Goal: Information Seeking & Learning: Check status

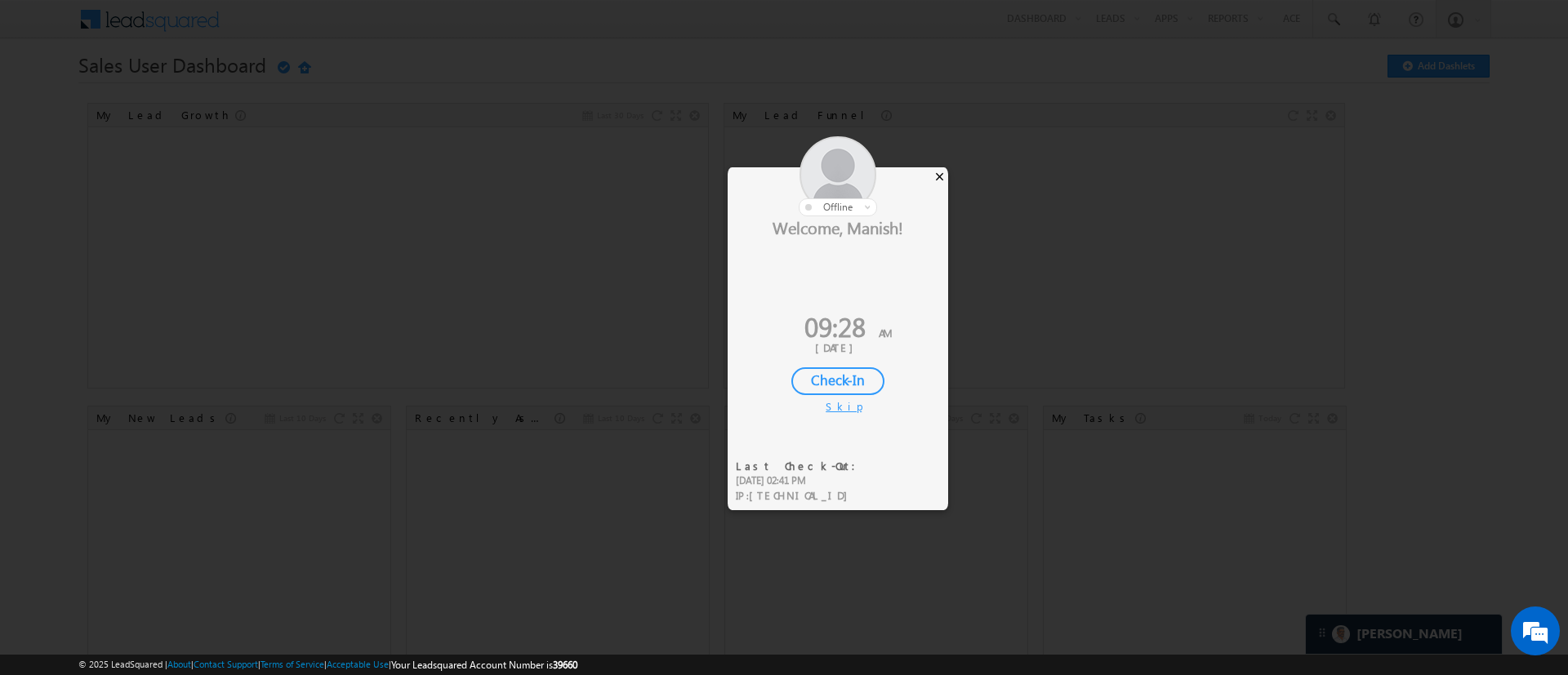
click at [935, 177] on div "×" at bounding box center [939, 176] width 17 height 18
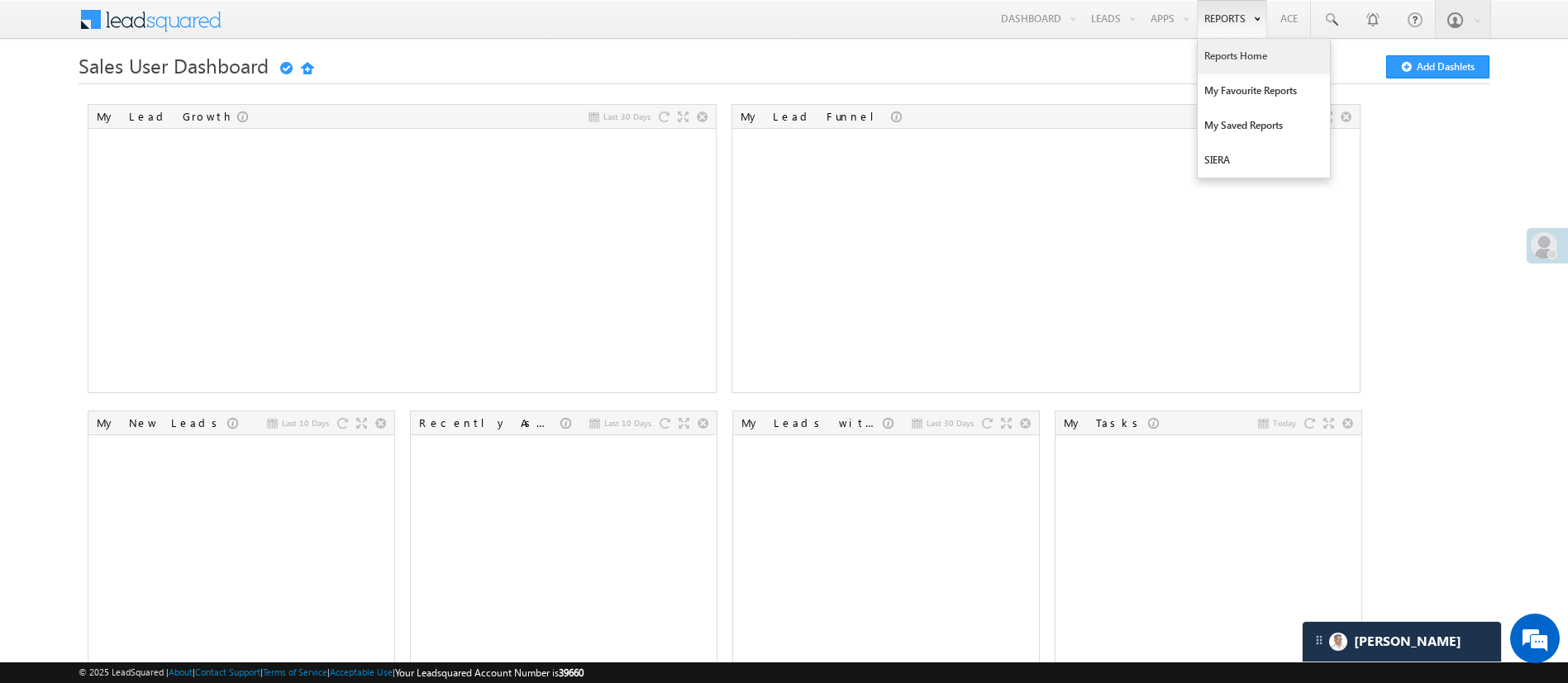
click at [1057, 71] on link "Reports Home" at bounding box center [1263, 56] width 133 height 35
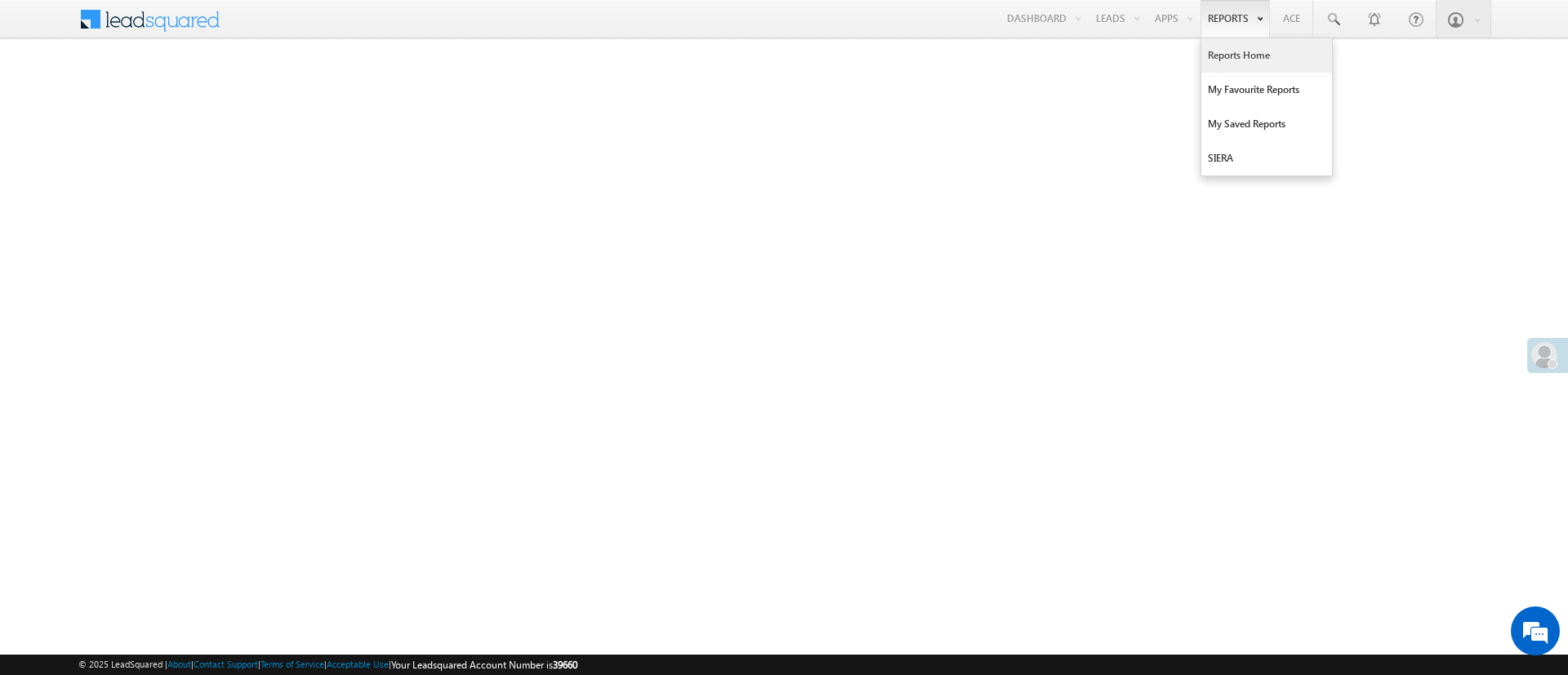
click at [1232, 58] on link "Reports Home" at bounding box center [1266, 55] width 131 height 35
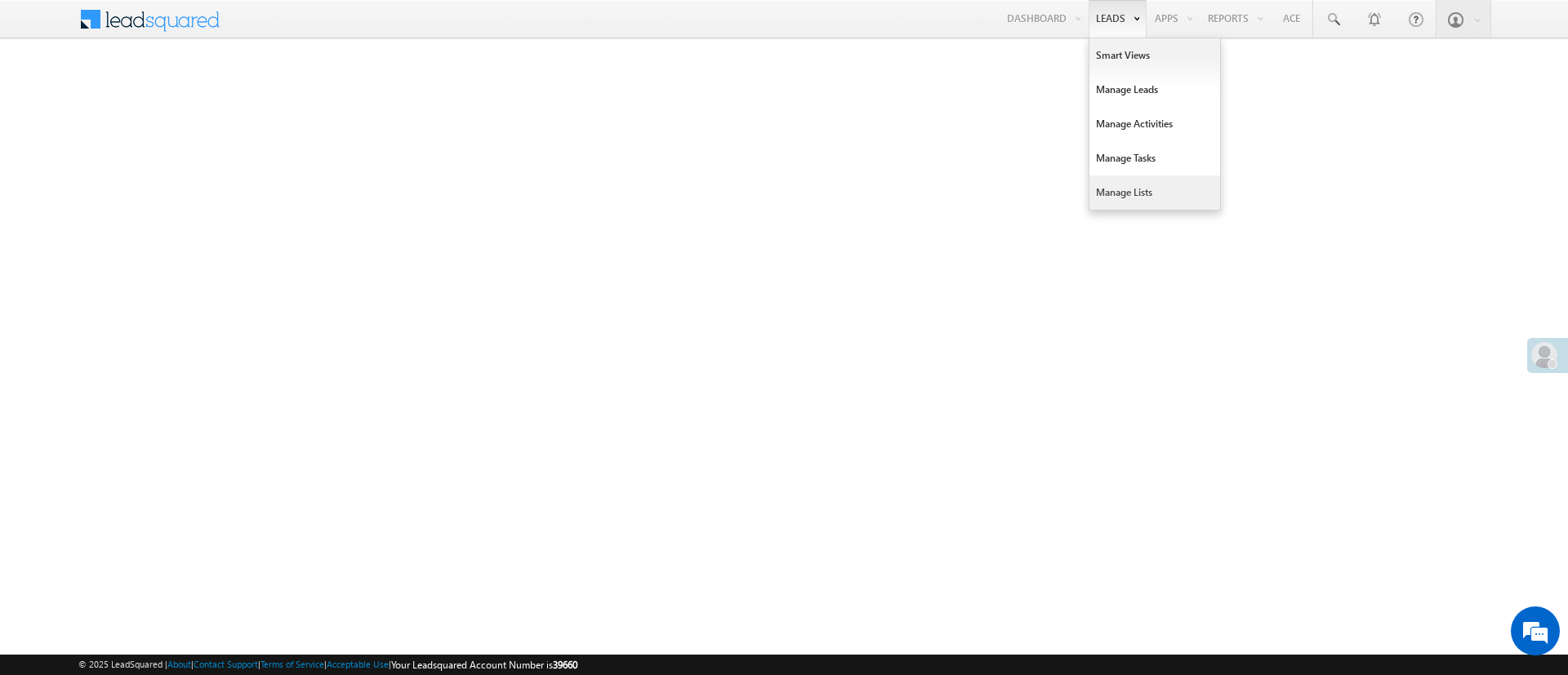
click at [1108, 180] on link "Manage Lists" at bounding box center [1155, 193] width 131 height 35
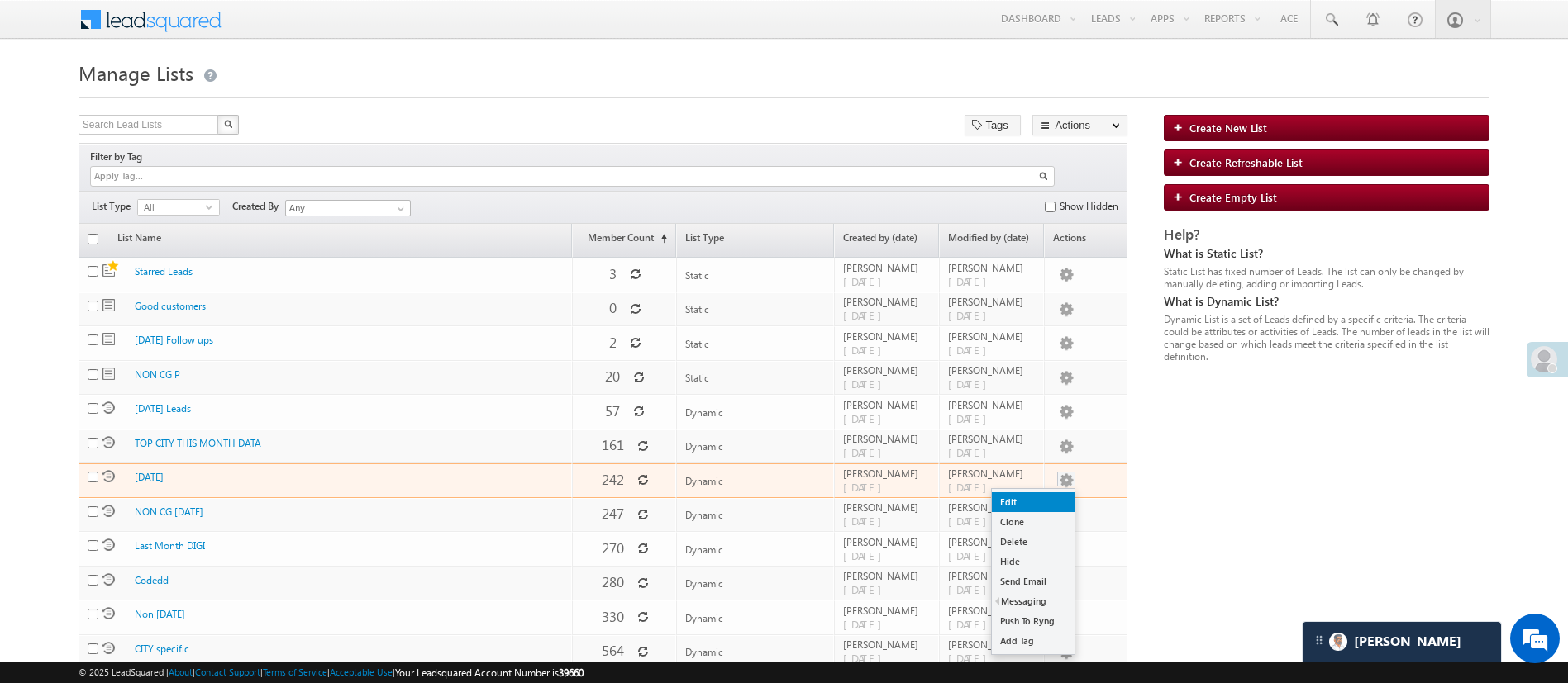
click at [1036, 492] on link "Edit" at bounding box center [1033, 502] width 83 height 20
checkbox input "true"
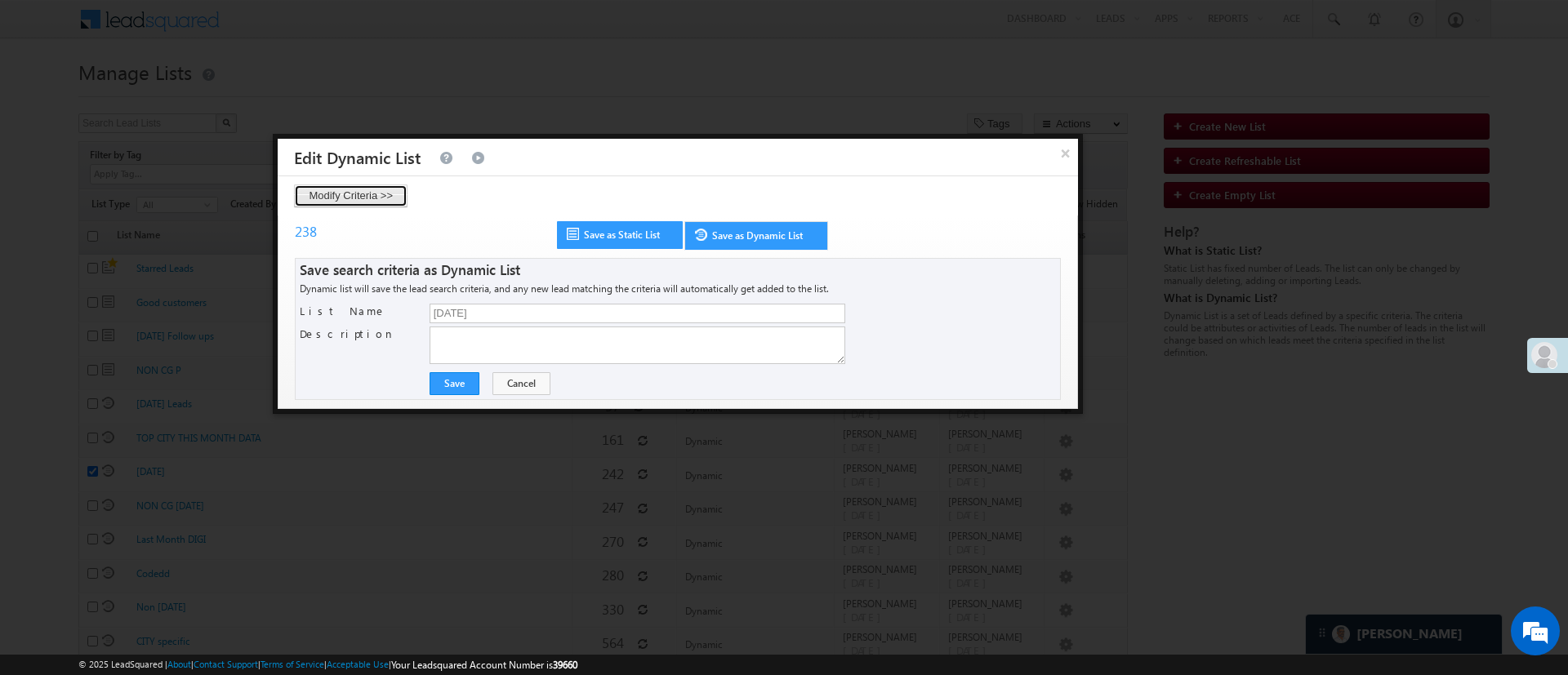
click at [327, 192] on button "Modify Criteria >>" at bounding box center [351, 195] width 113 height 23
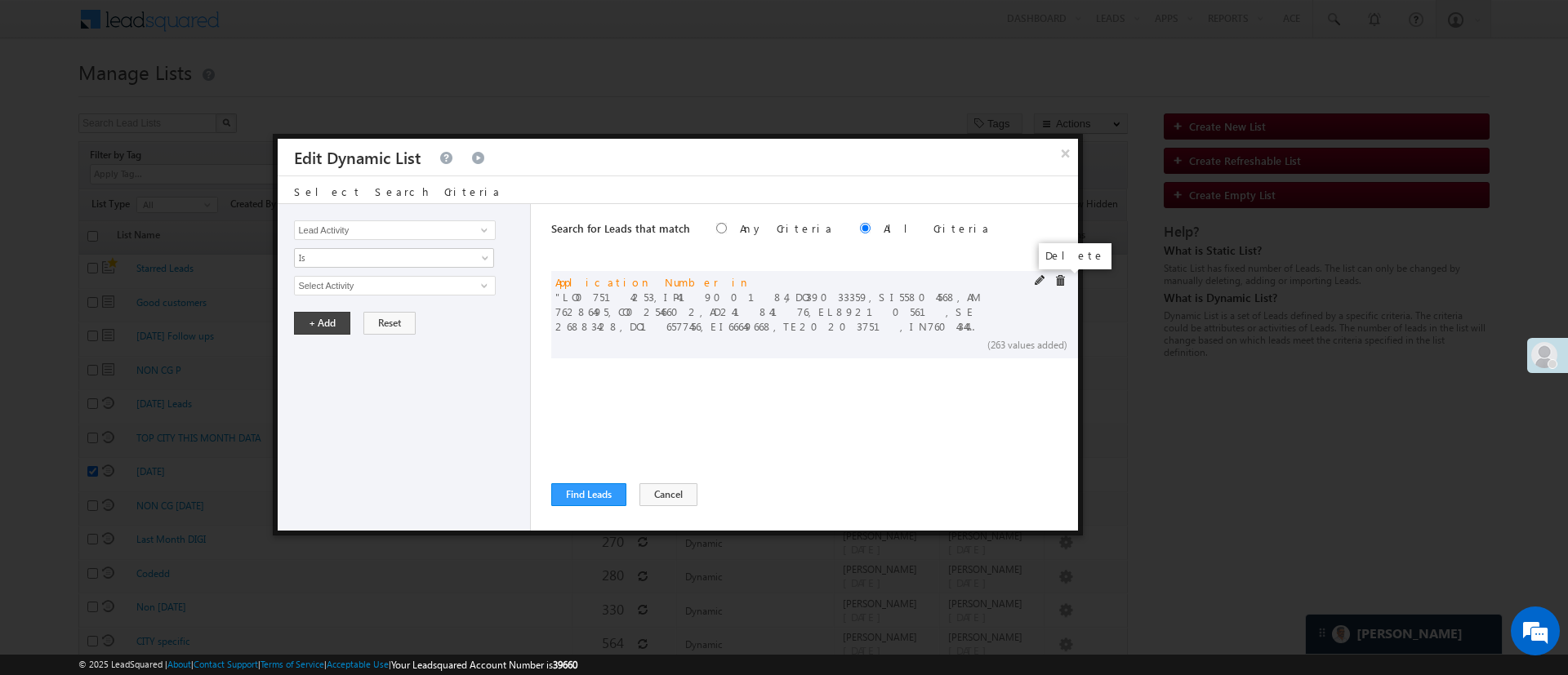
click at [1061, 276] on span at bounding box center [1060, 281] width 12 height 12
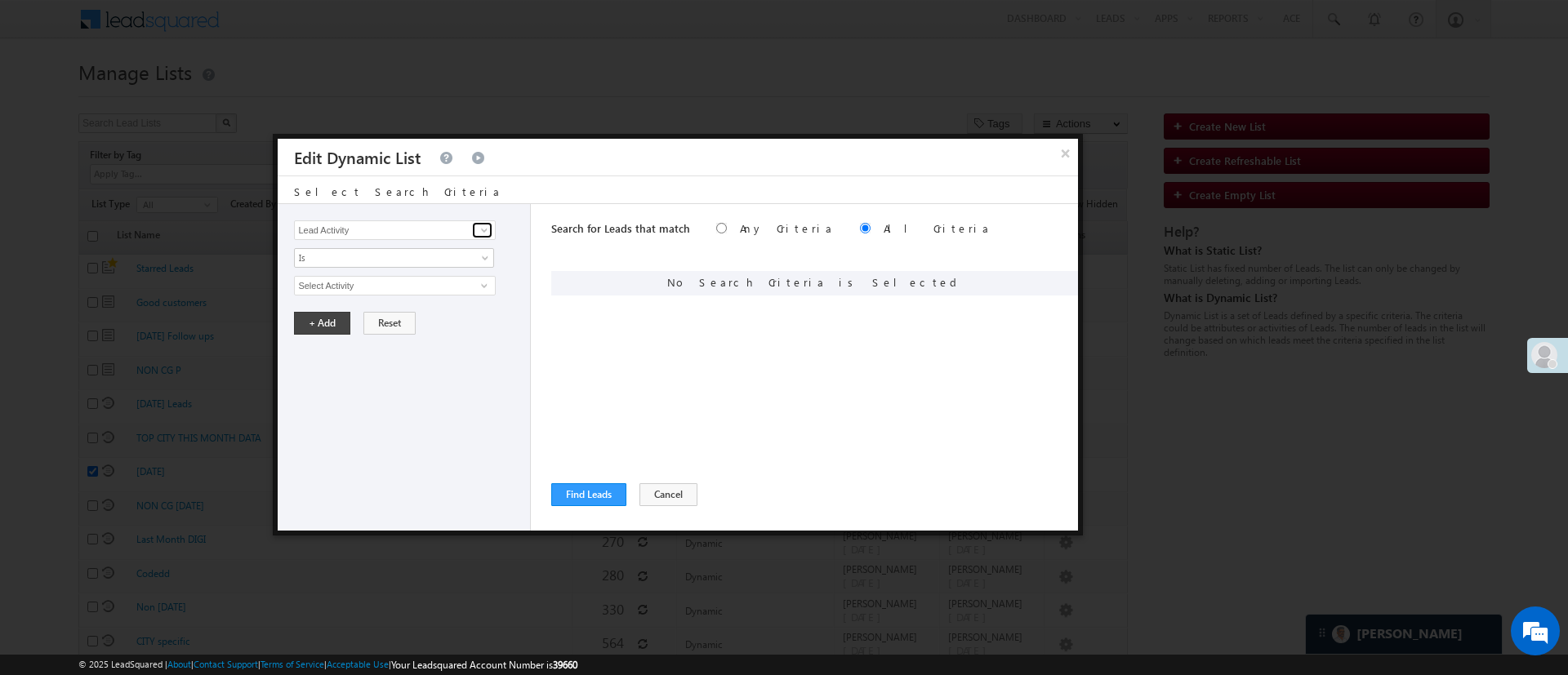
click at [484, 226] on span at bounding box center [484, 230] width 13 height 13
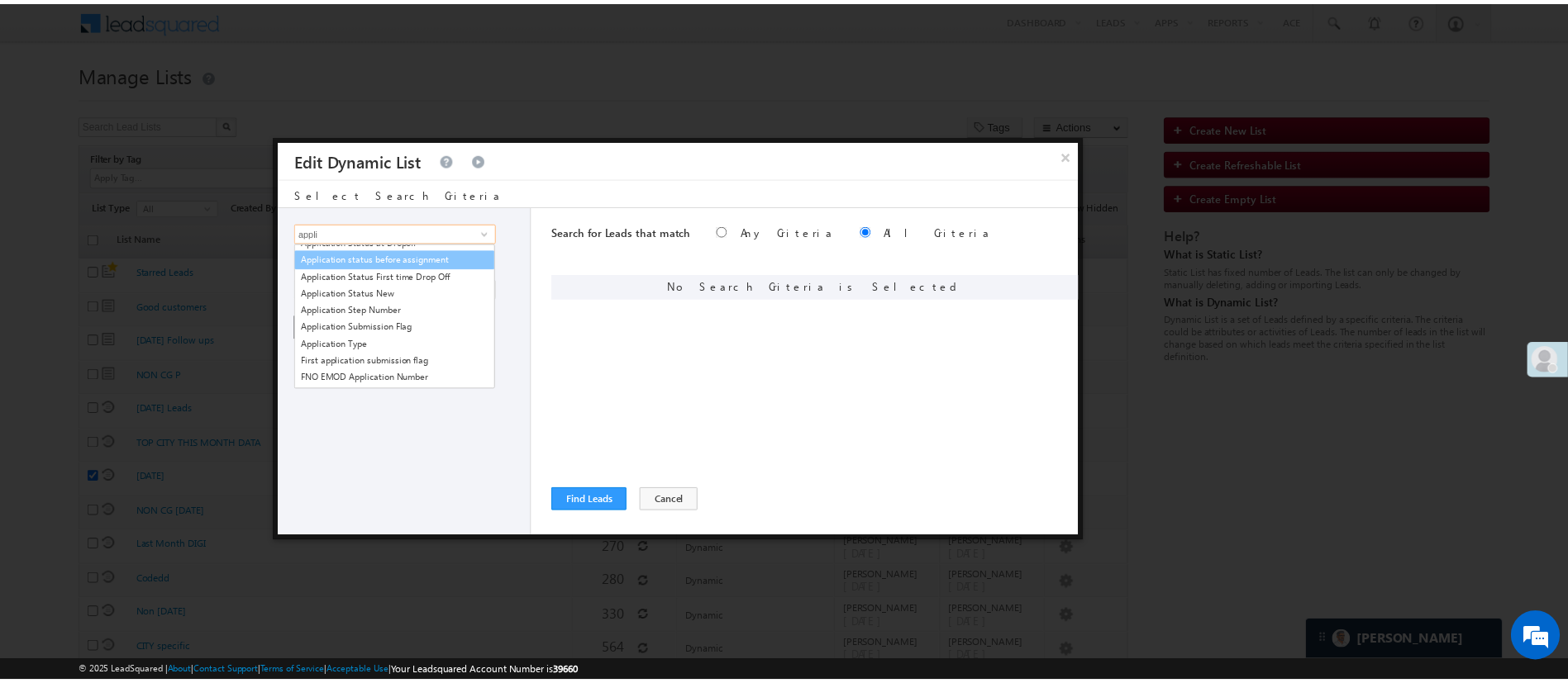
scroll to position [116, 0]
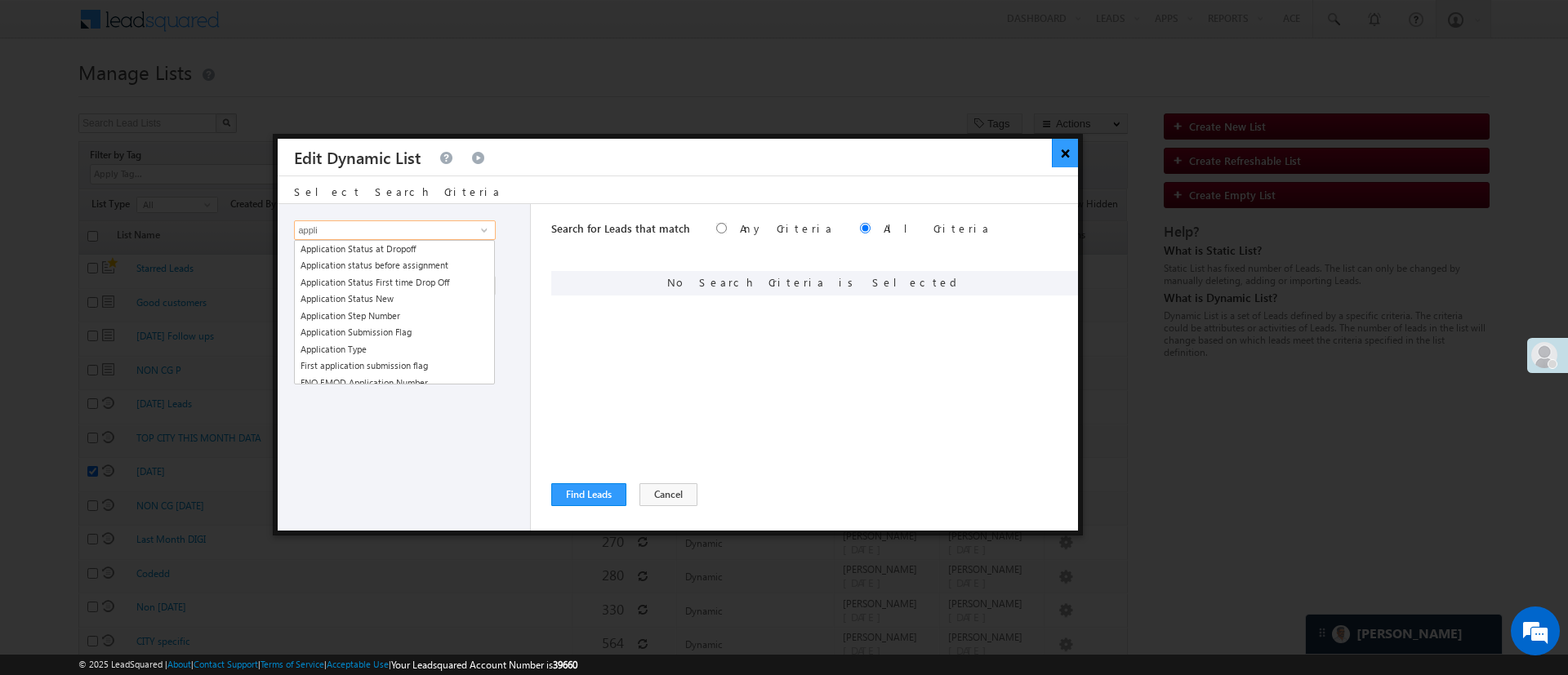
type input "appli"
click at [1057, 155] on button "×" at bounding box center [1065, 153] width 27 height 29
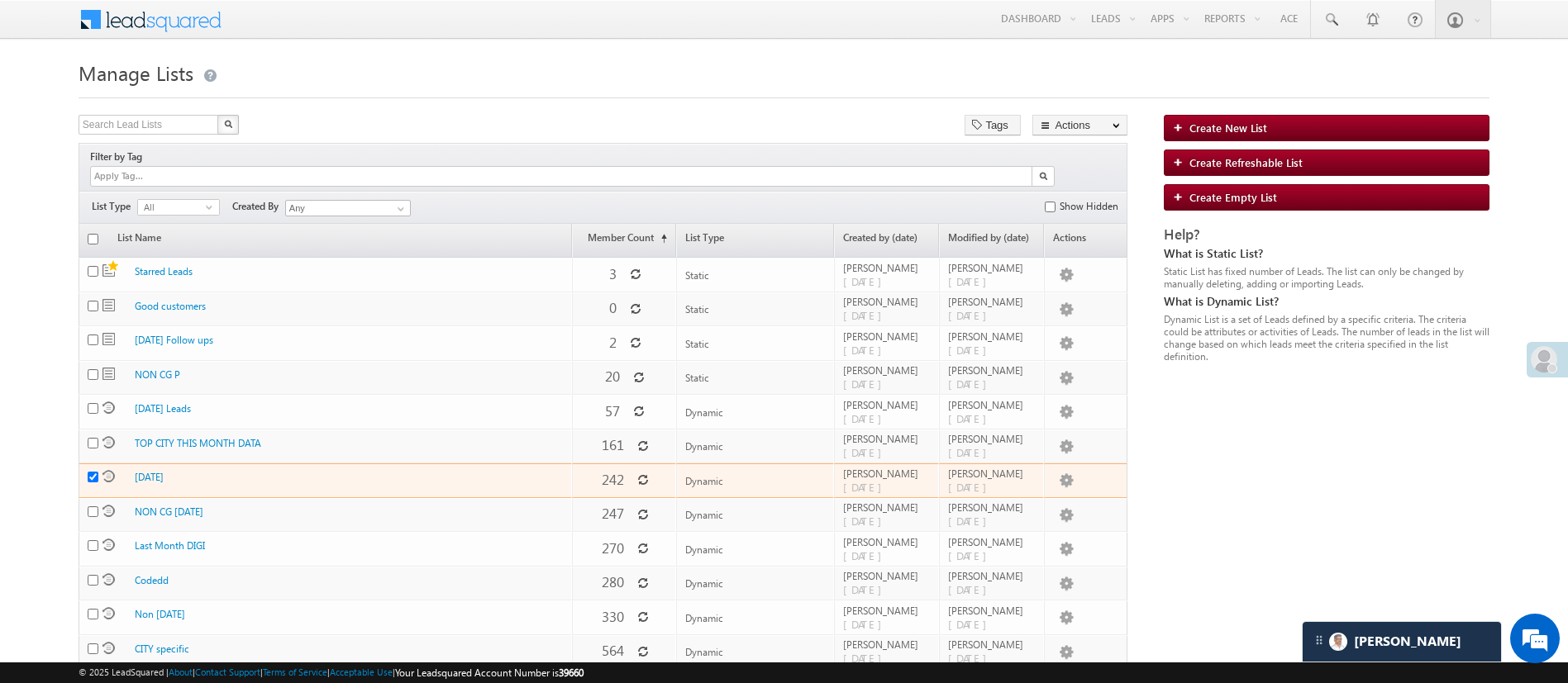
click at [97, 472] on input "checkbox" at bounding box center [92, 477] width 11 height 11
checkbox input "false"
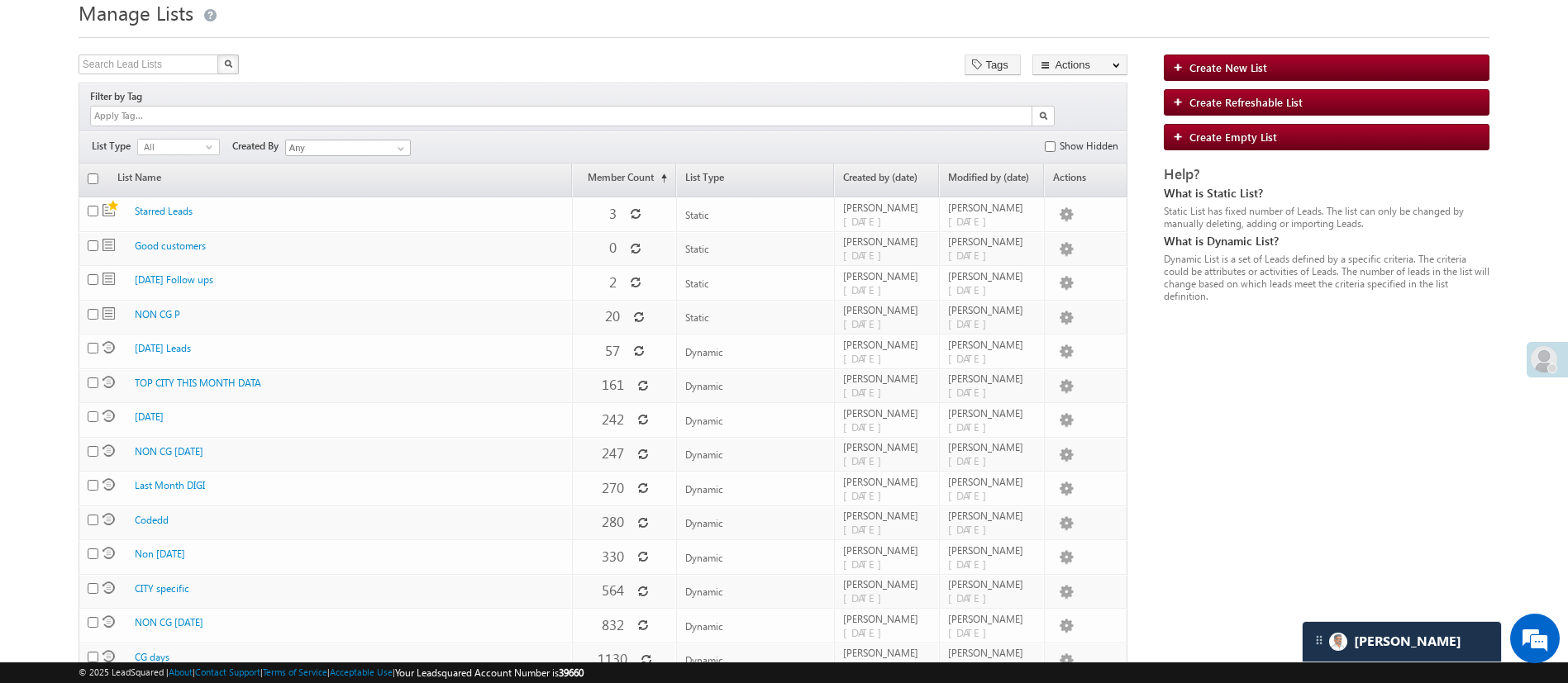
scroll to position [68, 0]
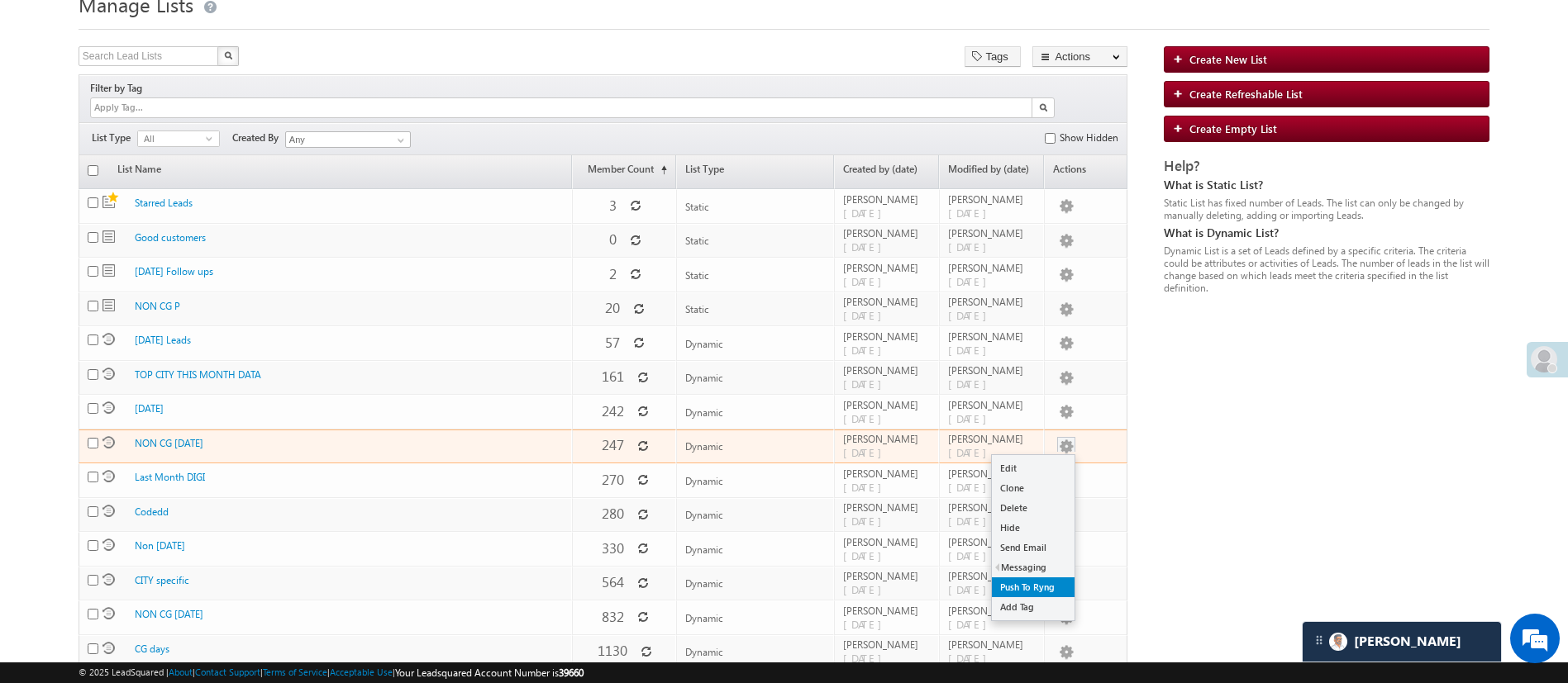
click at [1046, 577] on link "Push To Ryng" at bounding box center [1033, 586] width 83 height 20
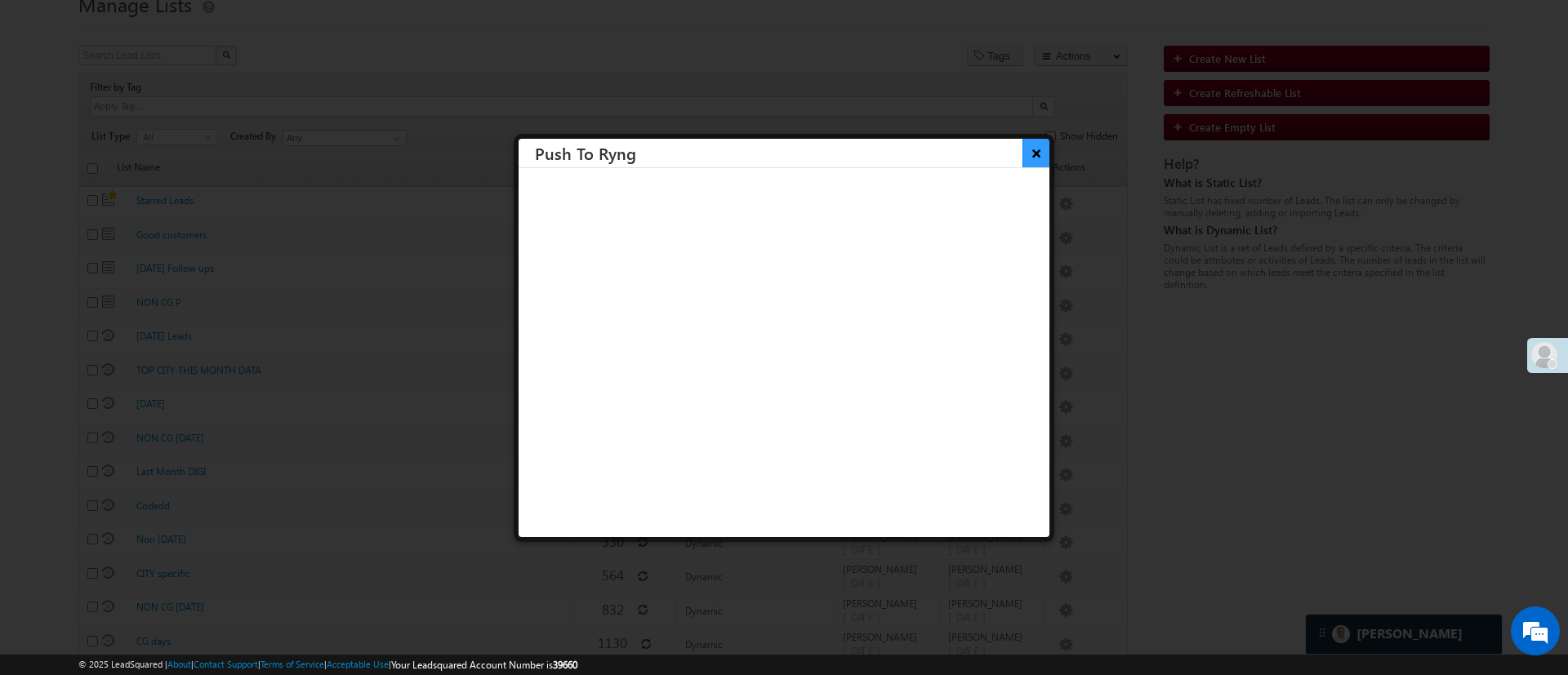
click at [1023, 152] on button "×" at bounding box center [1036, 153] width 27 height 29
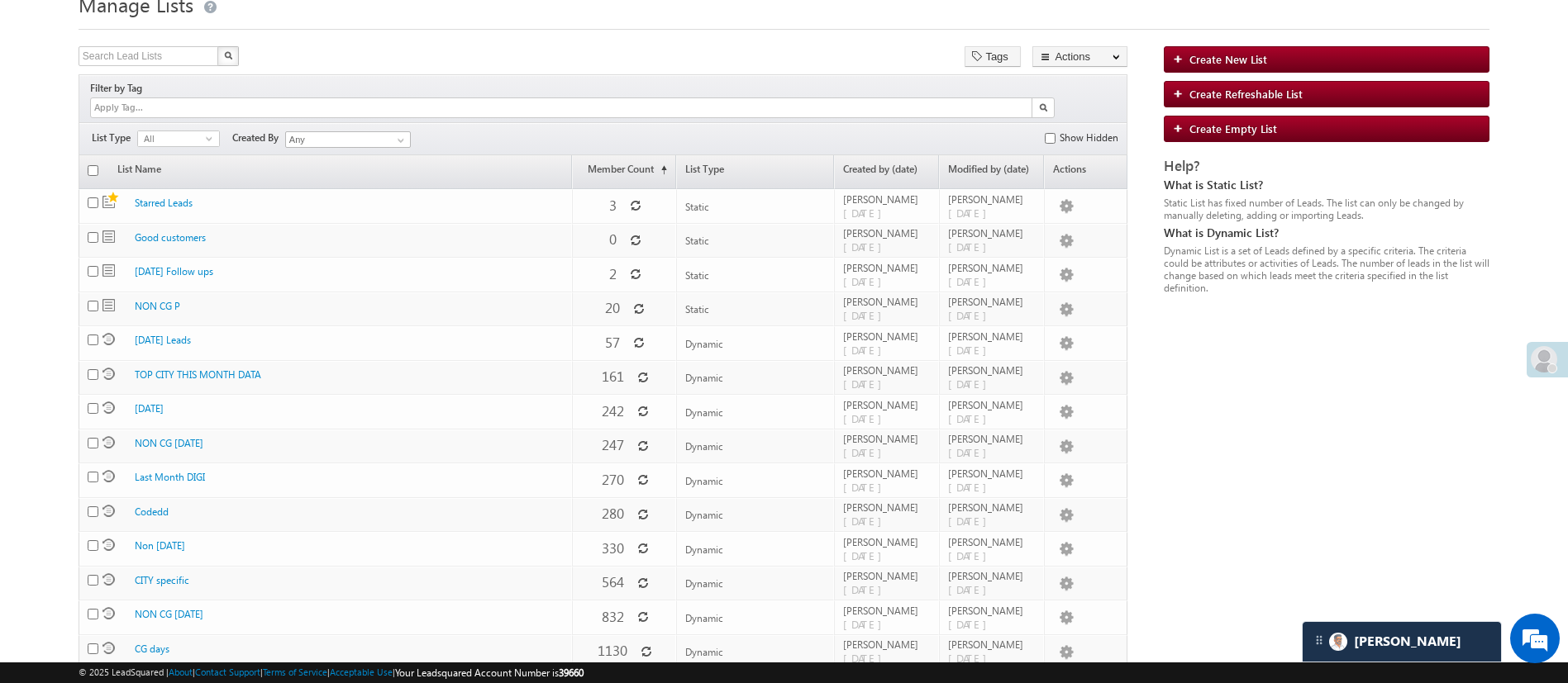
scroll to position [0, 0]
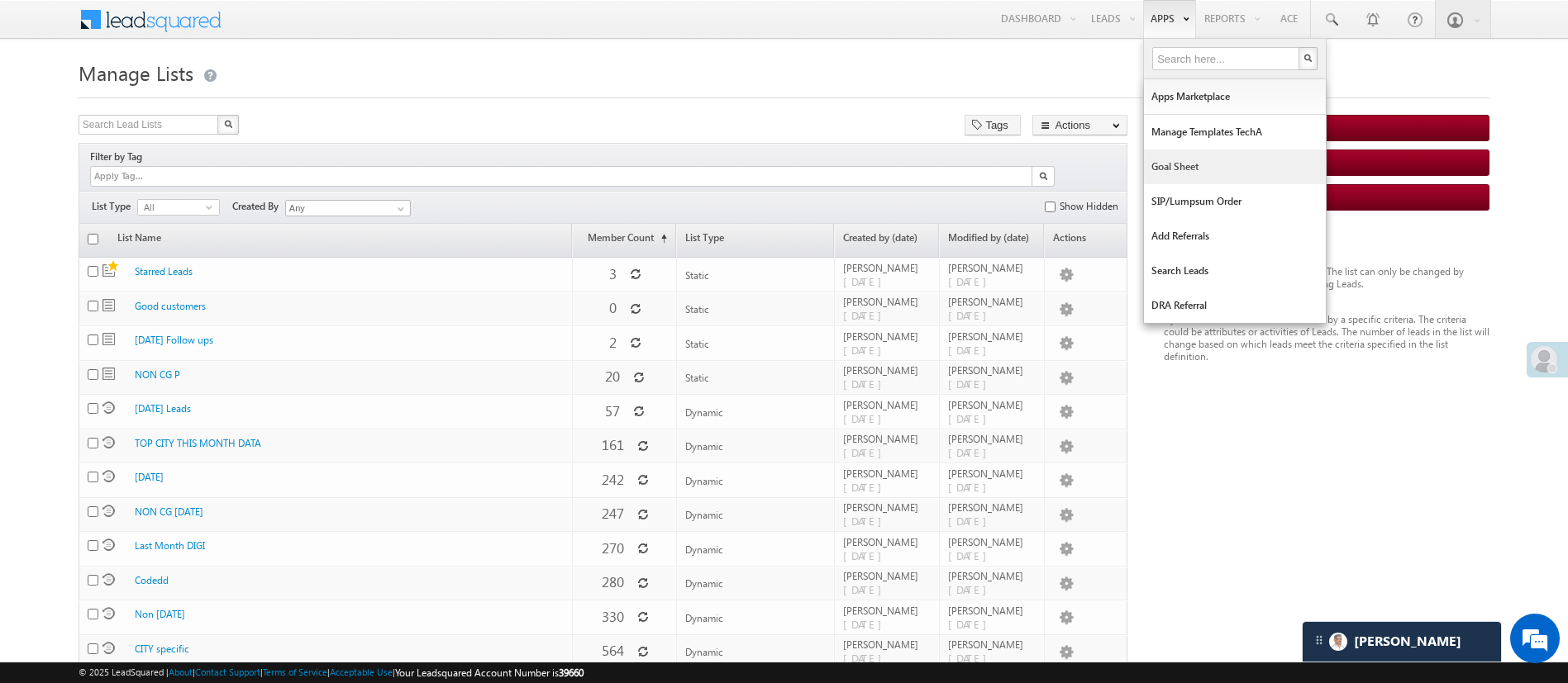
click at [1220, 176] on link "Goal Sheet" at bounding box center [1234, 167] width 182 height 35
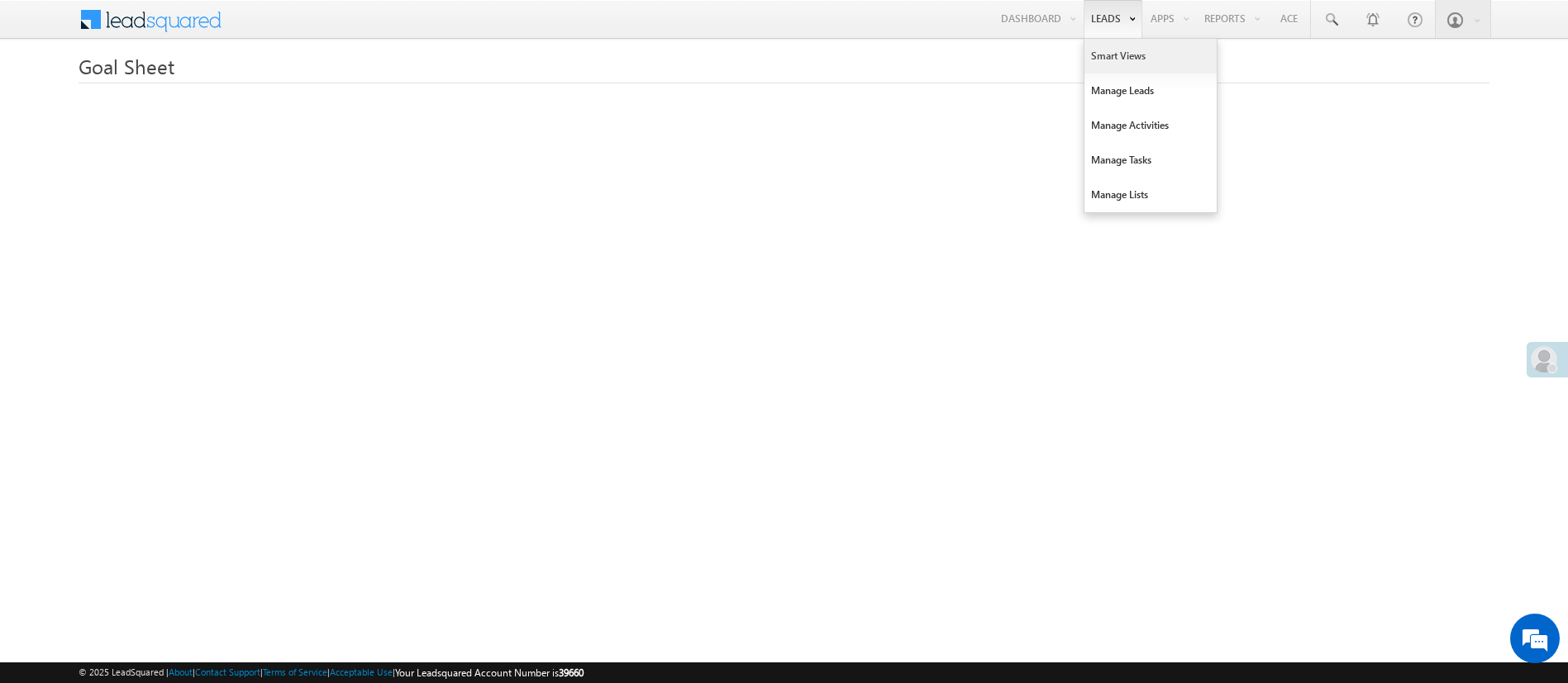
click at [1105, 48] on link "Smart Views" at bounding box center [1151, 56] width 133 height 35
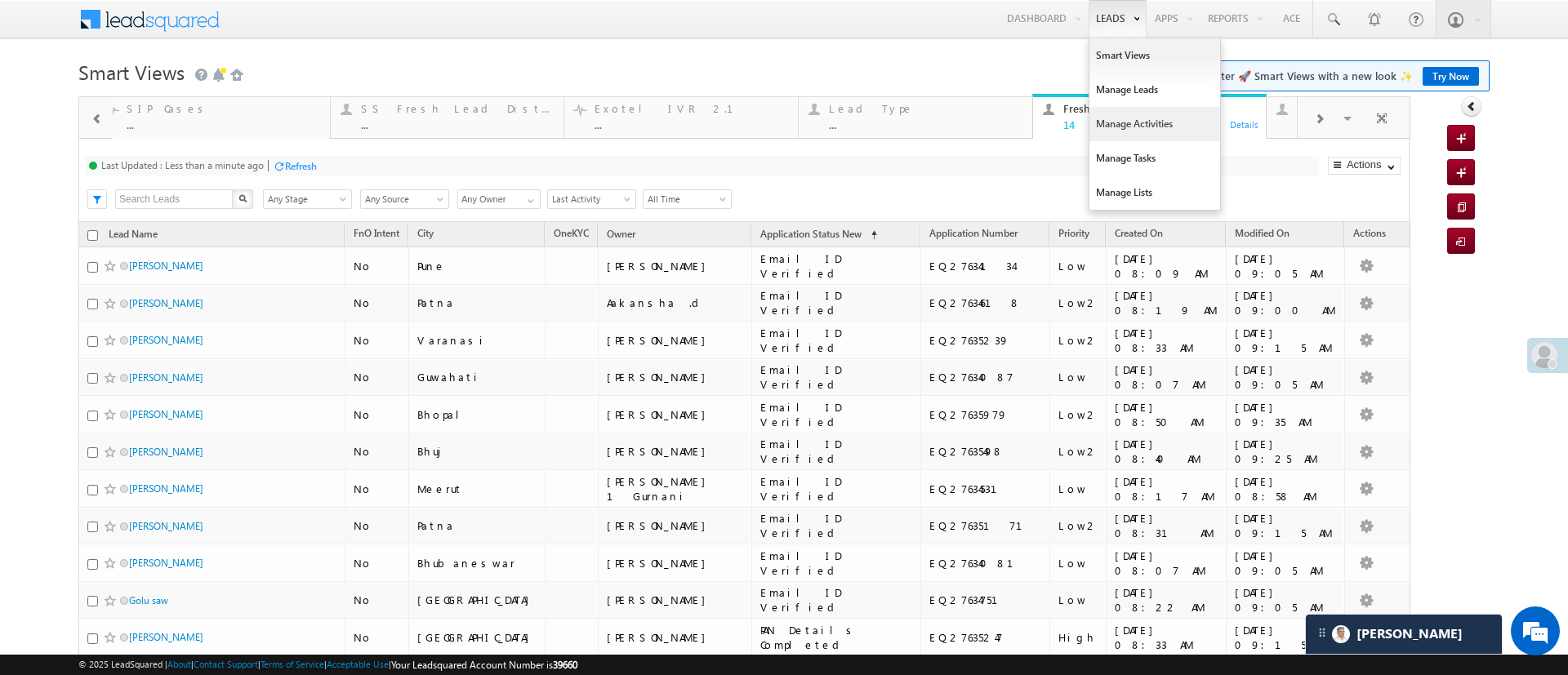
click at [1137, 130] on link "Manage Activities" at bounding box center [1155, 124] width 131 height 35
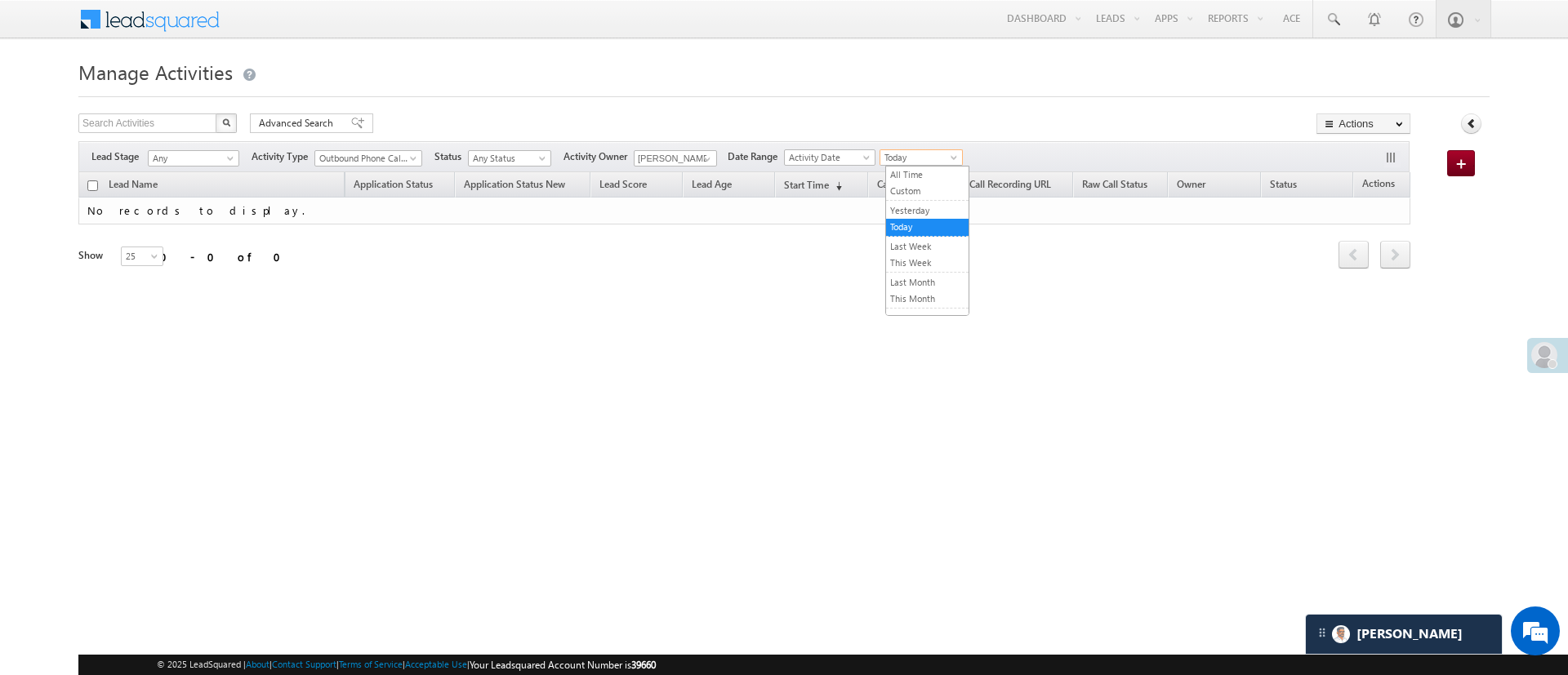
click at [955, 163] on span at bounding box center [955, 161] width 13 height 13
click at [932, 210] on link "Yesterday" at bounding box center [927, 210] width 83 height 14
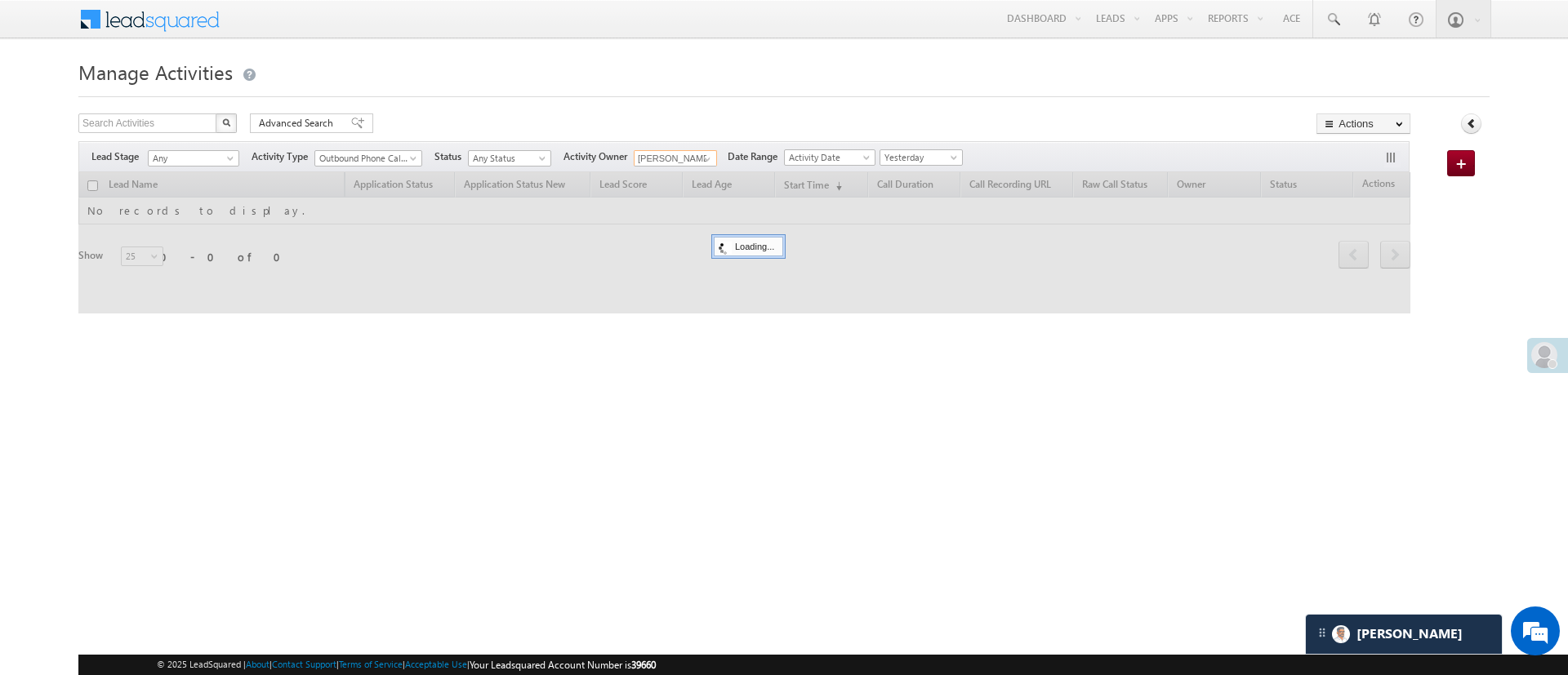
click at [695, 157] on input "[PERSON_NAME]" at bounding box center [675, 158] width 84 height 16
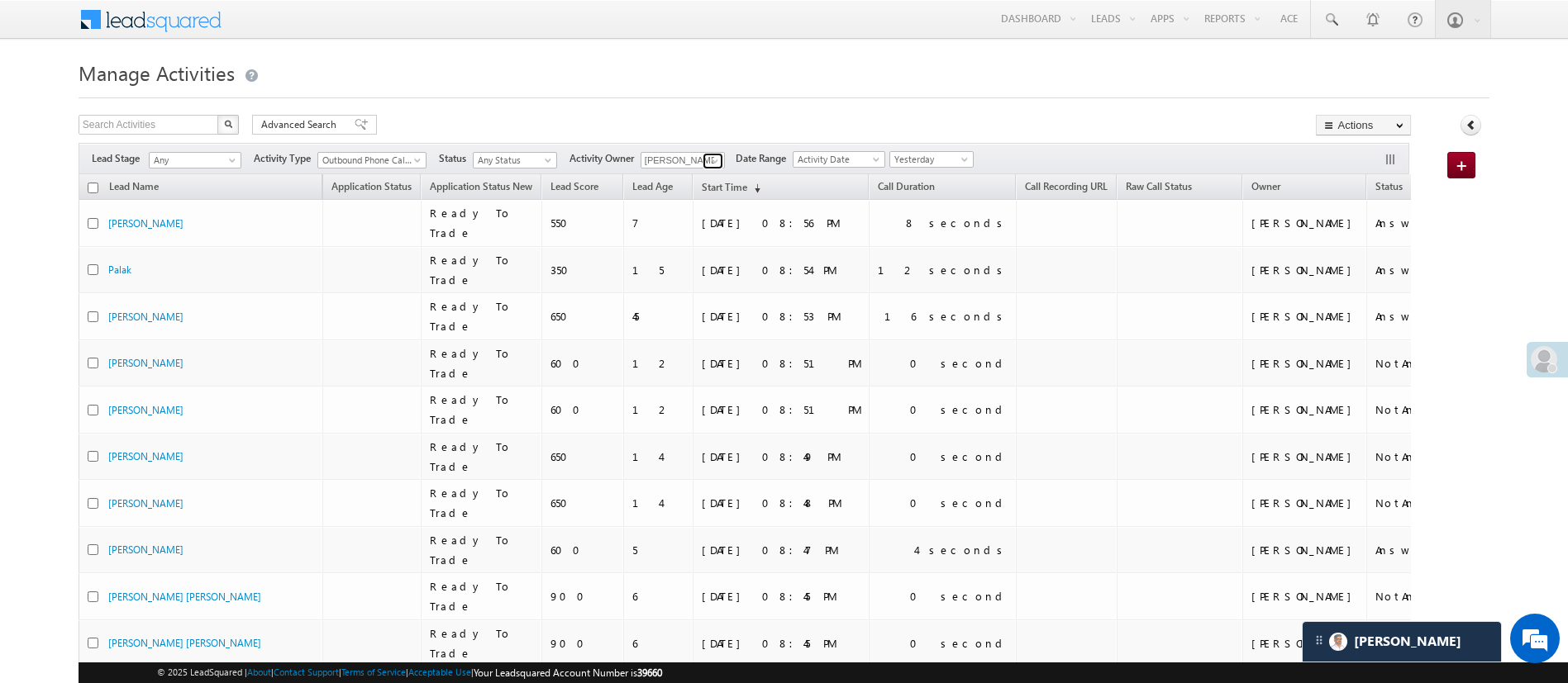
click at [715, 157] on span at bounding box center [714, 161] width 13 height 13
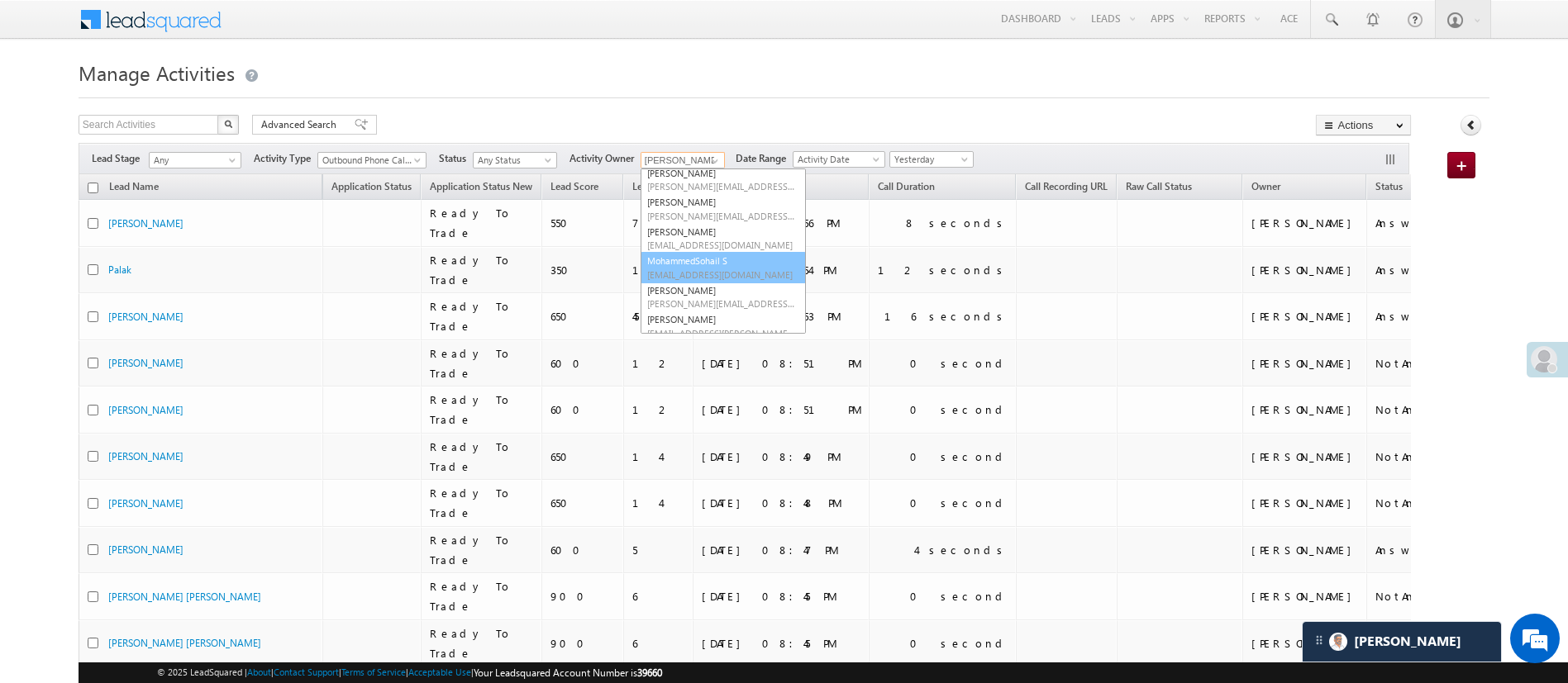
scroll to position [238, 0]
click at [759, 257] on link "NIRAj SURYAWANSHI NIRAJ.SURYAWANSHI@angelbroking.com" at bounding box center [723, 260] width 165 height 32
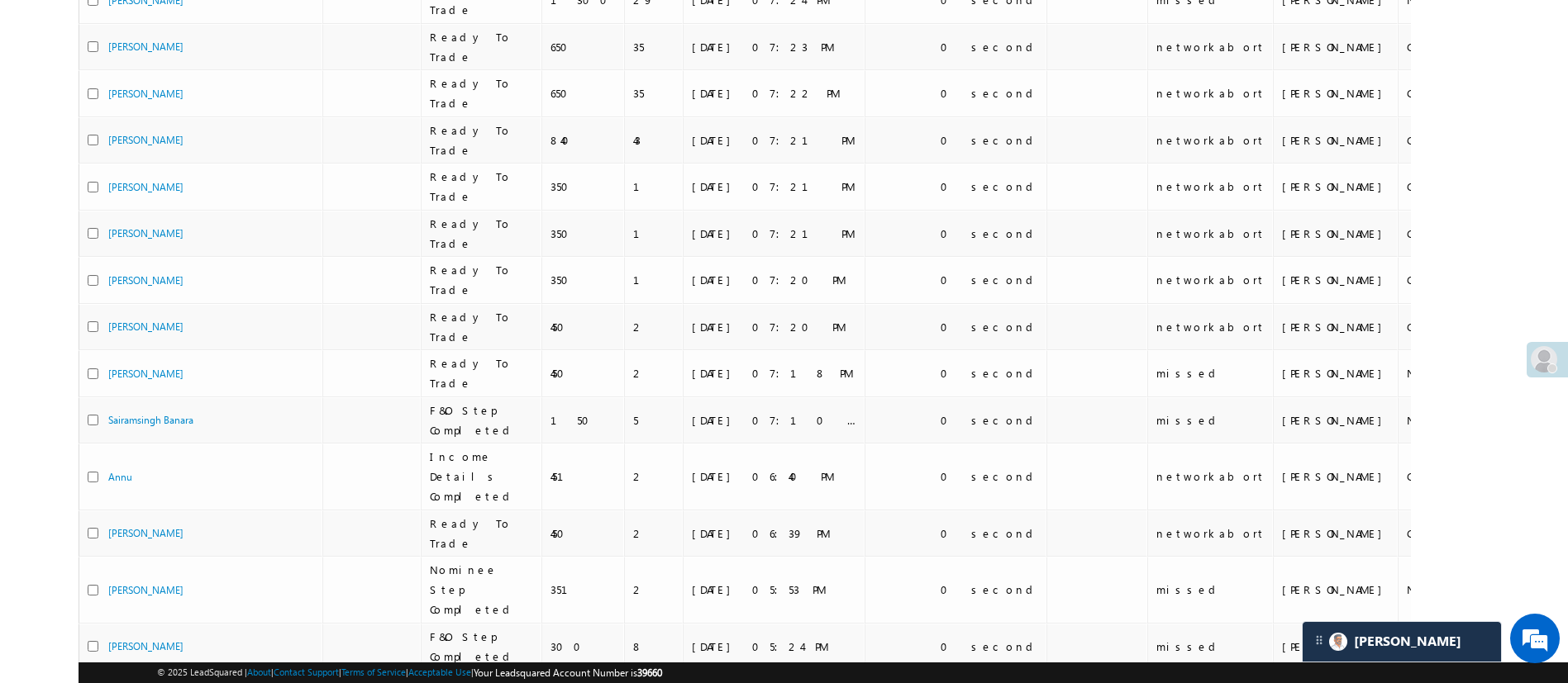
scroll to position [19, 0]
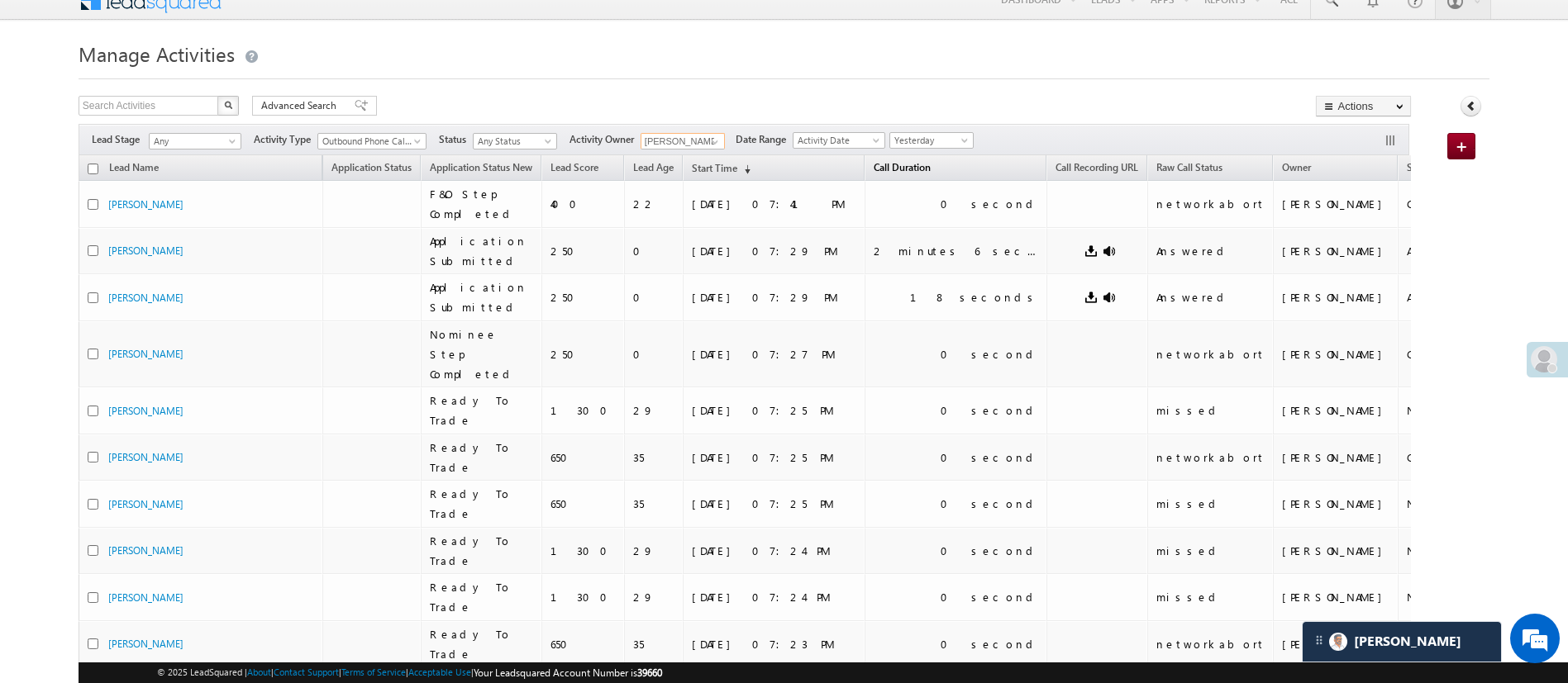
click at [913, 168] on span "Call Duration" at bounding box center [902, 167] width 57 height 12
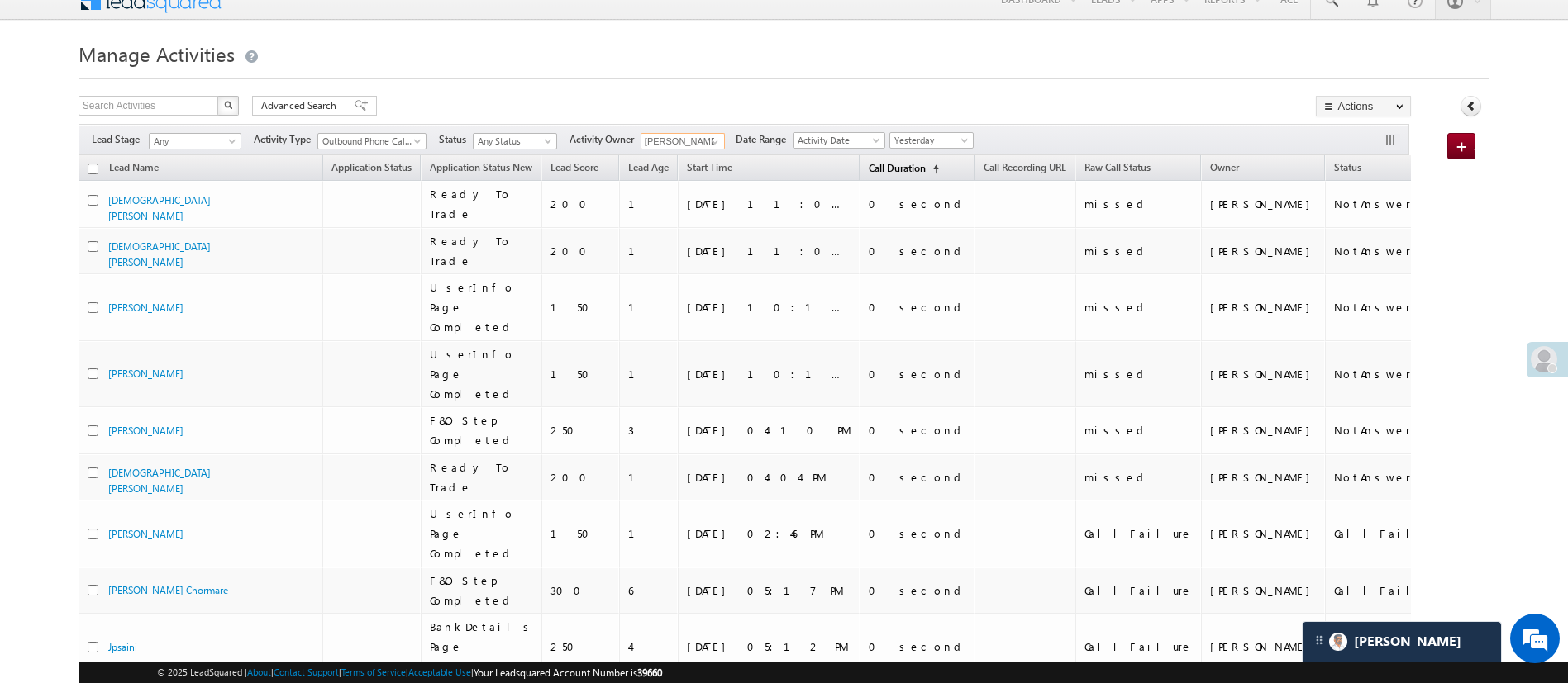
click at [914, 168] on span "Call Duration" at bounding box center [896, 168] width 57 height 12
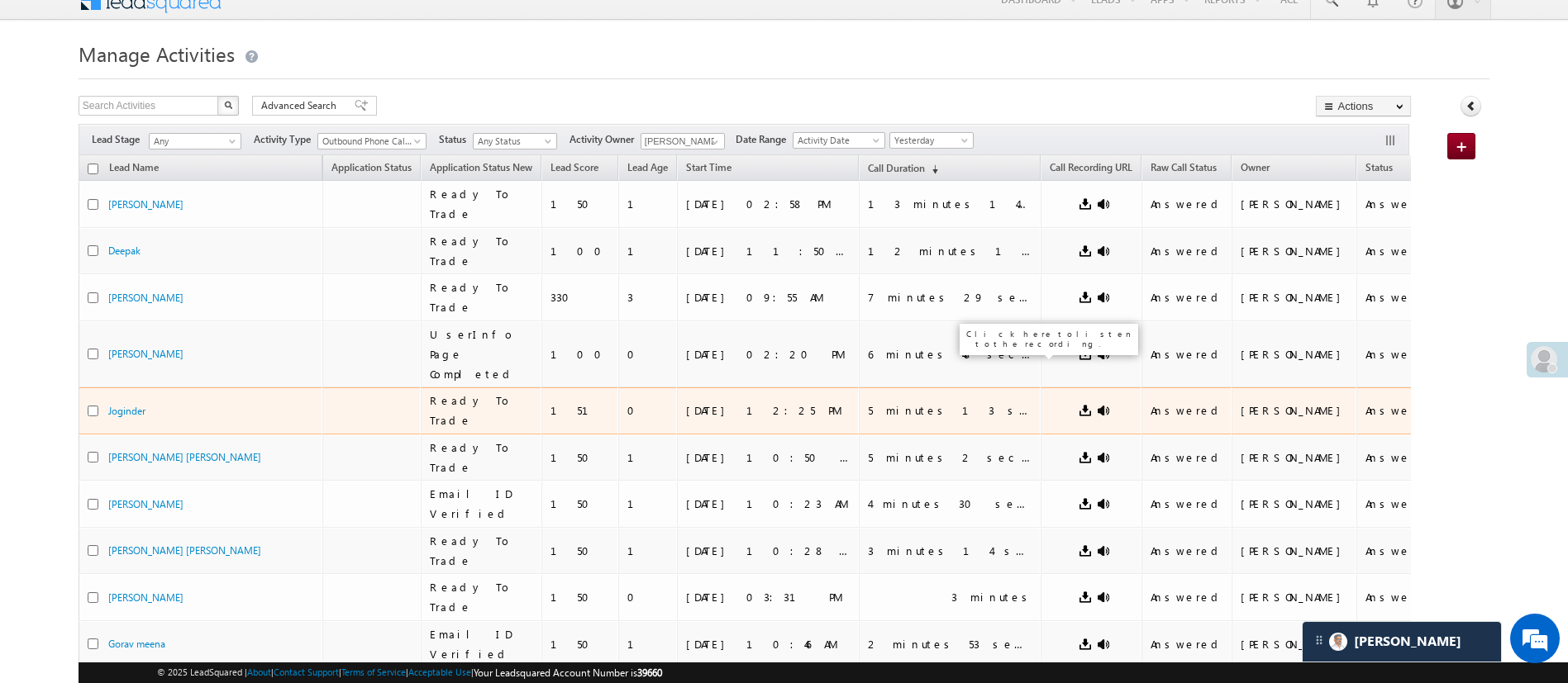
click at [1097, 403] on link at bounding box center [1103, 409] width 13 height 13
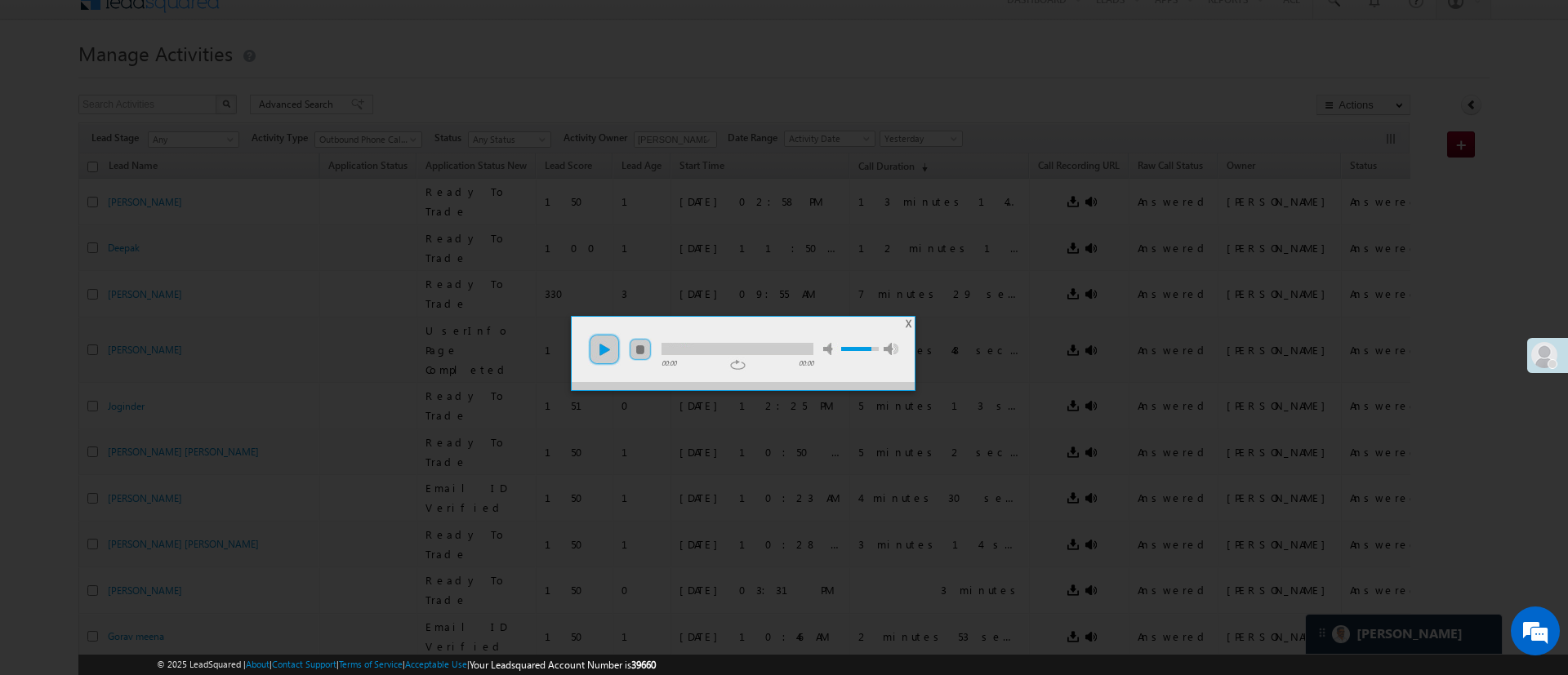
click at [613, 351] on link "play" at bounding box center [604, 349] width 33 height 33
click at [678, 350] on div at bounding box center [673, 349] width 23 height 12
click at [705, 350] on div at bounding box center [738, 349] width 152 height 12
click at [725, 352] on div at bounding box center [738, 349] width 152 height 12
click at [744, 350] on div at bounding box center [738, 349] width 152 height 12
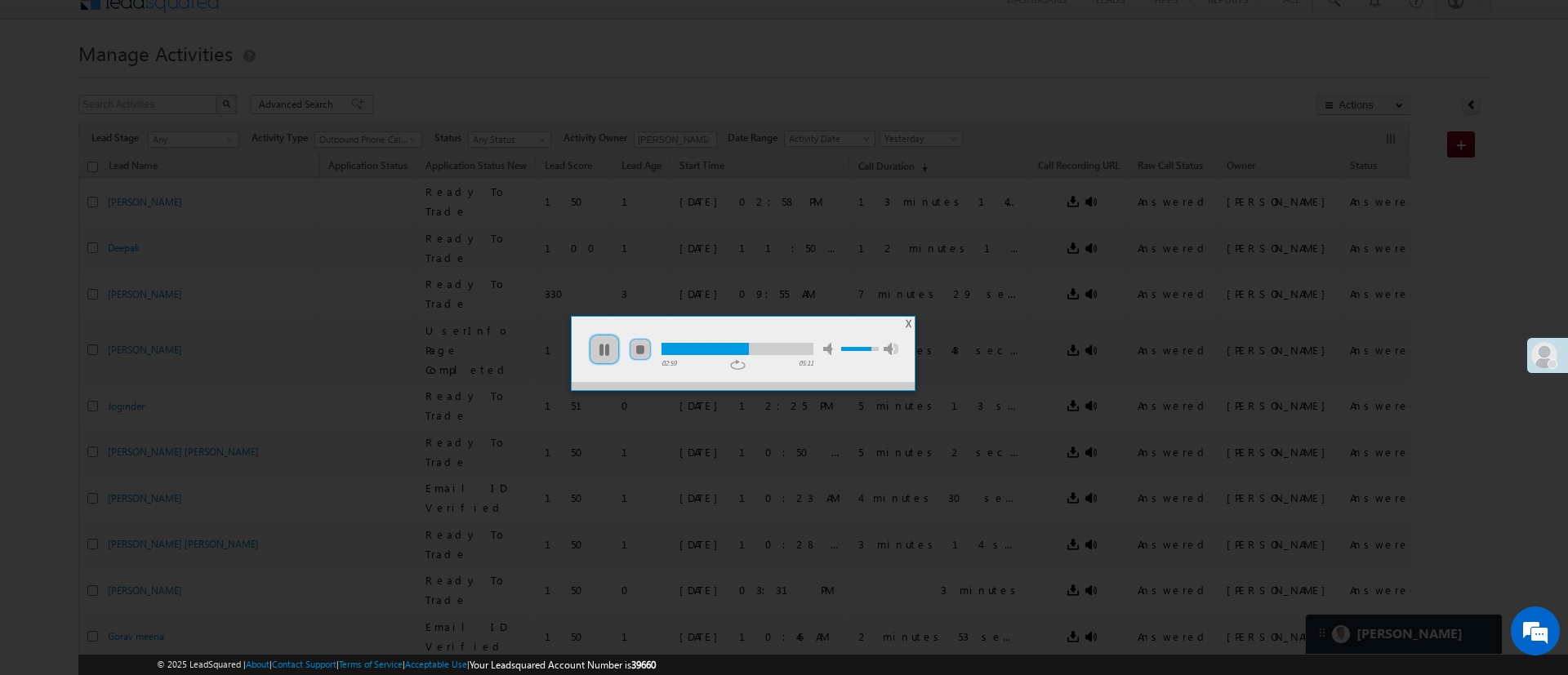
click at [767, 346] on div at bounding box center [738, 349] width 152 height 12
click at [794, 346] on div at bounding box center [738, 349] width 152 height 12
click at [906, 324] on span "X" at bounding box center [909, 324] width 6 height 12
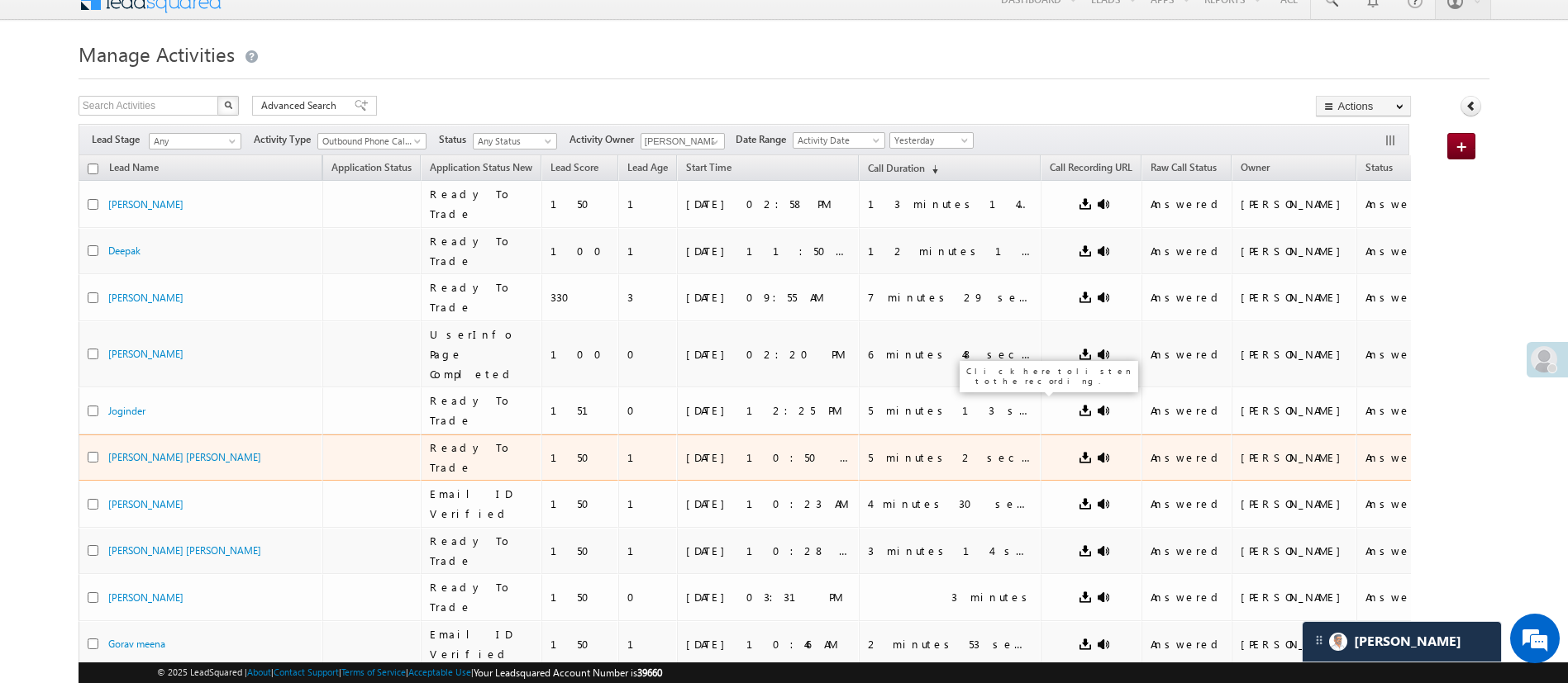
click at [1097, 451] on link at bounding box center [1103, 457] width 13 height 13
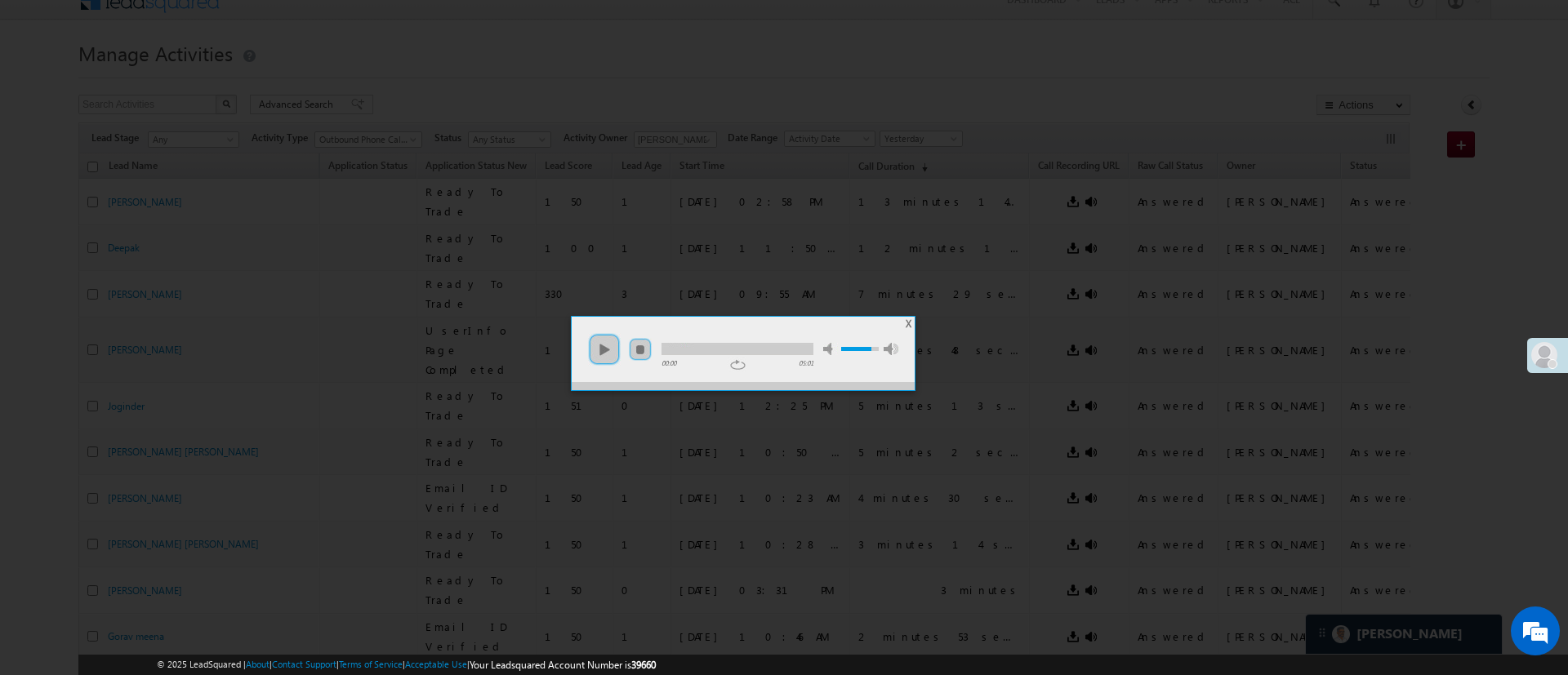
click at [583, 345] on ul "play pause stop mute unmute max volume" at bounding box center [743, 341] width 343 height 49
click at [598, 351] on link "play" at bounding box center [604, 349] width 33 height 33
click at [677, 351] on div at bounding box center [738, 349] width 152 height 12
click at [906, 324] on span "X" at bounding box center [909, 324] width 6 height 12
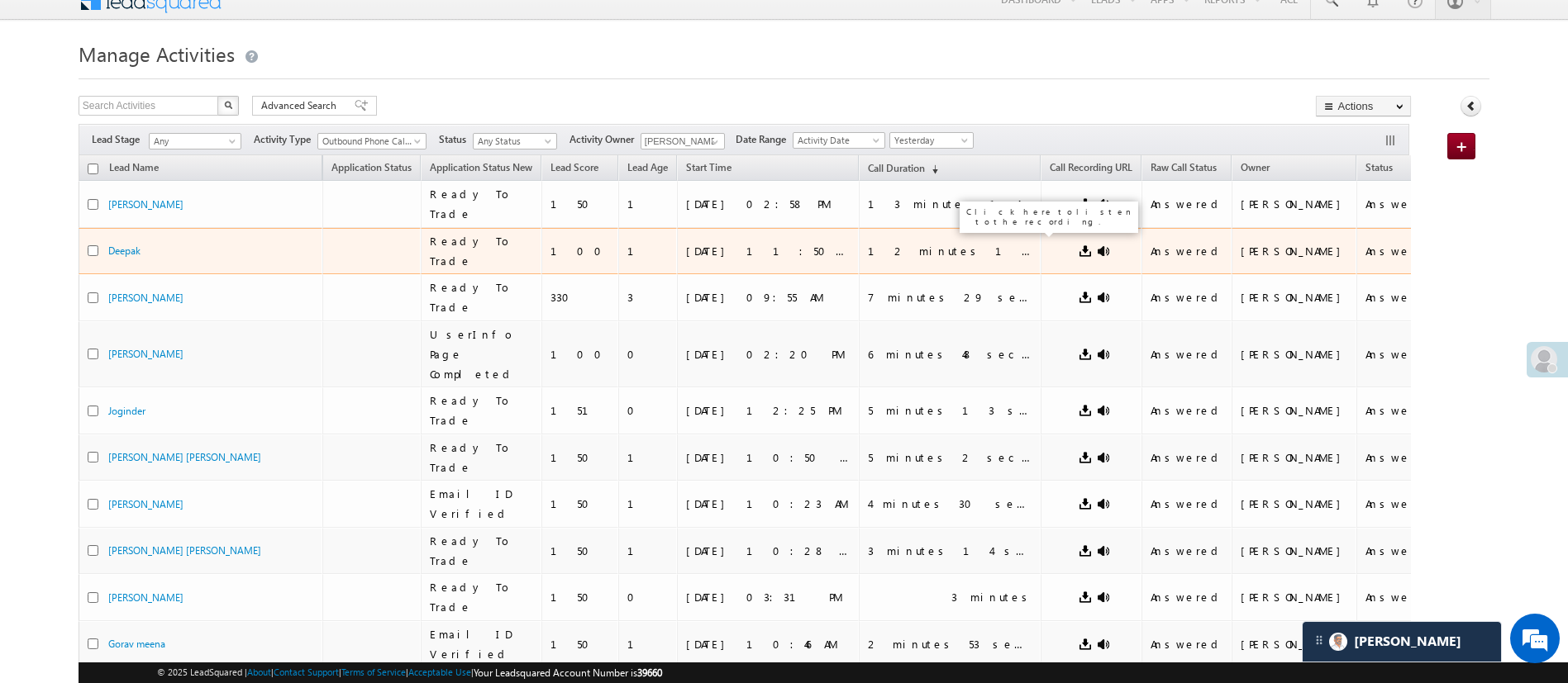
click at [1097, 244] on link at bounding box center [1103, 250] width 13 height 13
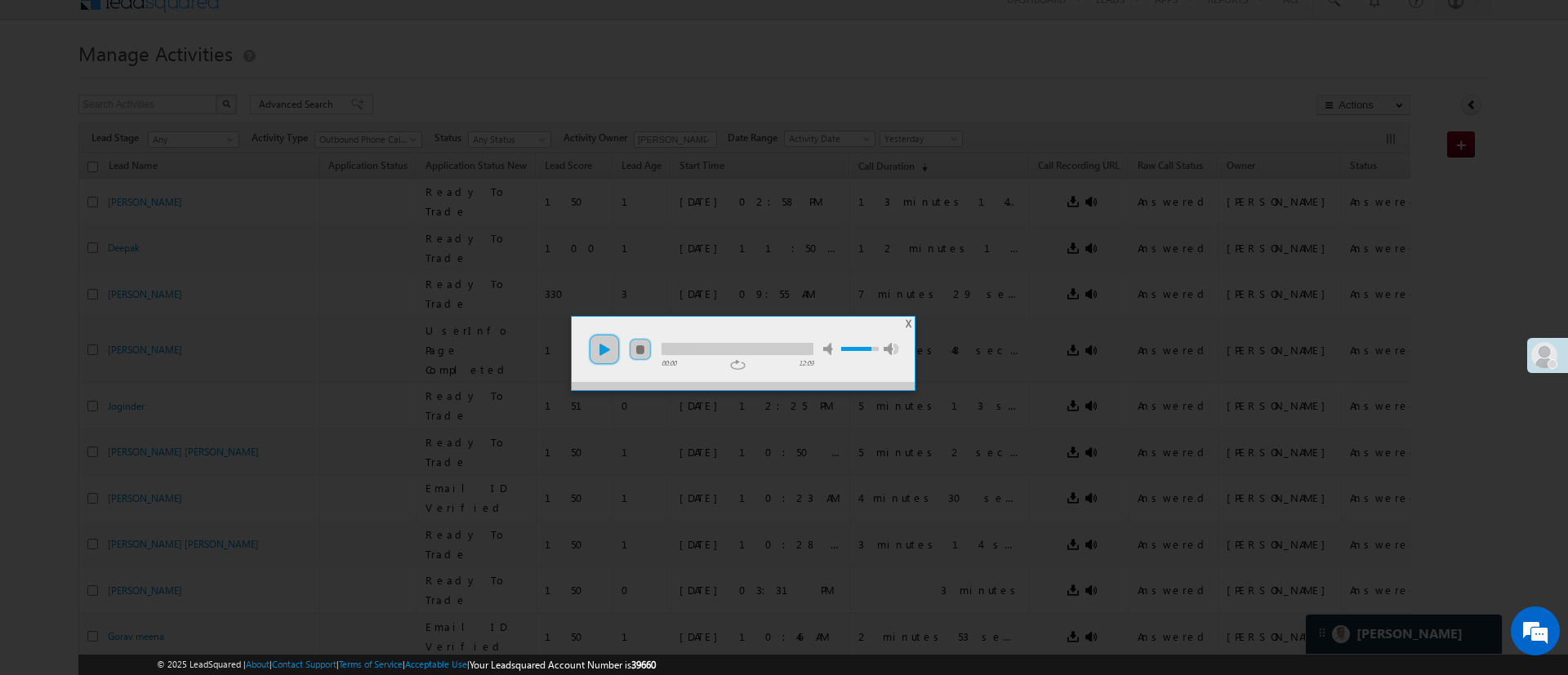
click at [611, 346] on link "play" at bounding box center [604, 349] width 33 height 33
click at [691, 350] on div at bounding box center [738, 349] width 152 height 12
click at [723, 346] on div at bounding box center [738, 349] width 152 height 12
click at [716, 348] on div at bounding box center [692, 349] width 61 height 12
click at [738, 346] on div at bounding box center [738, 349] width 152 height 12
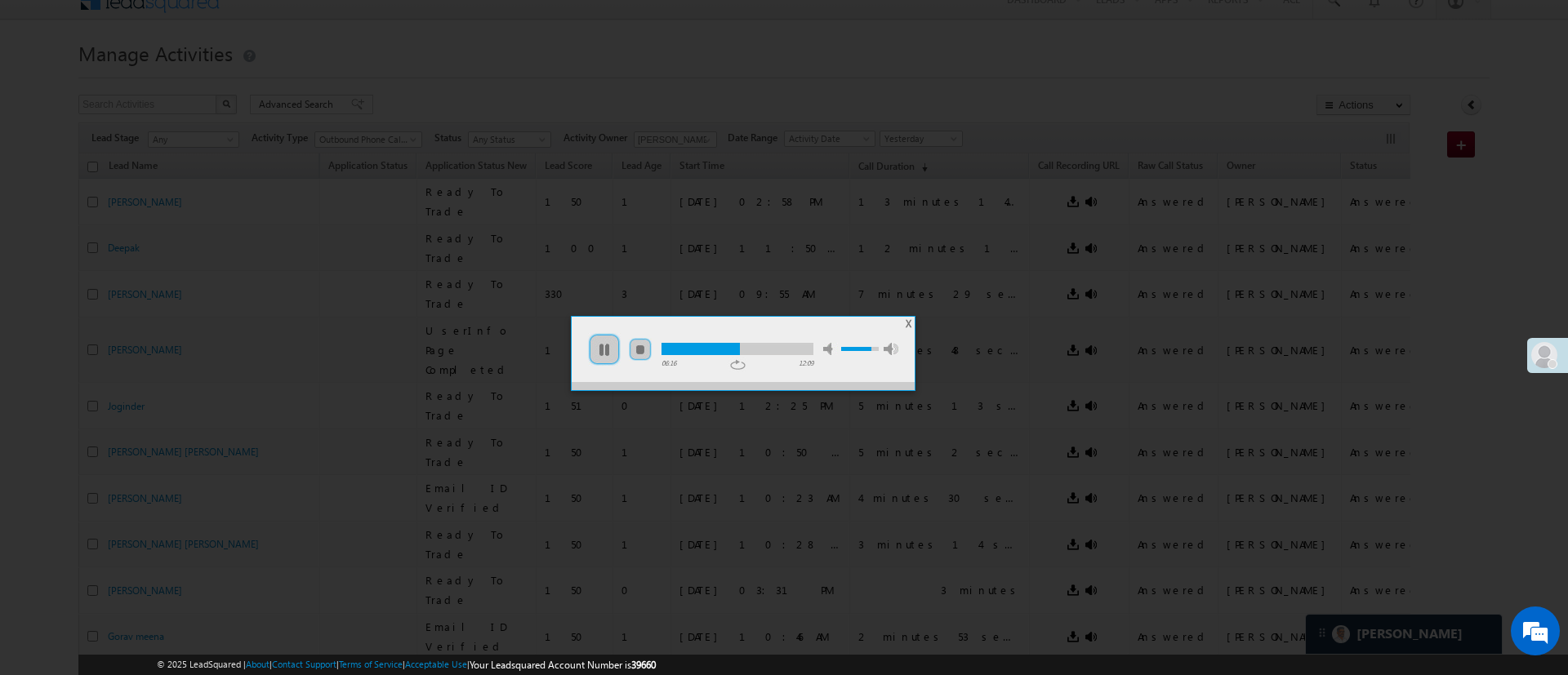
click at [763, 351] on div at bounding box center [738, 349] width 152 height 12
click at [813, 343] on div at bounding box center [738, 349] width 152 height 12
click at [908, 324] on span "X" at bounding box center [909, 324] width 6 height 12
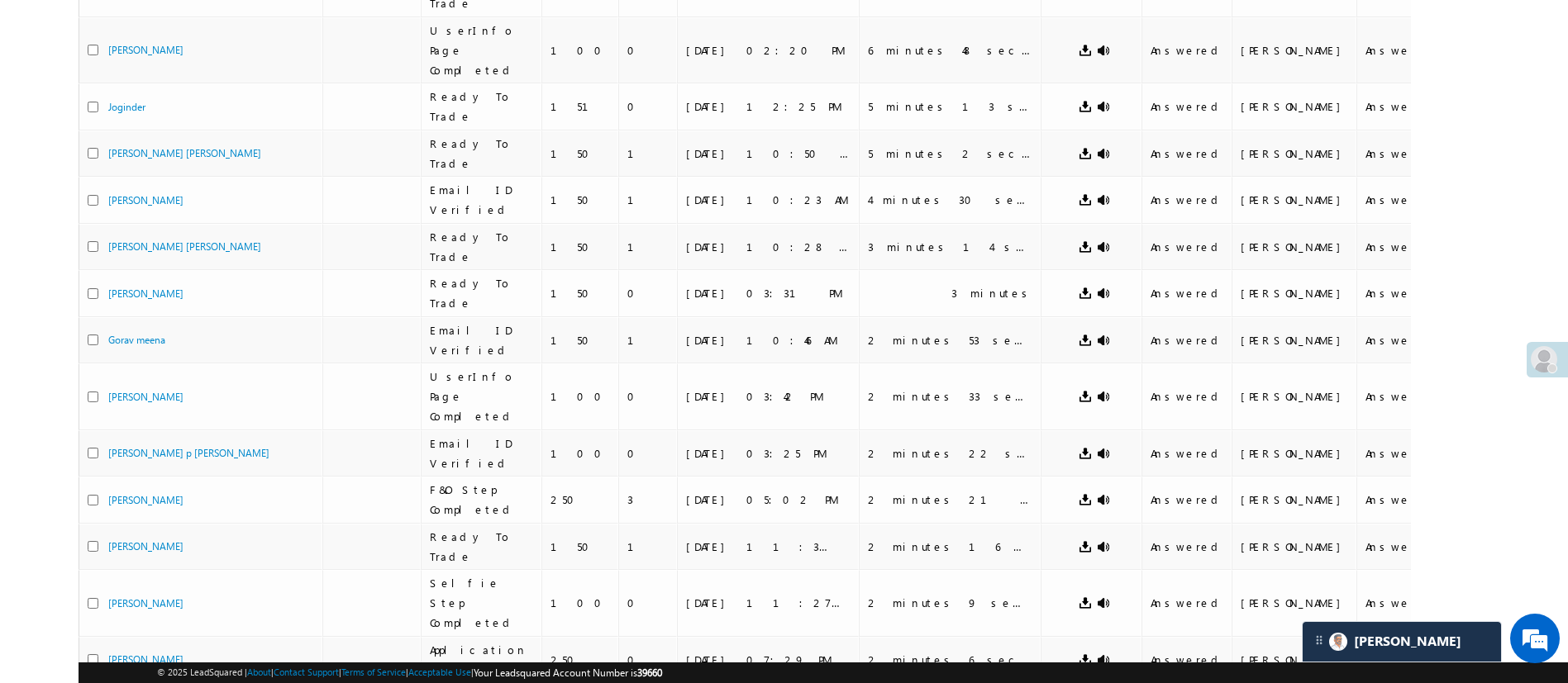
scroll to position [327, 0]
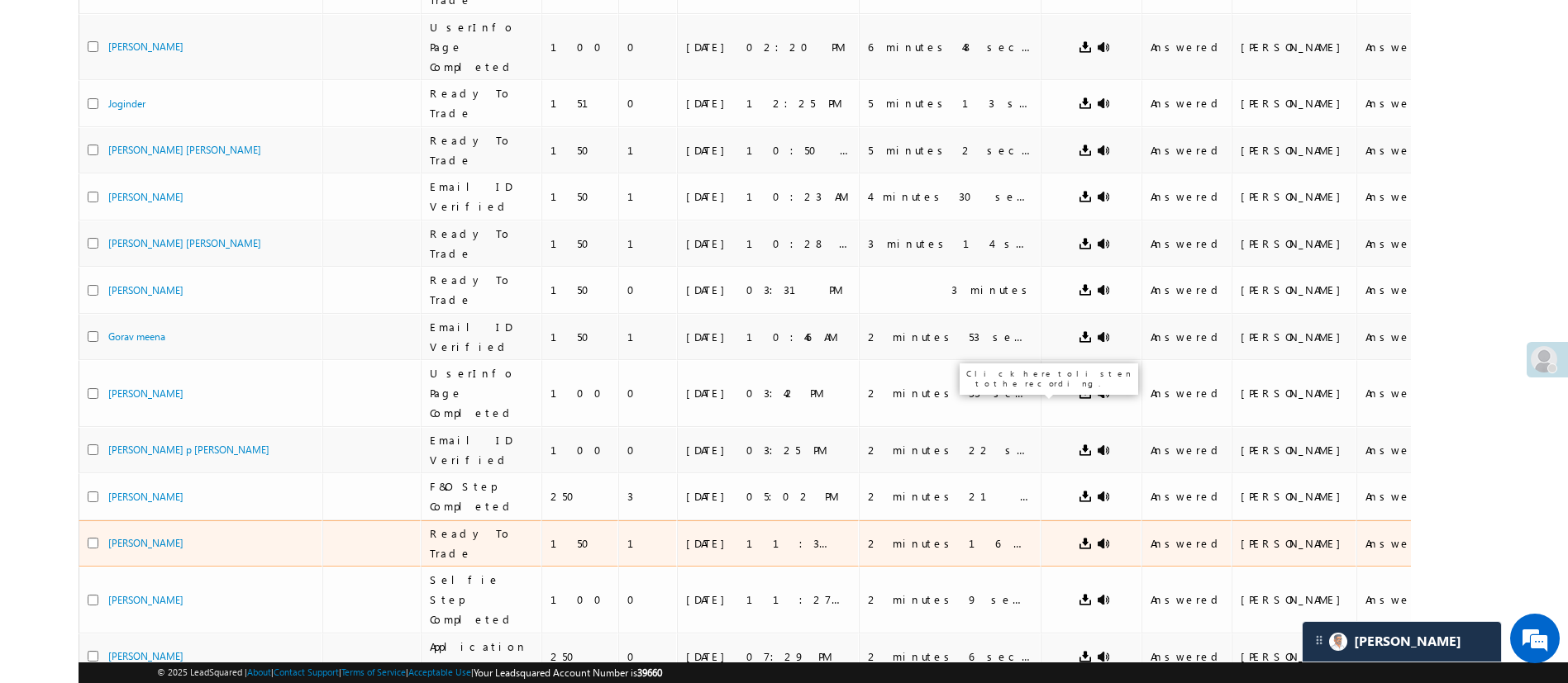
click at [1097, 537] on link at bounding box center [1103, 543] width 13 height 13
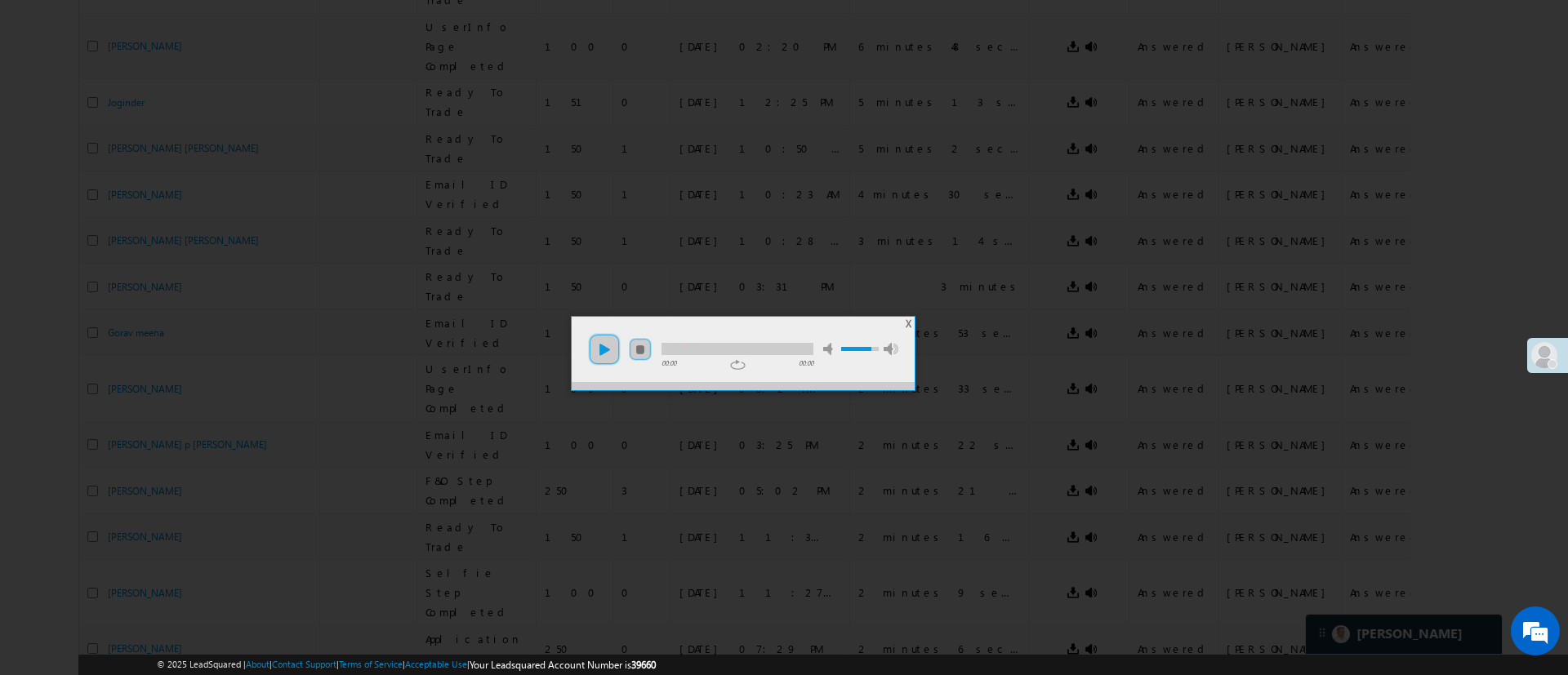
click at [606, 345] on link "play" at bounding box center [604, 349] width 33 height 33
click at [609, 357] on link "pause" at bounding box center [604, 349] width 33 height 33
click at [603, 350] on link "play" at bounding box center [604, 349] width 33 height 33
click at [724, 347] on div at bounding box center [738, 349] width 152 height 12
click at [748, 346] on div at bounding box center [738, 349] width 152 height 12
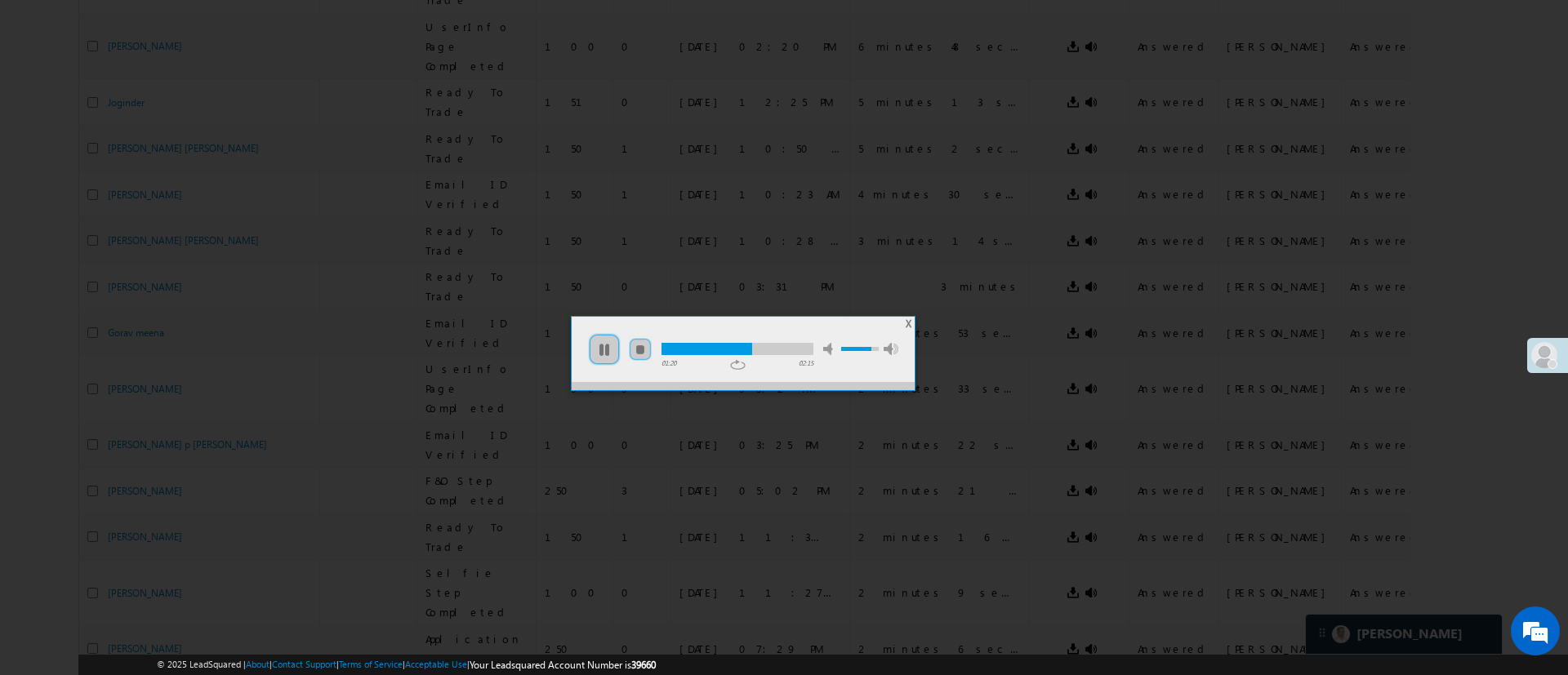
click at [771, 349] on div at bounding box center [738, 349] width 152 height 12
click at [904, 325] on ul "play pause stop mute unmute max volume" at bounding box center [743, 341] width 343 height 49
click at [907, 320] on span "X" at bounding box center [909, 324] width 6 height 12
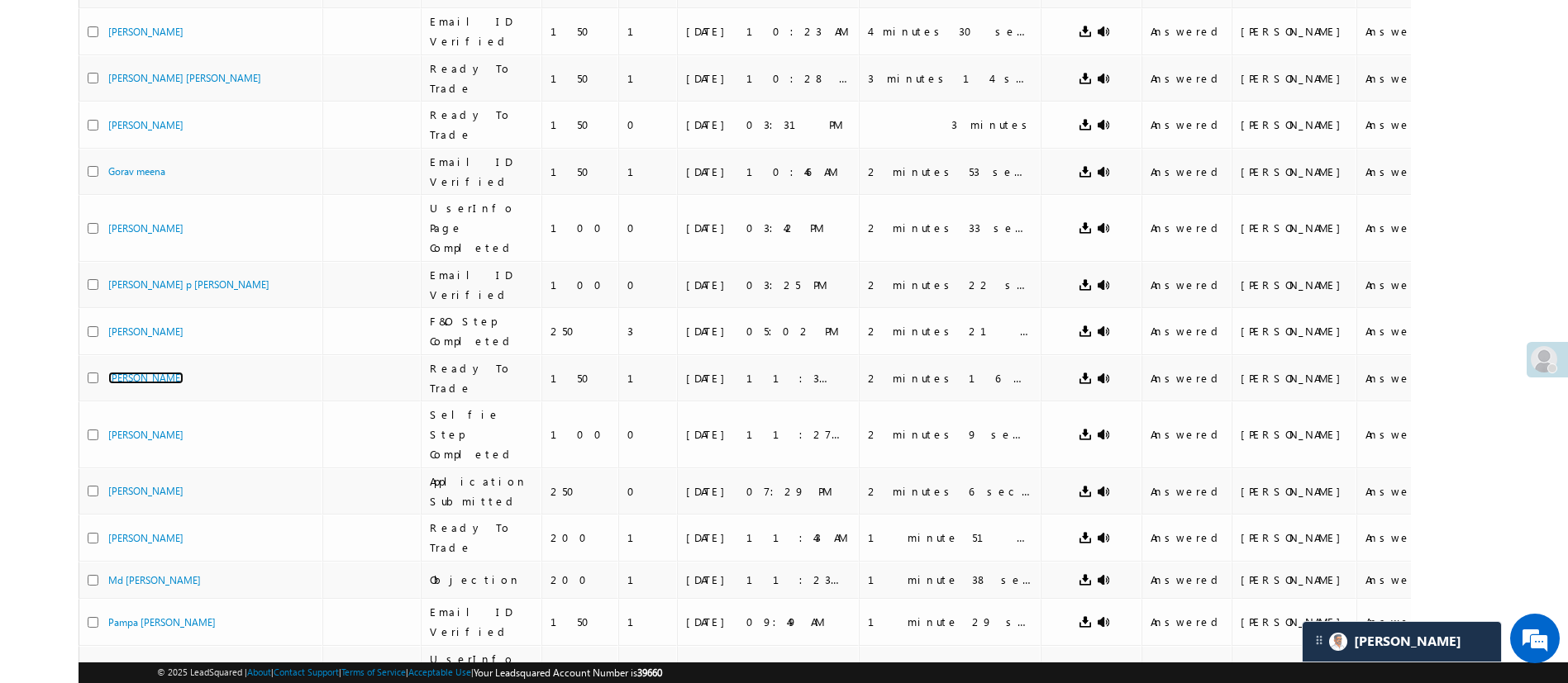
scroll to position [493, 0]
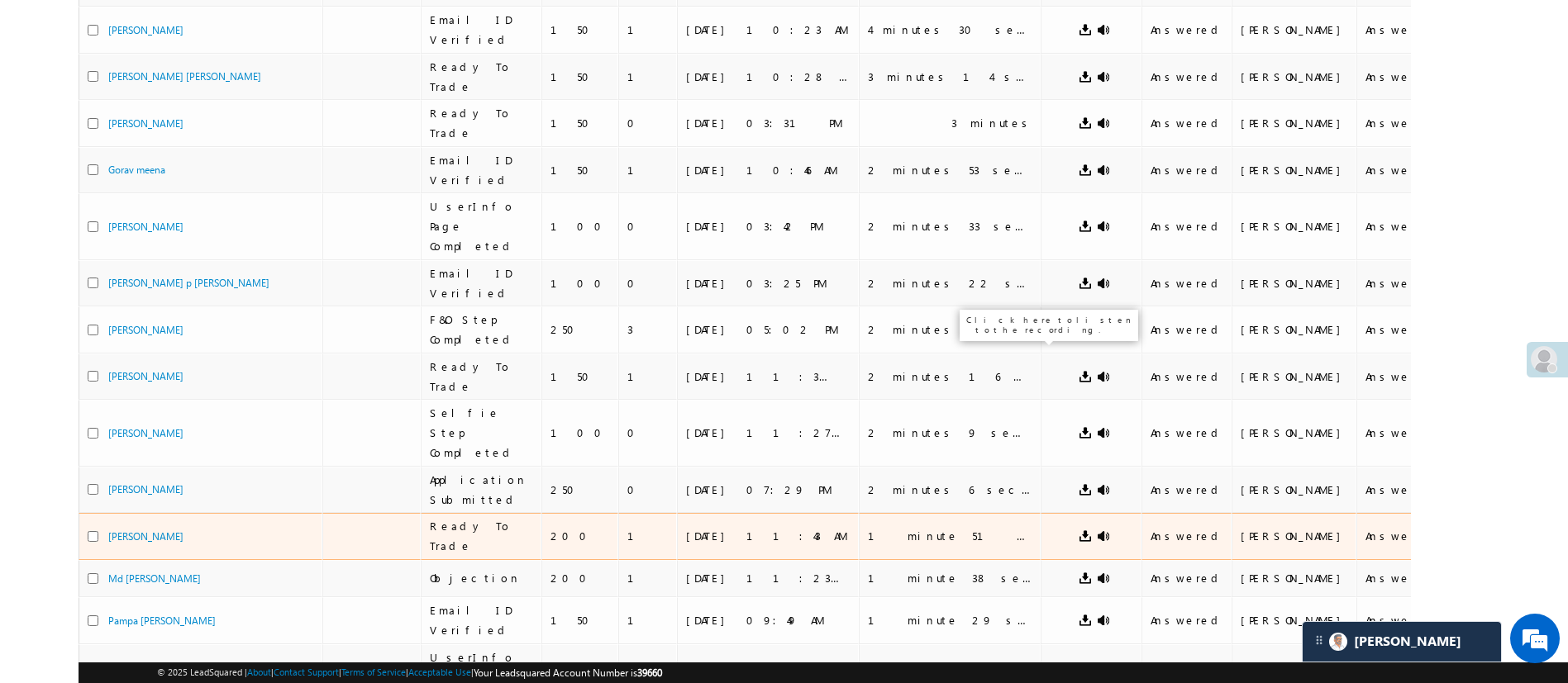
click at [1097, 529] on link at bounding box center [1103, 535] width 13 height 13
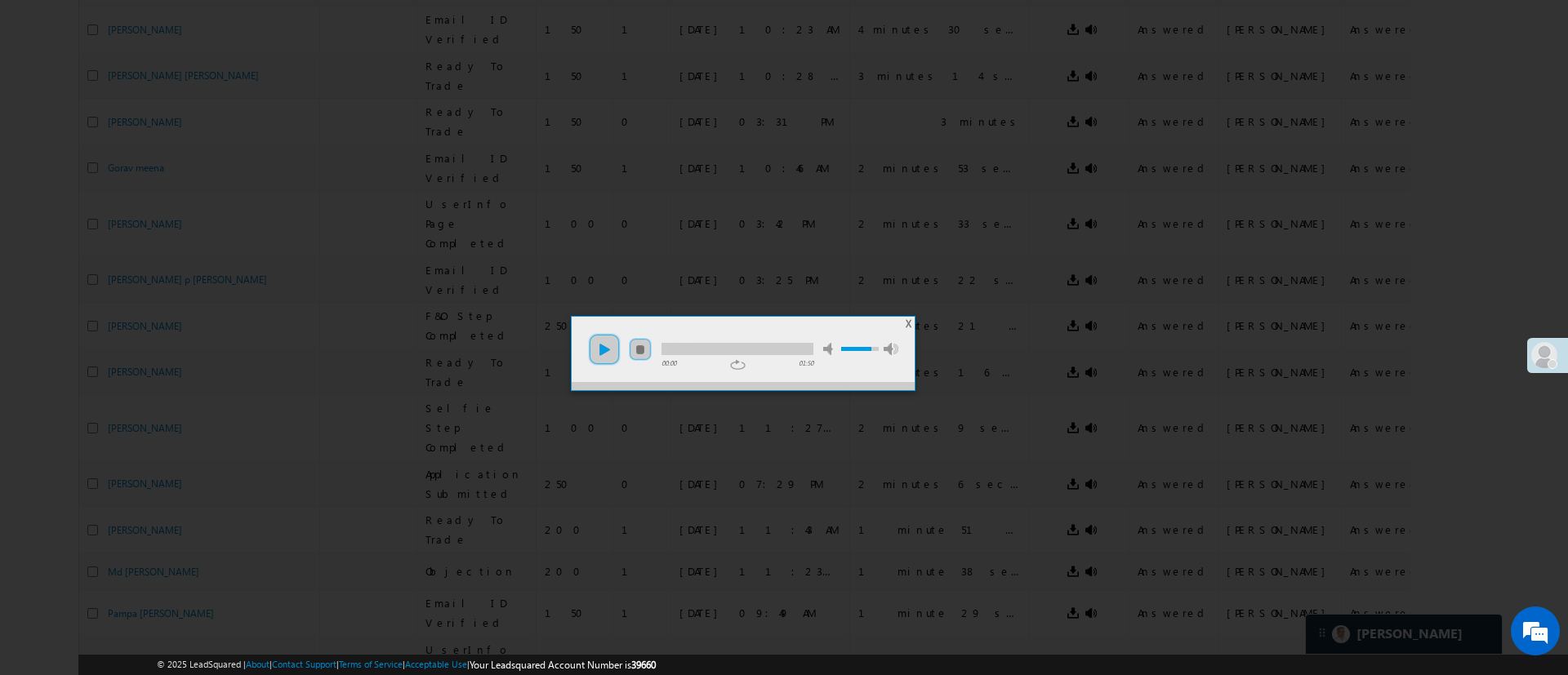
click at [603, 356] on link "play" at bounding box center [604, 349] width 33 height 33
click at [906, 319] on span "X" at bounding box center [909, 324] width 6 height 12
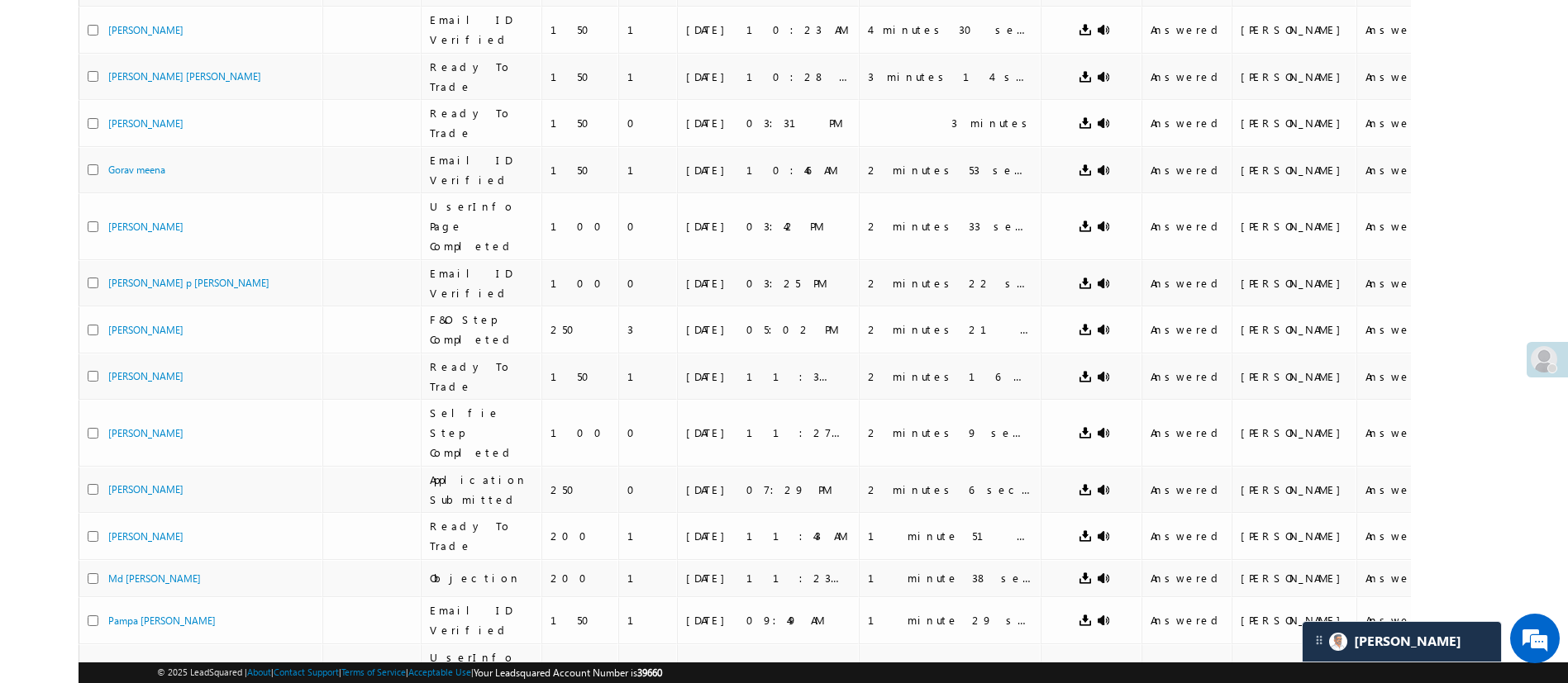
scroll to position [625, 0]
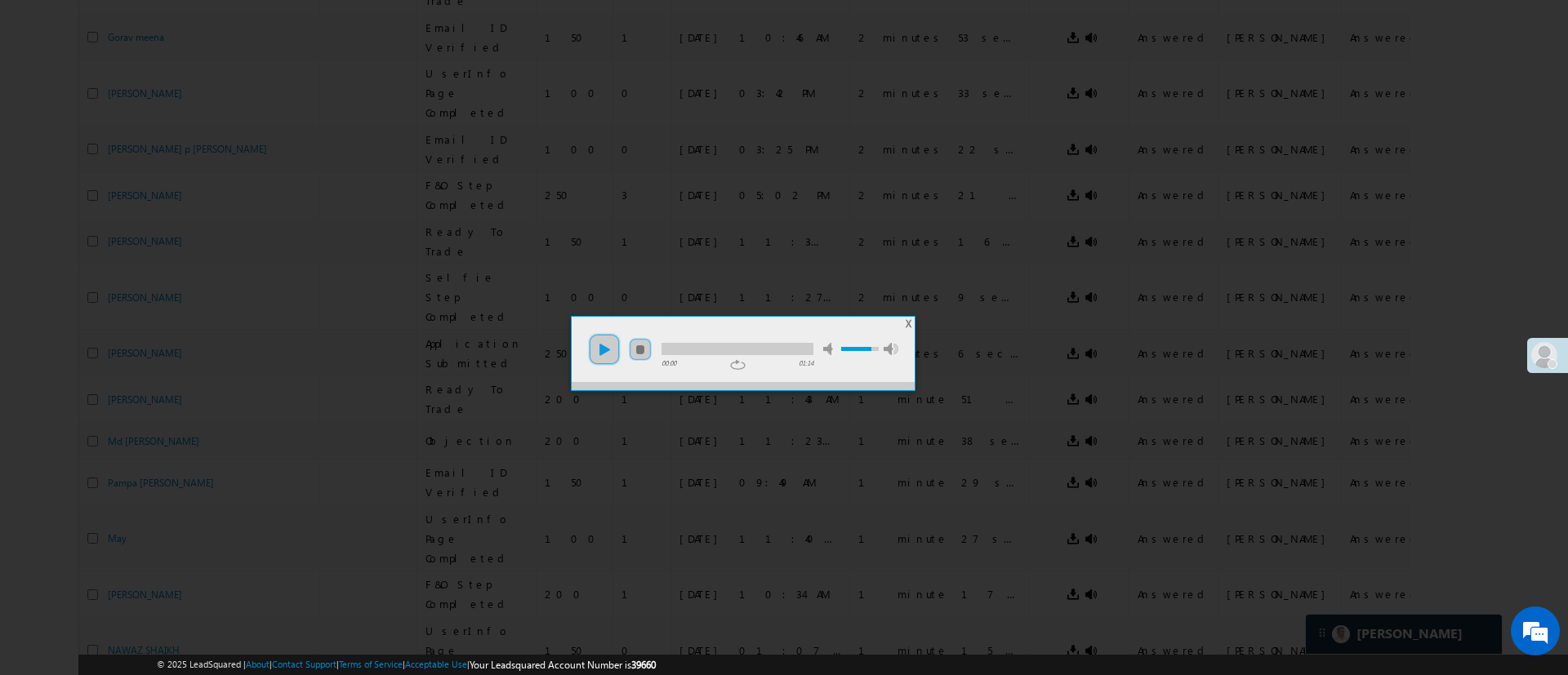
click at [606, 344] on link "play" at bounding box center [604, 349] width 33 height 33
click at [906, 324] on span "X" at bounding box center [909, 324] width 6 height 12
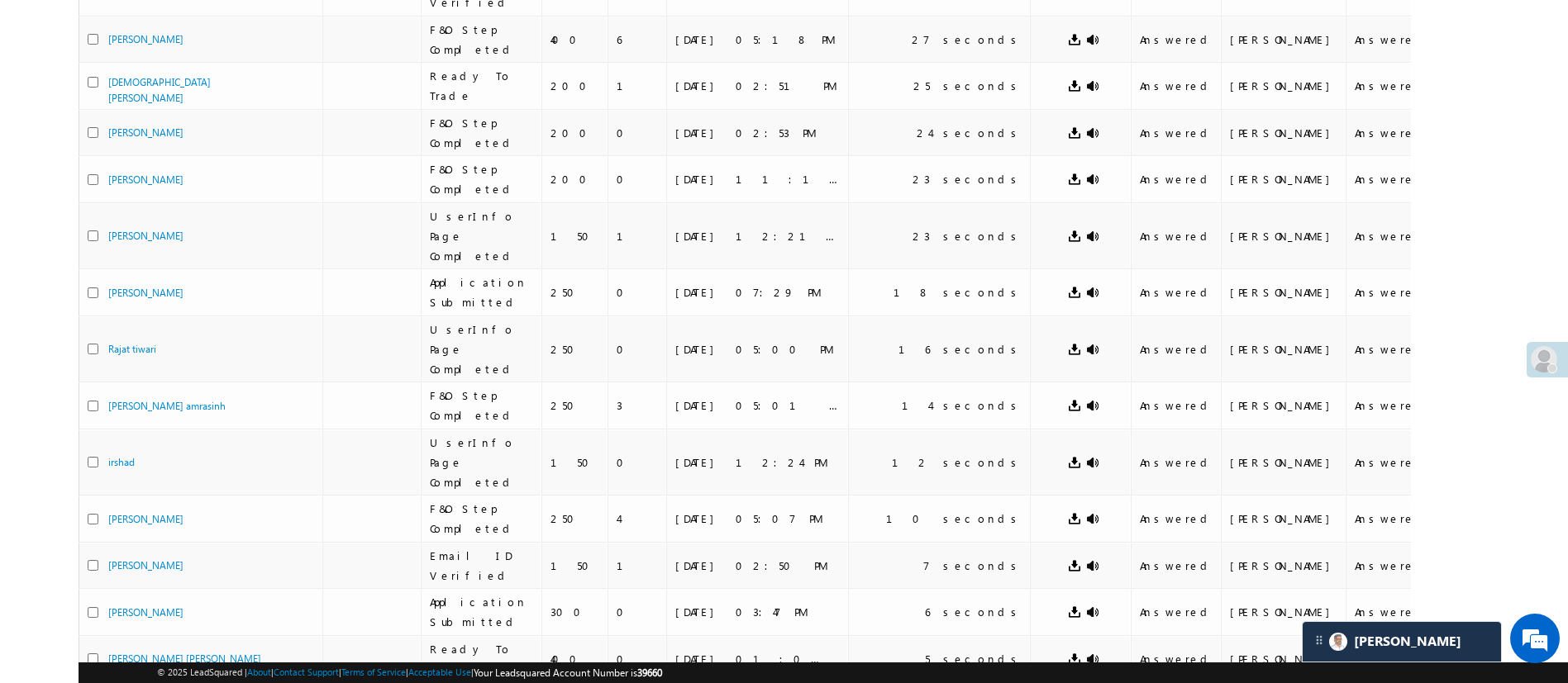
scroll to position [46, 0]
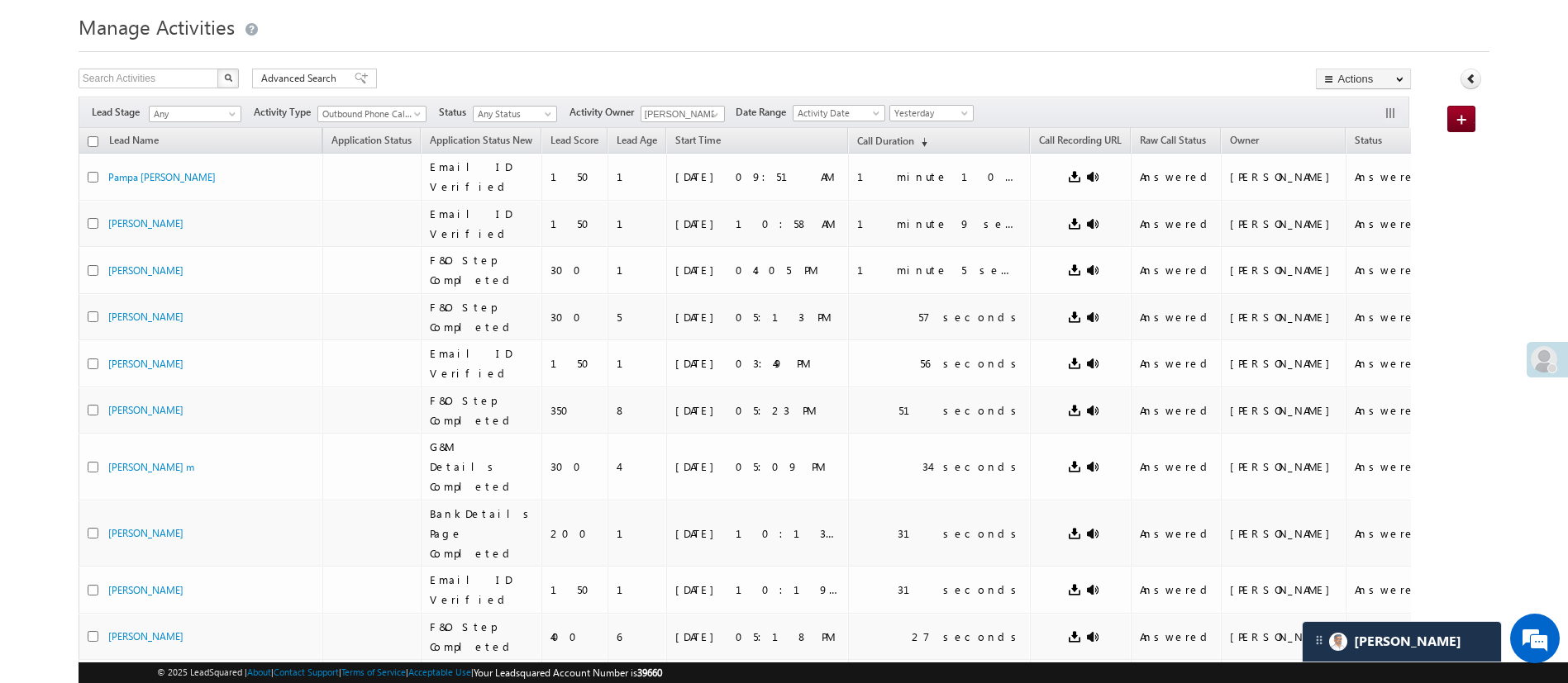
click at [896, 130] on th "Call Duration (sorted descending)" at bounding box center [938, 141] width 182 height 26
click at [906, 134] on span "Call Duration" at bounding box center [885, 140] width 57 height 12
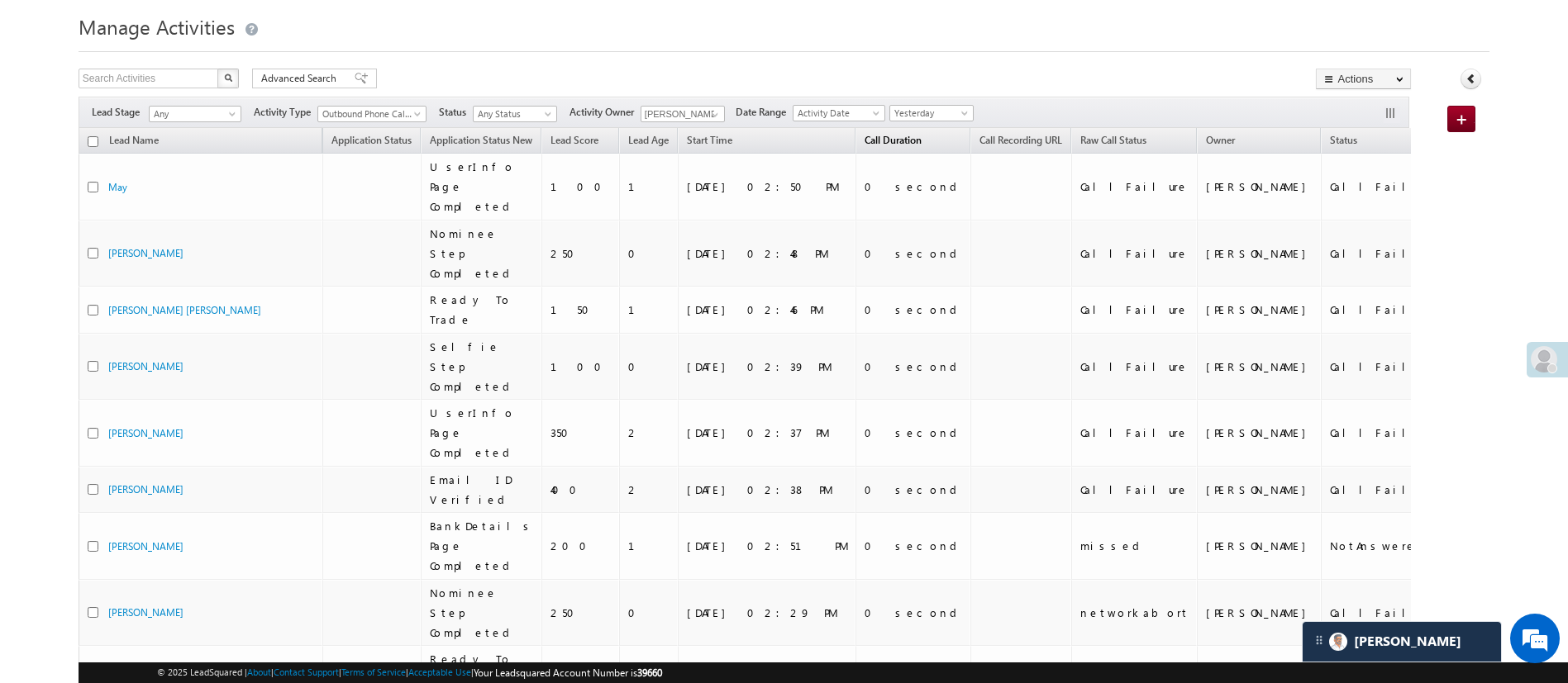
click at [906, 134] on span "Call Duration" at bounding box center [893, 140] width 57 height 12
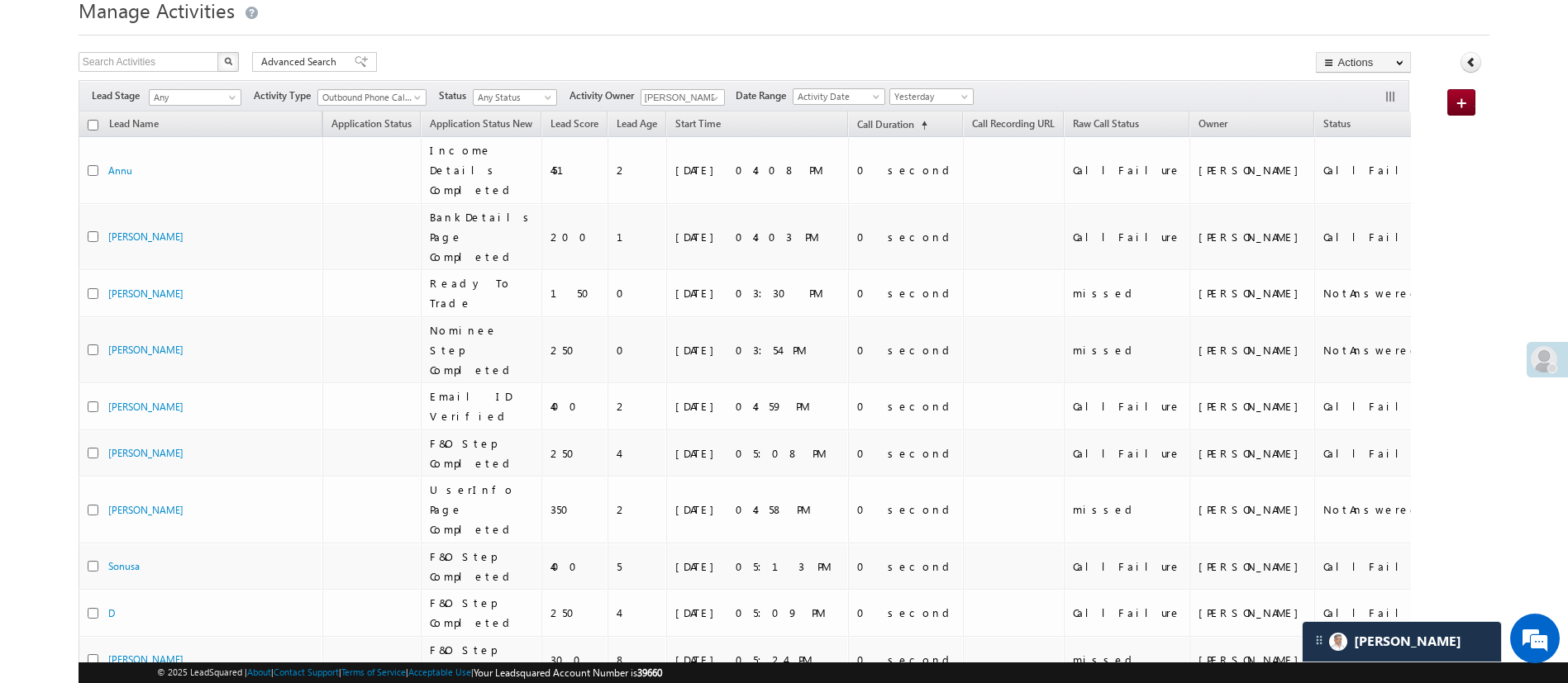
scroll to position [0, 0]
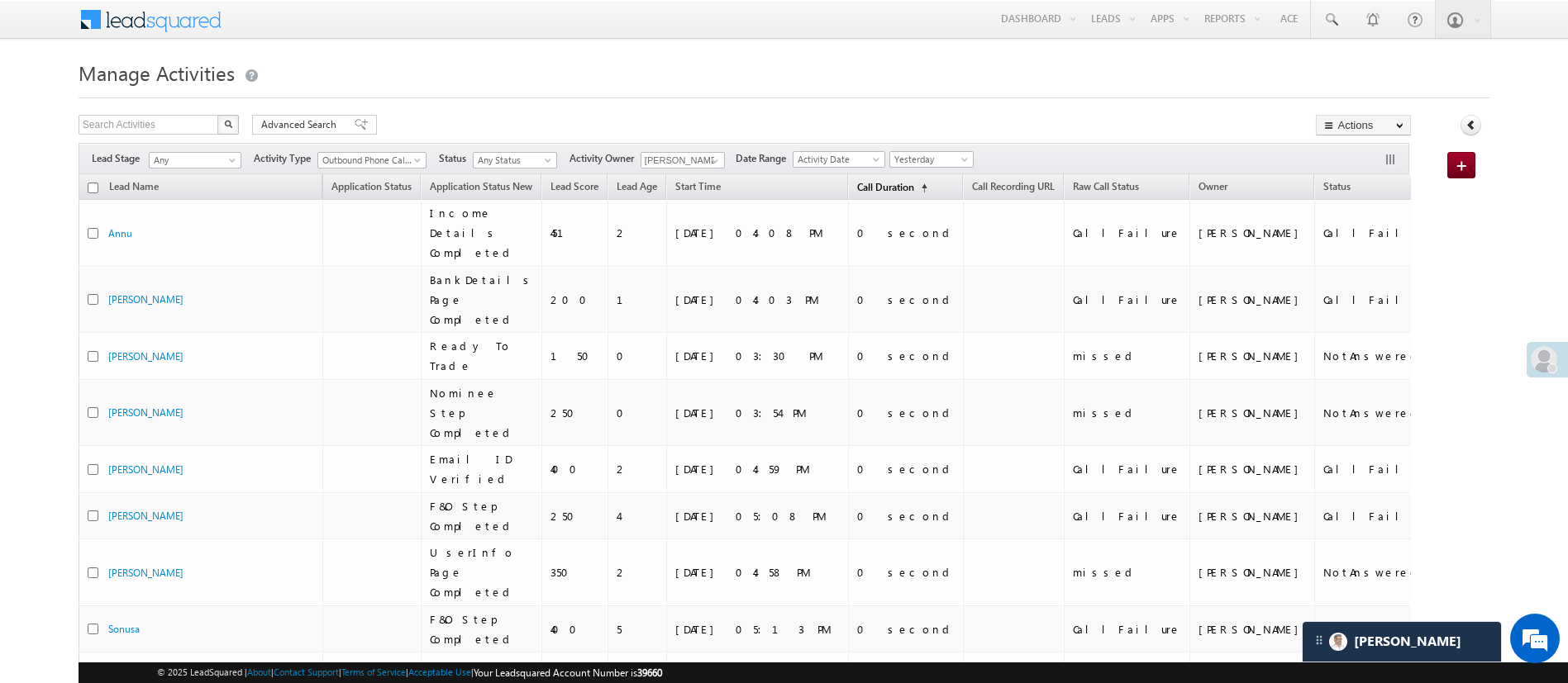
click at [927, 192] on span "(sorted ascending)" at bounding box center [920, 188] width 13 height 13
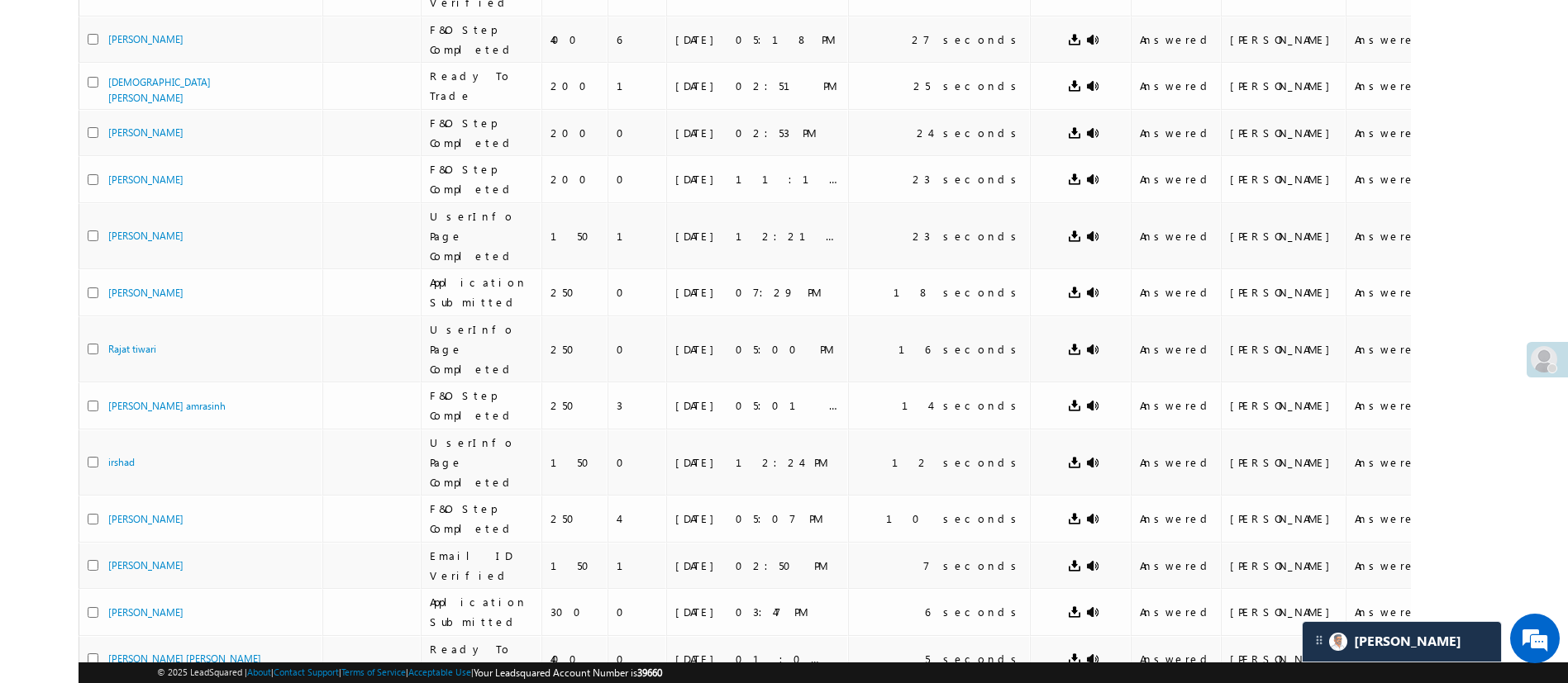
scroll to position [46, 0]
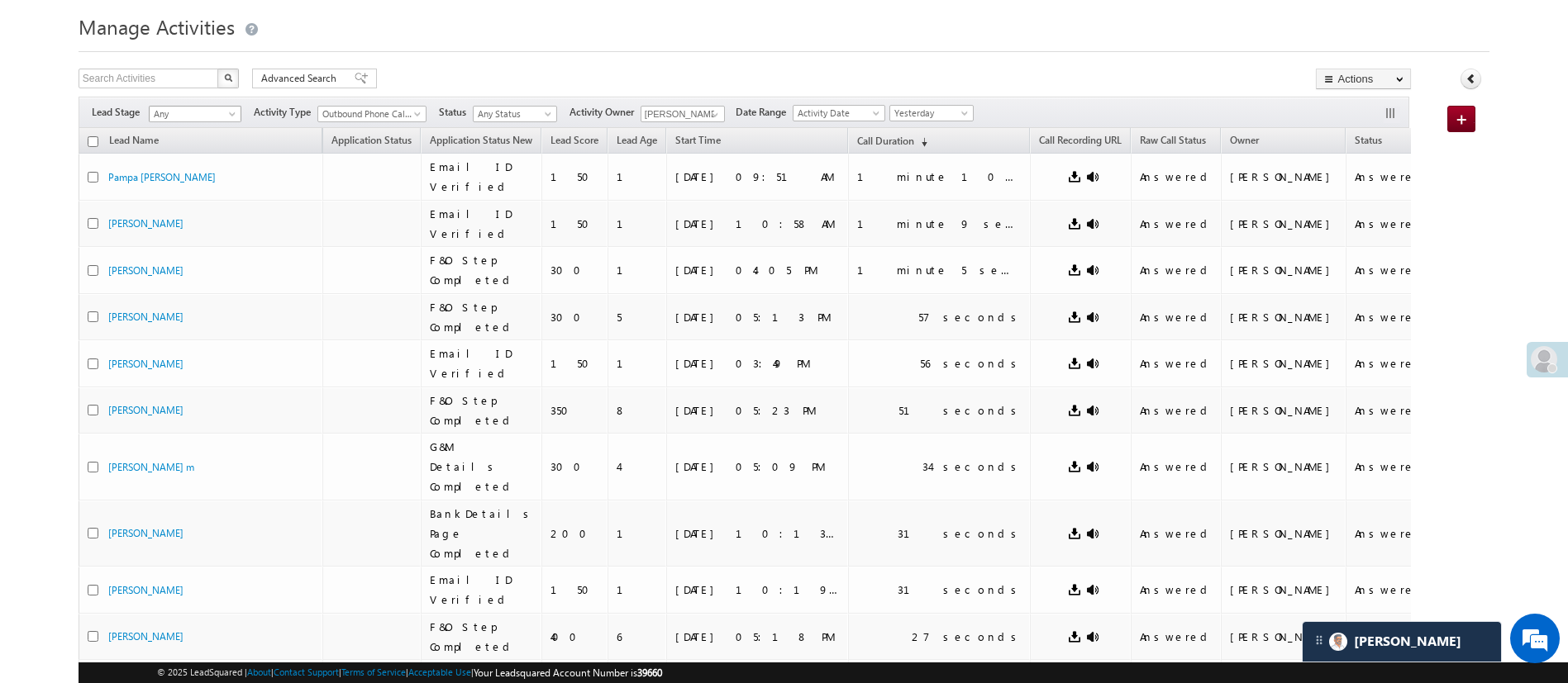
click at [213, 114] on span "Any" at bounding box center [192, 114] width 86 height 15
click at [201, 225] on link "Code Generated" at bounding box center [196, 232] width 92 height 15
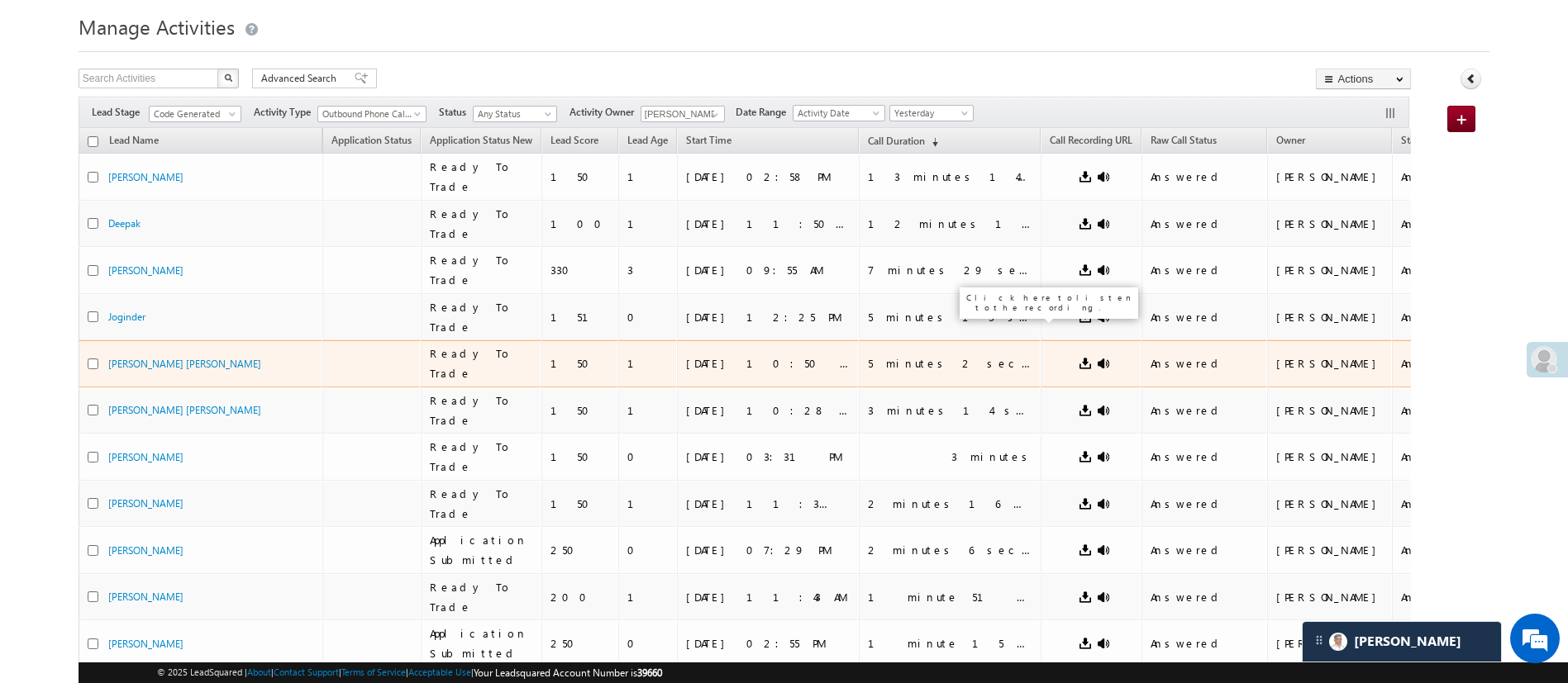
click at [1097, 356] on link at bounding box center [1103, 362] width 13 height 13
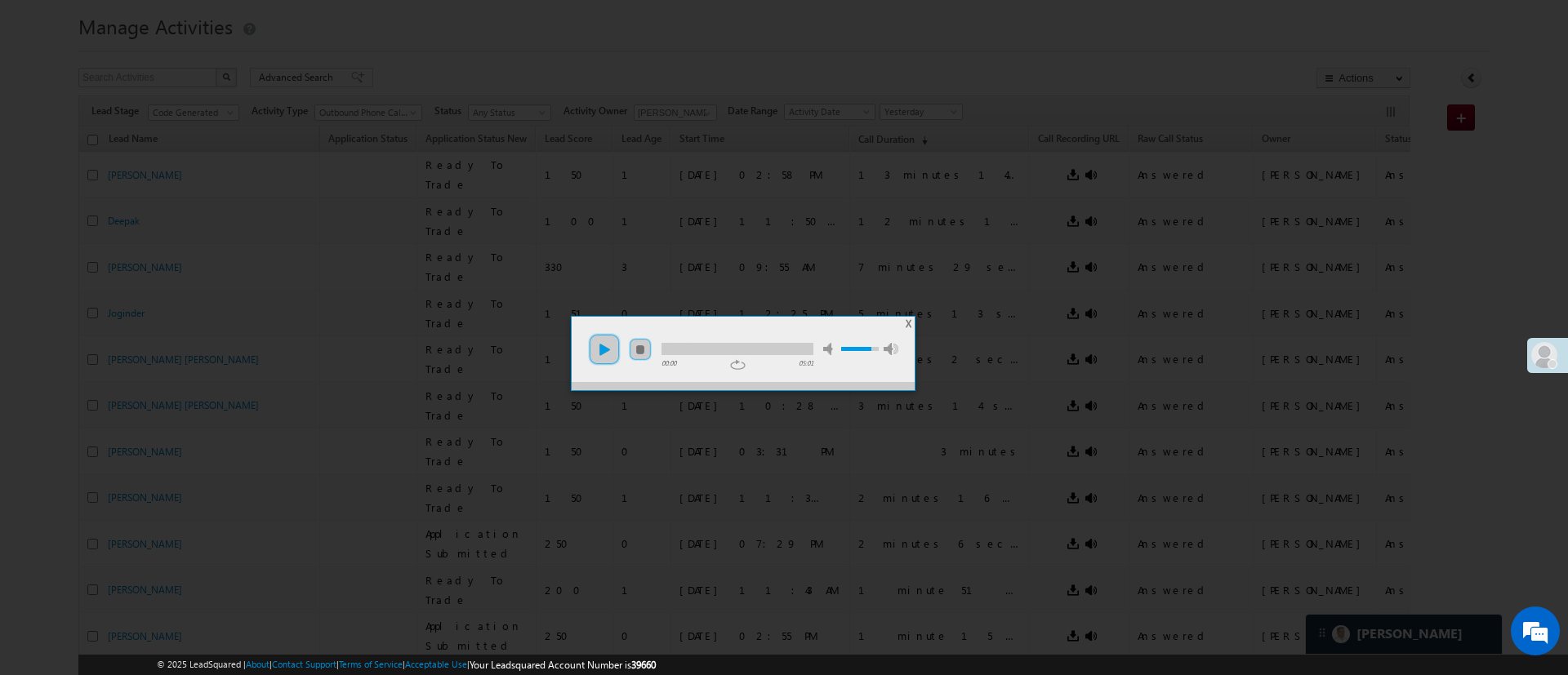
click at [614, 354] on link "play" at bounding box center [604, 349] width 33 height 33
click at [671, 345] on div at bounding box center [738, 349] width 152 height 12
click at [679, 346] on div at bounding box center [738, 349] width 152 height 12
click at [684, 343] on div at bounding box center [738, 349] width 152 height 12
click at [713, 341] on li "mute" at bounding box center [745, 344] width 186 height 22
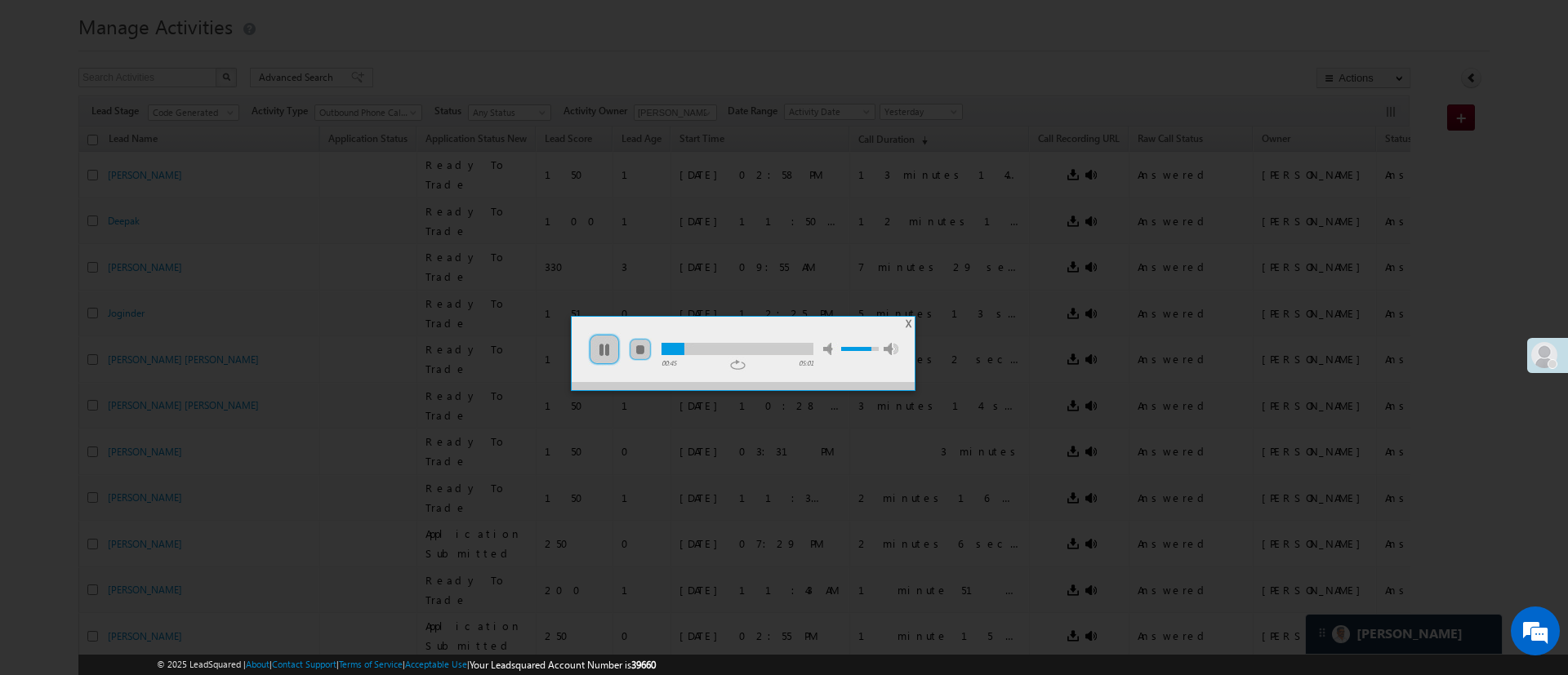
click at [706, 344] on div at bounding box center [738, 349] width 152 height 12
click at [906, 324] on span "X" at bounding box center [909, 324] width 6 height 12
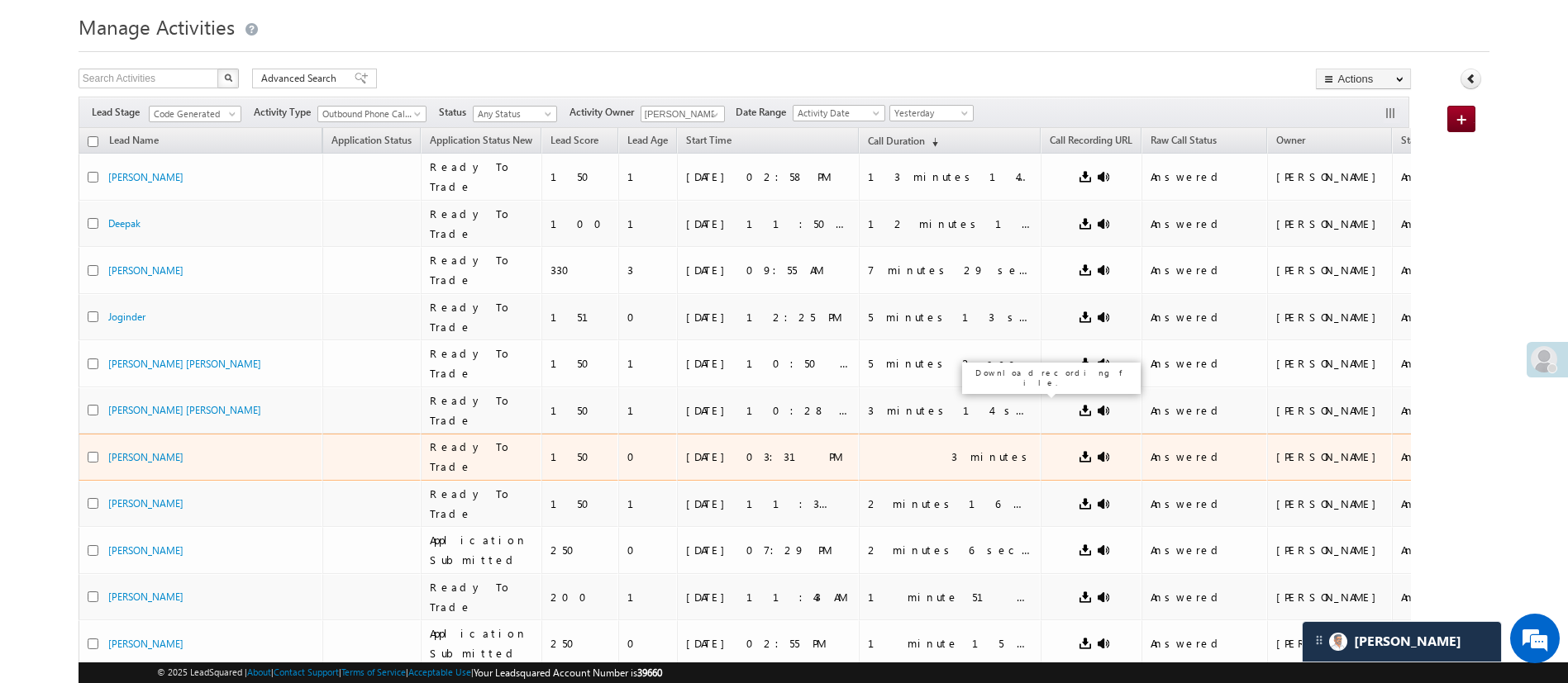
click at [1079, 450] on link at bounding box center [1085, 456] width 13 height 13
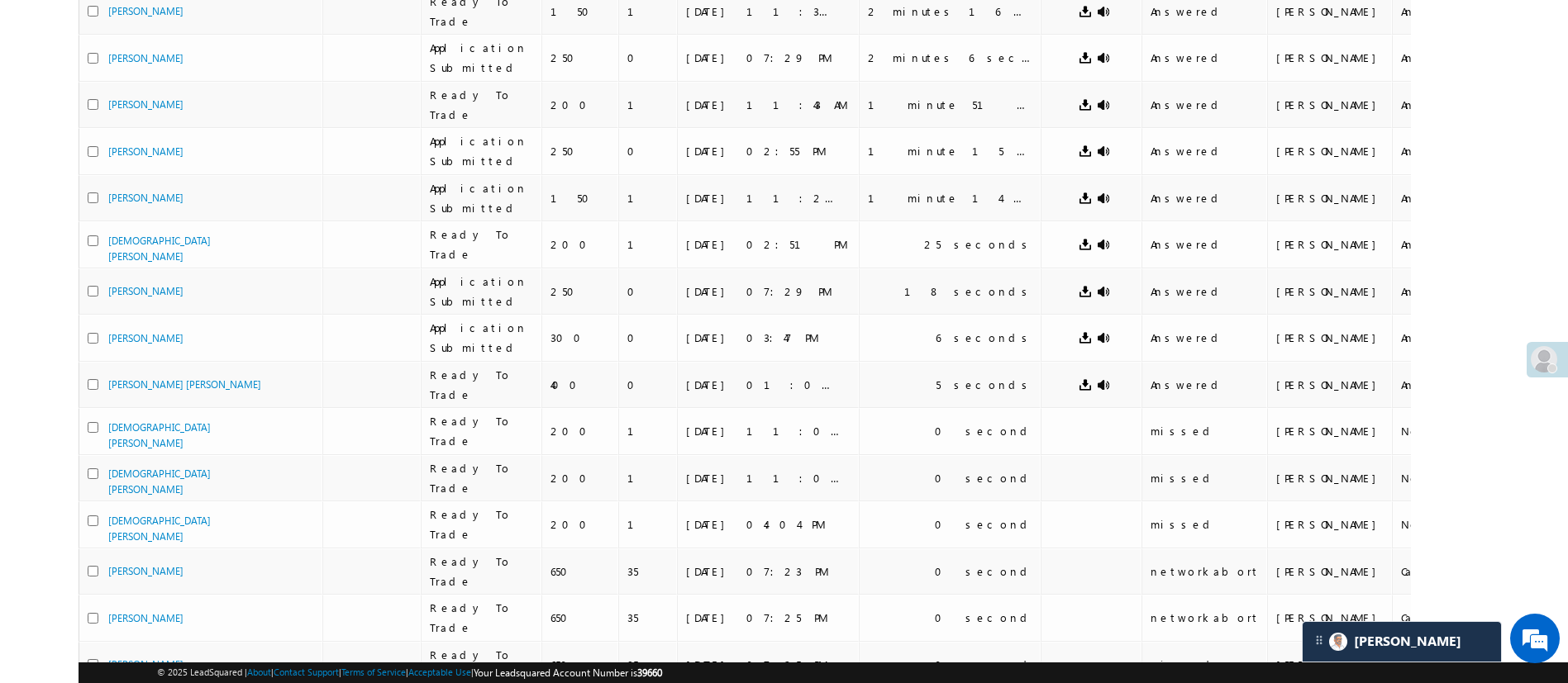
scroll to position [589, 0]
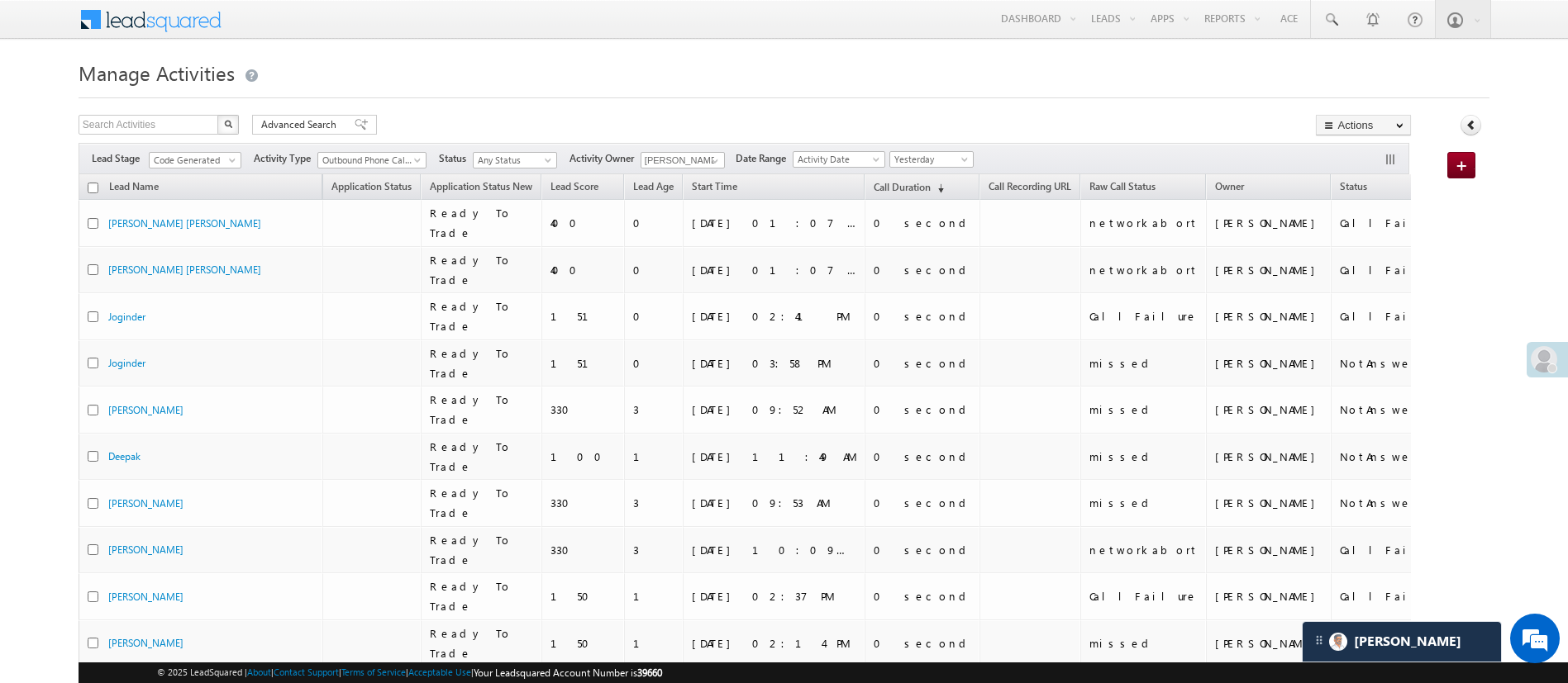
scroll to position [213, 0]
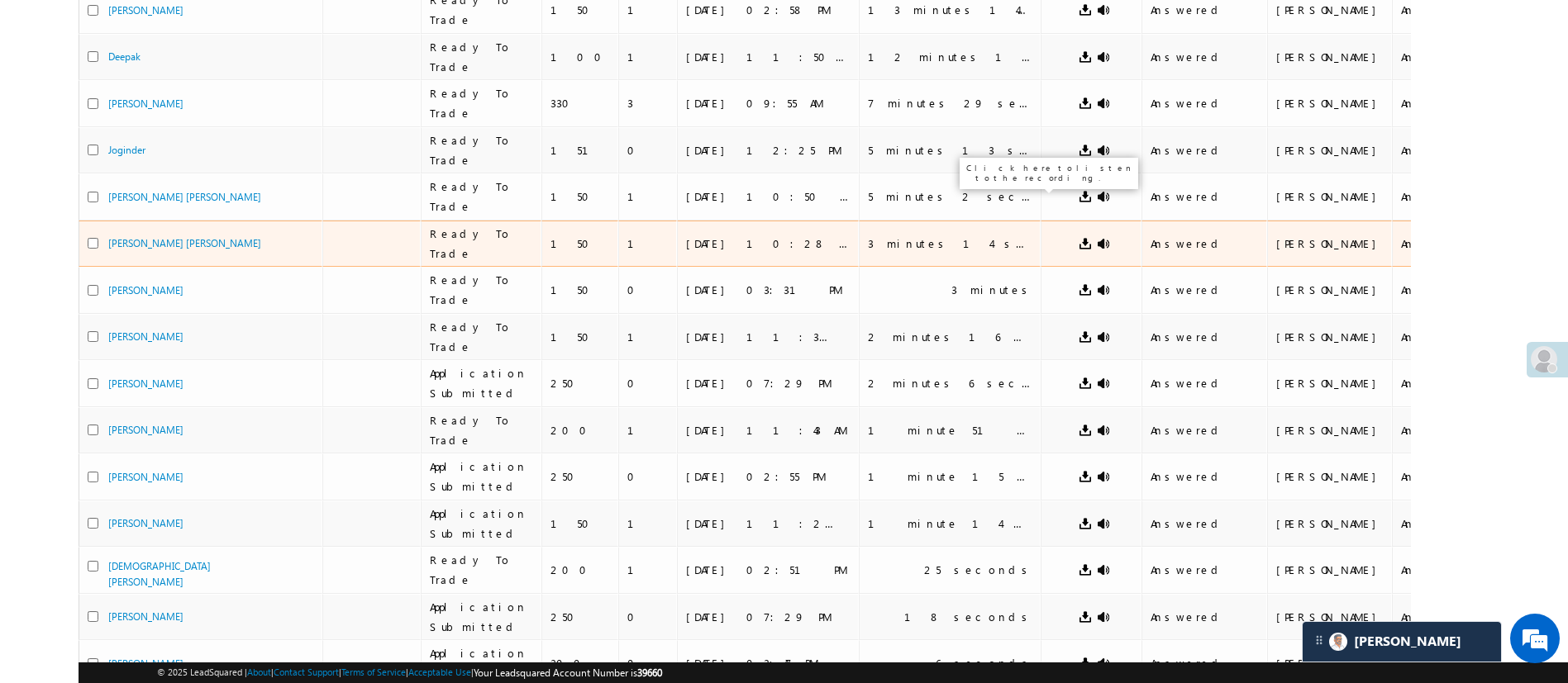
click at [1097, 237] on link at bounding box center [1103, 243] width 13 height 13
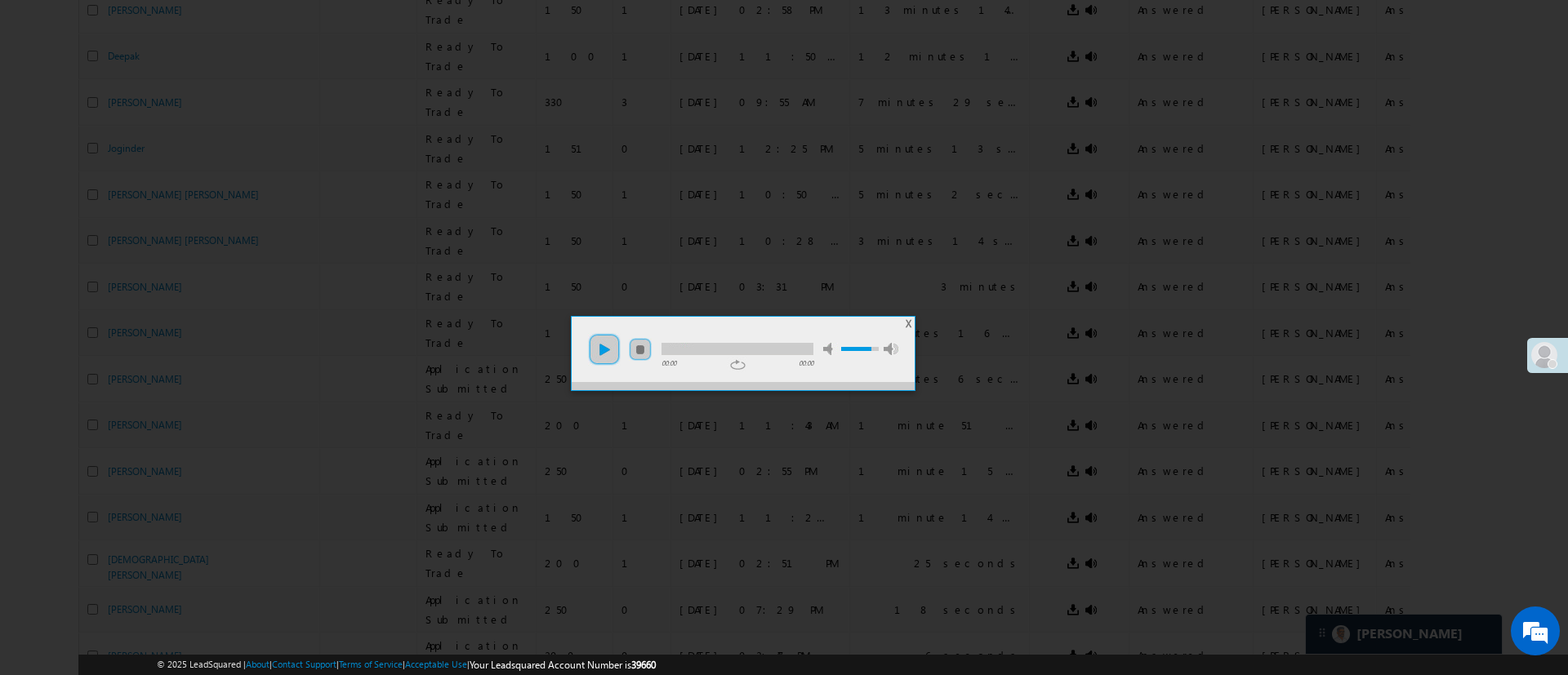
click at [611, 348] on link "play" at bounding box center [604, 349] width 33 height 33
click at [908, 324] on span "X" at bounding box center [909, 324] width 6 height 12
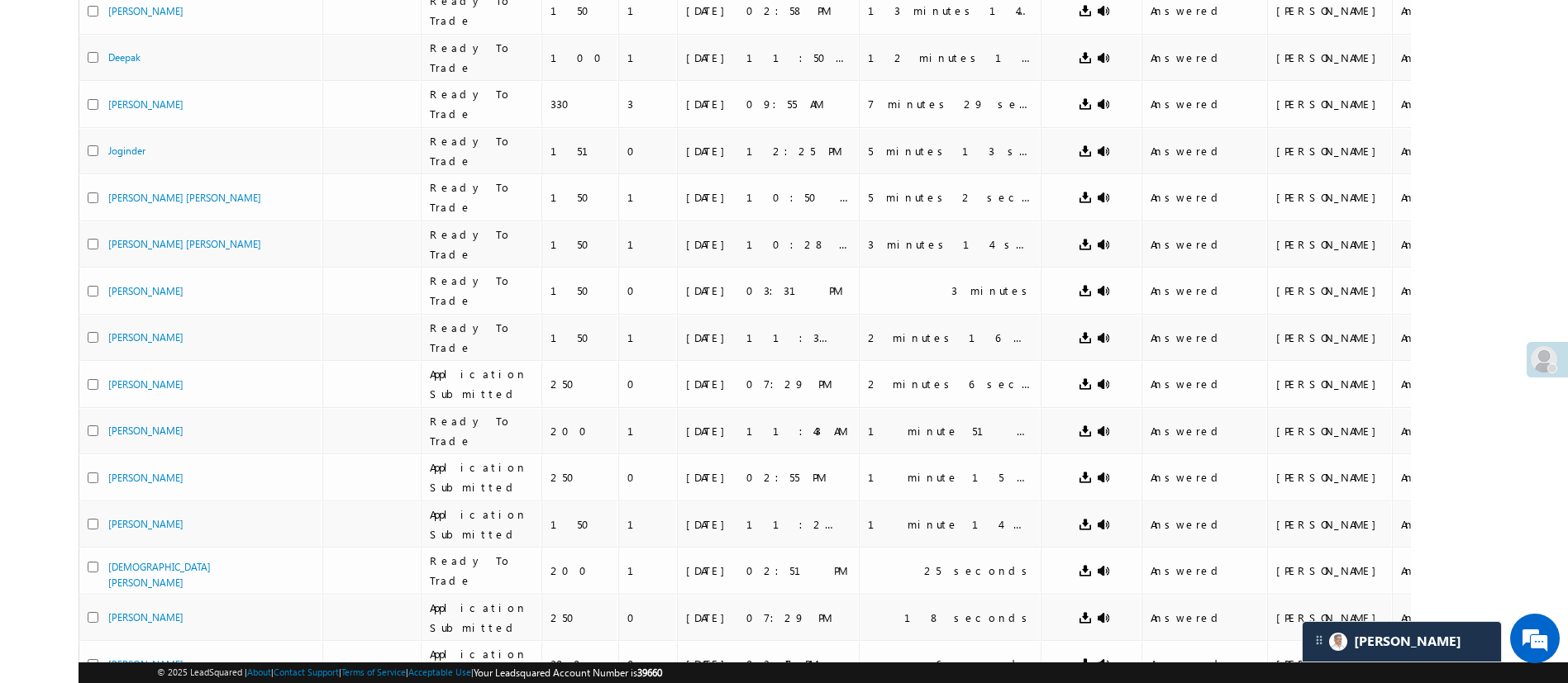
scroll to position [0, 0]
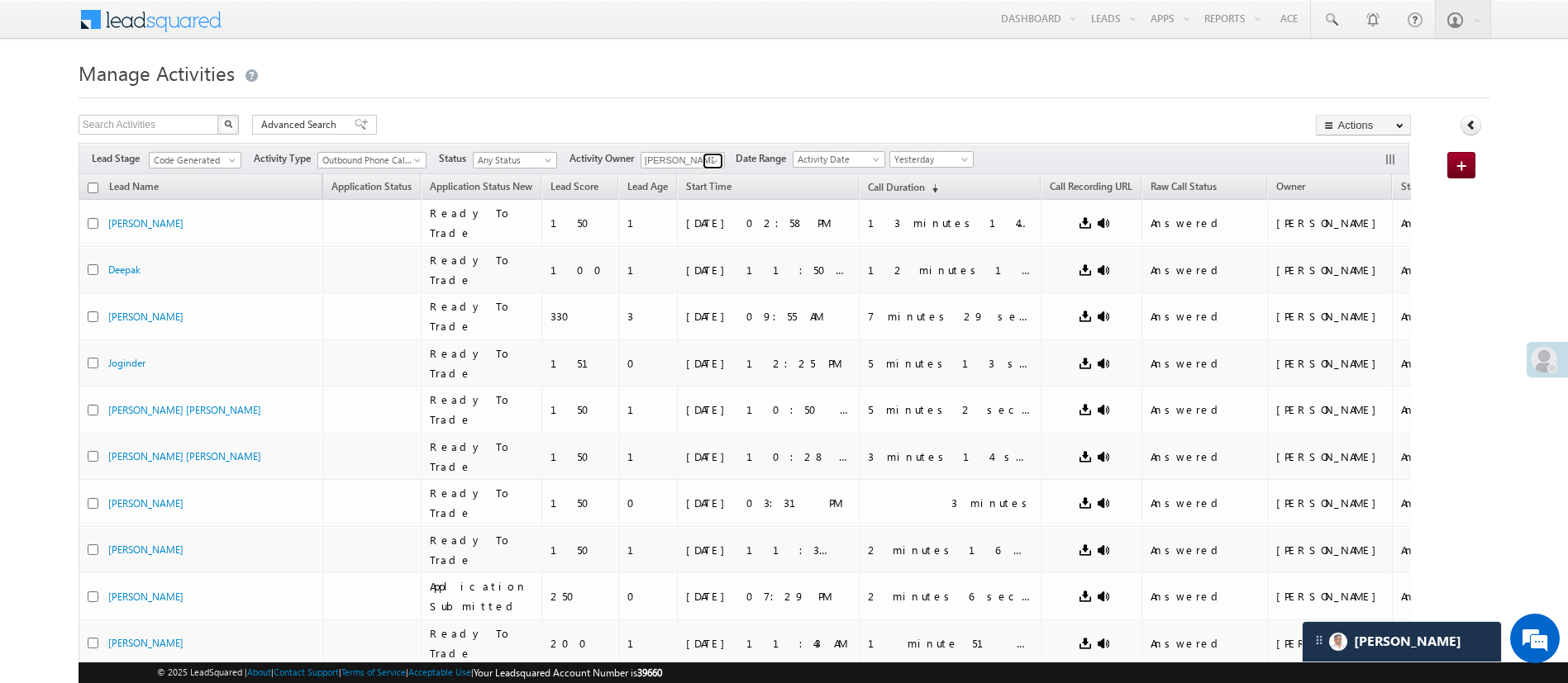
click at [716, 159] on span at bounding box center [714, 161] width 13 height 13
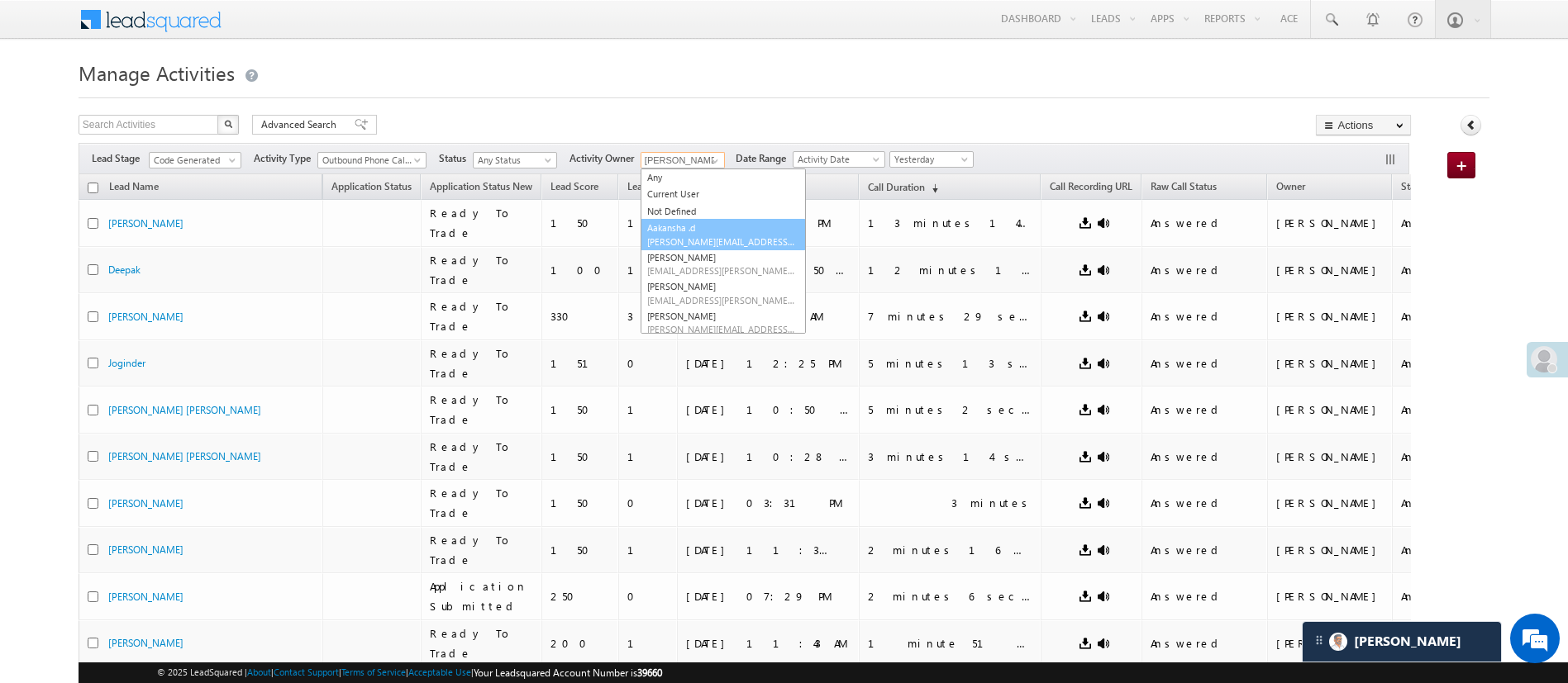
click at [728, 233] on link "Aakansha .d Aakansha.D@angelbroking.com" at bounding box center [723, 234] width 165 height 32
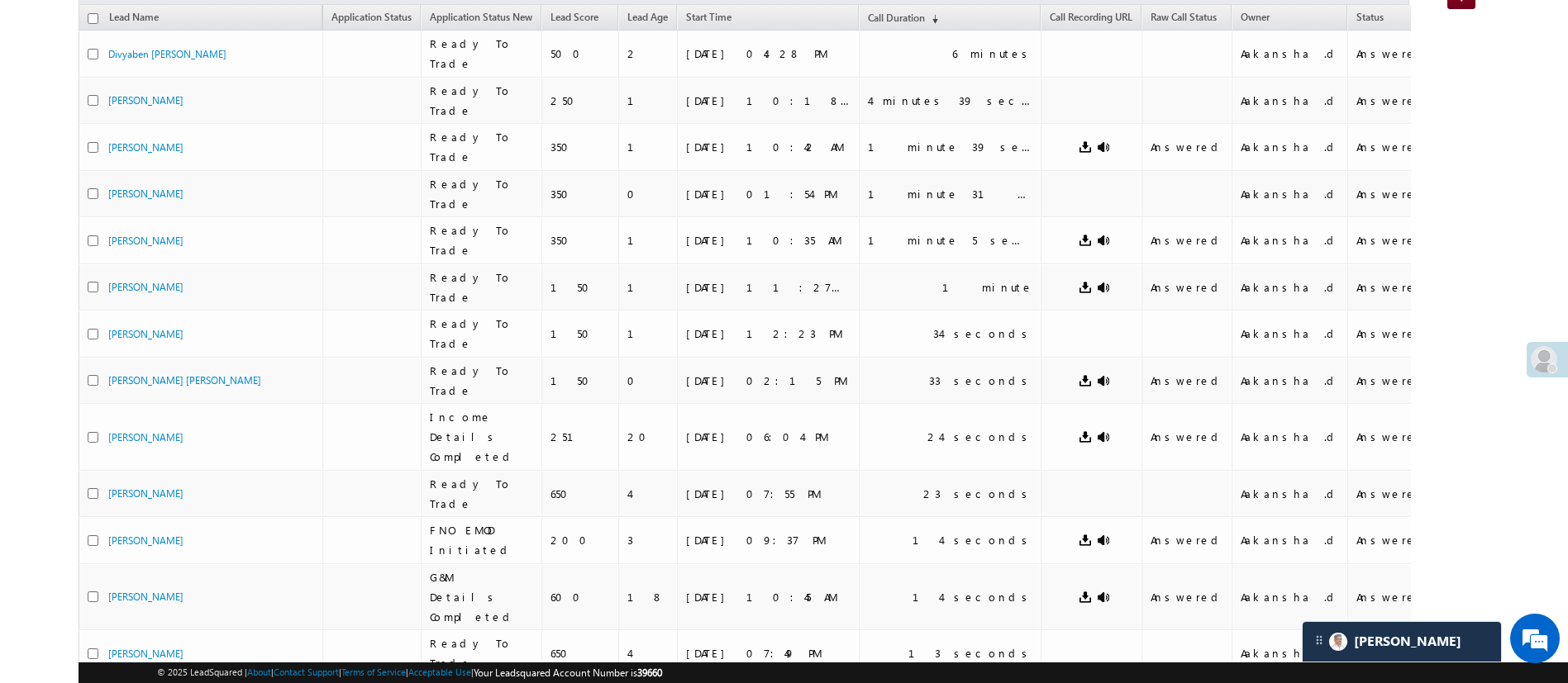
scroll to position [178, 0]
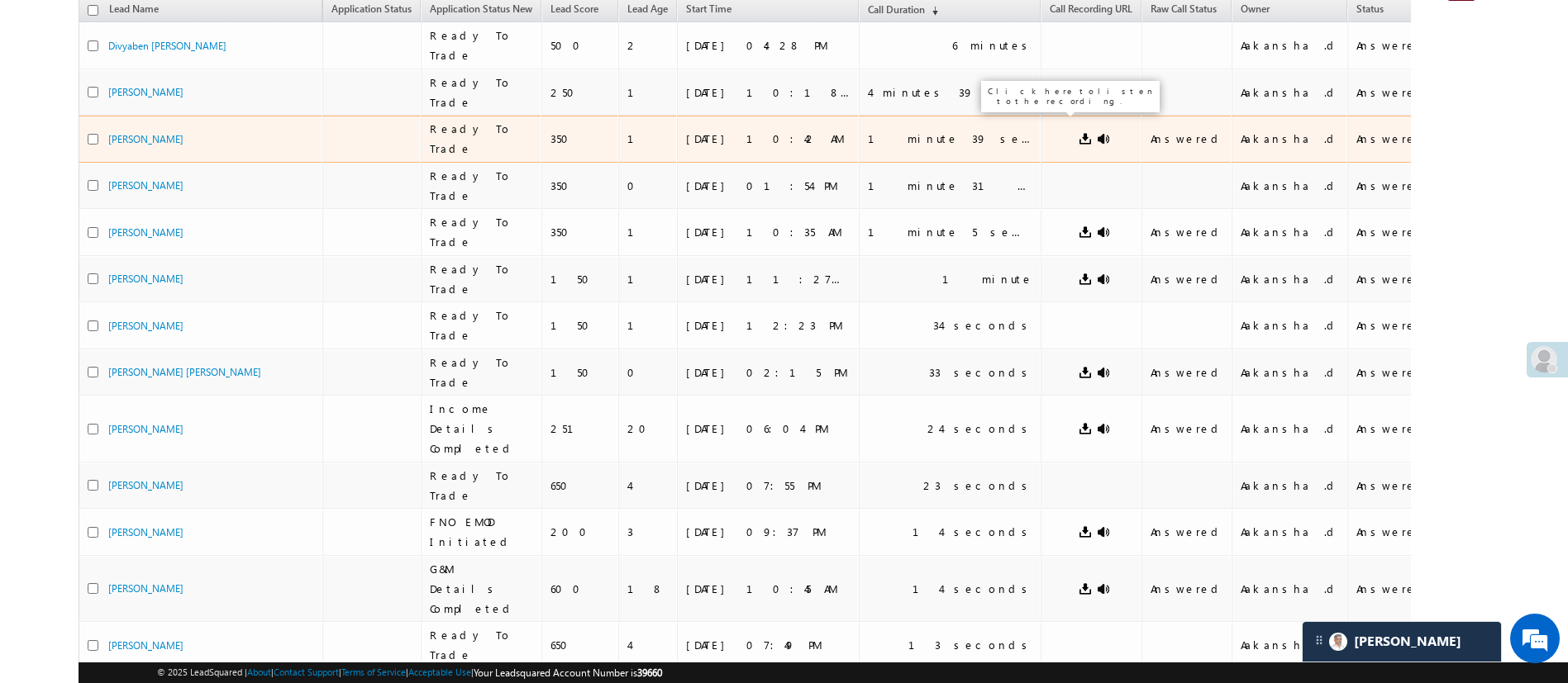
click at [1097, 132] on link at bounding box center [1103, 138] width 13 height 13
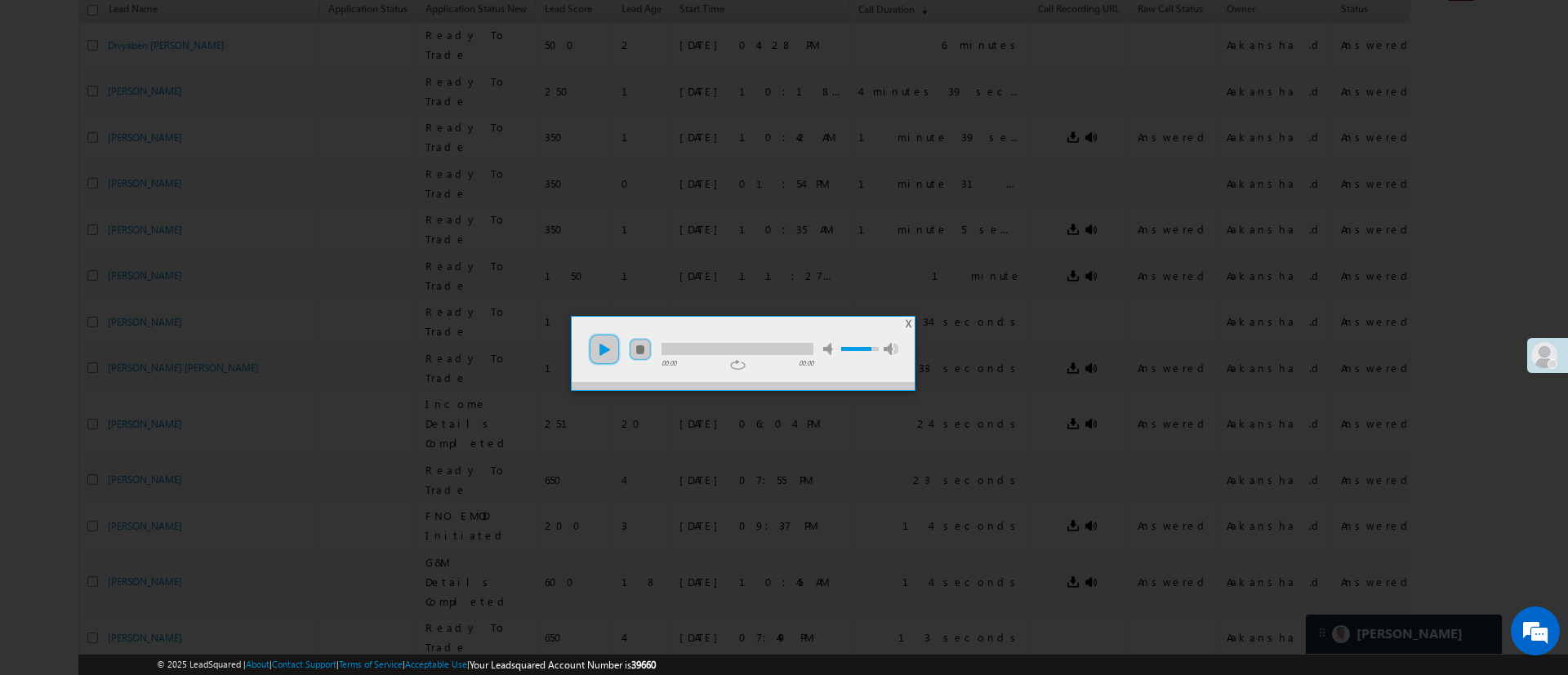
click at [608, 339] on link "play" at bounding box center [604, 349] width 33 height 33
click at [910, 324] on span "X" at bounding box center [909, 324] width 6 height 12
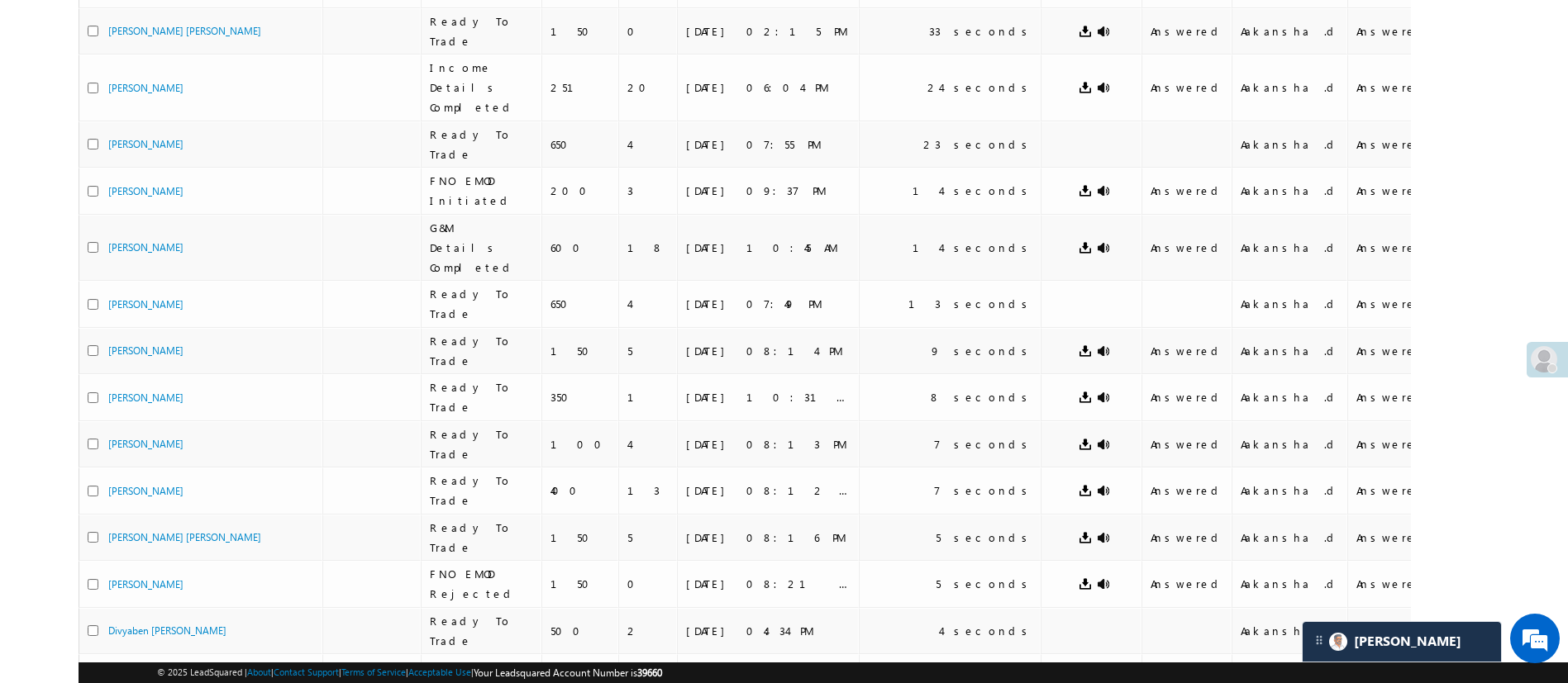
scroll to position [607, 0]
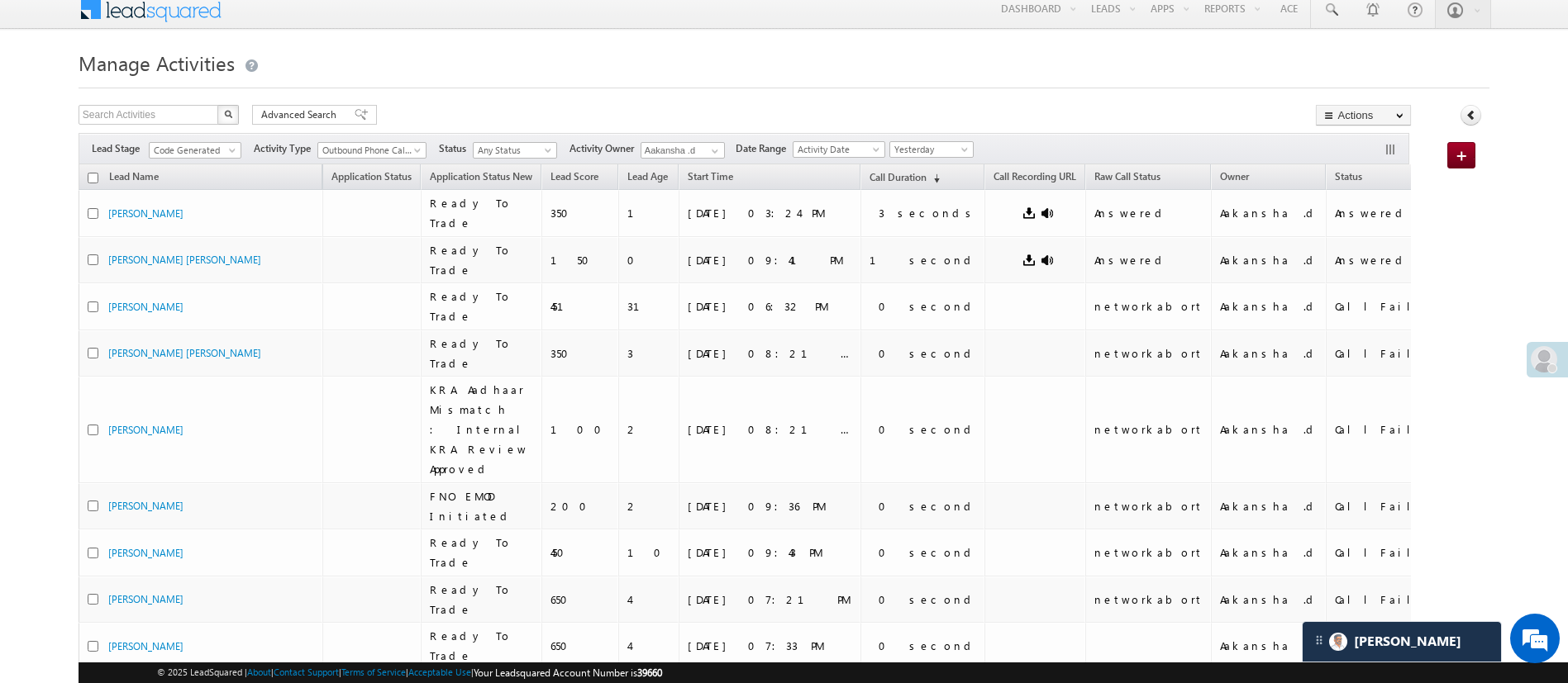
scroll to position [618, 0]
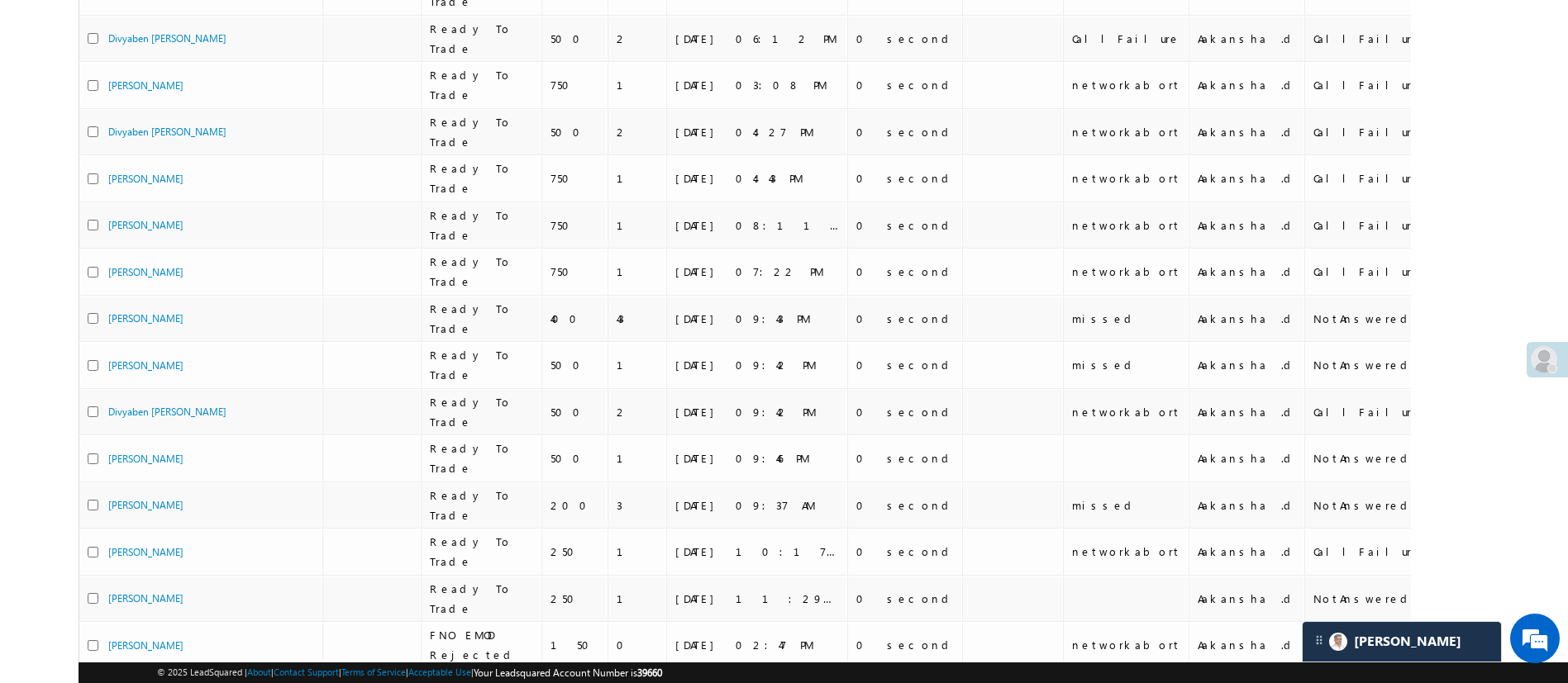
scroll to position [0, 0]
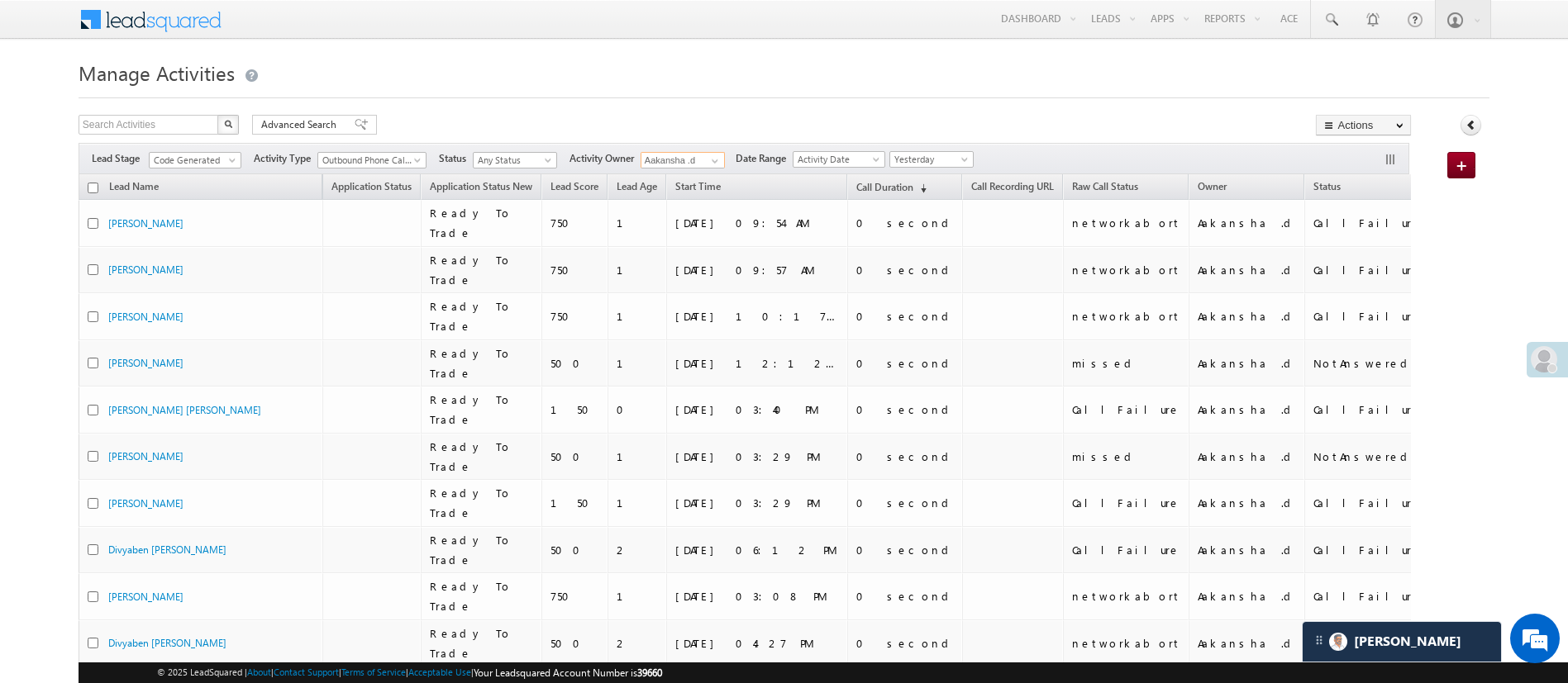
click at [704, 159] on input "Aakansha .d" at bounding box center [683, 160] width 85 height 16
click at [715, 156] on span at bounding box center [714, 161] width 13 height 13
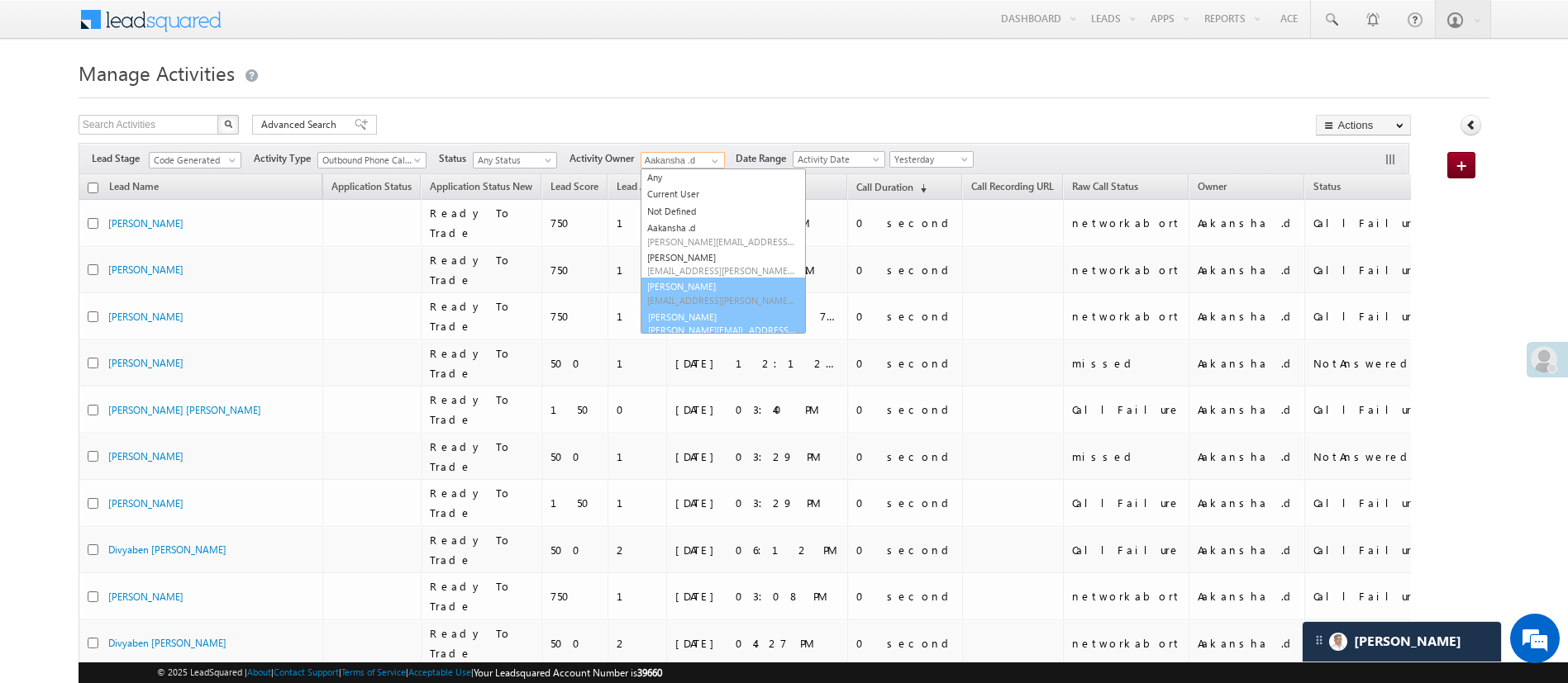
scroll to position [7, 0]
click at [760, 309] on link "Himanshu Sharma HIMANSHU.SHARMA@ANGELBROKING.COM" at bounding box center [723, 316] width 165 height 32
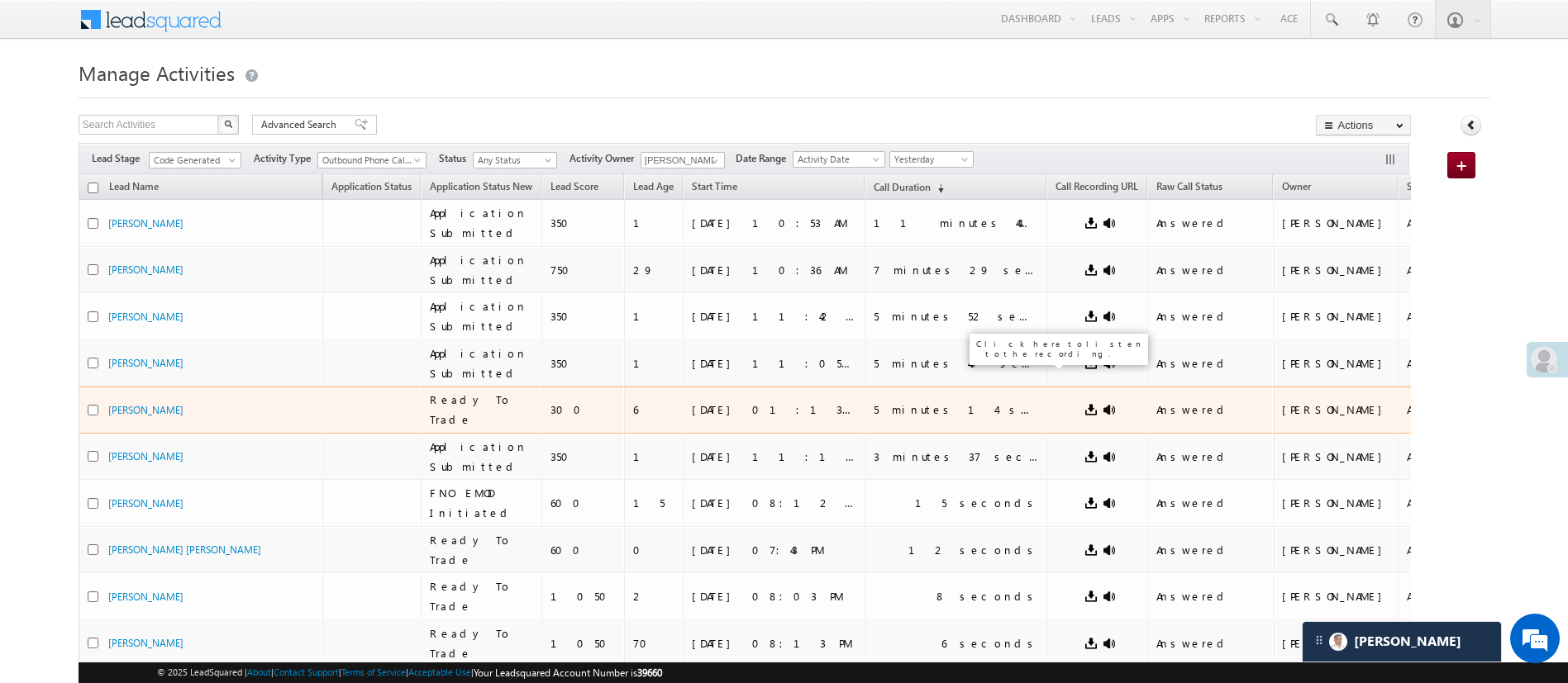
click at [1103, 403] on link at bounding box center [1109, 409] width 13 height 13
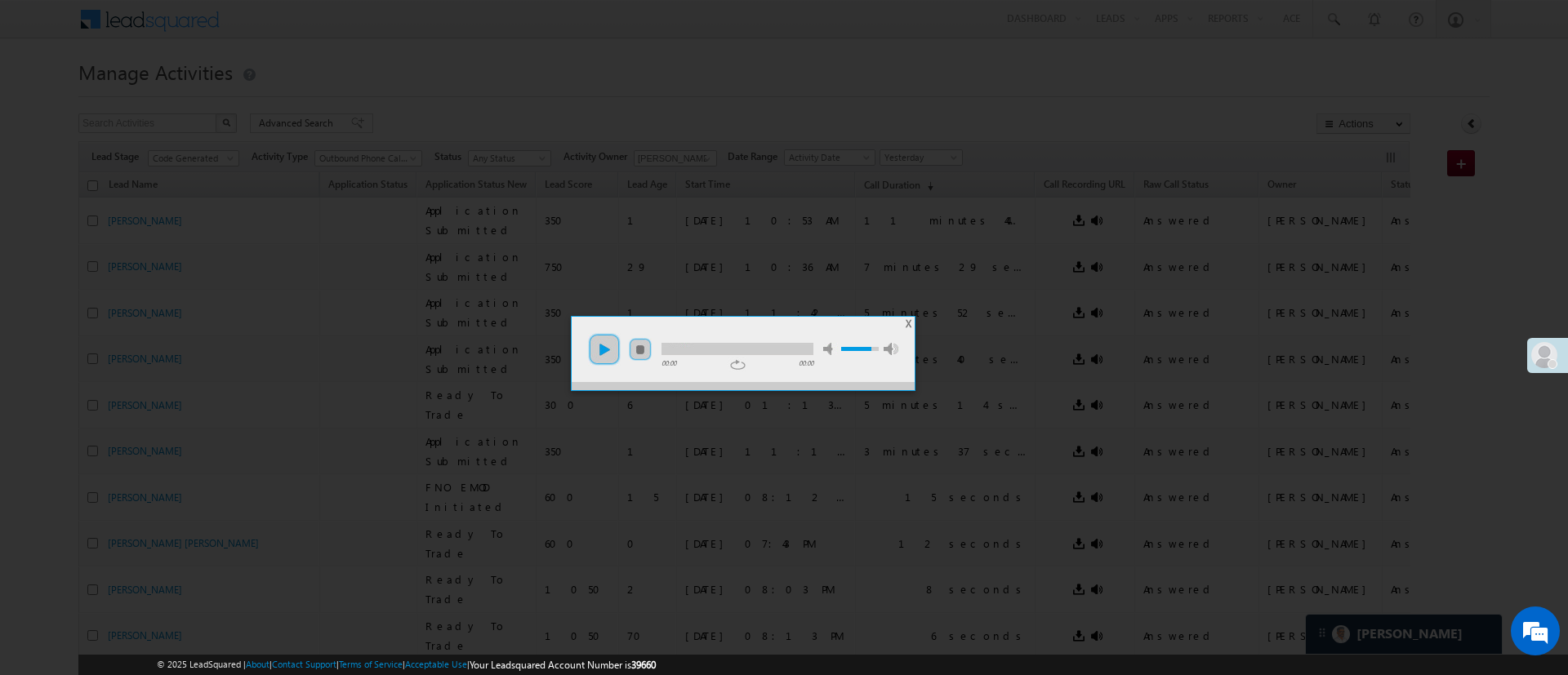
click at [609, 343] on link "play" at bounding box center [604, 349] width 33 height 33
click at [684, 344] on div at bounding box center [738, 349] width 152 height 12
click at [691, 348] on div at bounding box center [738, 349] width 152 height 12
click at [704, 346] on div at bounding box center [738, 349] width 152 height 12
click at [722, 343] on div at bounding box center [738, 349] width 152 height 12
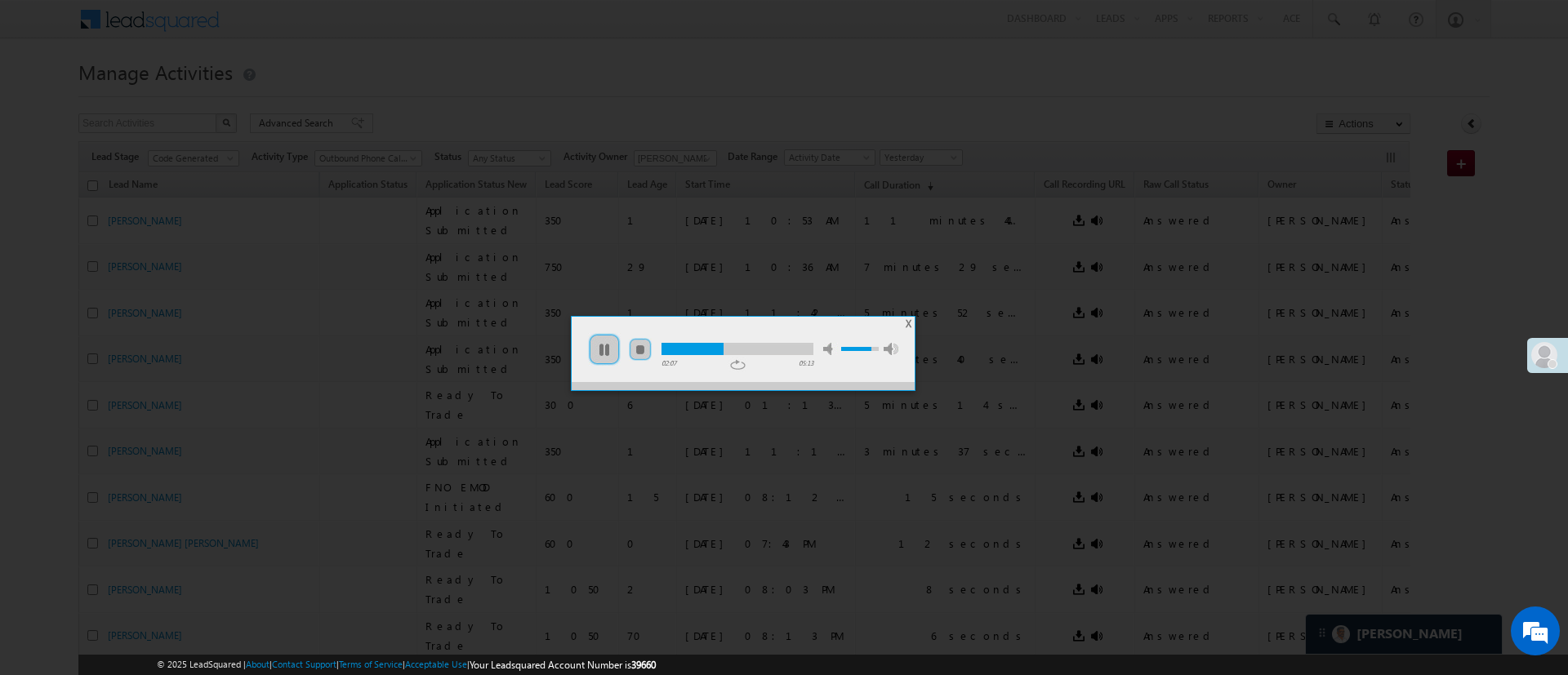
click at [739, 339] on li "mute" at bounding box center [745, 344] width 186 height 22
click at [740, 347] on div at bounding box center [738, 349] width 152 height 12
click at [761, 346] on div at bounding box center [738, 349] width 152 height 12
click at [791, 343] on div at bounding box center [738, 349] width 152 height 12
click at [904, 326] on ul "play pause stop mute unmute max volume" at bounding box center [743, 341] width 343 height 49
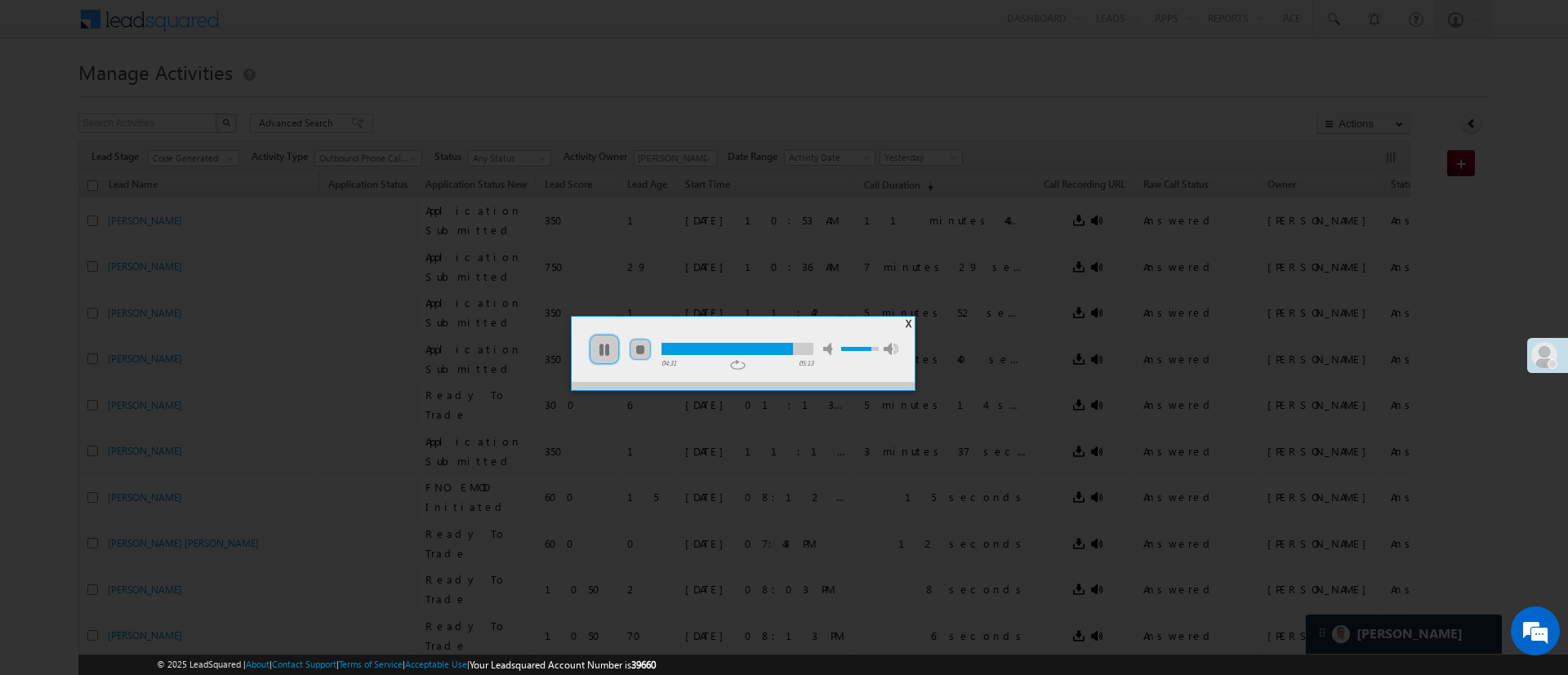
click at [908, 319] on span "X" at bounding box center [909, 324] width 6 height 12
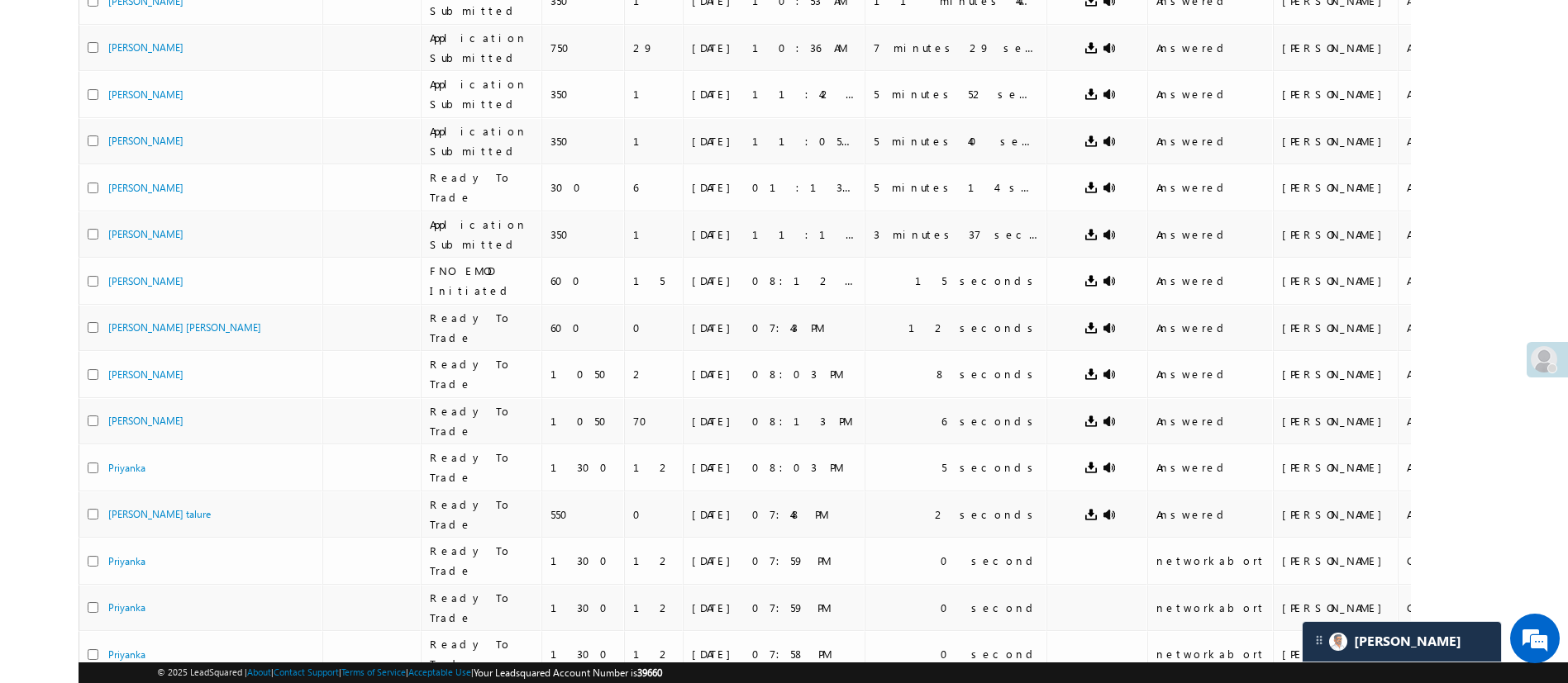
scroll to position [0, 0]
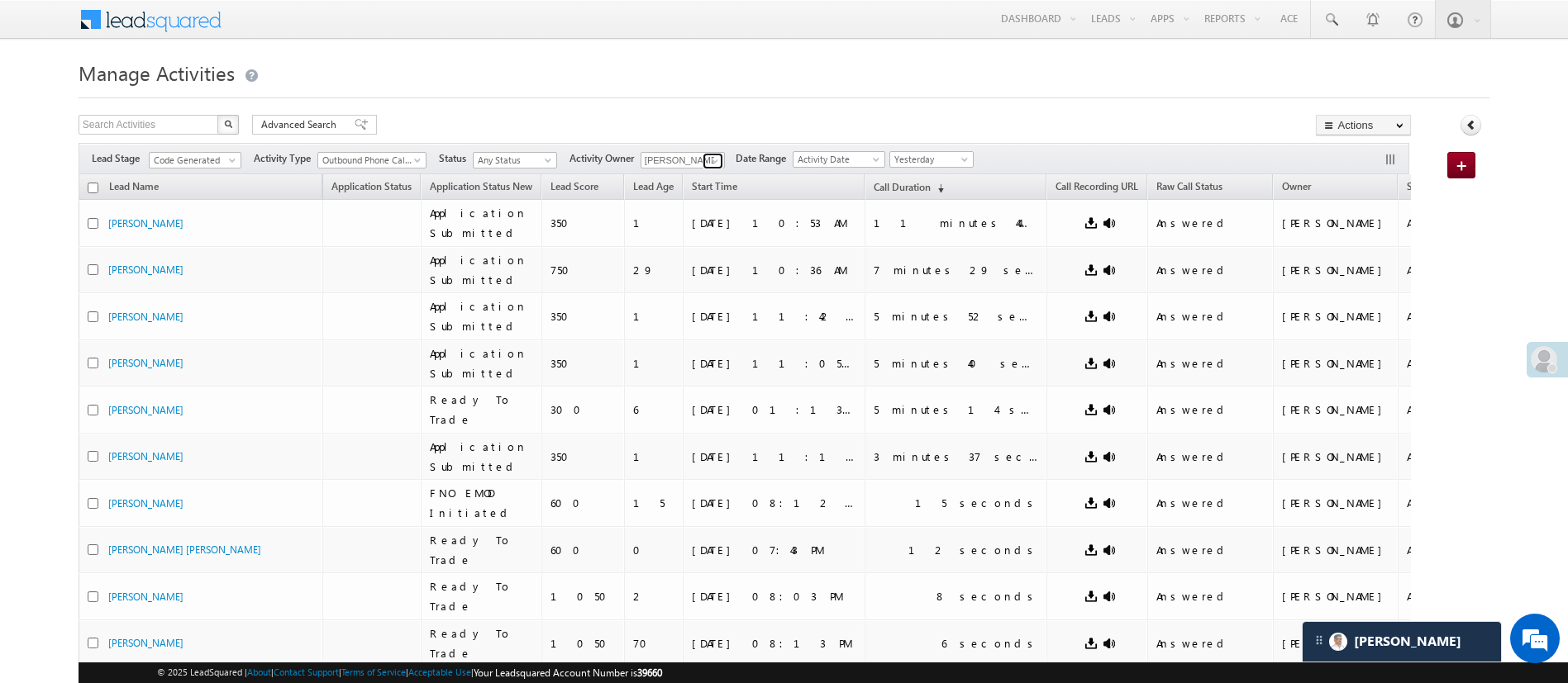
click at [717, 162] on span at bounding box center [714, 161] width 13 height 13
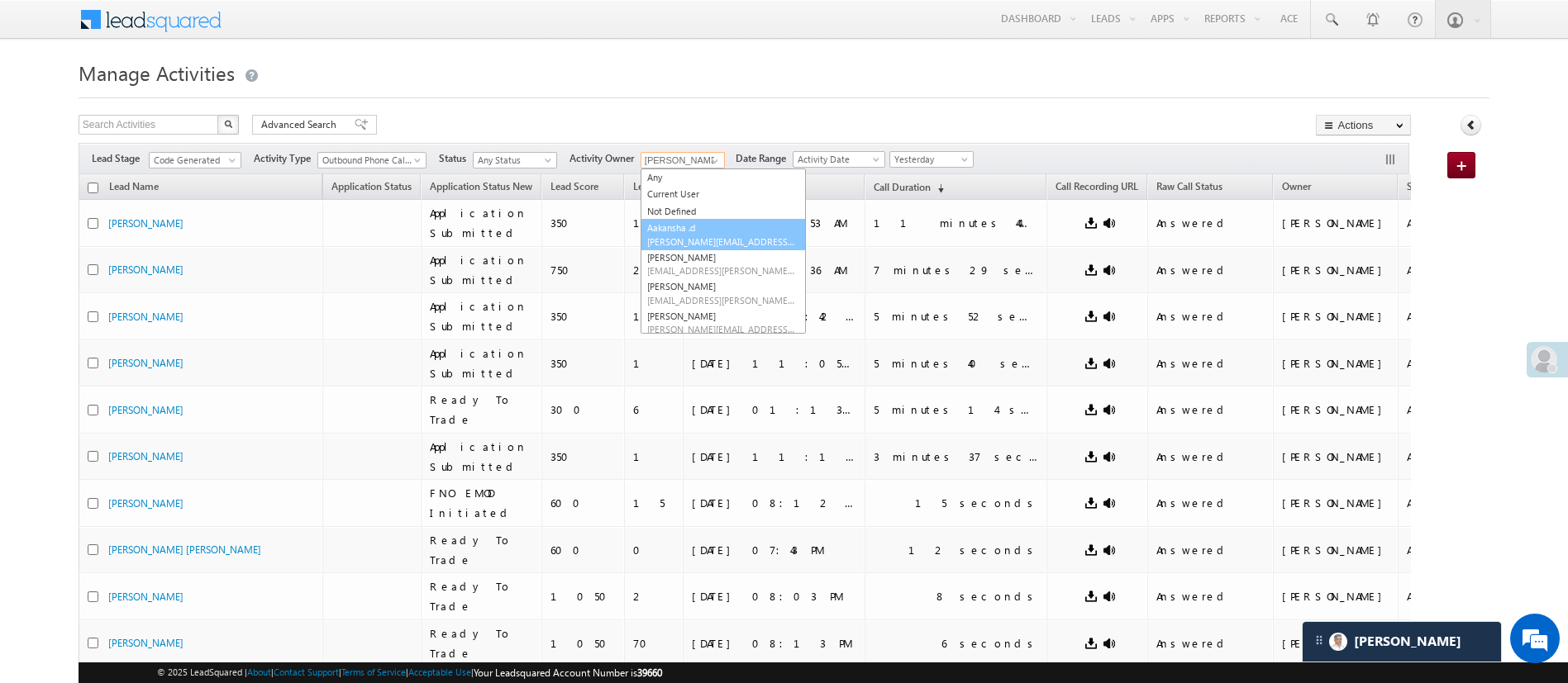
click at [725, 241] on span "Aakansha.D@angelbroking.com" at bounding box center [722, 241] width 149 height 12
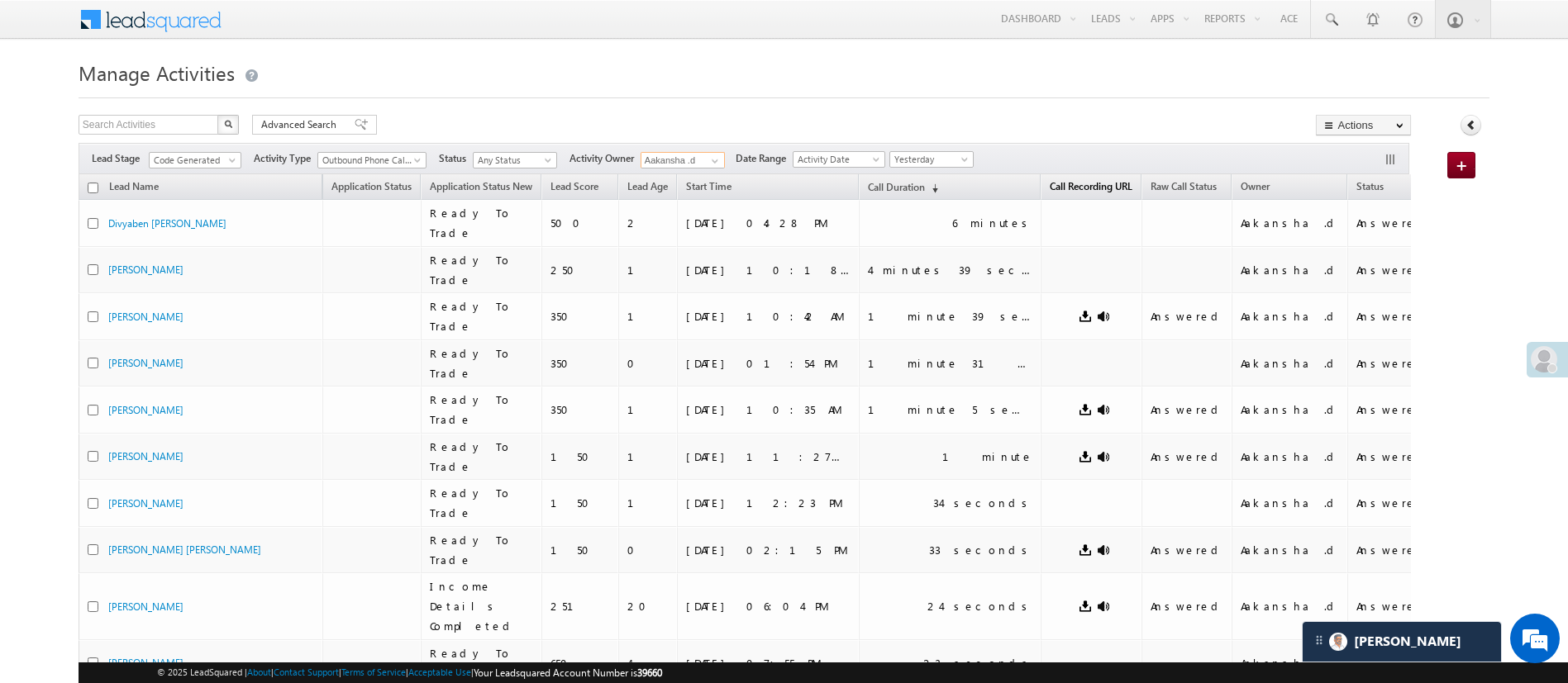
click at [1050, 183] on span "Call Recording URL" at bounding box center [1091, 186] width 83 height 12
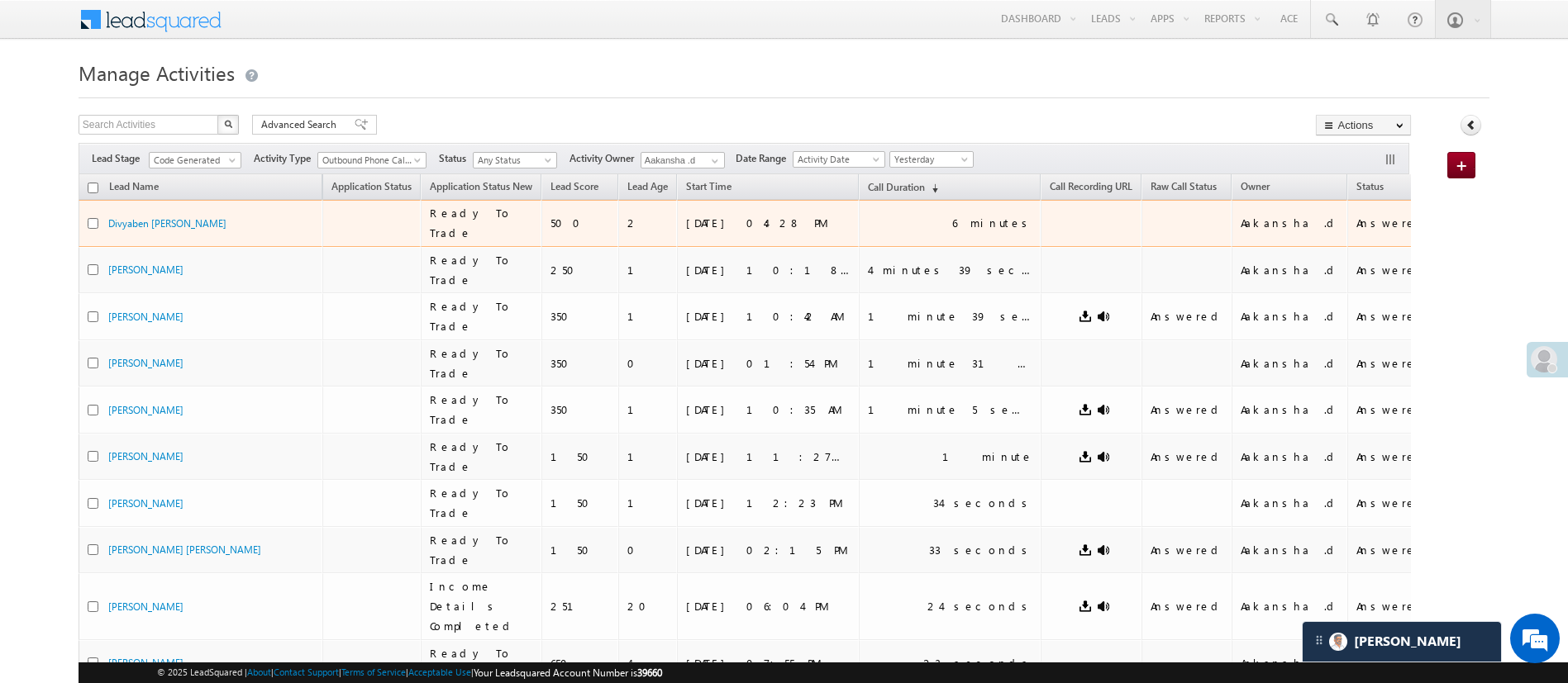
click at [952, 217] on div "6 minutes" at bounding box center [992, 222] width 81 height 15
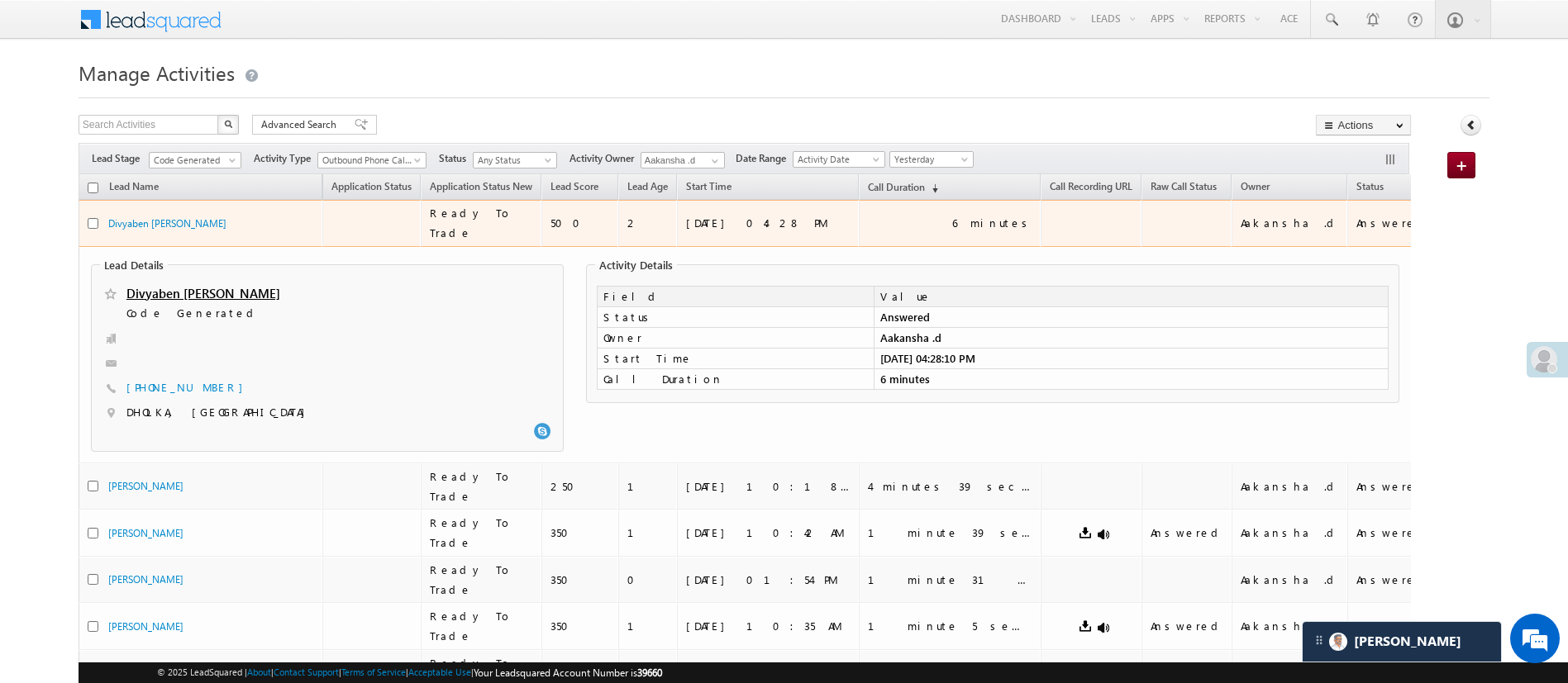
click at [952, 217] on div "6 minutes" at bounding box center [992, 222] width 81 height 15
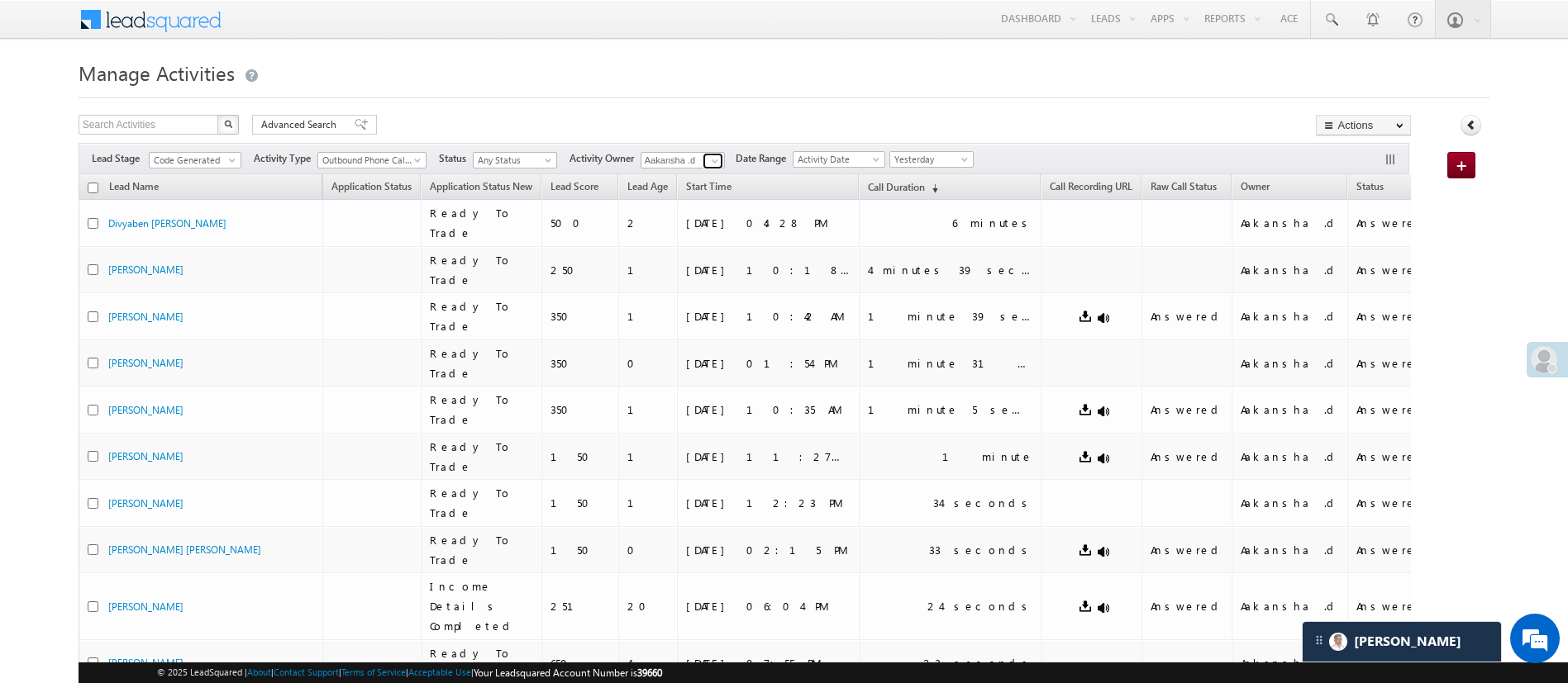
click at [712, 162] on span at bounding box center [714, 161] width 13 height 13
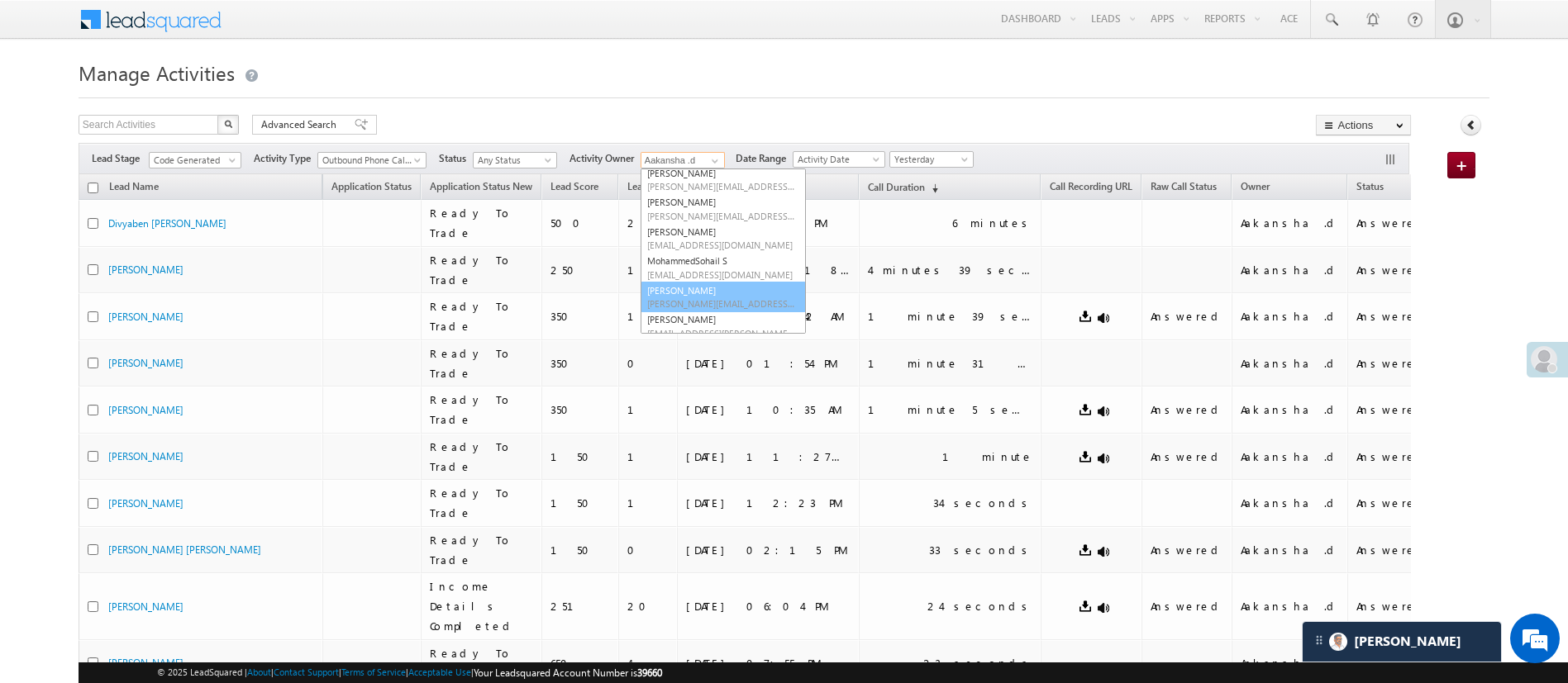
scroll to position [238, 0]
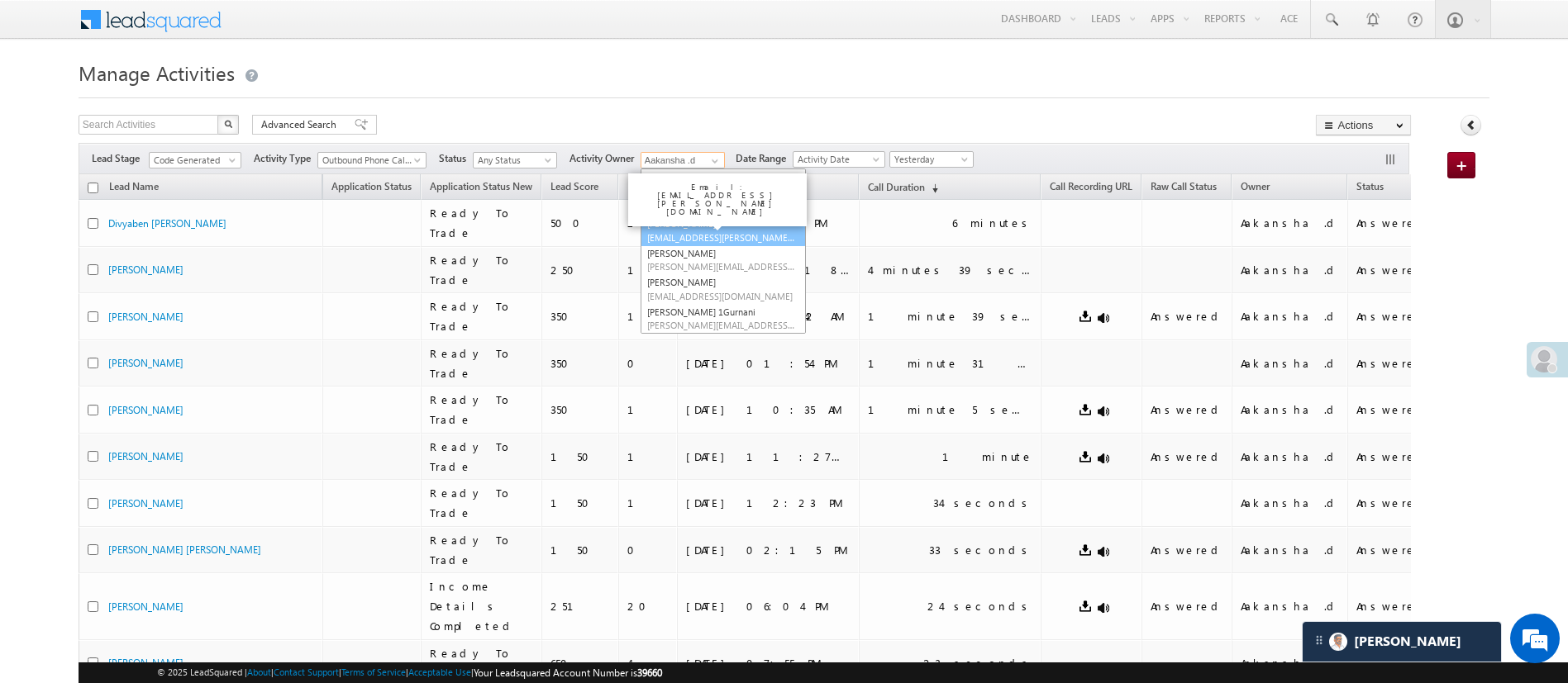
click at [751, 223] on link "Naseeba Khatoon Naseeba.Khatoon@angelbroking.com" at bounding box center [723, 230] width 165 height 32
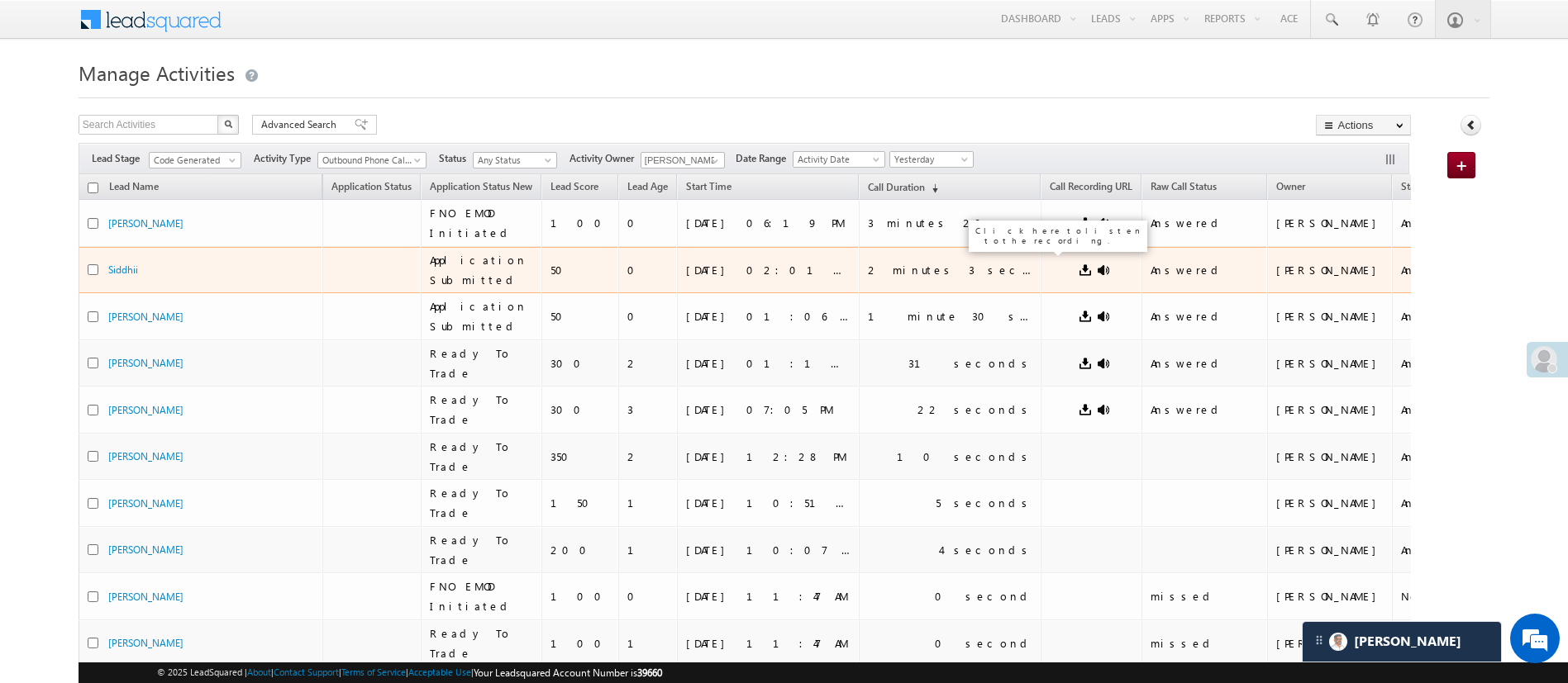
click at [1097, 263] on link at bounding box center [1103, 269] width 13 height 13
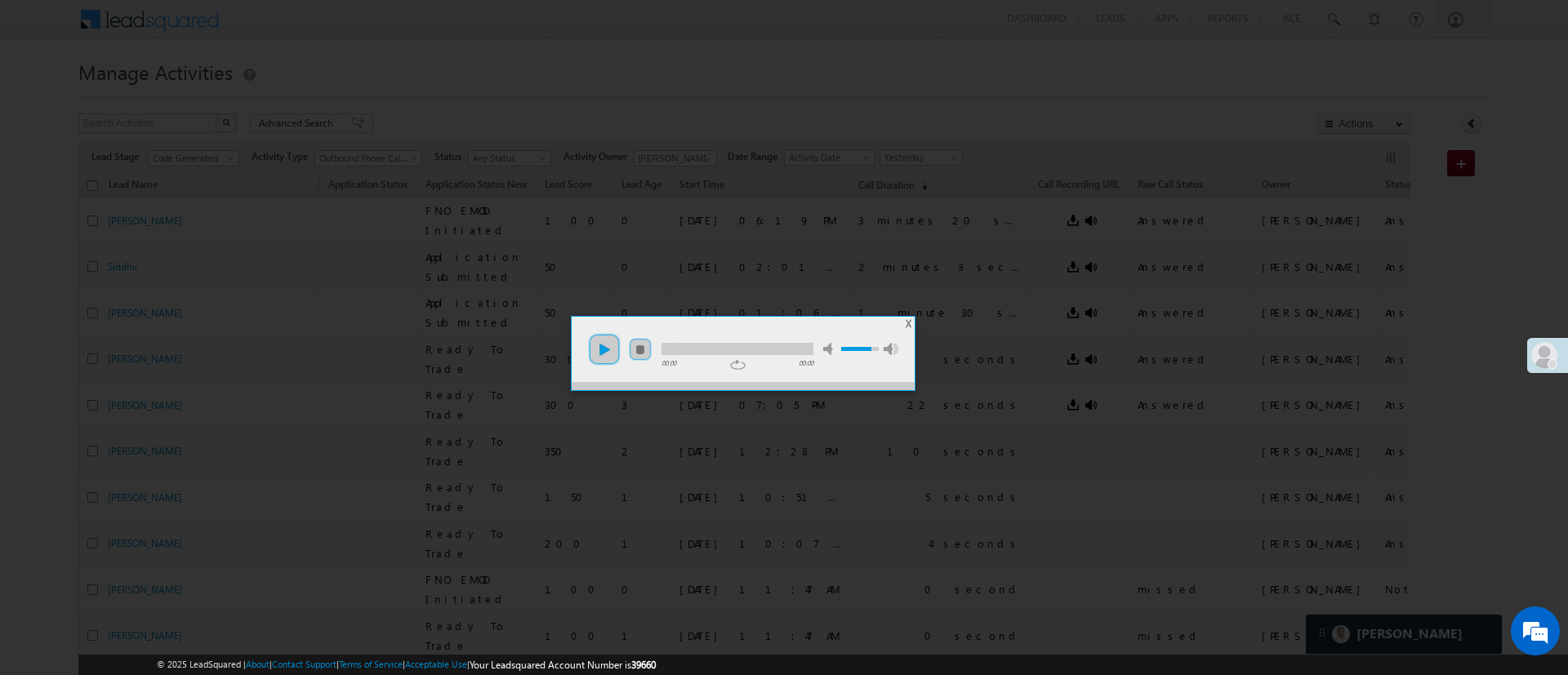
click at [609, 347] on link "play" at bounding box center [604, 349] width 33 height 33
click at [742, 349] on div at bounding box center [738, 349] width 152 height 12
click at [755, 346] on div at bounding box center [738, 349] width 152 height 12
click at [760, 340] on li "mute" at bounding box center [745, 344] width 186 height 22
click at [766, 345] on div at bounding box center [738, 349] width 152 height 12
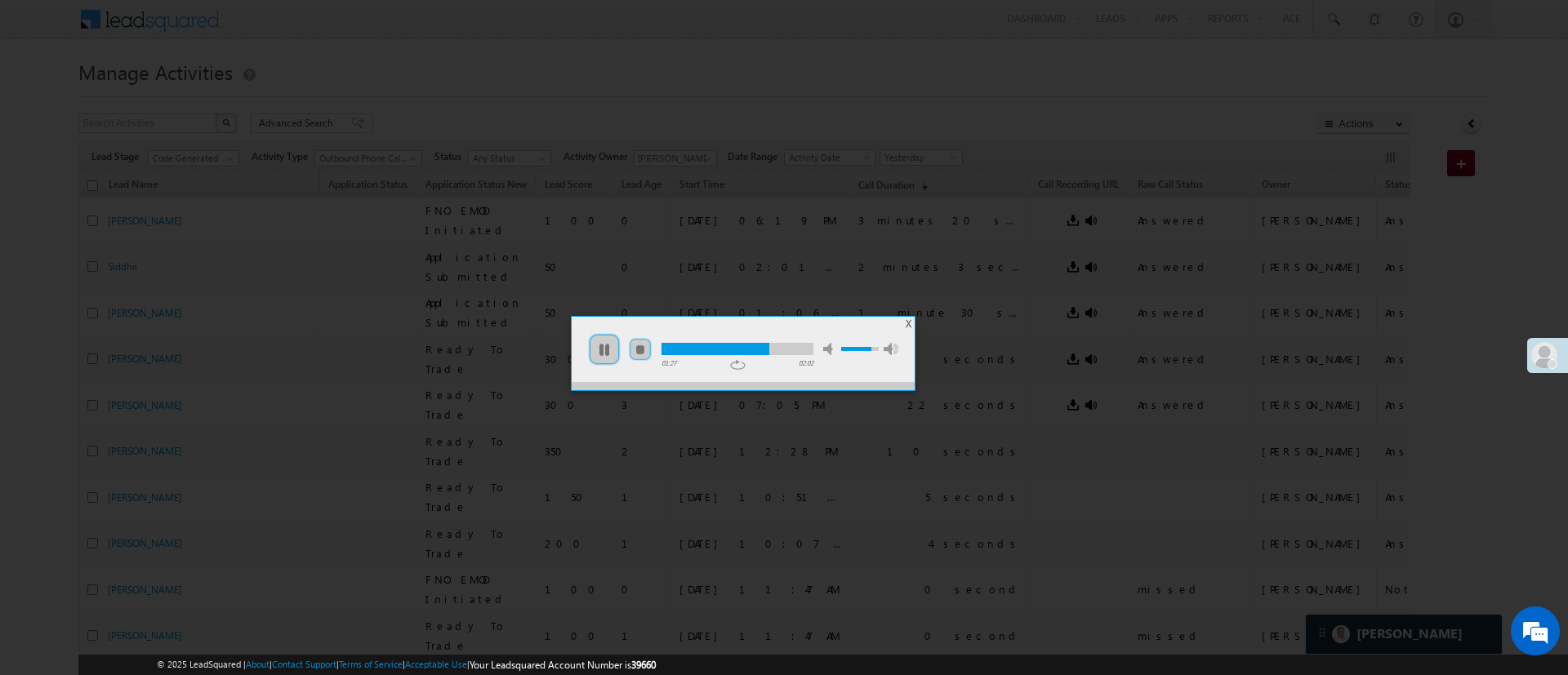
click at [784, 347] on div at bounding box center [738, 349] width 152 height 12
click at [902, 322] on ul "play pause stop mute unmute max volume" at bounding box center [743, 341] width 343 height 49
click at [906, 322] on span "X" at bounding box center [909, 324] width 6 height 12
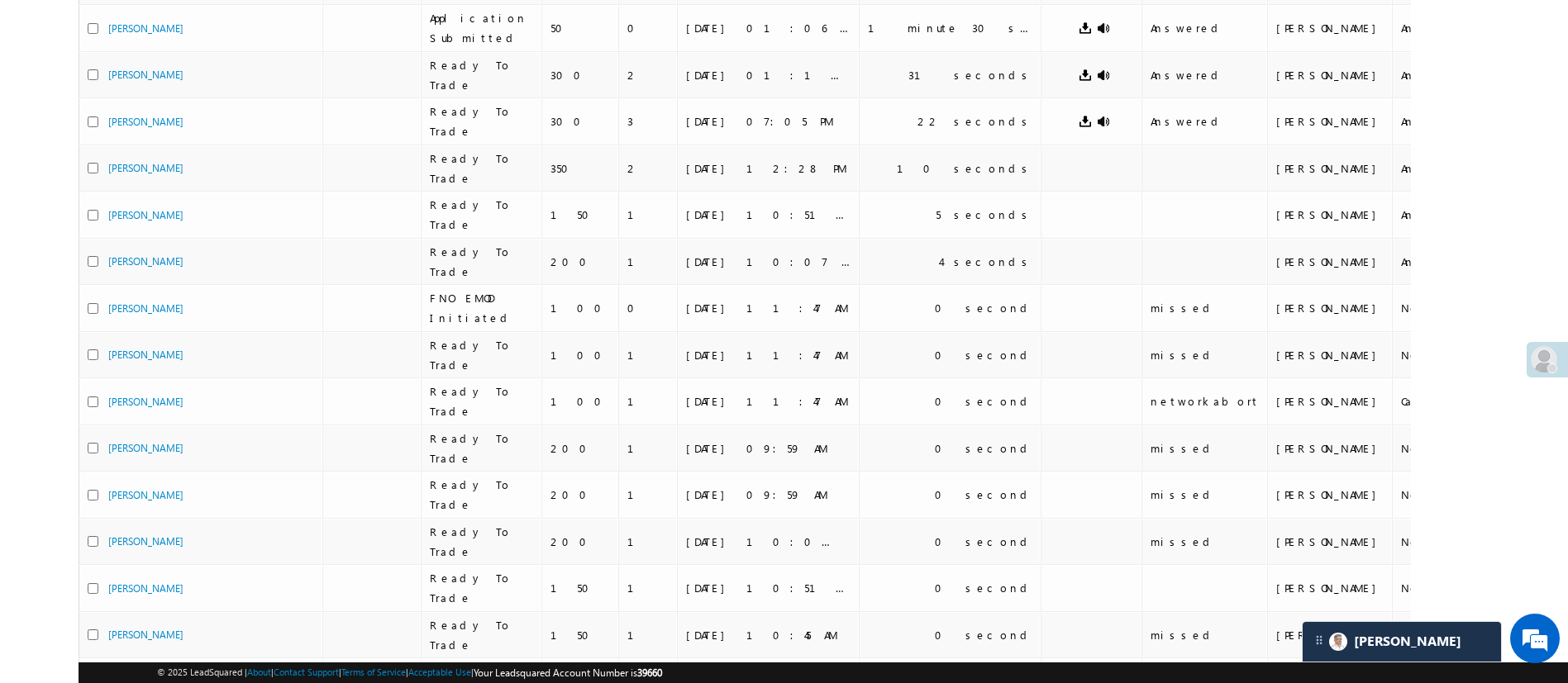
scroll to position [0, 0]
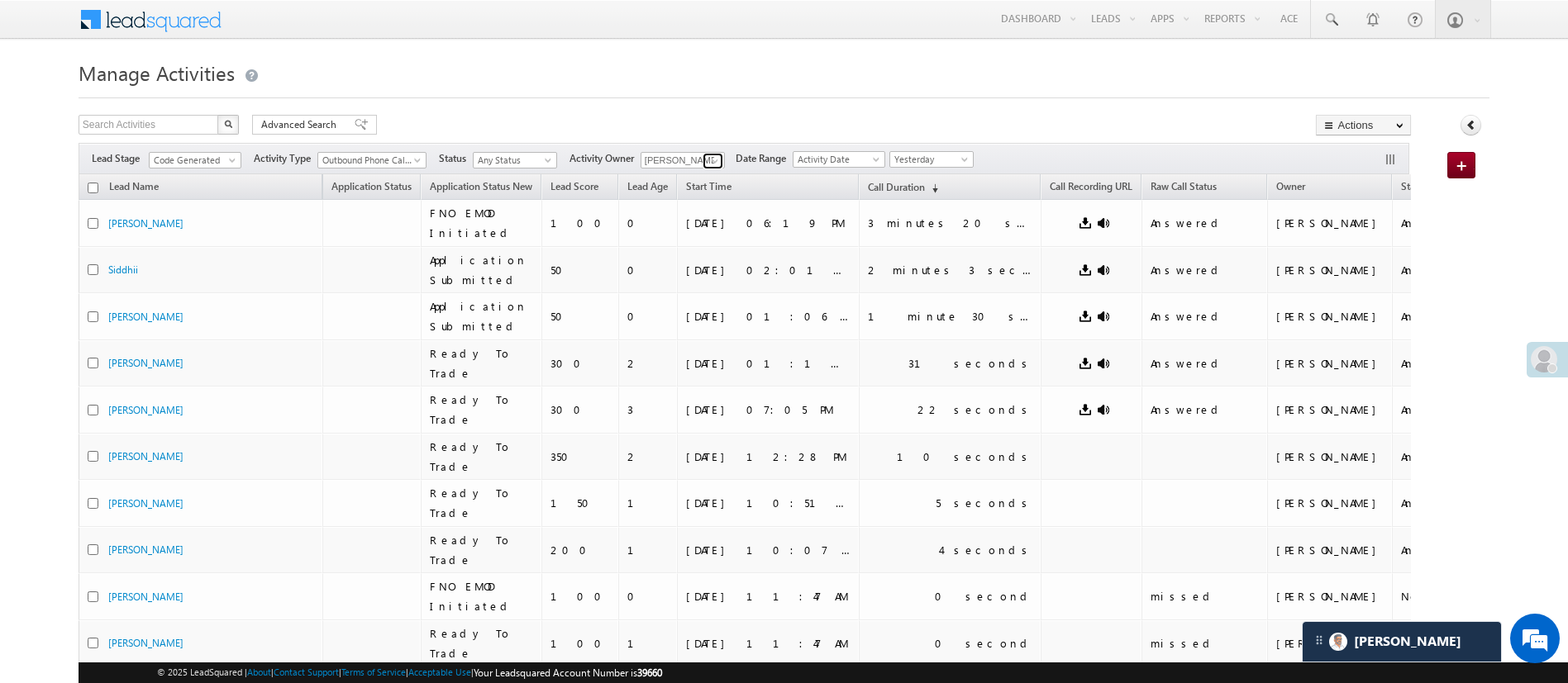
click at [716, 156] on span at bounding box center [714, 161] width 13 height 13
click at [720, 161] on span at bounding box center [714, 161] width 13 height 13
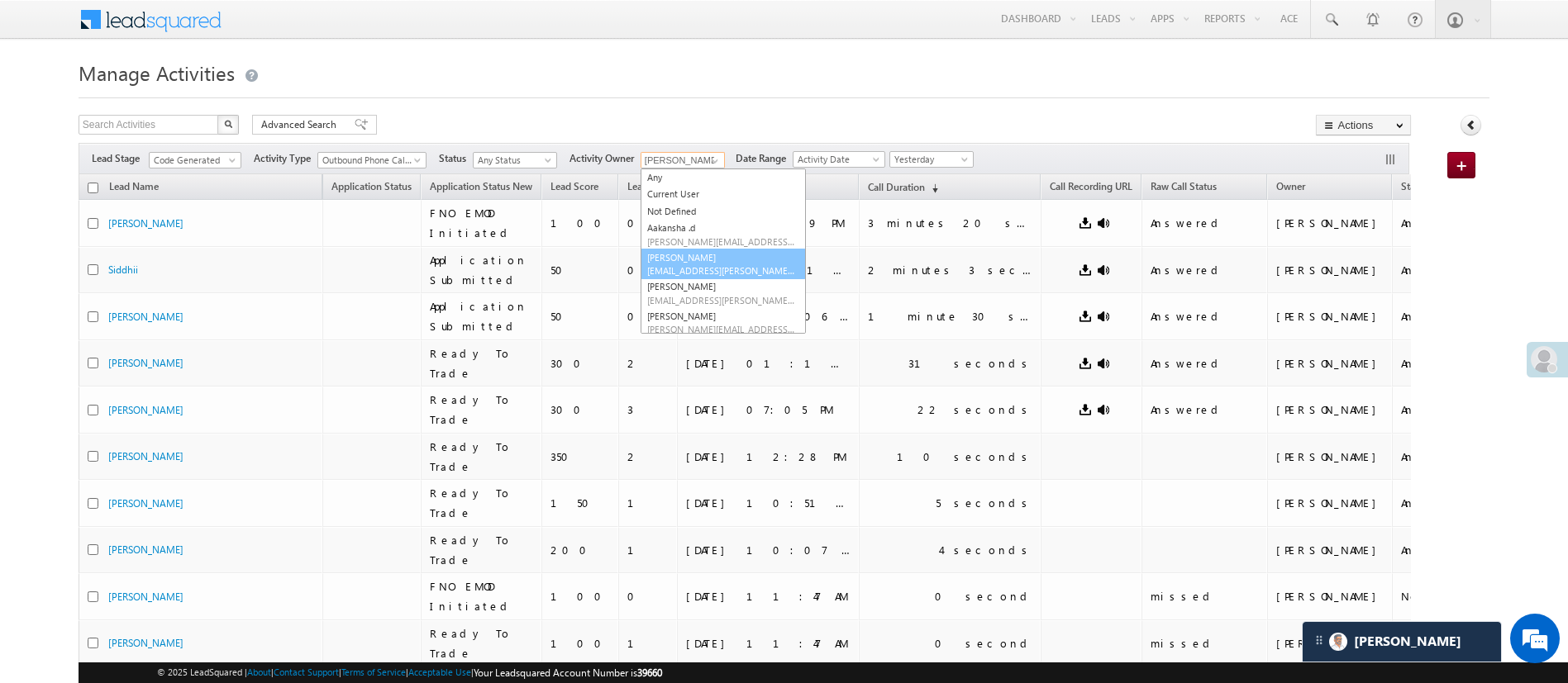
click at [746, 262] on link "Anuj Rajak Anuj.Rajak@angelbroking.com" at bounding box center [723, 264] width 165 height 32
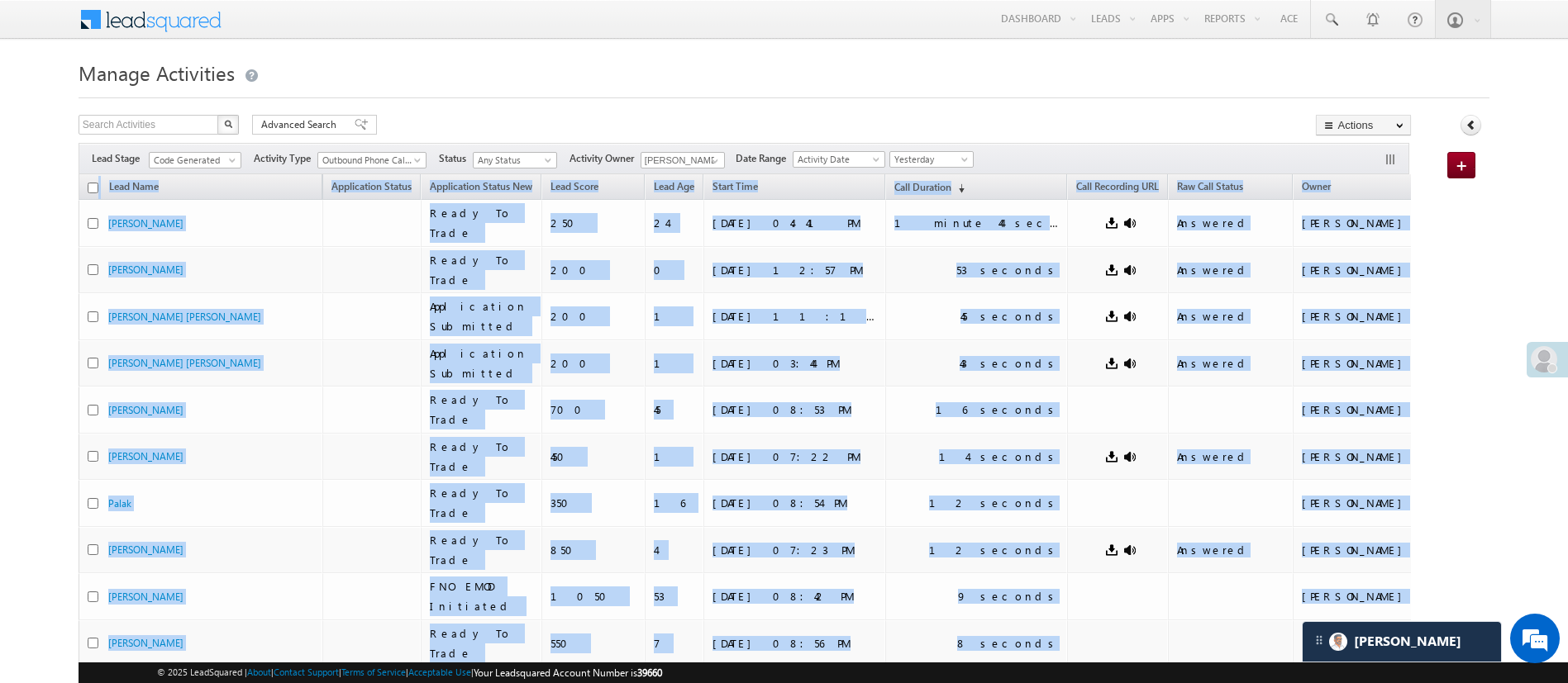
drag, startPoint x: 1549, startPoint y: 282, endPoint x: 1586, endPoint y: 540, distance: 260.6
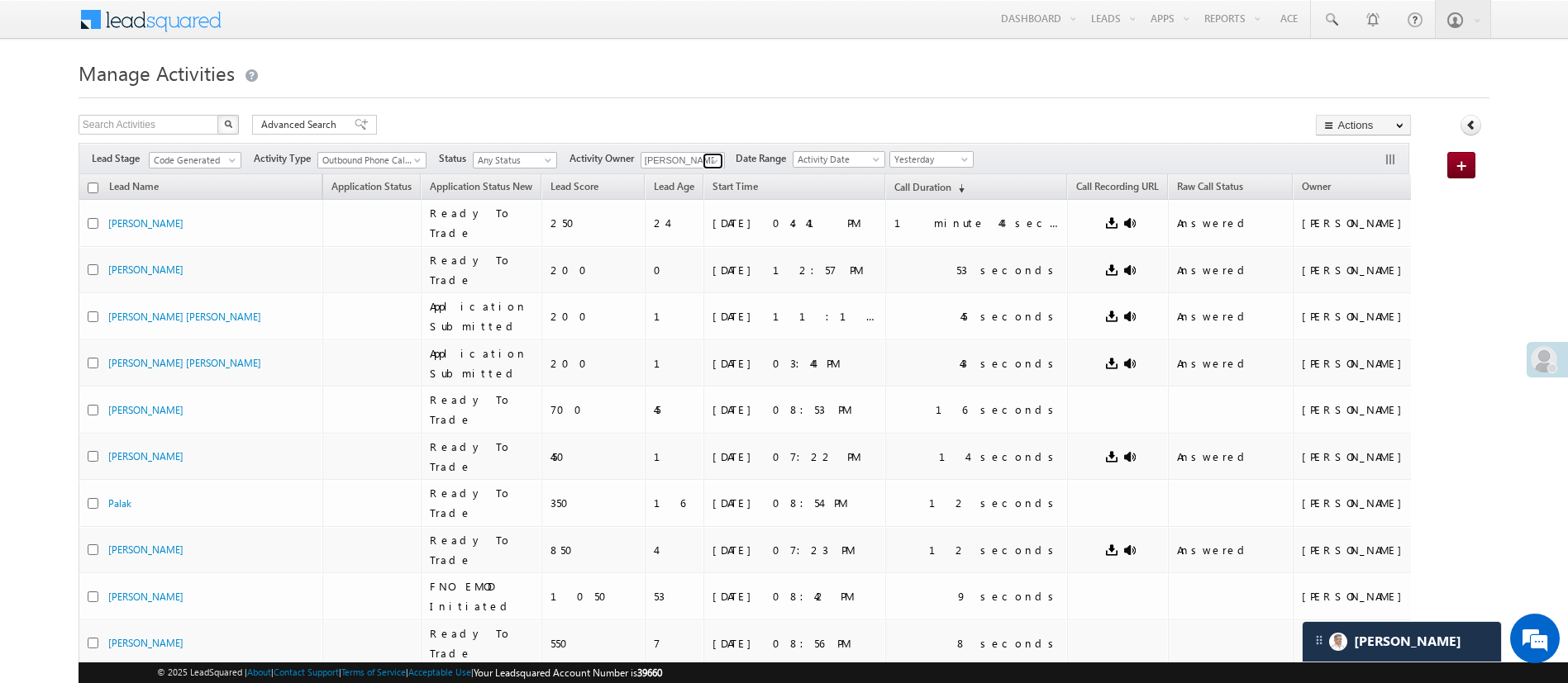
click at [717, 164] on span at bounding box center [714, 161] width 13 height 13
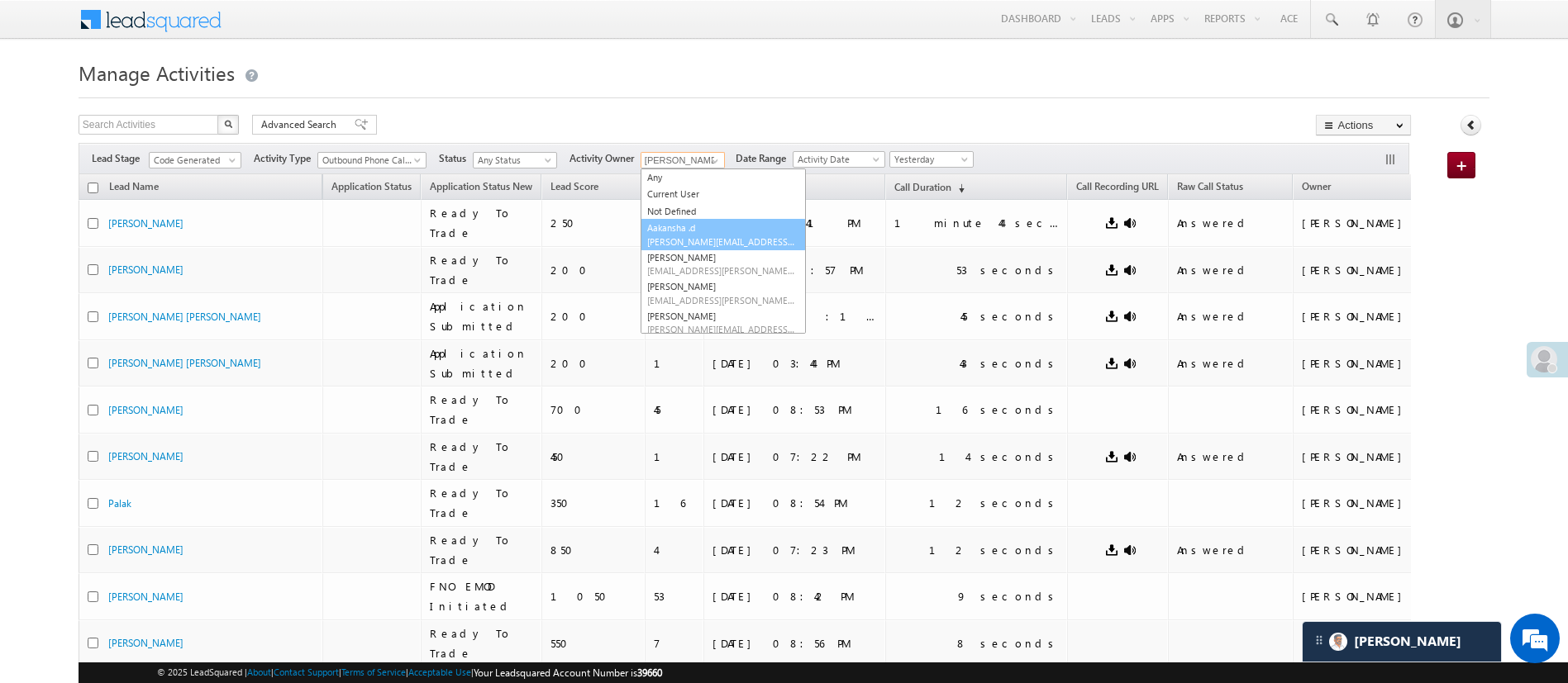
click at [750, 239] on span "Aakansha.D@angelbroking.com" at bounding box center [722, 241] width 149 height 12
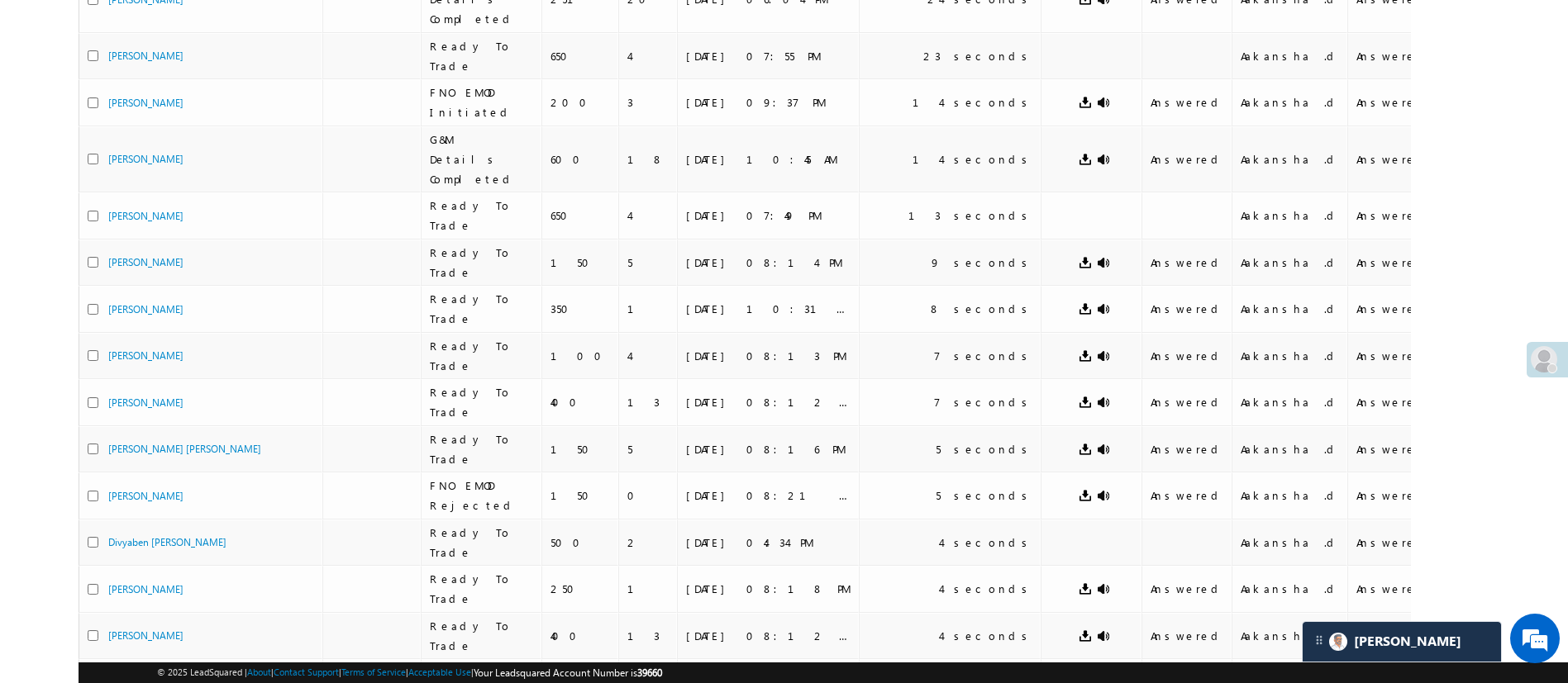
scroll to position [10, 0]
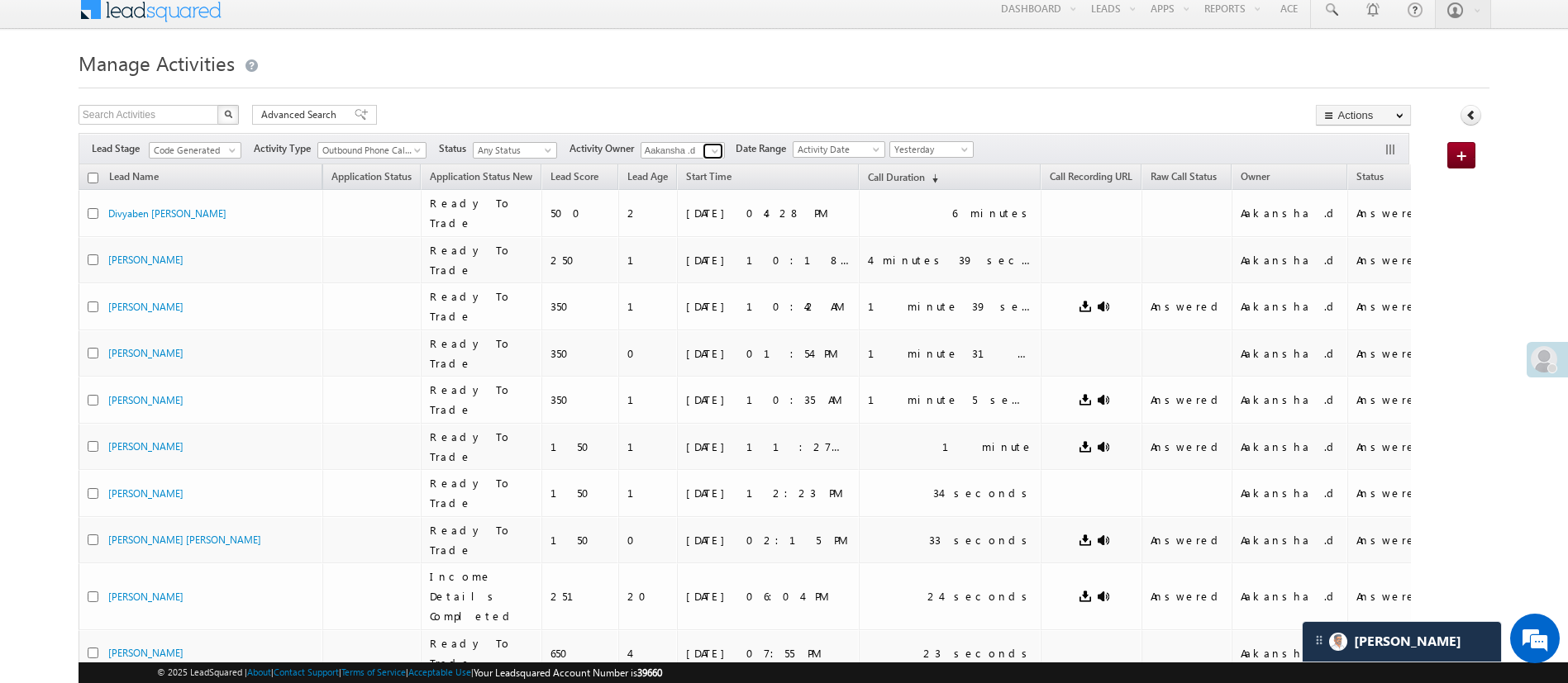
click at [713, 149] on span at bounding box center [714, 150] width 13 height 13
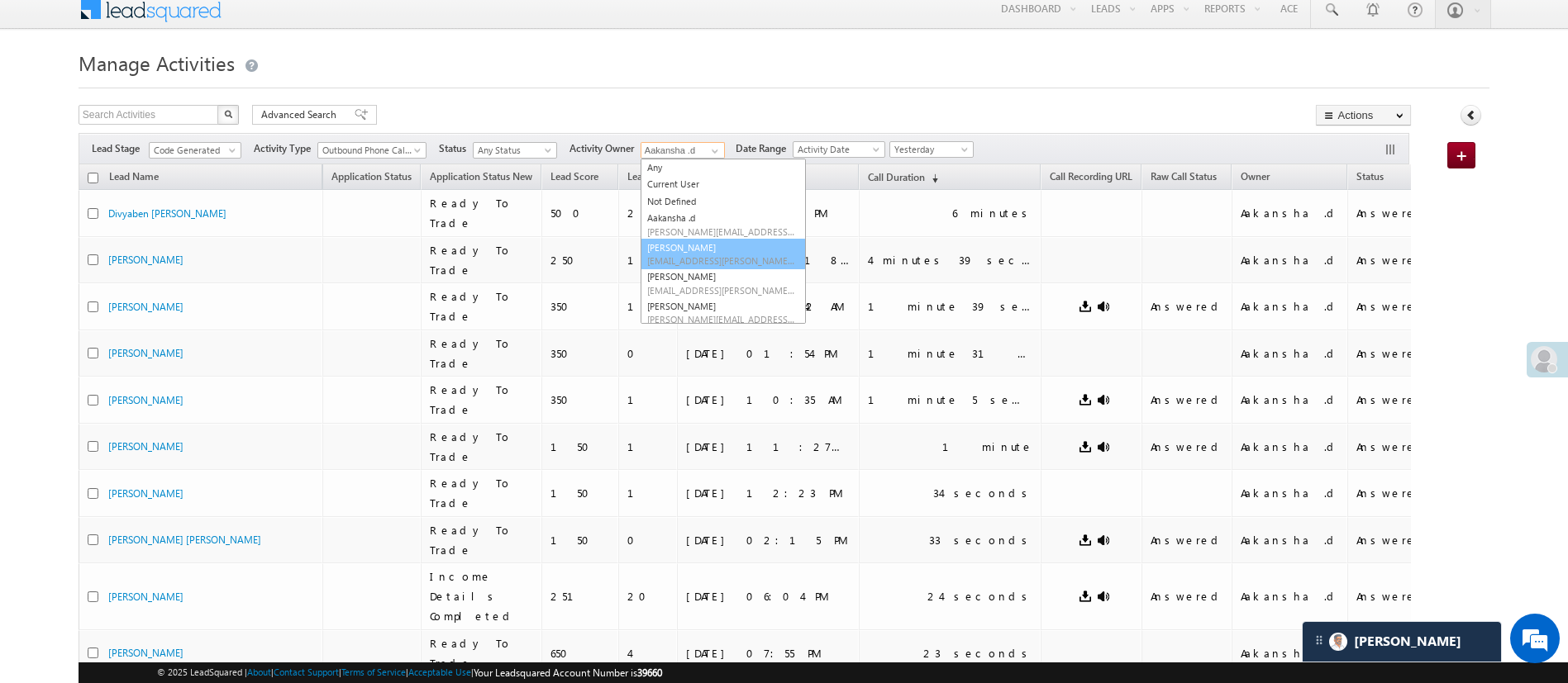
scroll to position [143, 0]
click at [745, 264] on span "MohammedSohail.S@angelbroking.com" at bounding box center [722, 264] width 149 height 12
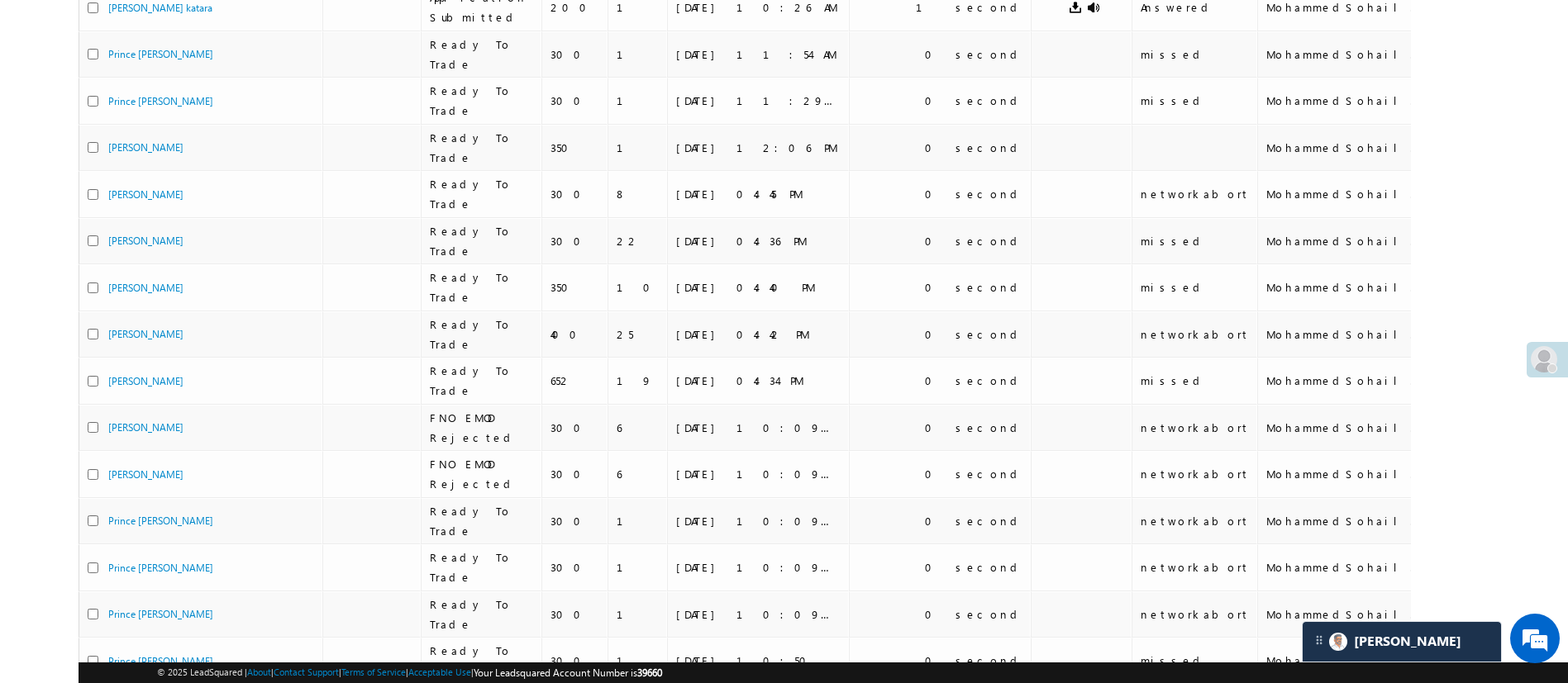
scroll to position [0, 0]
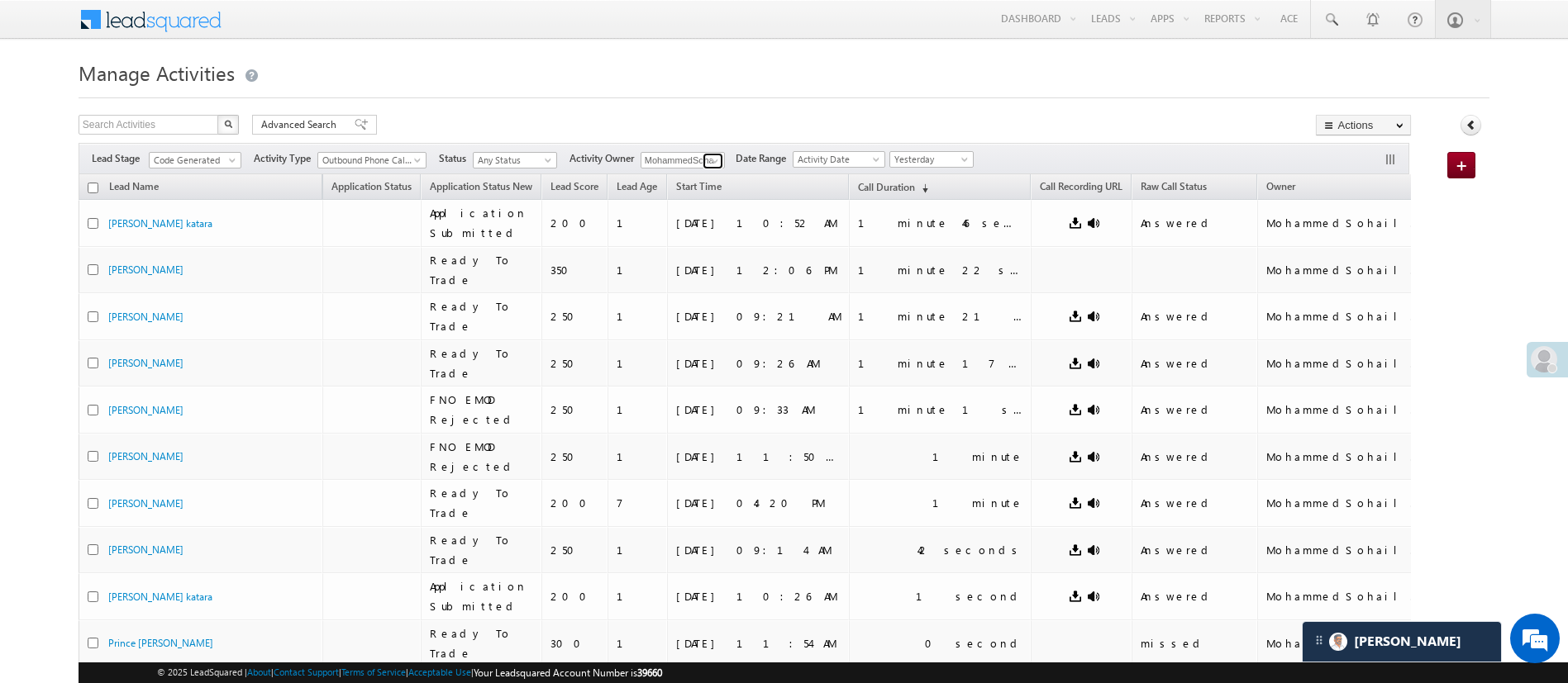
click at [714, 157] on span at bounding box center [714, 161] width 13 height 13
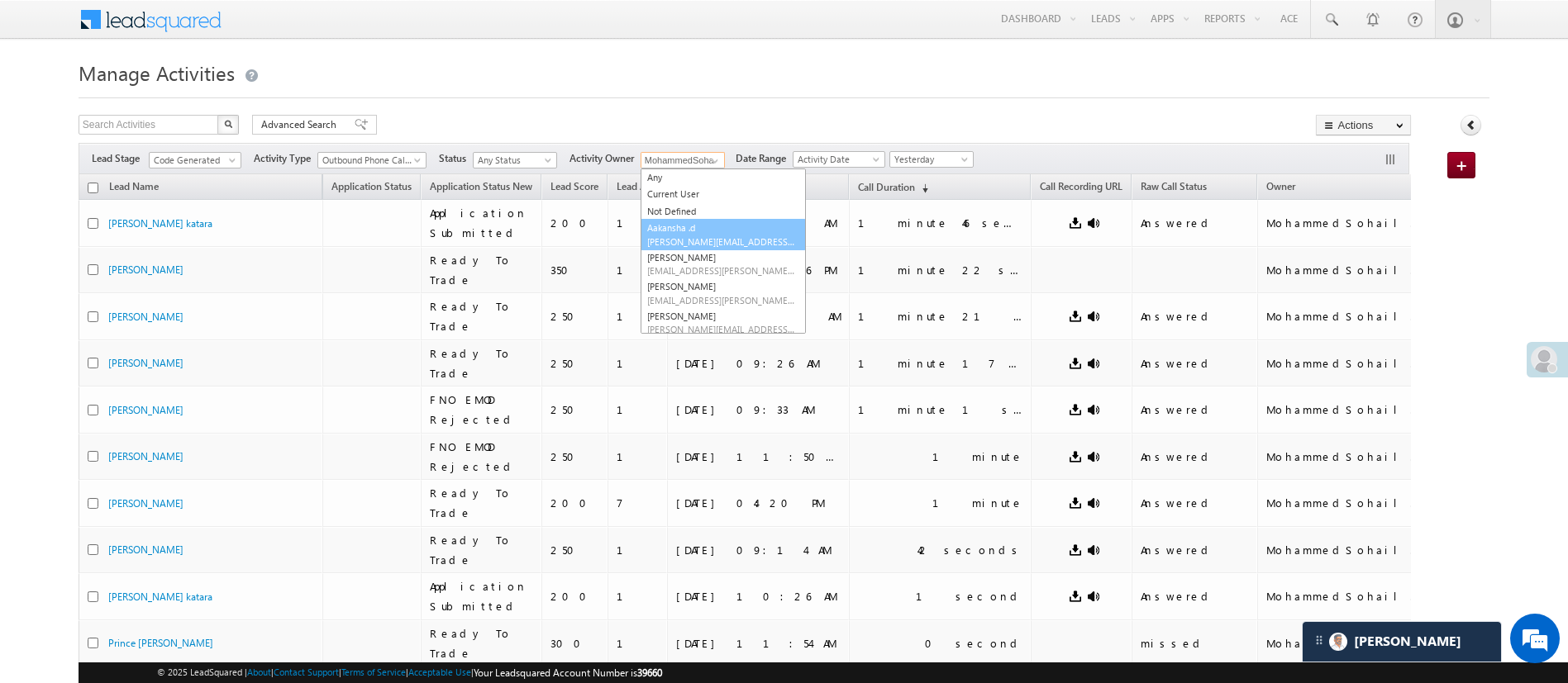
click at [760, 225] on link "Aakansha .d Aakansha.D@angelbroking.com" at bounding box center [723, 234] width 165 height 32
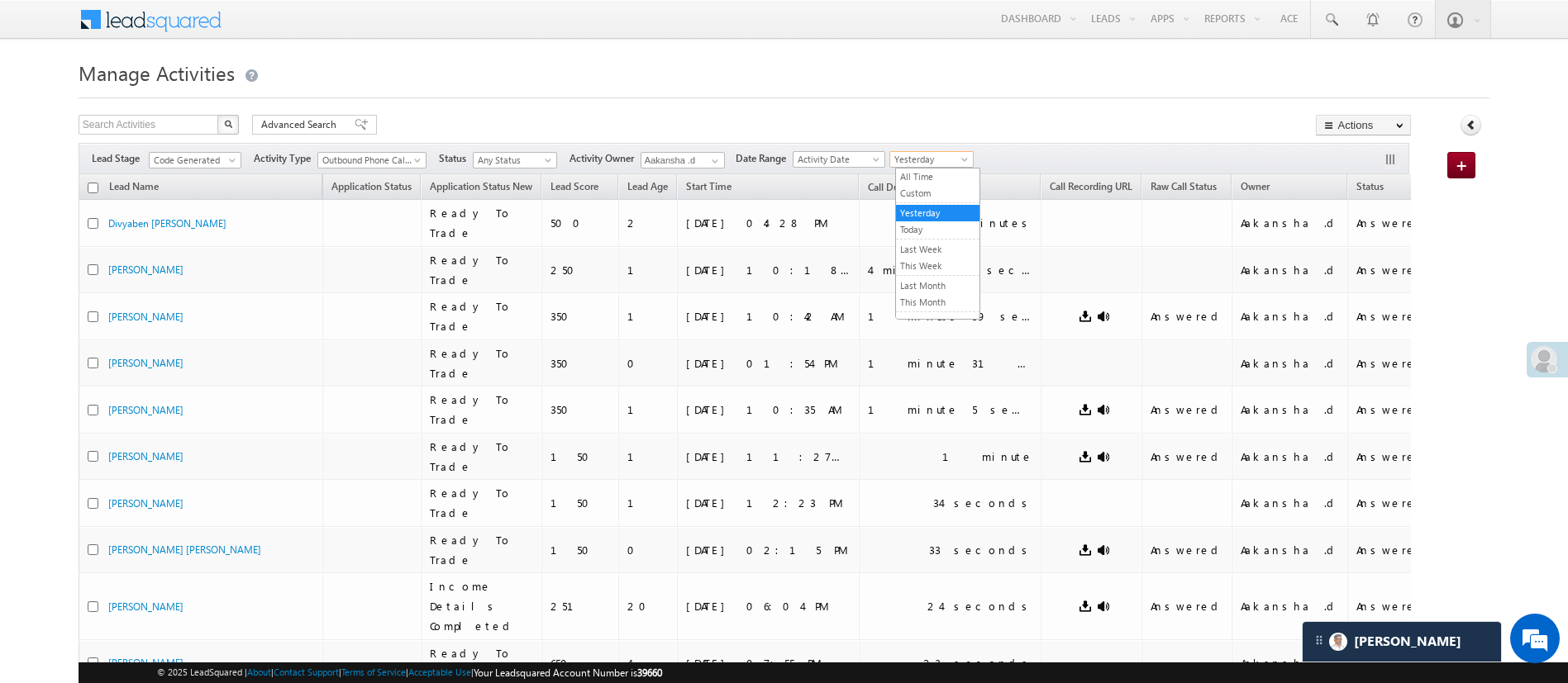
click at [939, 154] on span "Yesterday" at bounding box center [930, 159] width 79 height 15
click at [933, 296] on link "Last 7 Days" at bounding box center [938, 293] width 84 height 15
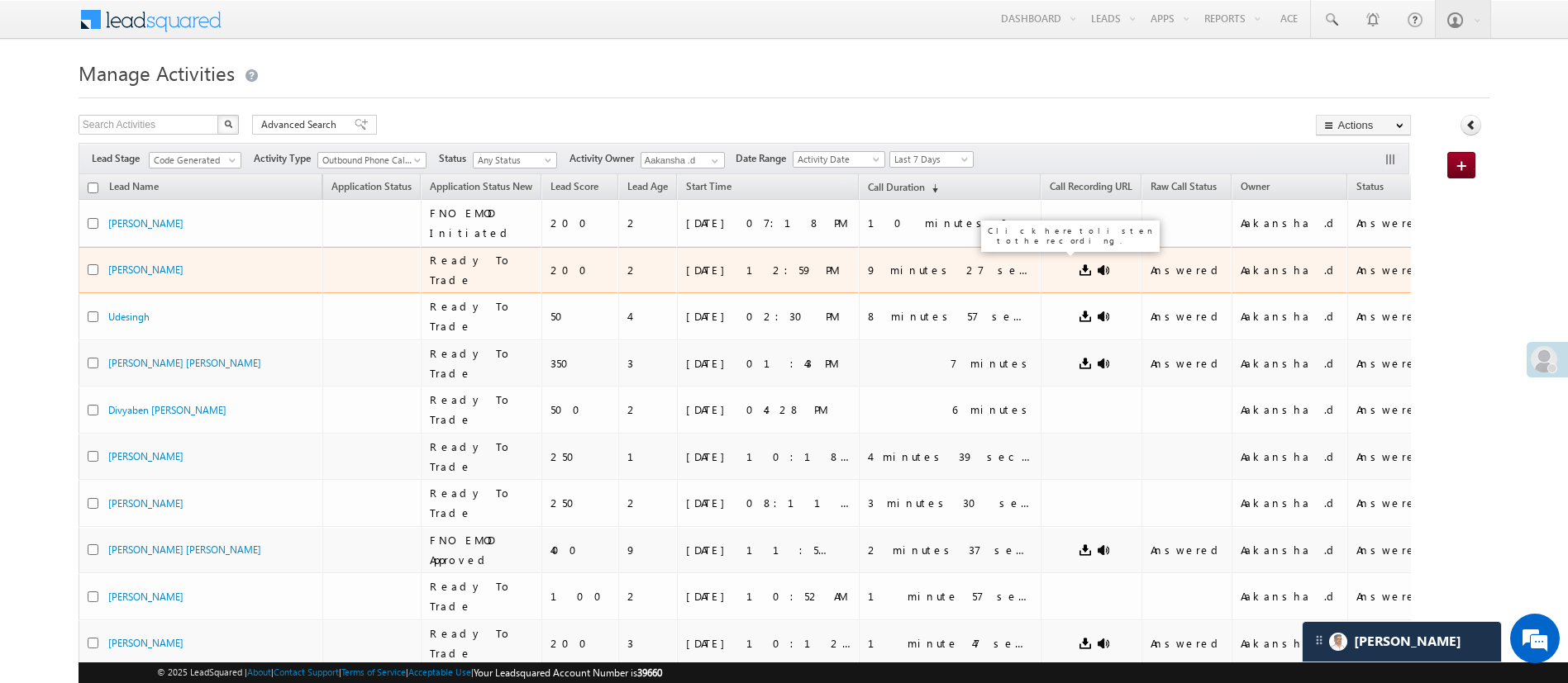
click at [1097, 263] on link at bounding box center [1103, 269] width 13 height 13
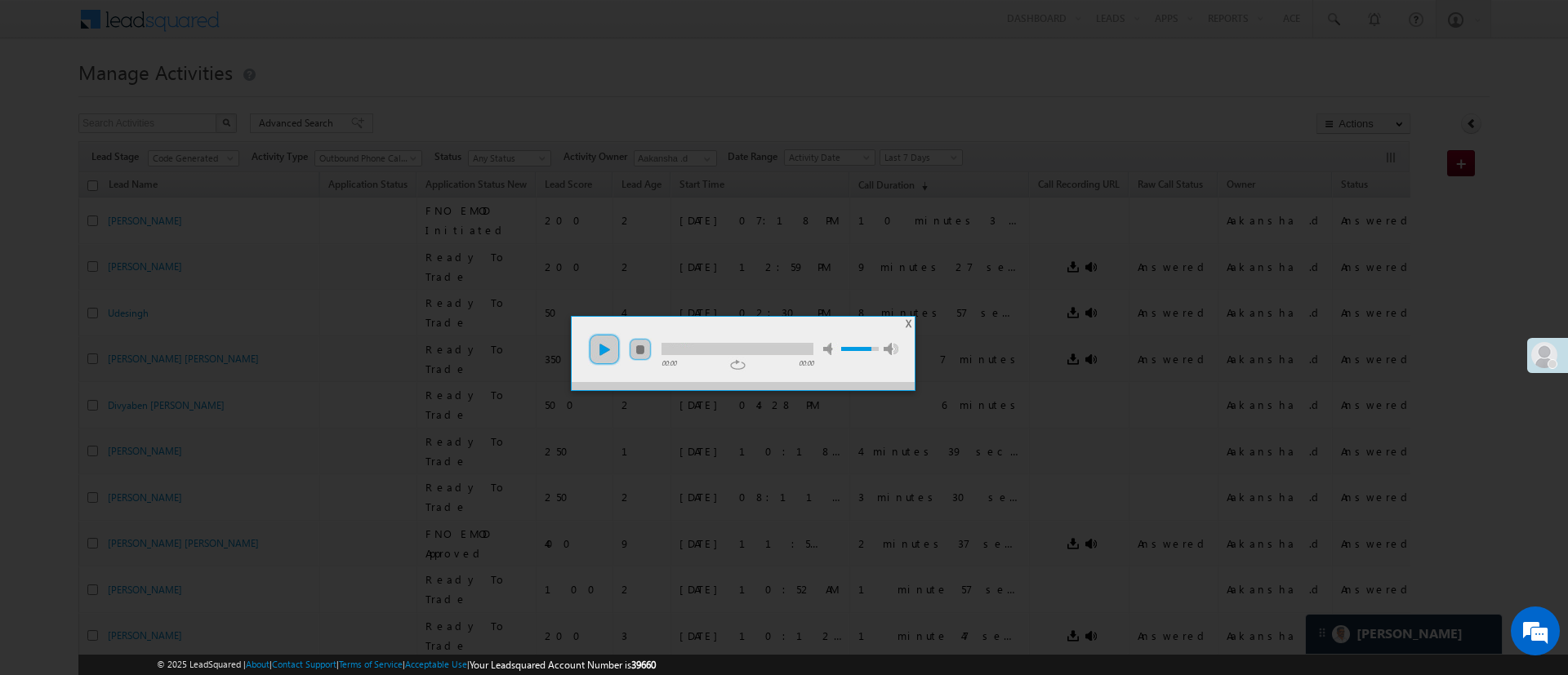
click at [602, 340] on link "play" at bounding box center [604, 349] width 33 height 33
click at [713, 347] on div at bounding box center [738, 349] width 152 height 12
click at [734, 347] on div at bounding box center [738, 349] width 152 height 12
click at [753, 350] on div at bounding box center [738, 349] width 152 height 12
click at [761, 347] on div at bounding box center [738, 349] width 152 height 12
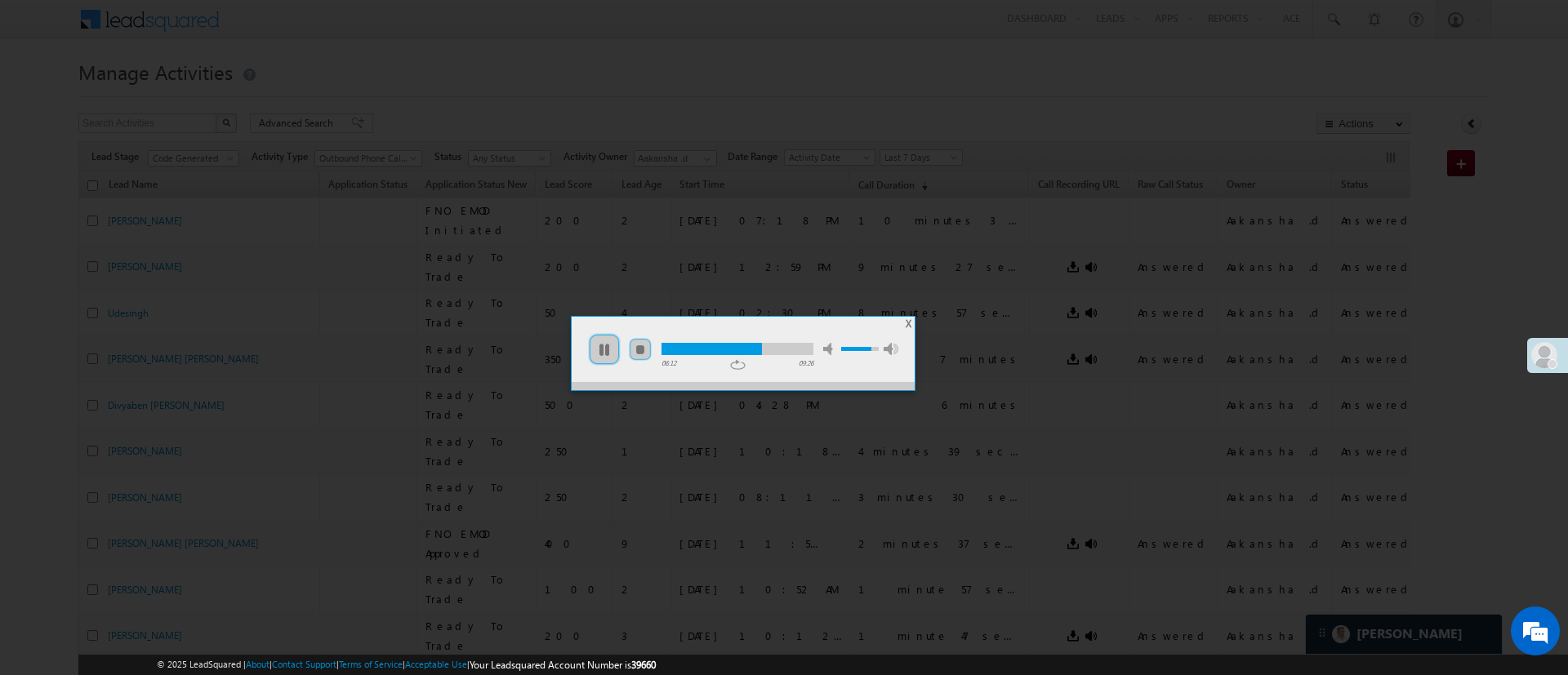
click at [781, 344] on div at bounding box center [738, 349] width 152 height 12
click at [797, 344] on div at bounding box center [738, 349] width 152 height 12
click at [906, 324] on span "X" at bounding box center [909, 324] width 6 height 12
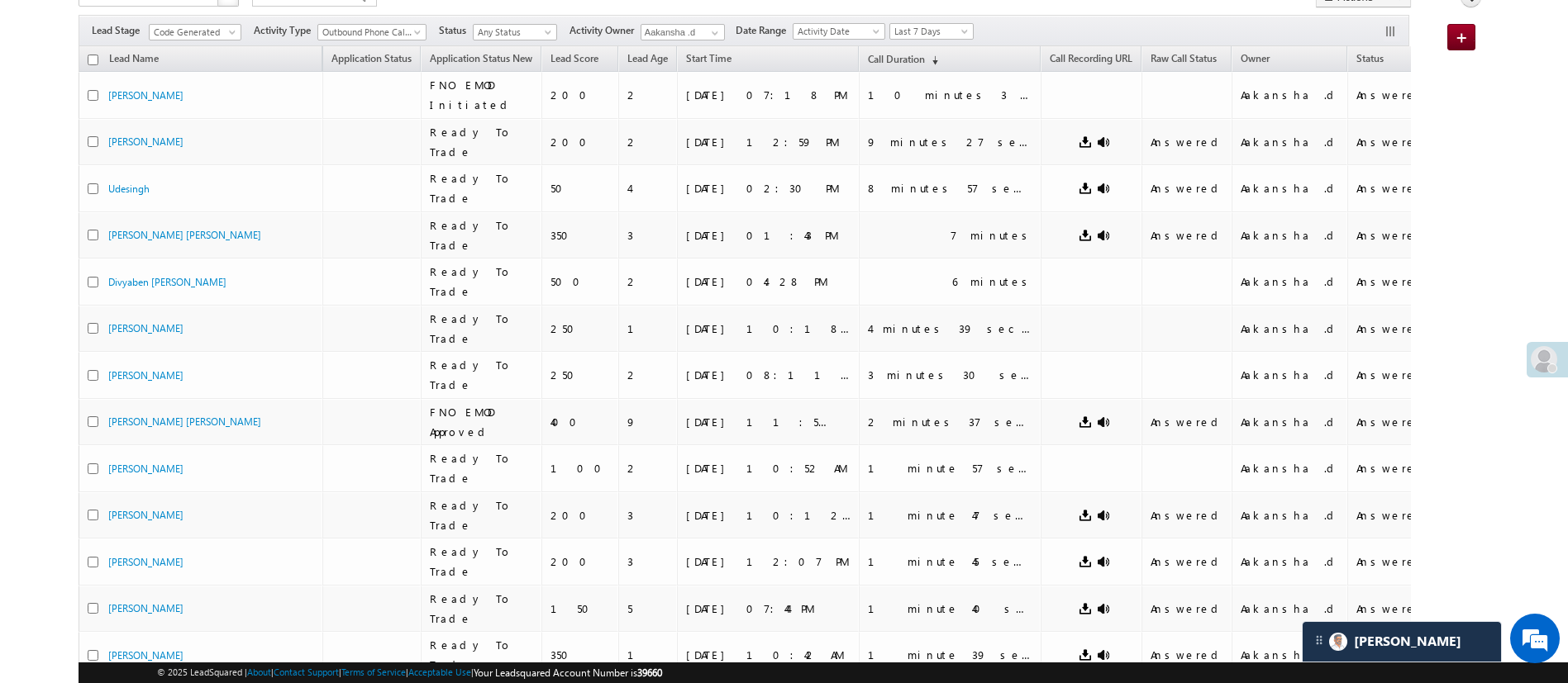
scroll to position [133, 0]
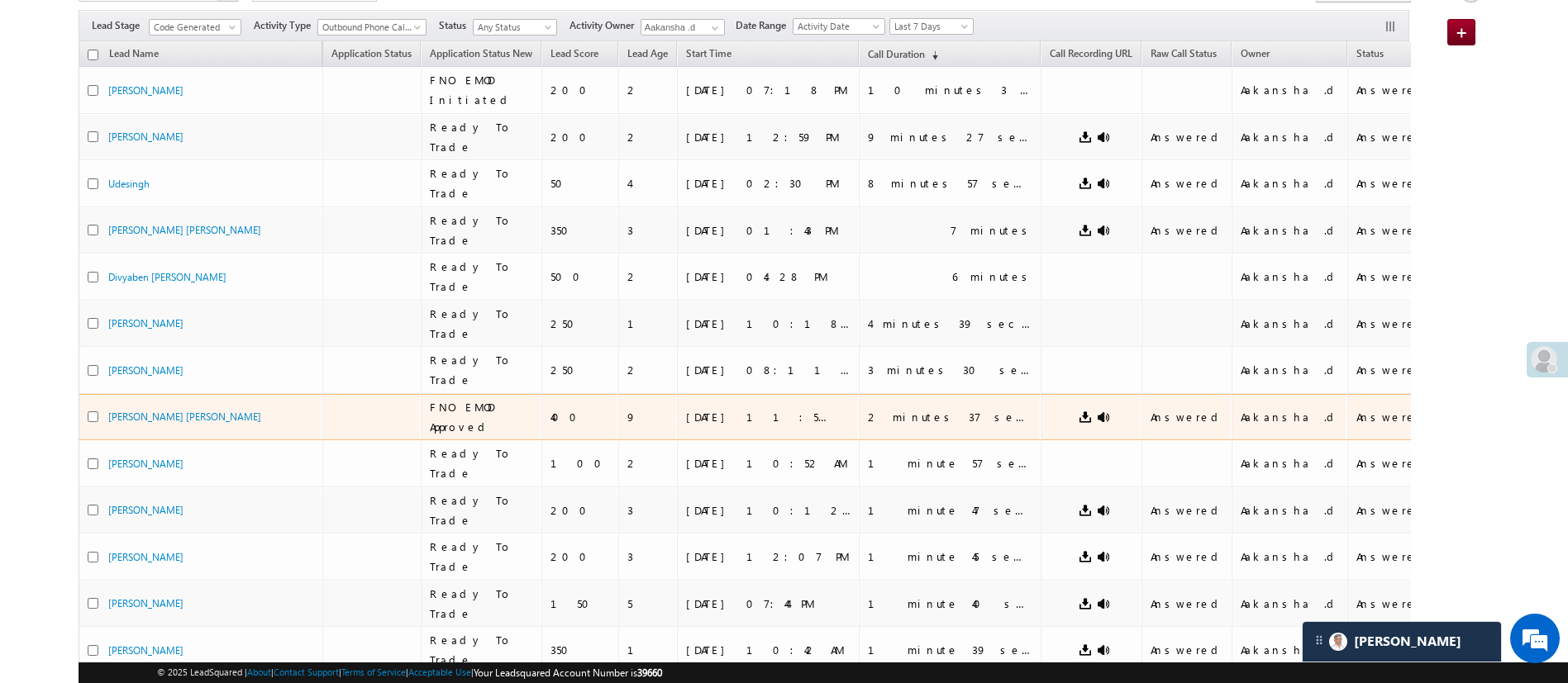
click at [1050, 409] on span at bounding box center [1092, 416] width 85 height 16
click at [1097, 410] on link at bounding box center [1103, 416] width 13 height 13
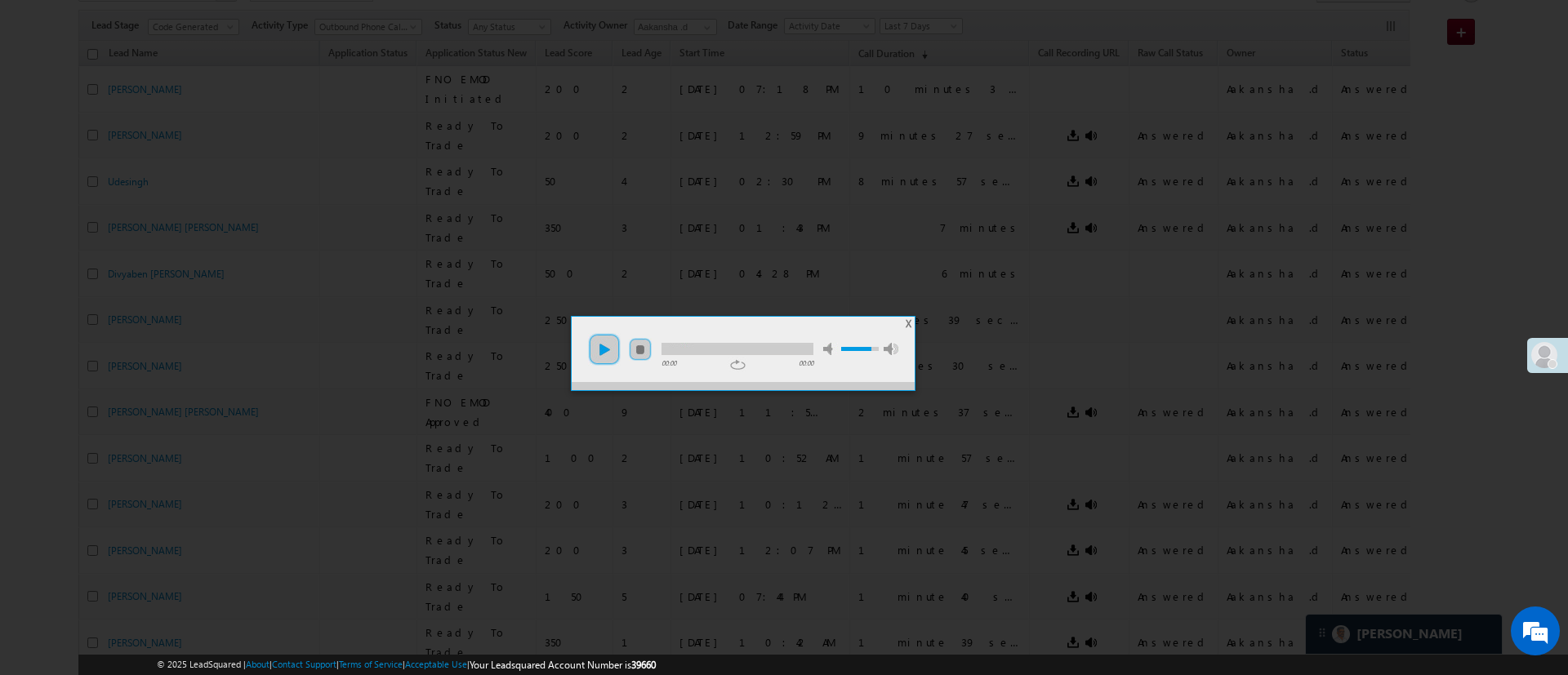
click at [612, 357] on link "play" at bounding box center [604, 349] width 33 height 33
click at [906, 325] on span "X" at bounding box center [909, 324] width 6 height 12
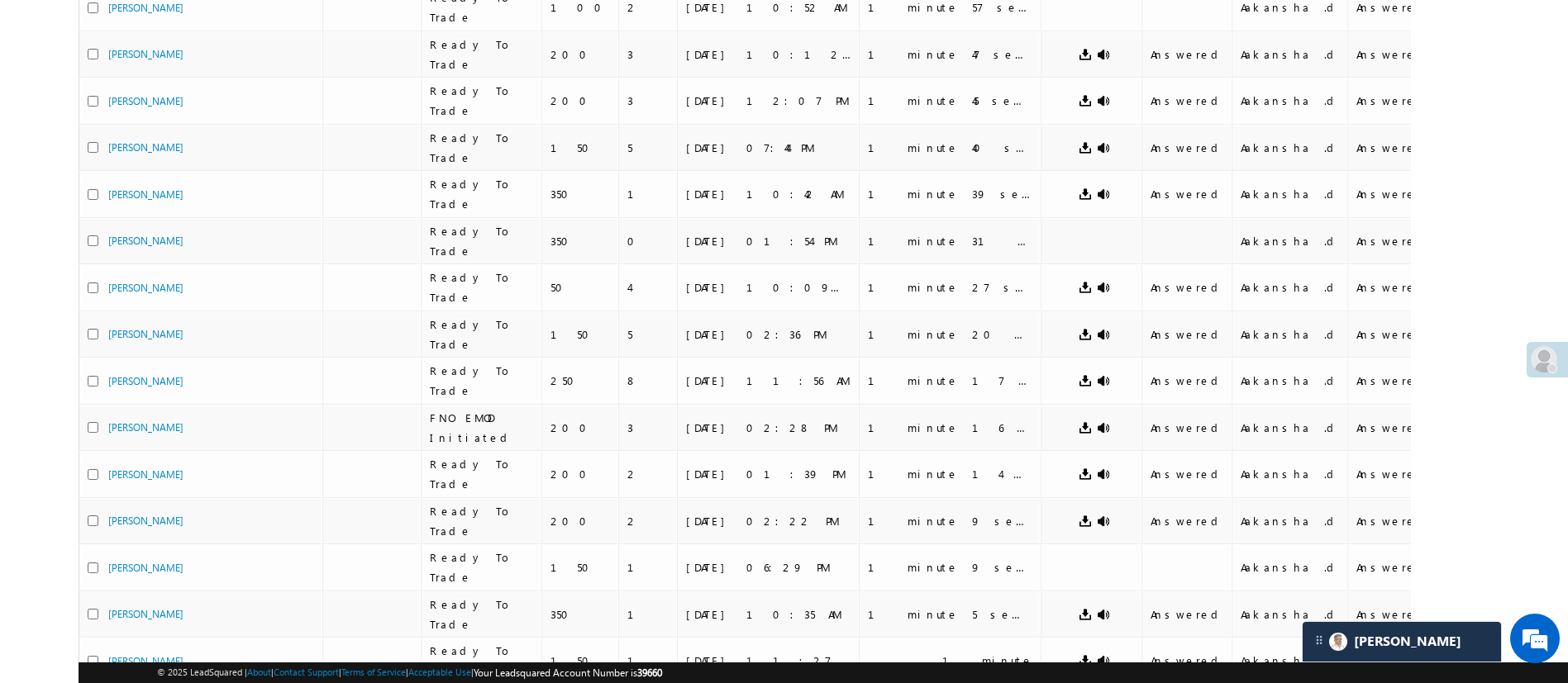
scroll to position [0, 0]
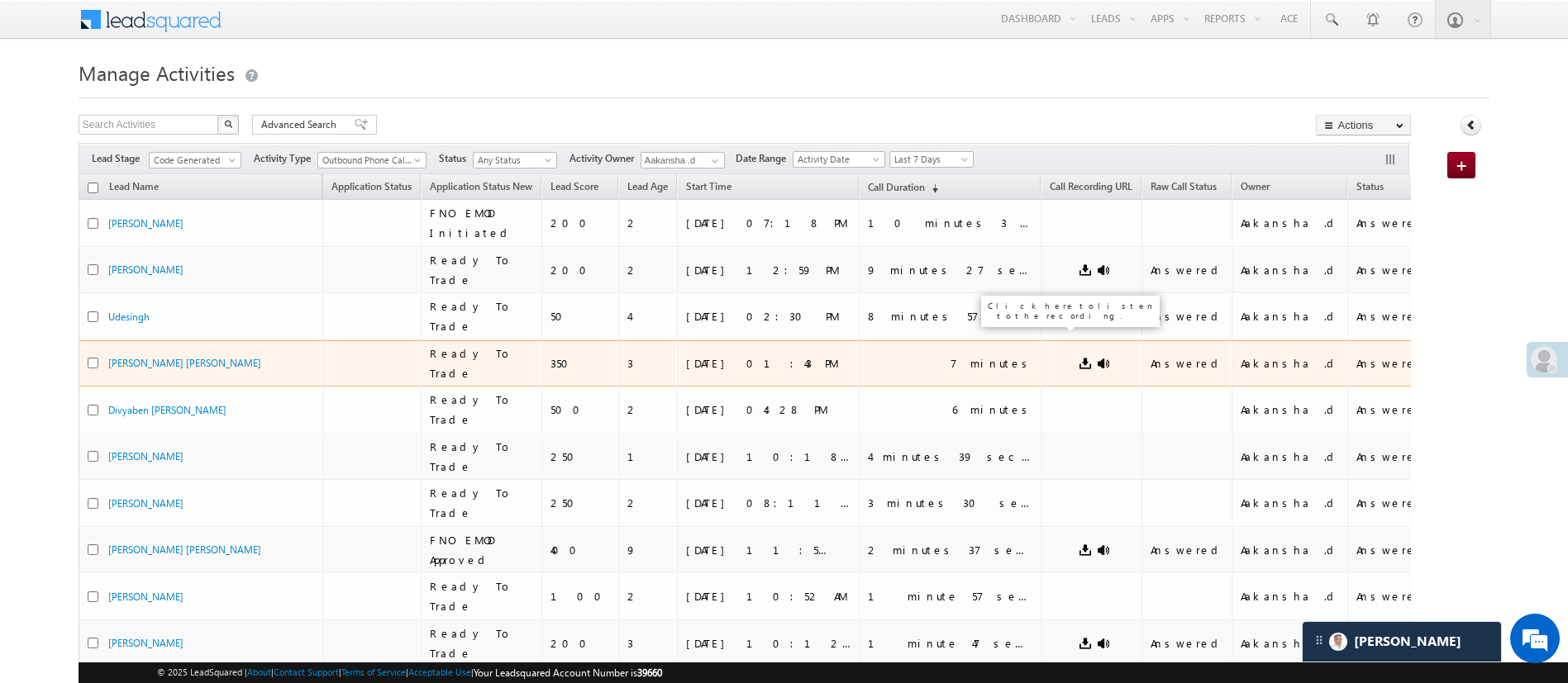
click at [1097, 356] on link at bounding box center [1103, 362] width 13 height 13
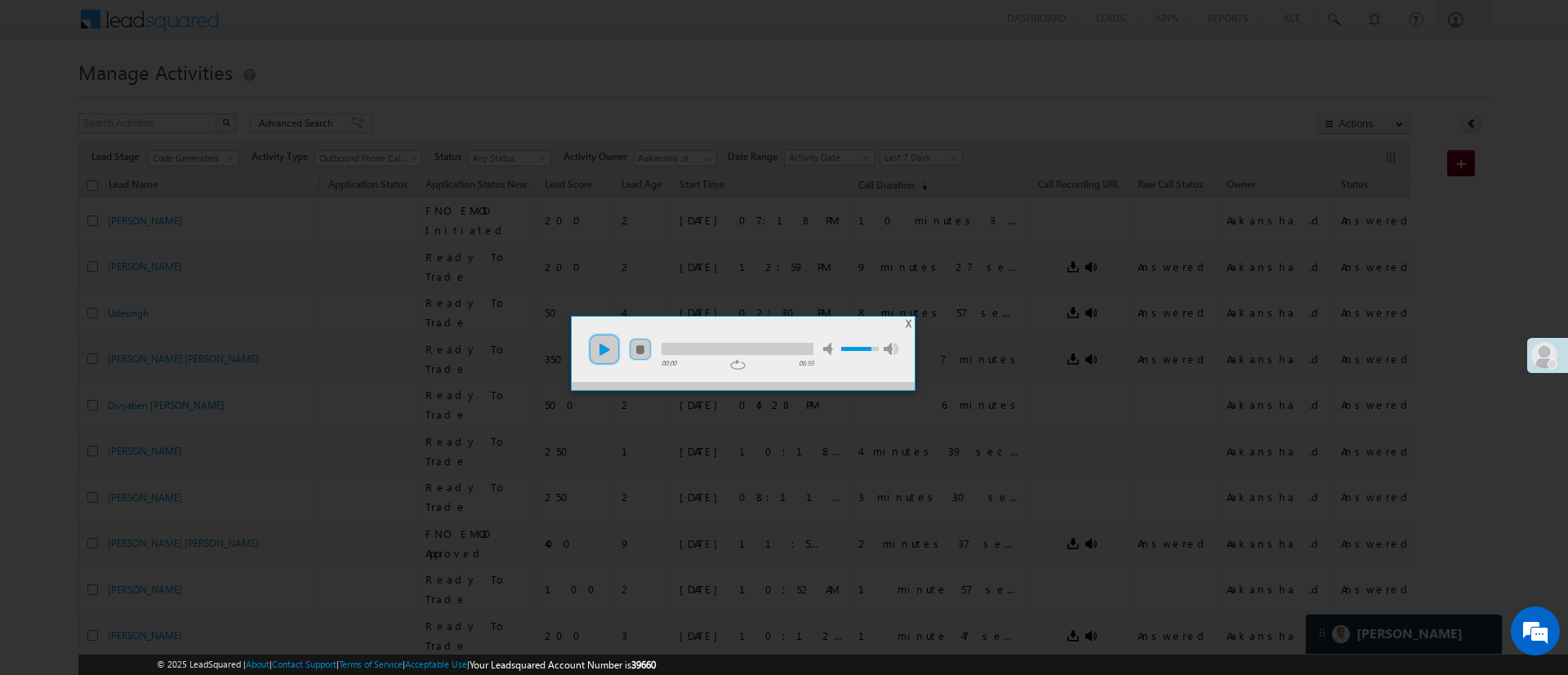
click at [598, 350] on link "play" at bounding box center [604, 349] width 33 height 33
click at [699, 348] on div at bounding box center [738, 349] width 152 height 12
click at [717, 345] on div at bounding box center [738, 349] width 152 height 12
click at [754, 343] on div at bounding box center [738, 349] width 152 height 12
click at [772, 344] on div at bounding box center [738, 349] width 152 height 12
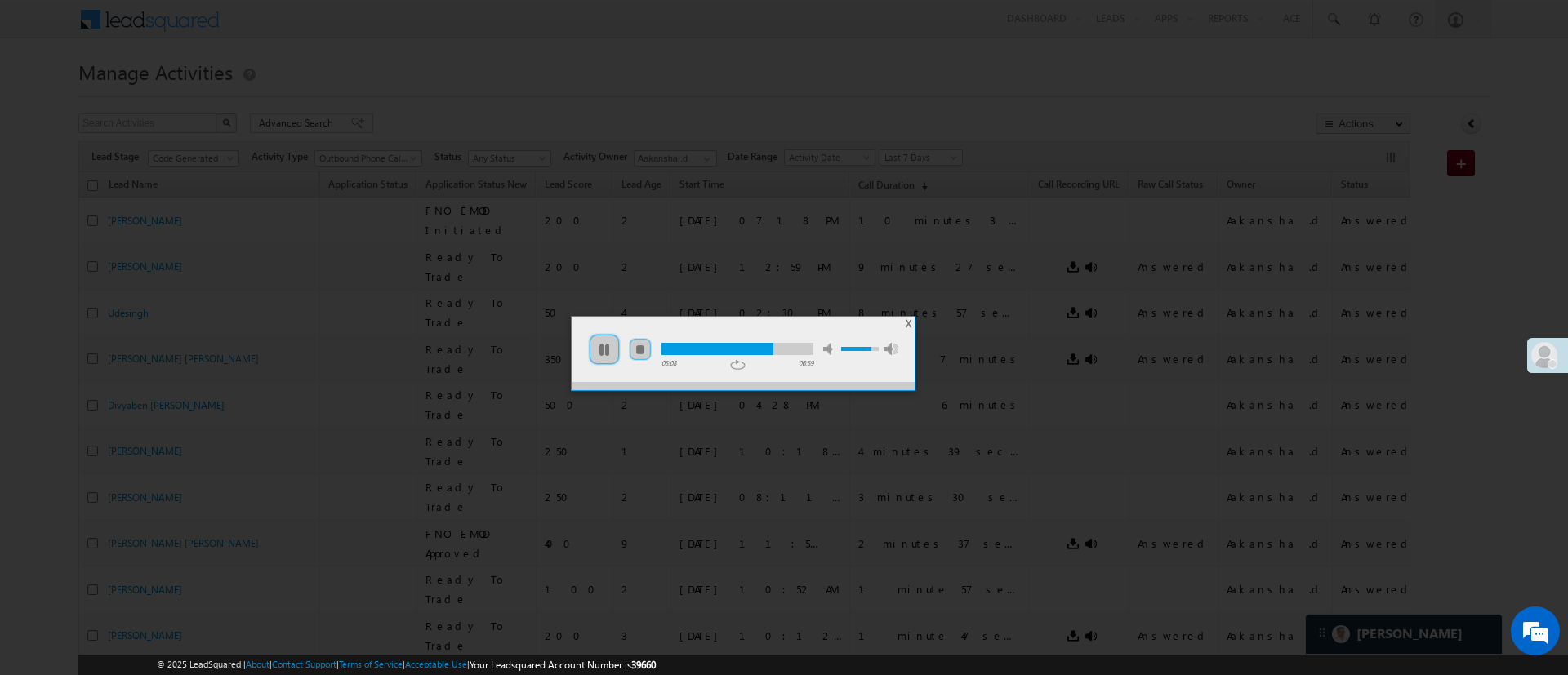
click at [795, 346] on div at bounding box center [738, 349] width 152 height 12
click at [910, 323] on span "X" at bounding box center [909, 324] width 6 height 12
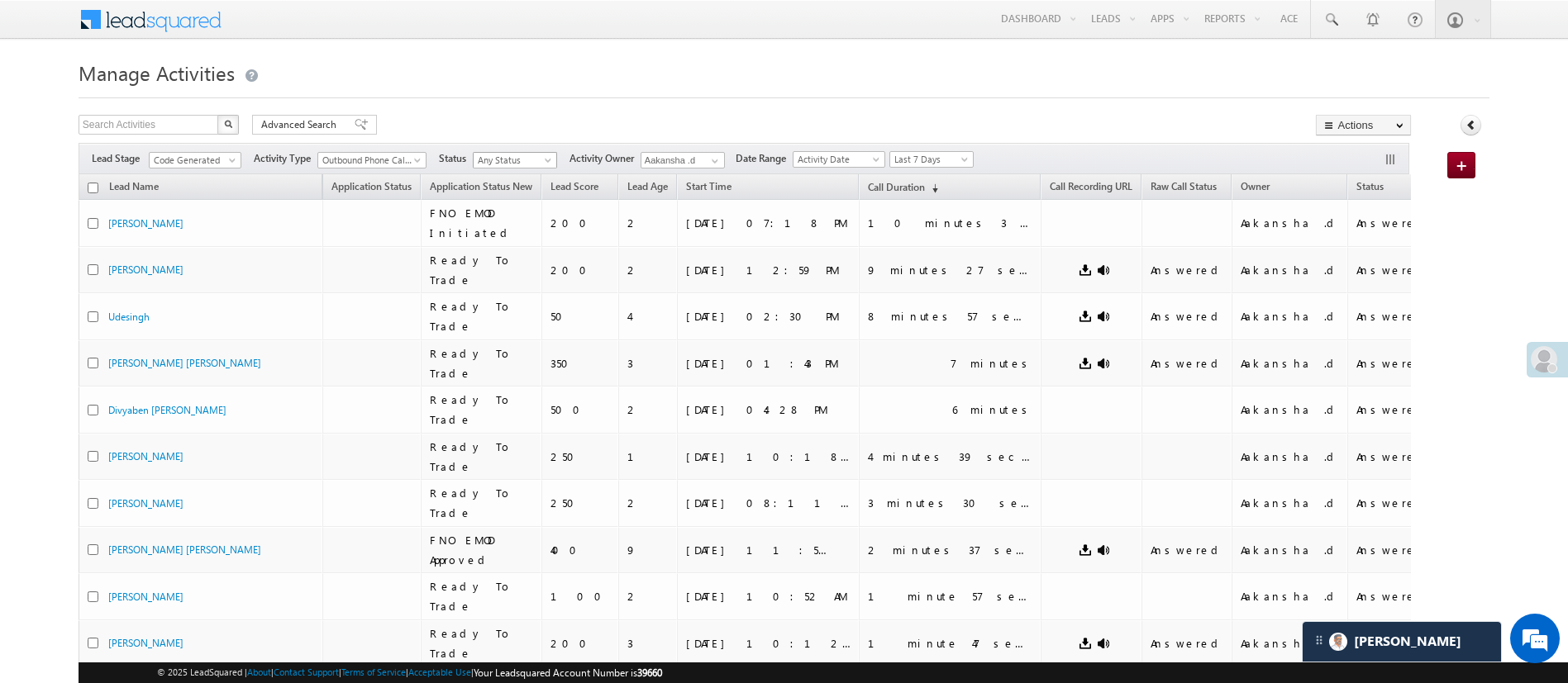
click at [516, 159] on span "Any Status" at bounding box center [513, 160] width 79 height 15
click at [522, 209] on link "Answered" at bounding box center [518, 210] width 84 height 15
click at [955, 156] on span "Last 7 Days" at bounding box center [930, 159] width 79 height 15
click at [924, 221] on li "Today" at bounding box center [938, 230] width 84 height 18
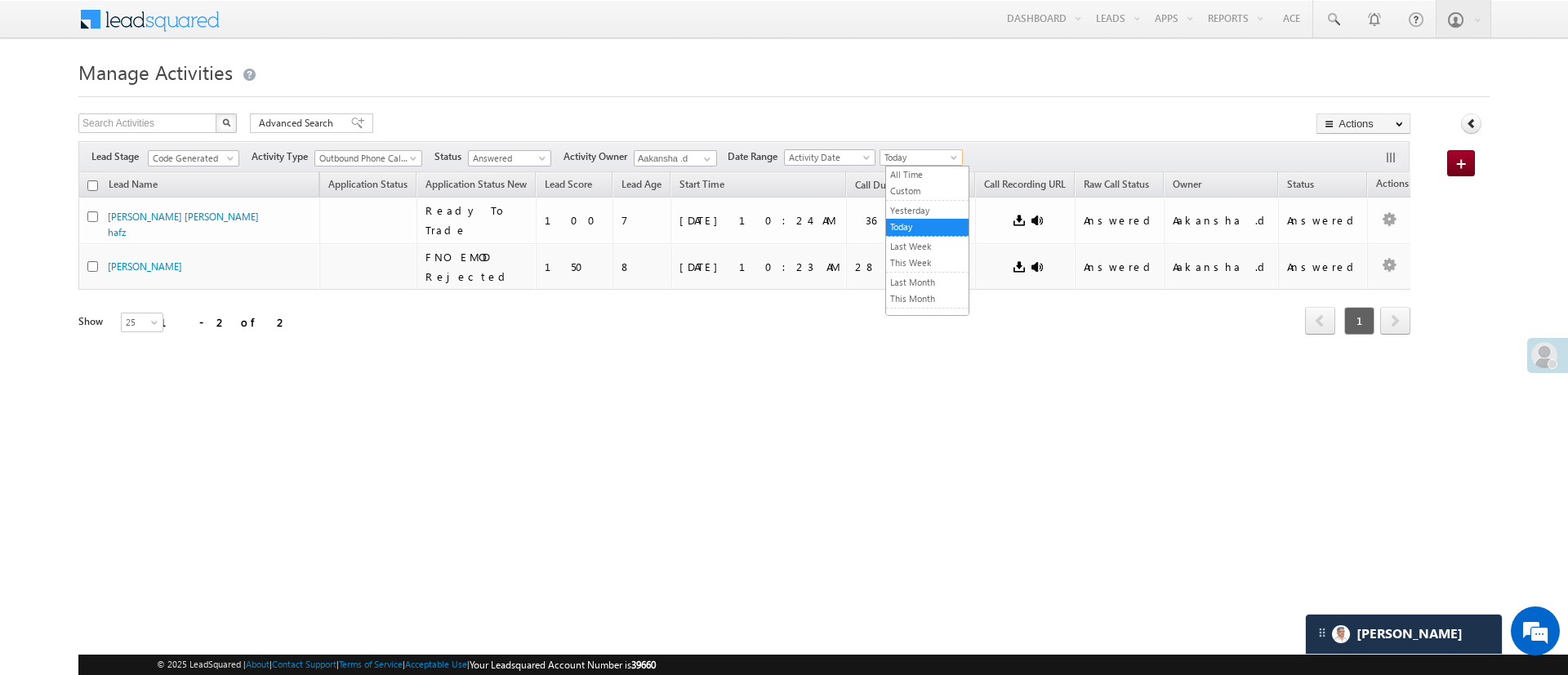
click at [942, 163] on span "Today" at bounding box center [920, 157] width 78 height 14
click at [921, 206] on link "Yesterday" at bounding box center [927, 210] width 83 height 14
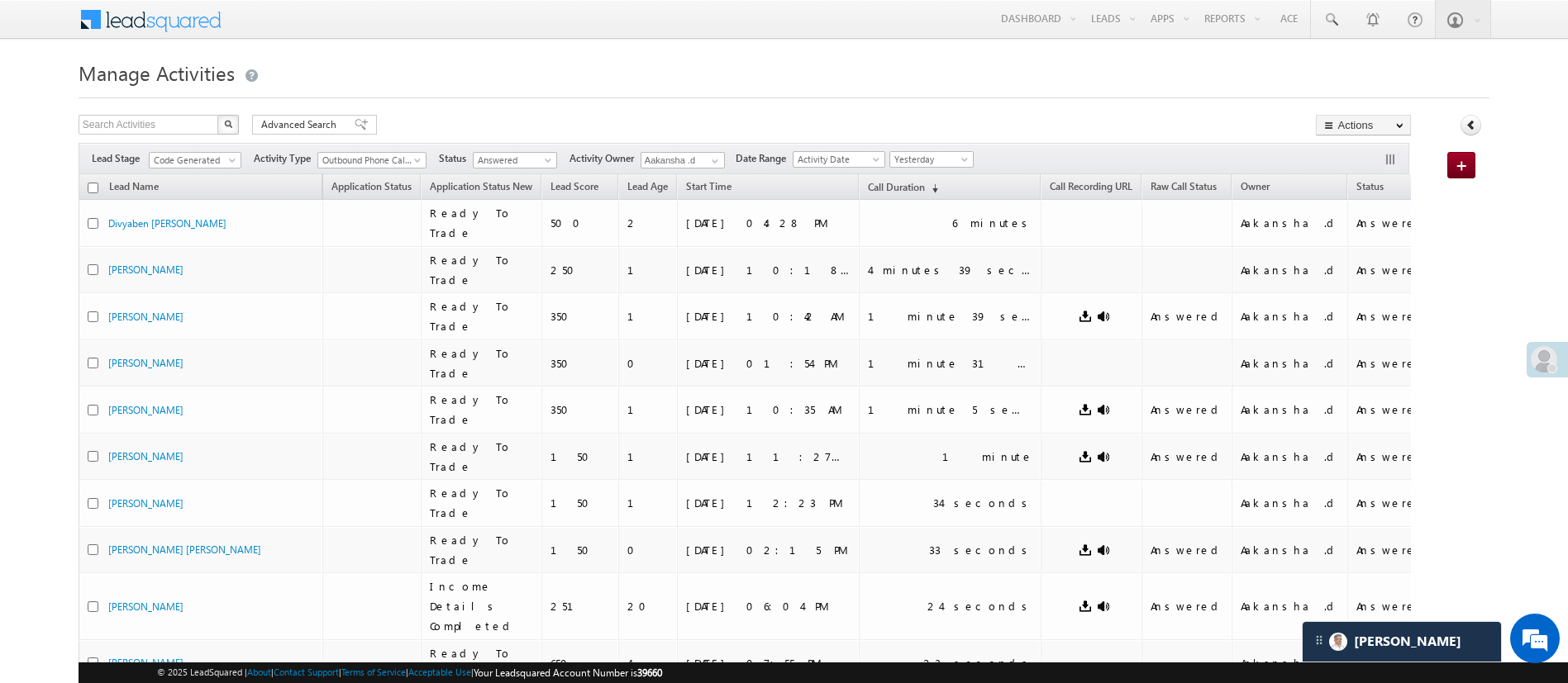
click at [672, 156] on input "Aakansha .d" at bounding box center [683, 160] width 85 height 16
click at [700, 185] on span "MohammedSohail.S@angelbroking.com" at bounding box center [722, 190] width 149 height 12
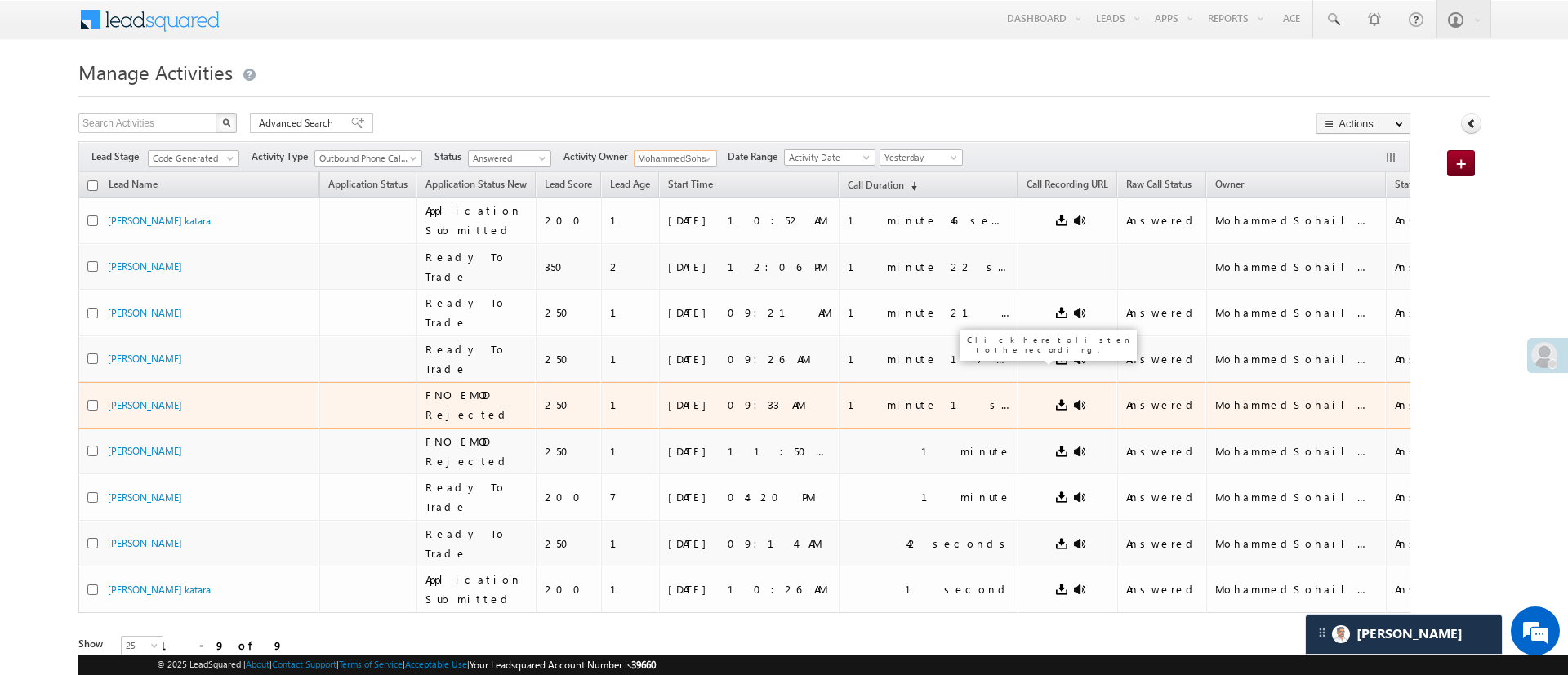
type input "MohammedSohail S"
click at [1074, 399] on link at bounding box center [1079, 405] width 13 height 13
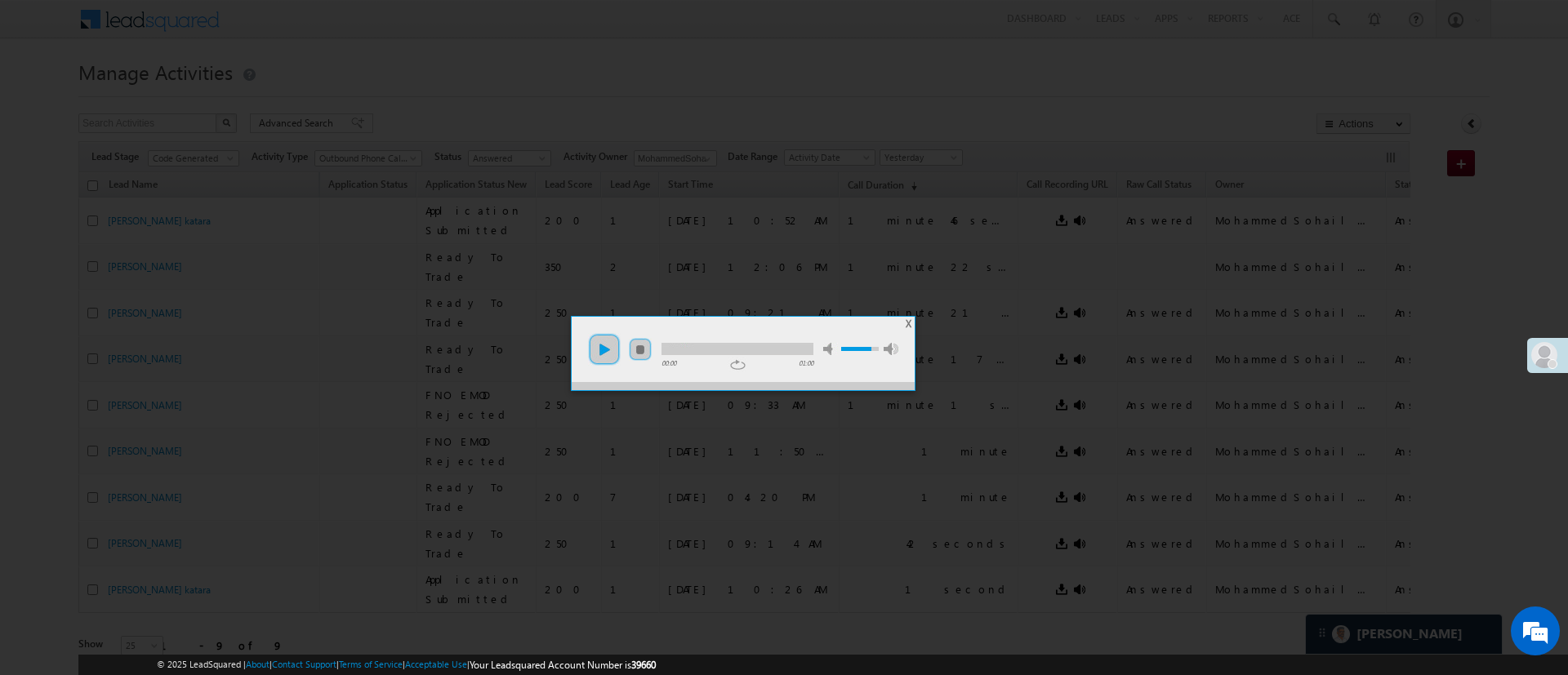
click at [612, 358] on link "play" at bounding box center [604, 349] width 33 height 33
click at [910, 326] on span "X" at bounding box center [909, 324] width 6 height 12
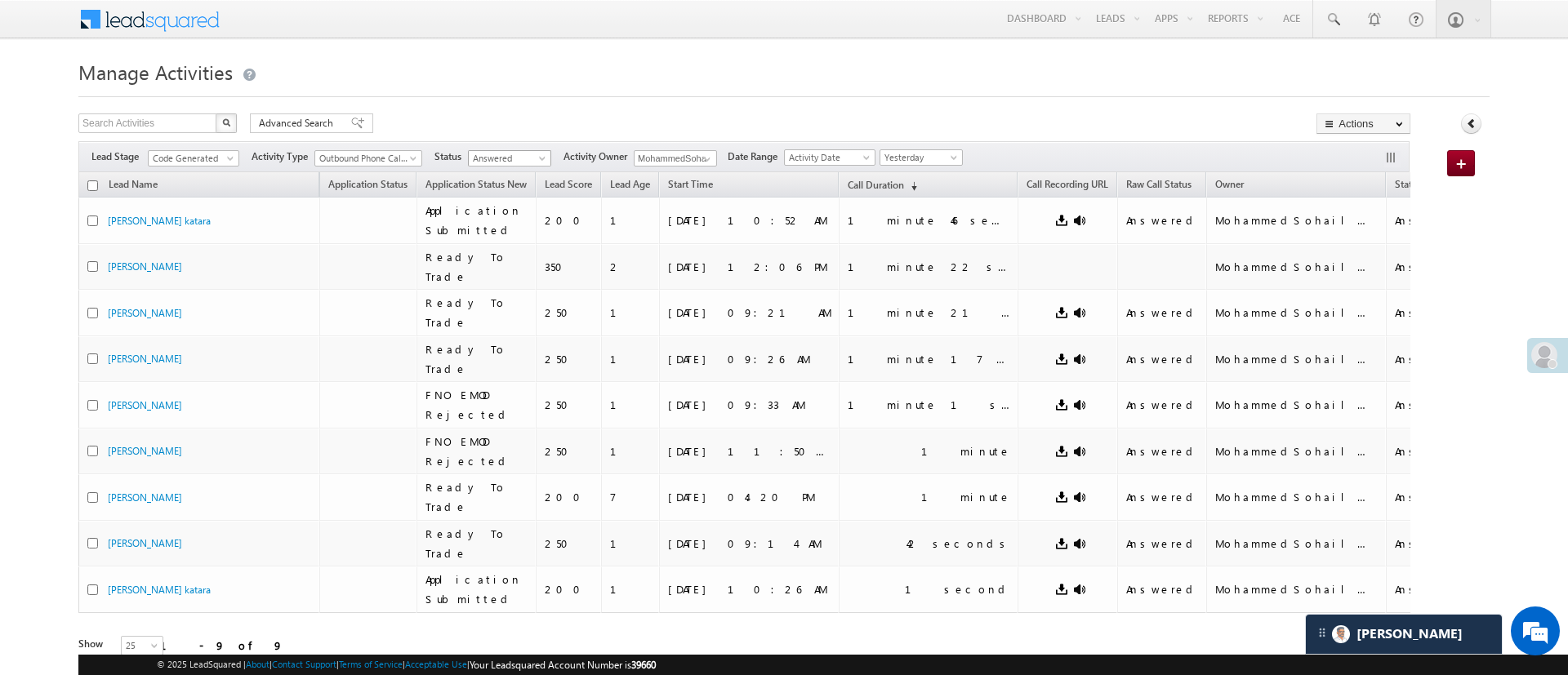
click at [523, 158] on span "Answered" at bounding box center [508, 158] width 78 height 14
click at [520, 172] on link "Any Status" at bounding box center [512, 175] width 83 height 14
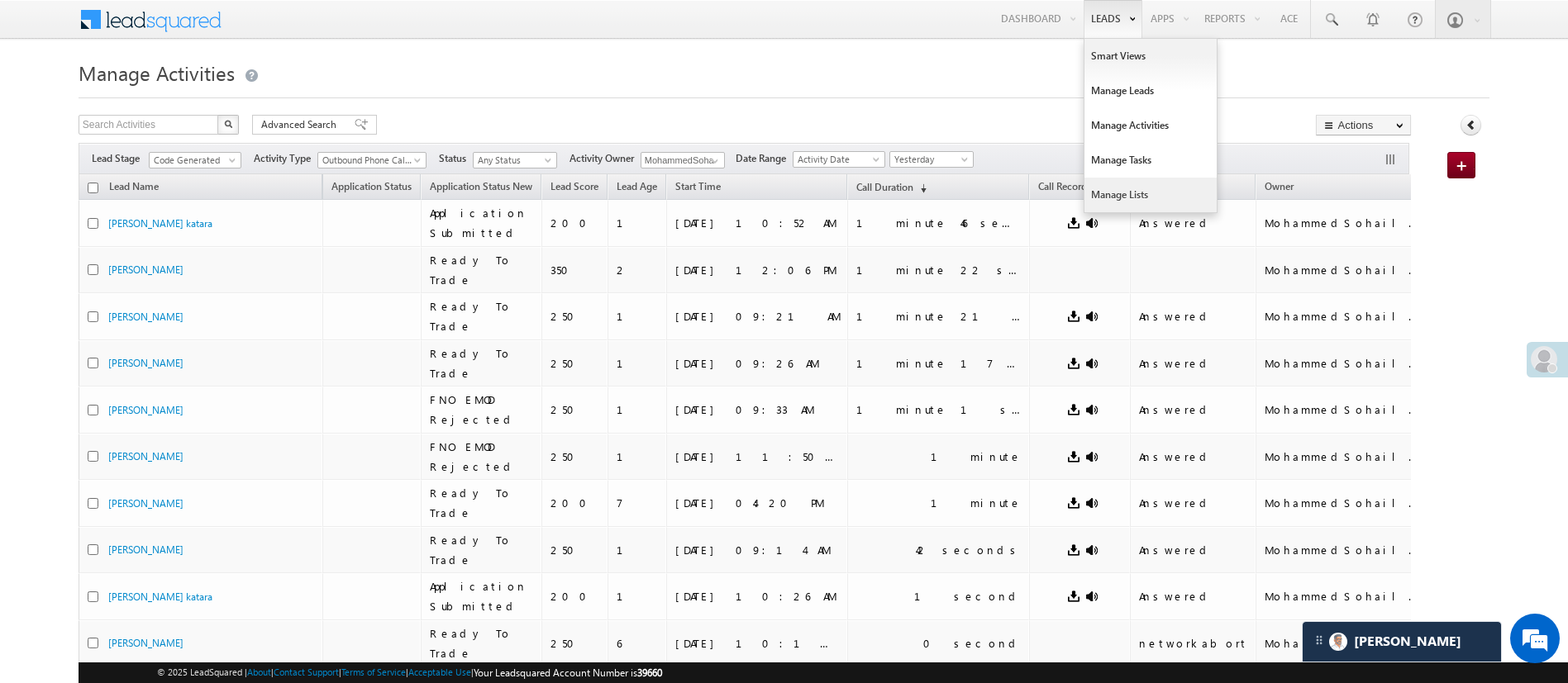
click at [1151, 183] on link "Manage Lists" at bounding box center [1151, 195] width 133 height 35
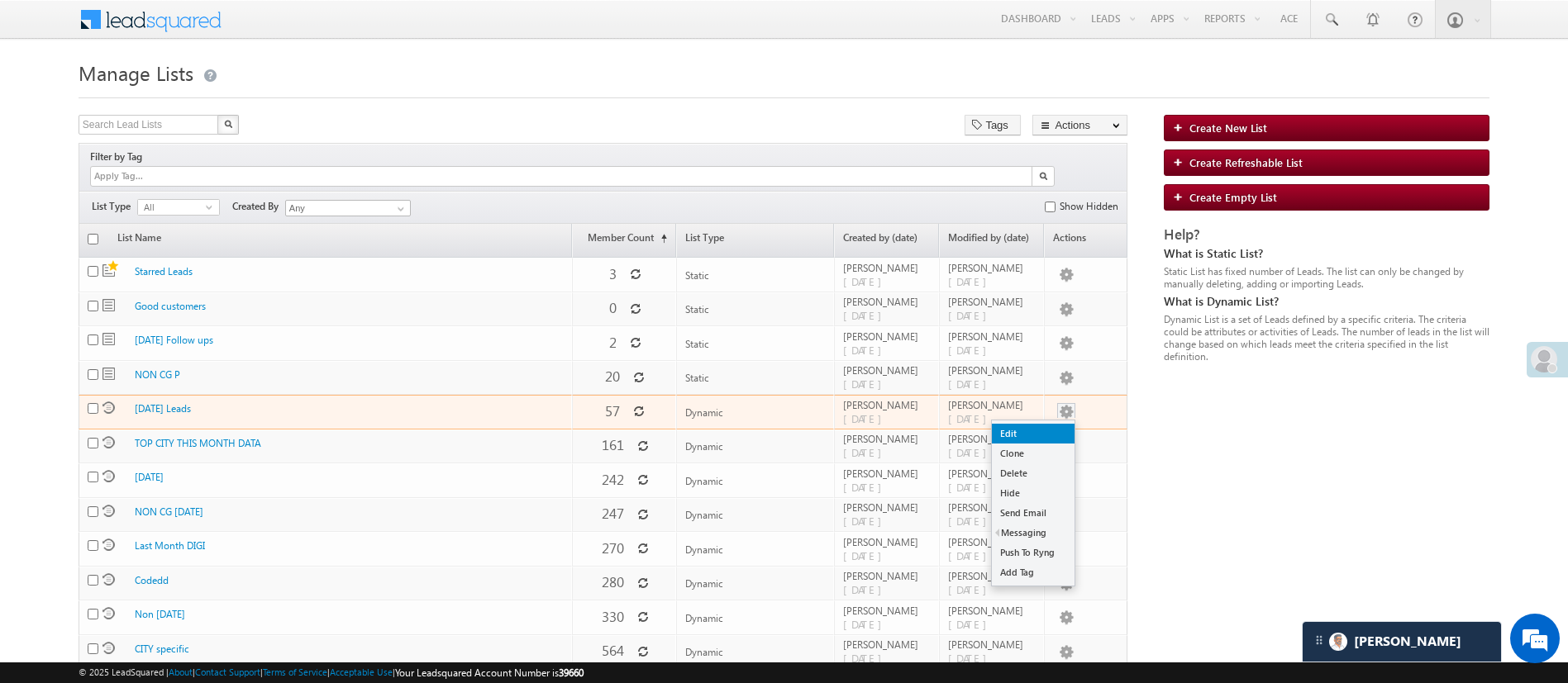
click at [1039, 424] on link "Edit" at bounding box center [1033, 433] width 83 height 20
checkbox input "true"
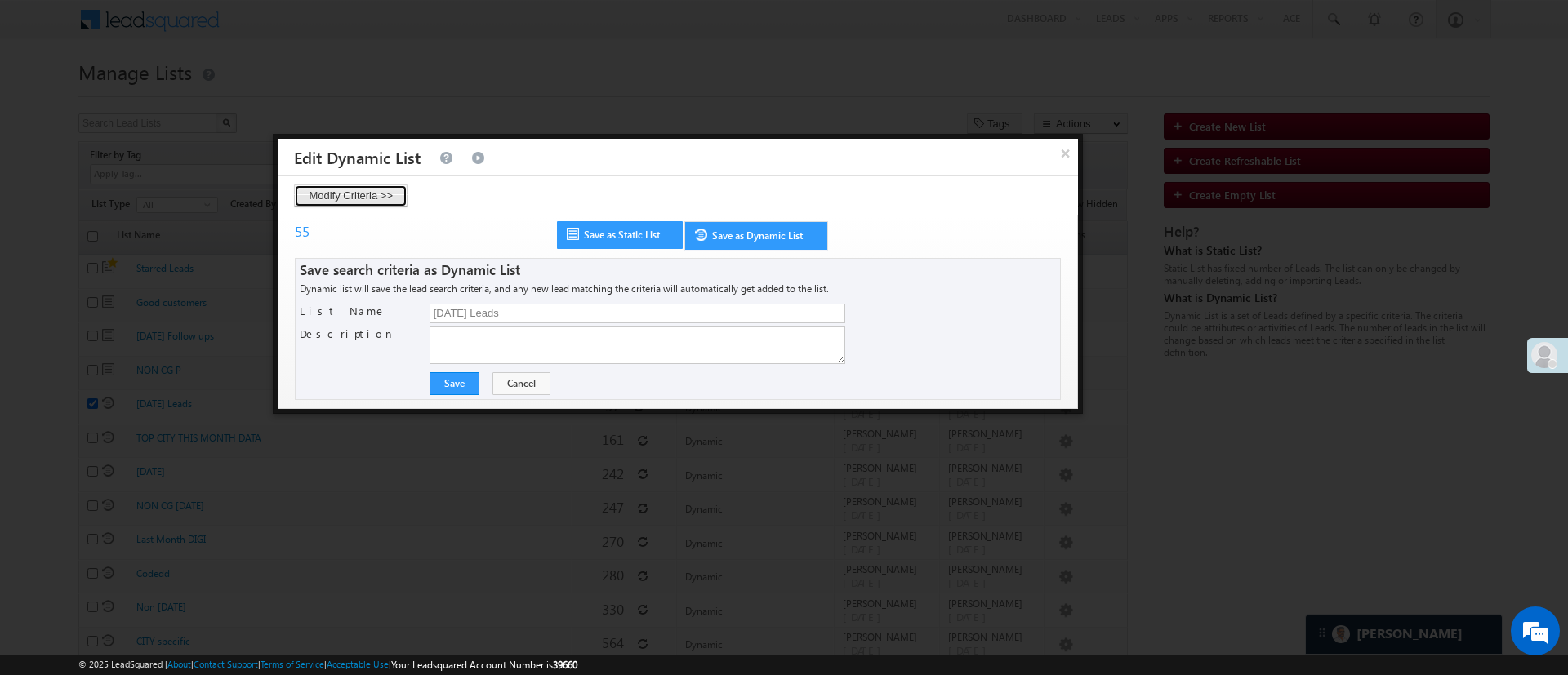
click at [390, 192] on button "Modify Criteria >>" at bounding box center [351, 195] width 113 height 23
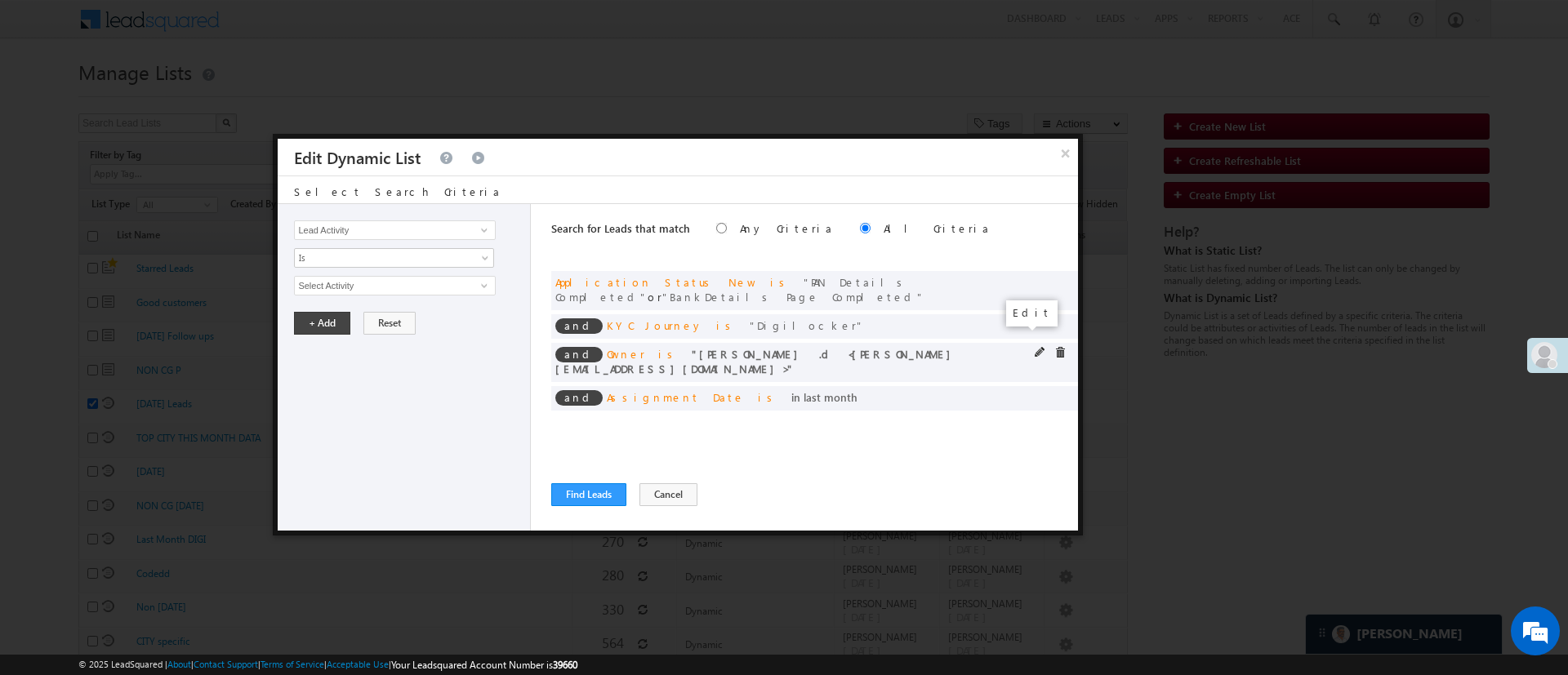
click at [1035, 347] on span at bounding box center [1041, 353] width 12 height 12
click at [457, 277] on span "Aakansha .d" at bounding box center [387, 286] width 185 height 18
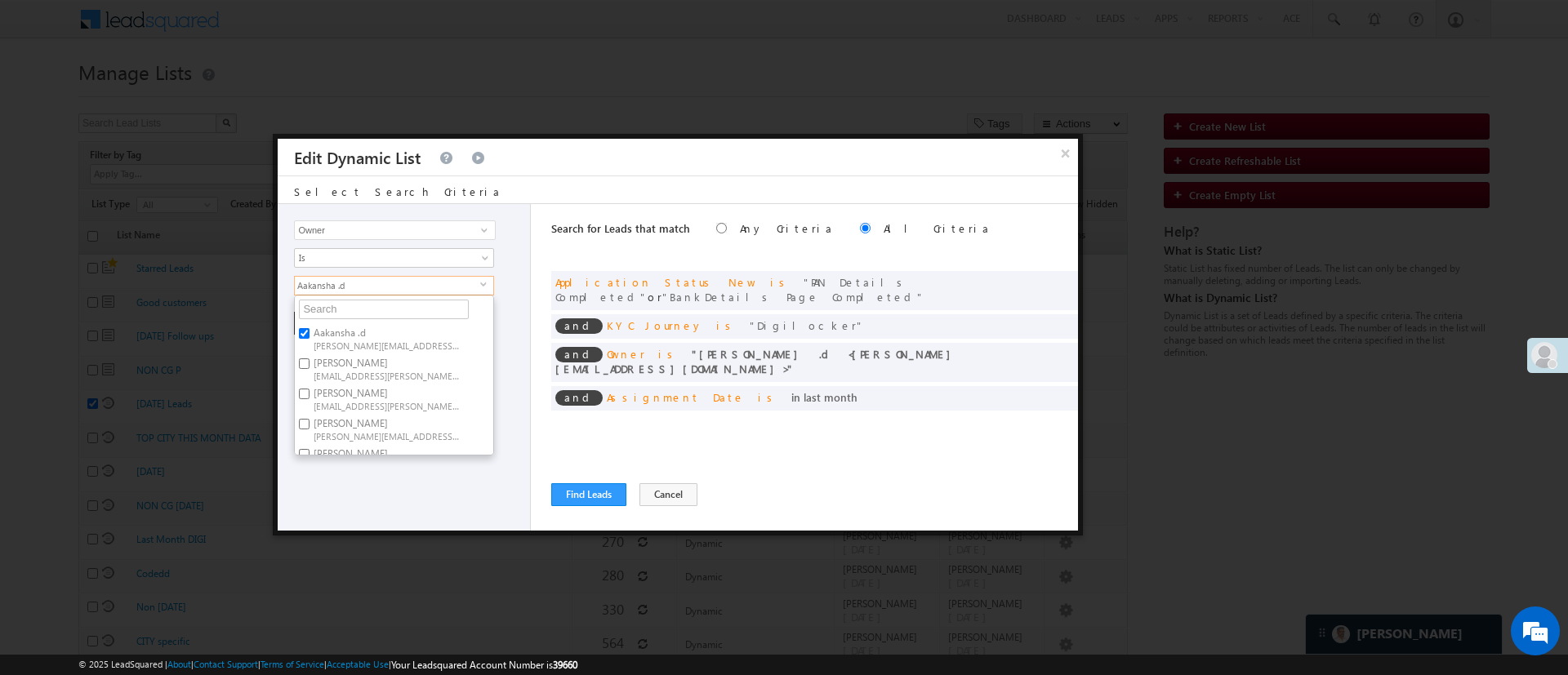
click at [349, 335] on label "Aakansha .d Aakansha.D@angelbroking.com" at bounding box center [385, 339] width 182 height 30
click at [309, 335] on input "Aakansha .d Aakansha.D@angelbroking.com" at bounding box center [304, 333] width 11 height 11
checkbox input "false"
click at [402, 337] on span "[PERSON_NAME][EMAIL_ADDRESS][DOMAIN_NAME]" at bounding box center [387, 343] width 147 height 12
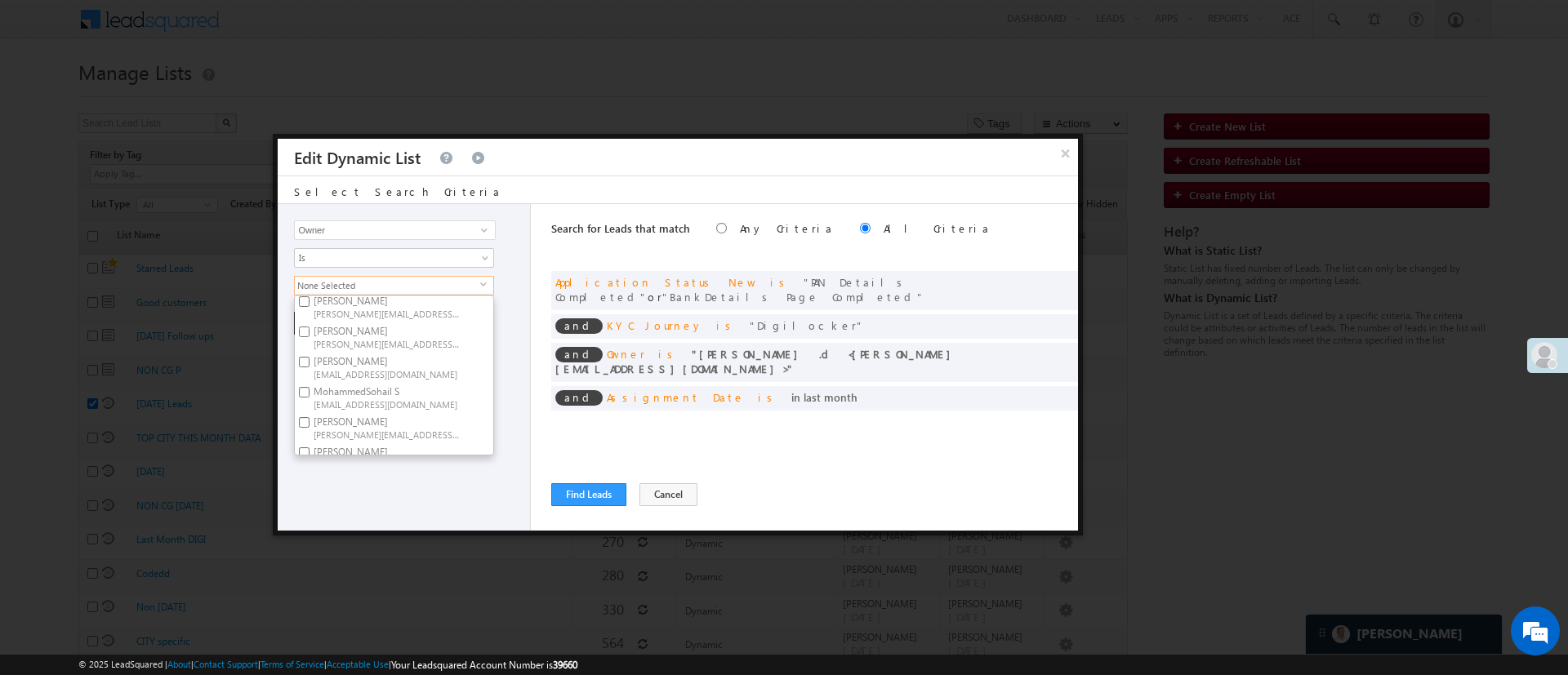
click at [309, 336] on input "Lavisha Gautam Lavisha.Gautam@angelbroking.com" at bounding box center [304, 331] width 11 height 11
checkbox input "true"
click at [380, 500] on div "Lead Activity Task Sales Group Prospect Id WA Last Message Timestamp 4th Day Di…" at bounding box center [405, 367] width 254 height 326
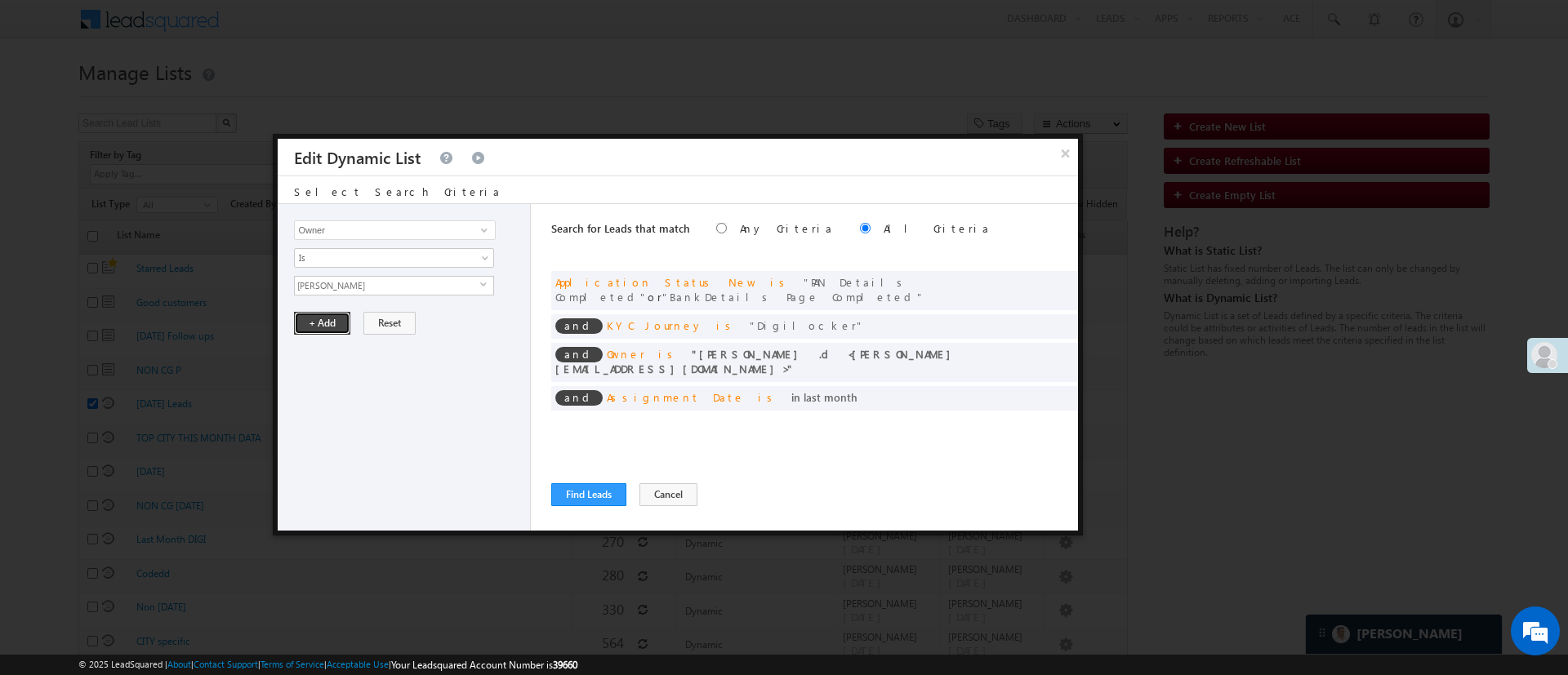
click at [331, 323] on button "+ Add" at bounding box center [322, 323] width 57 height 23
click at [1054, 277] on span at bounding box center [1060, 281] width 12 height 12
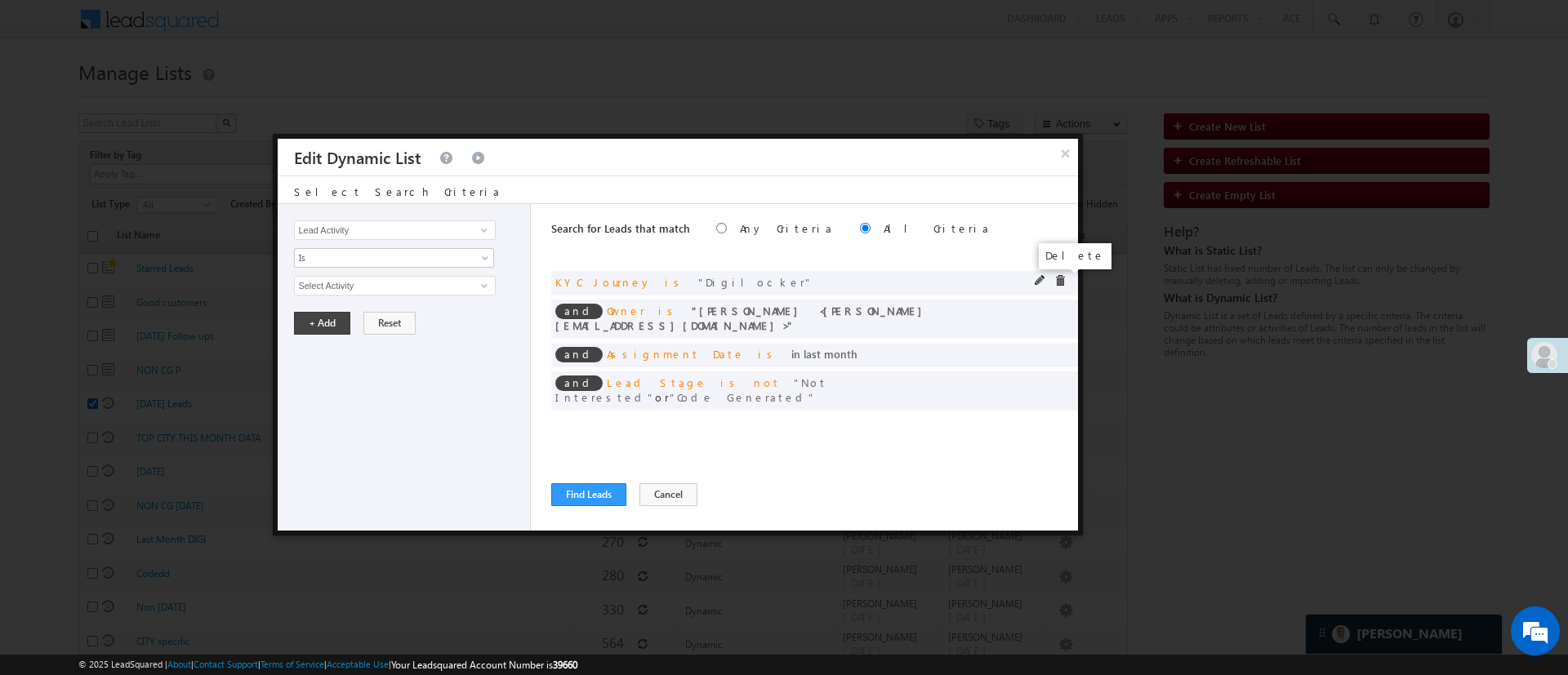
click at [1059, 276] on span at bounding box center [1060, 281] width 12 height 12
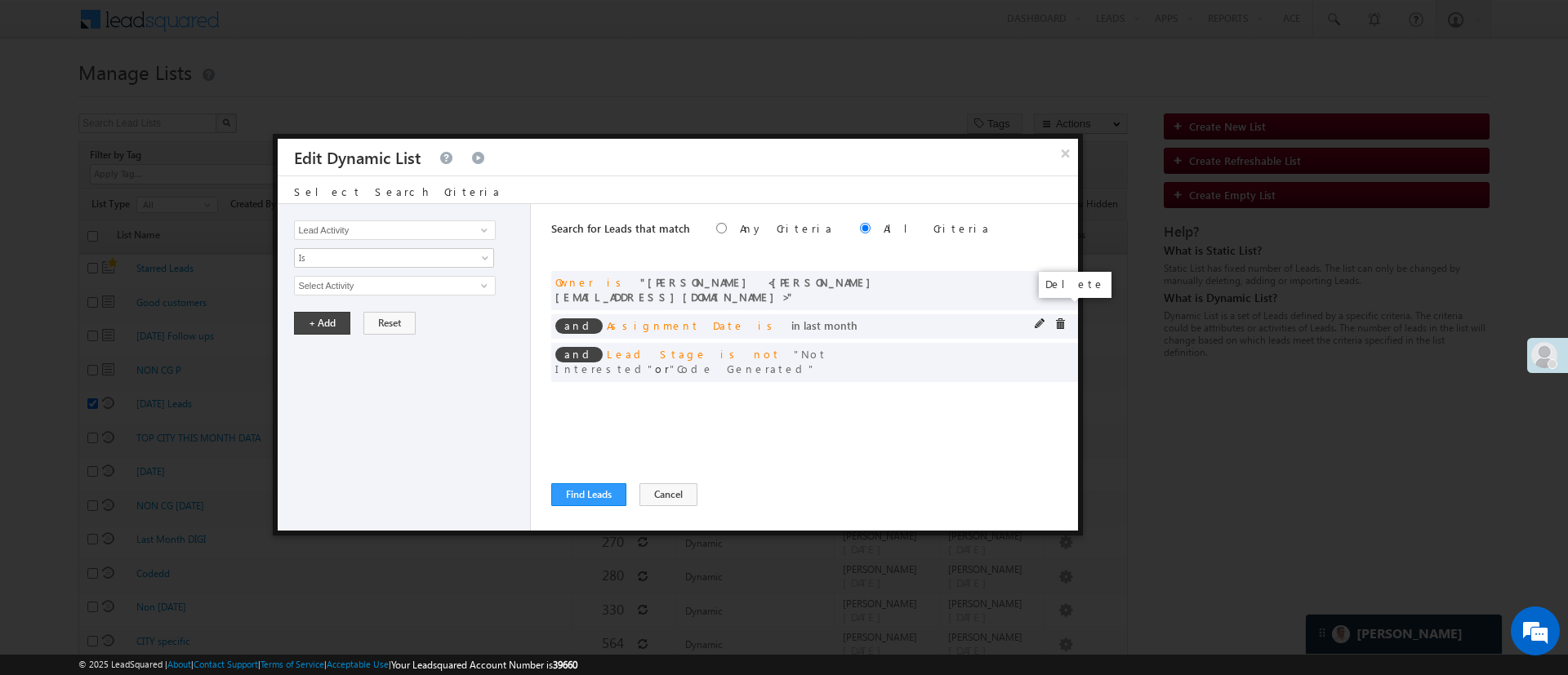
click at [1059, 318] on span at bounding box center [1060, 324] width 12 height 12
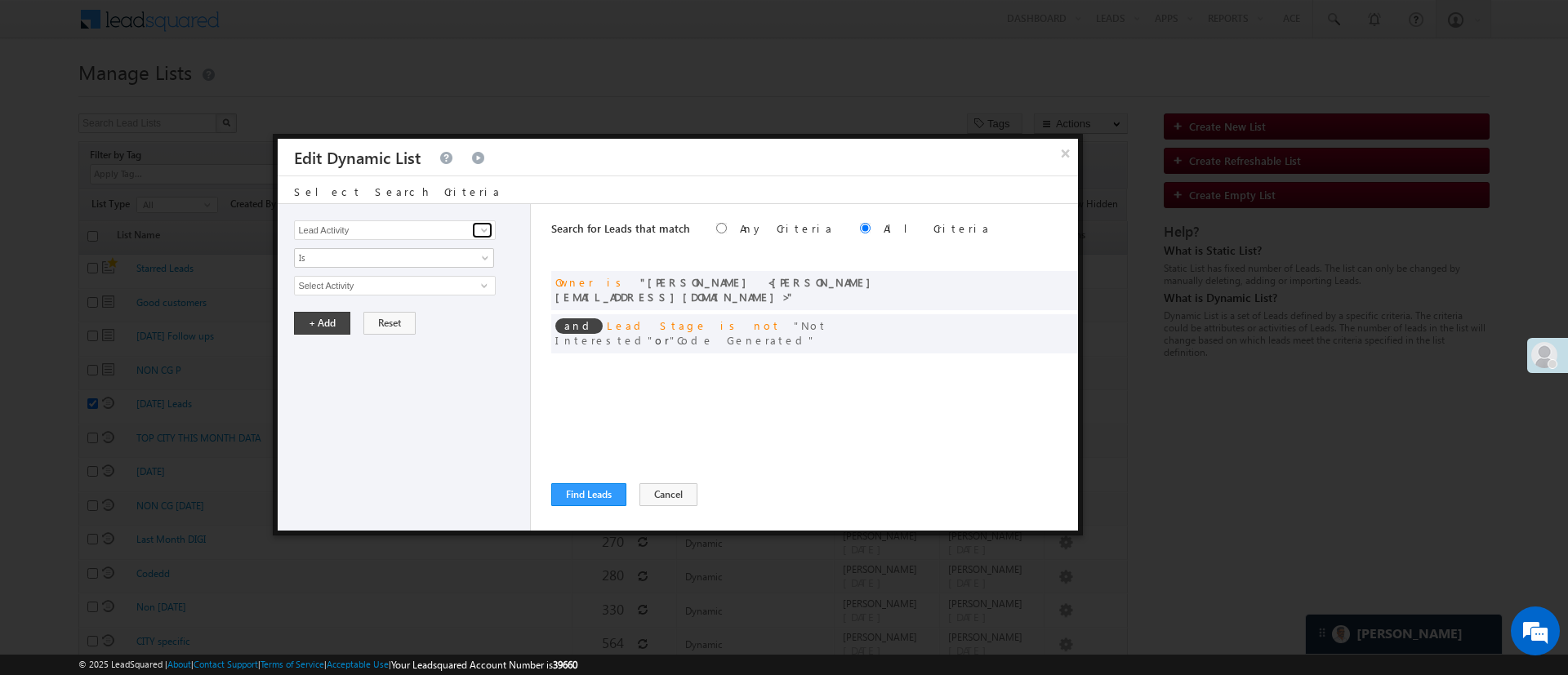
click at [482, 231] on span at bounding box center [484, 230] width 13 height 13
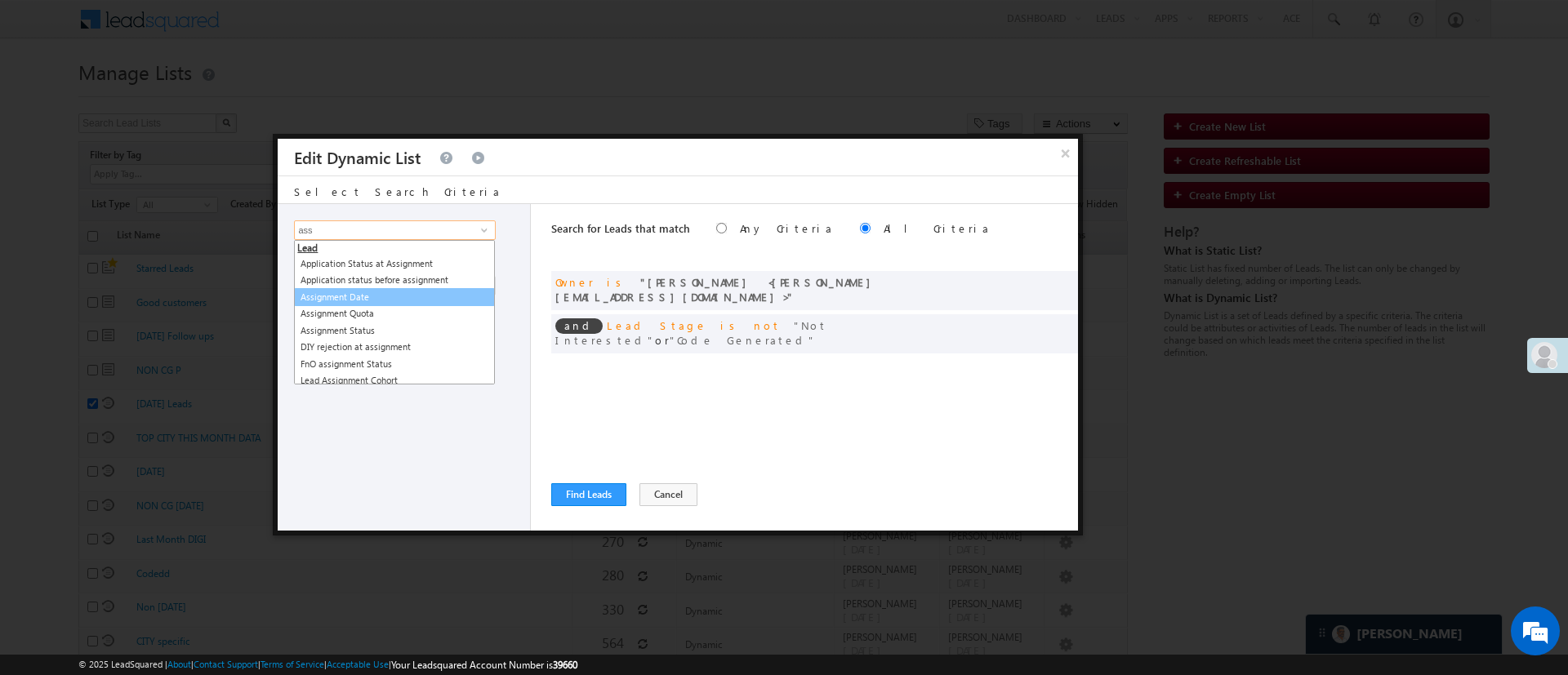
click at [388, 299] on link "Assignment Date" at bounding box center [395, 297] width 201 height 19
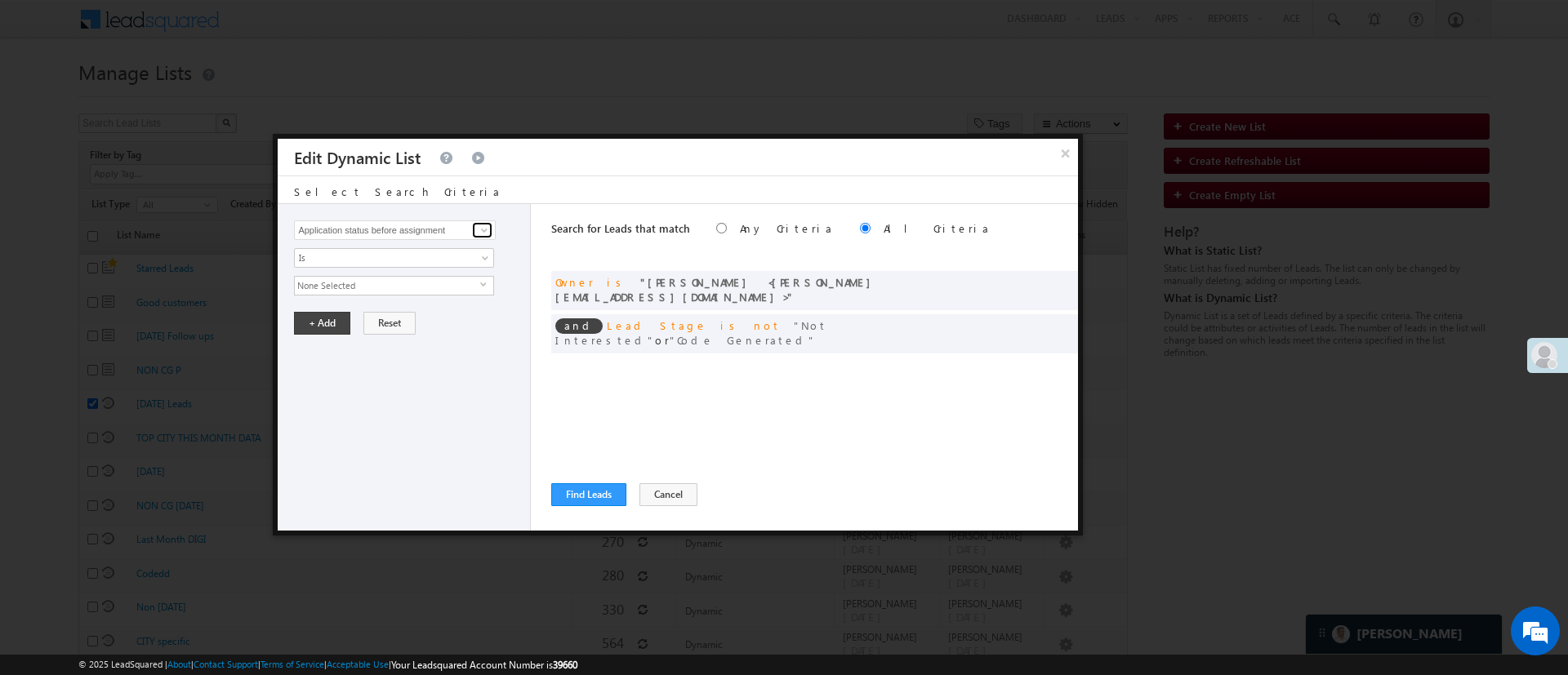
click at [486, 230] on span at bounding box center [484, 230] width 13 height 13
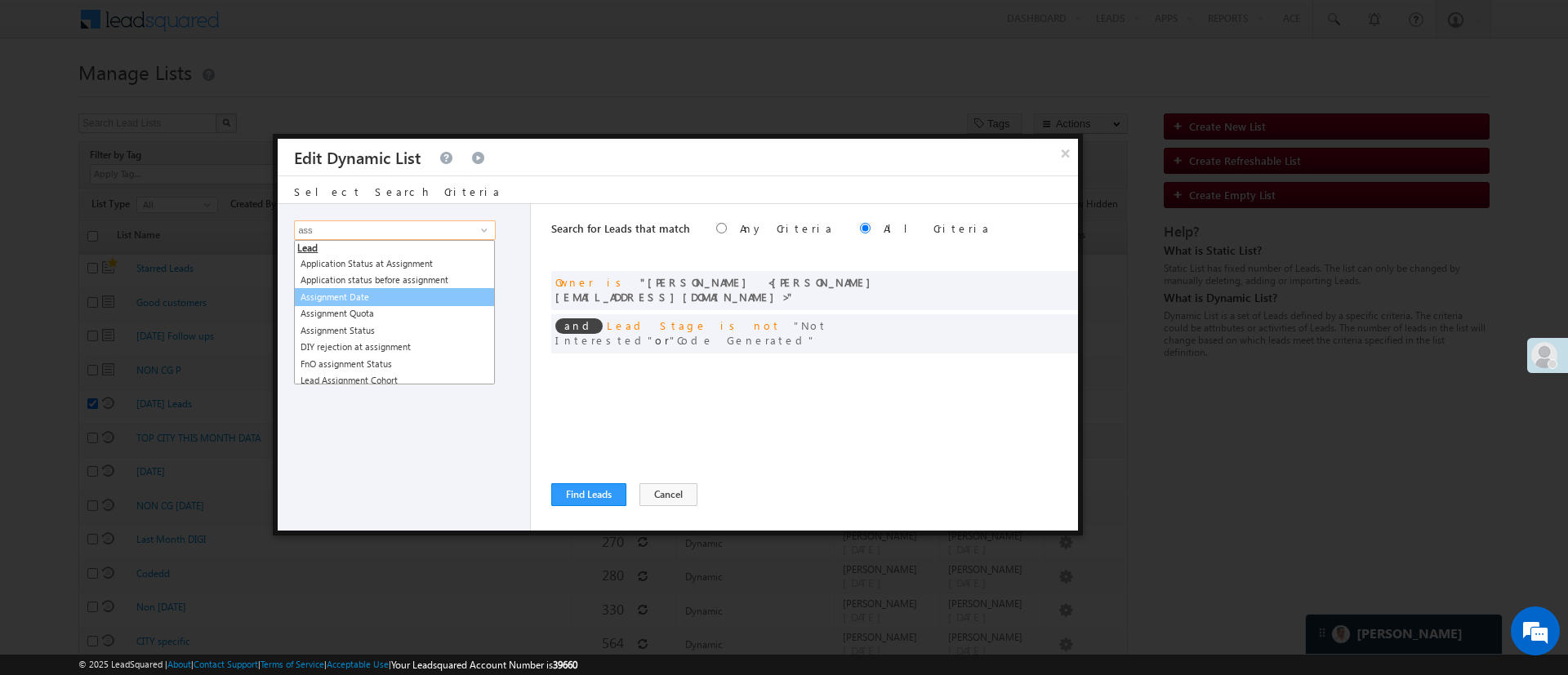
click at [374, 295] on link "Assignment Date" at bounding box center [395, 297] width 201 height 19
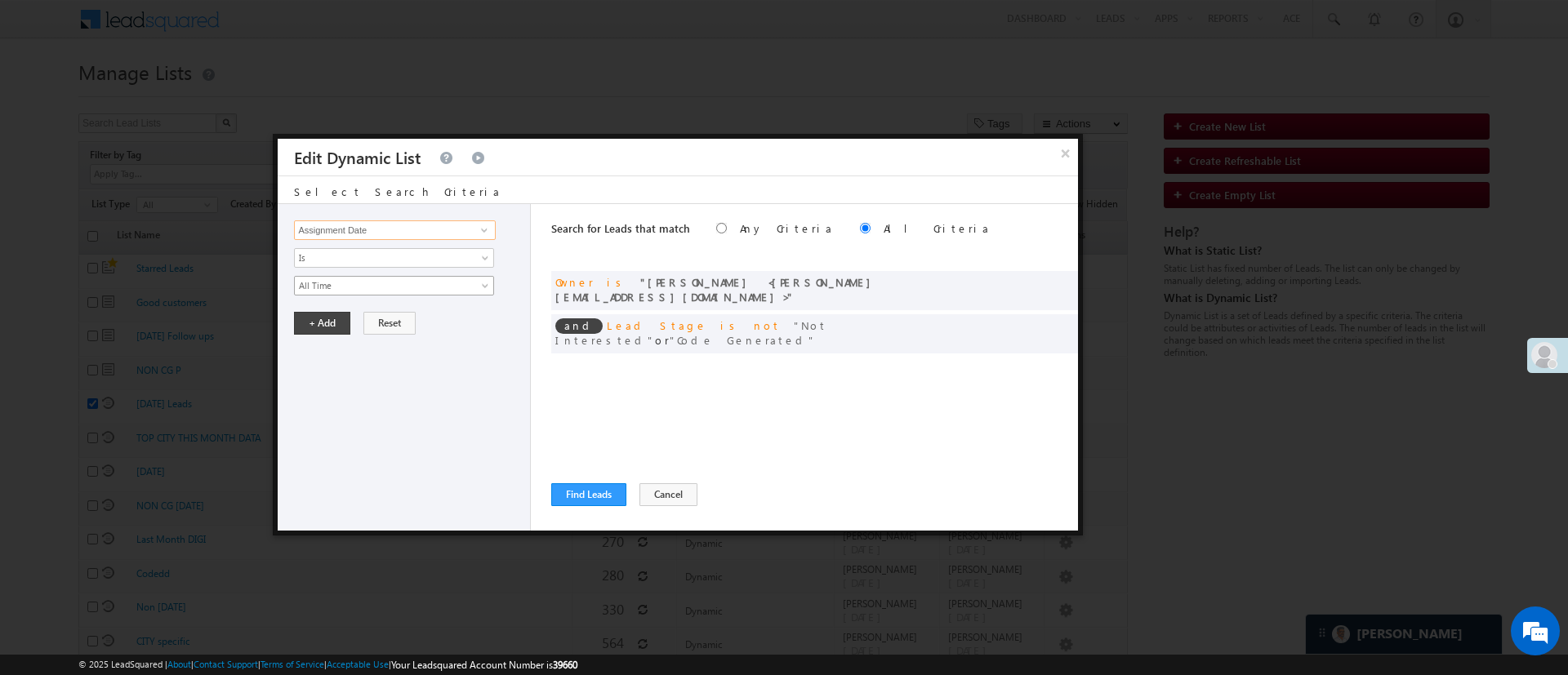
type input "Assignment Date"
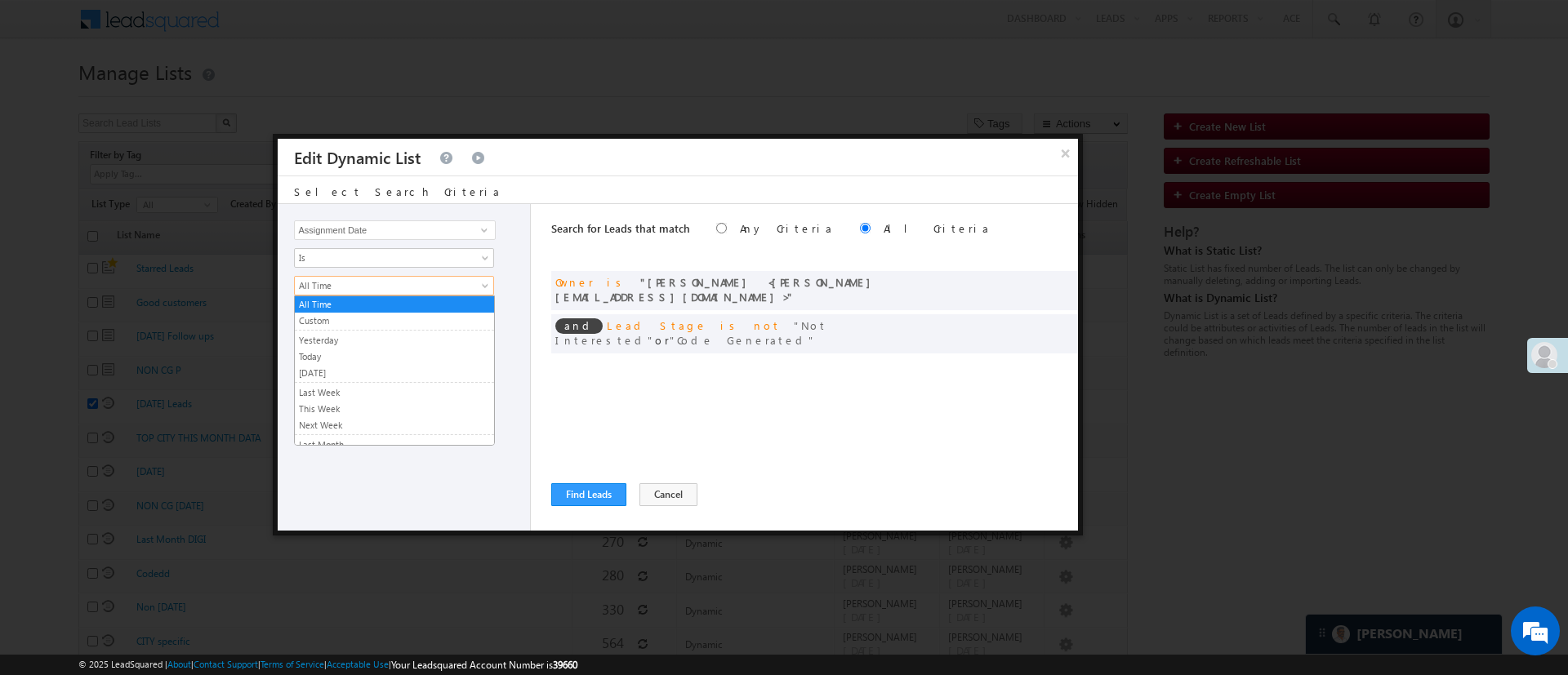
click at [374, 286] on span "All Time" at bounding box center [384, 285] width 178 height 14
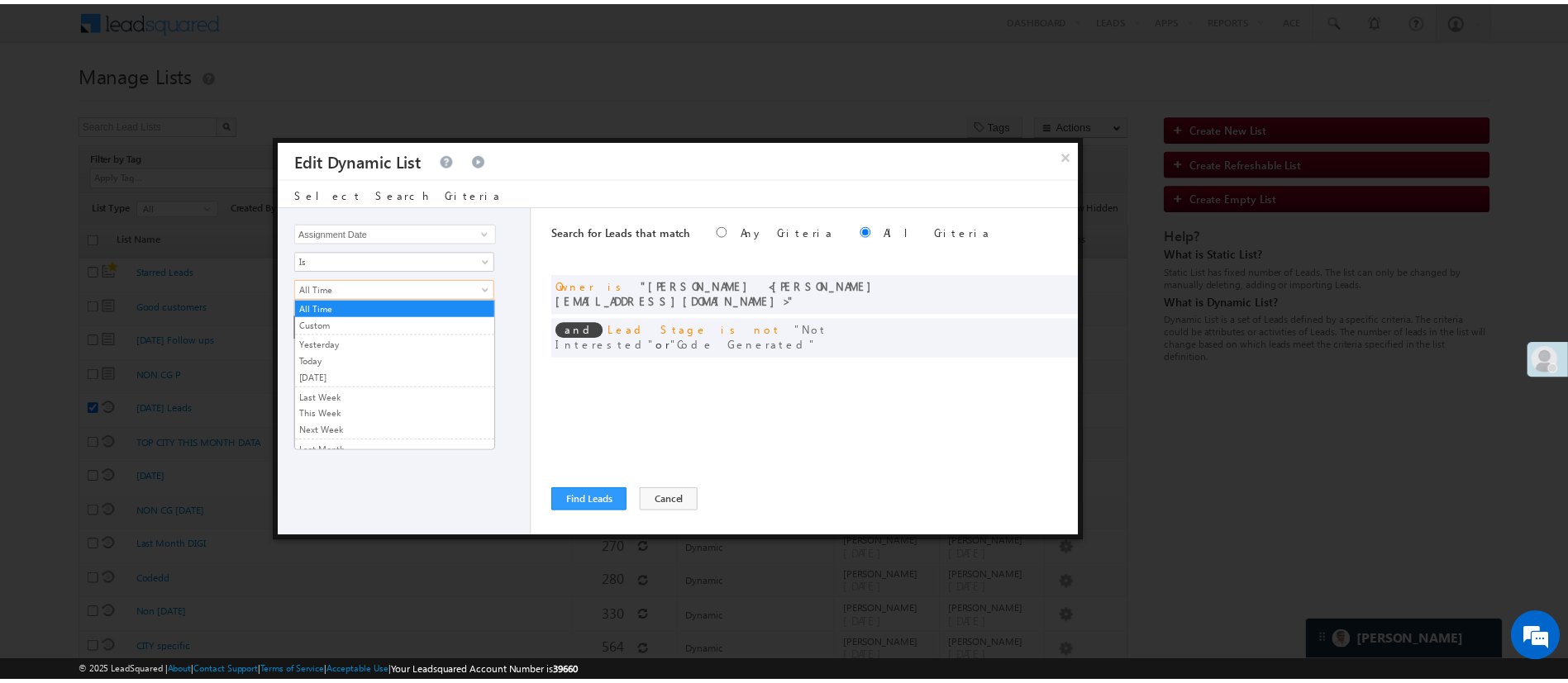
scroll to position [110, 0]
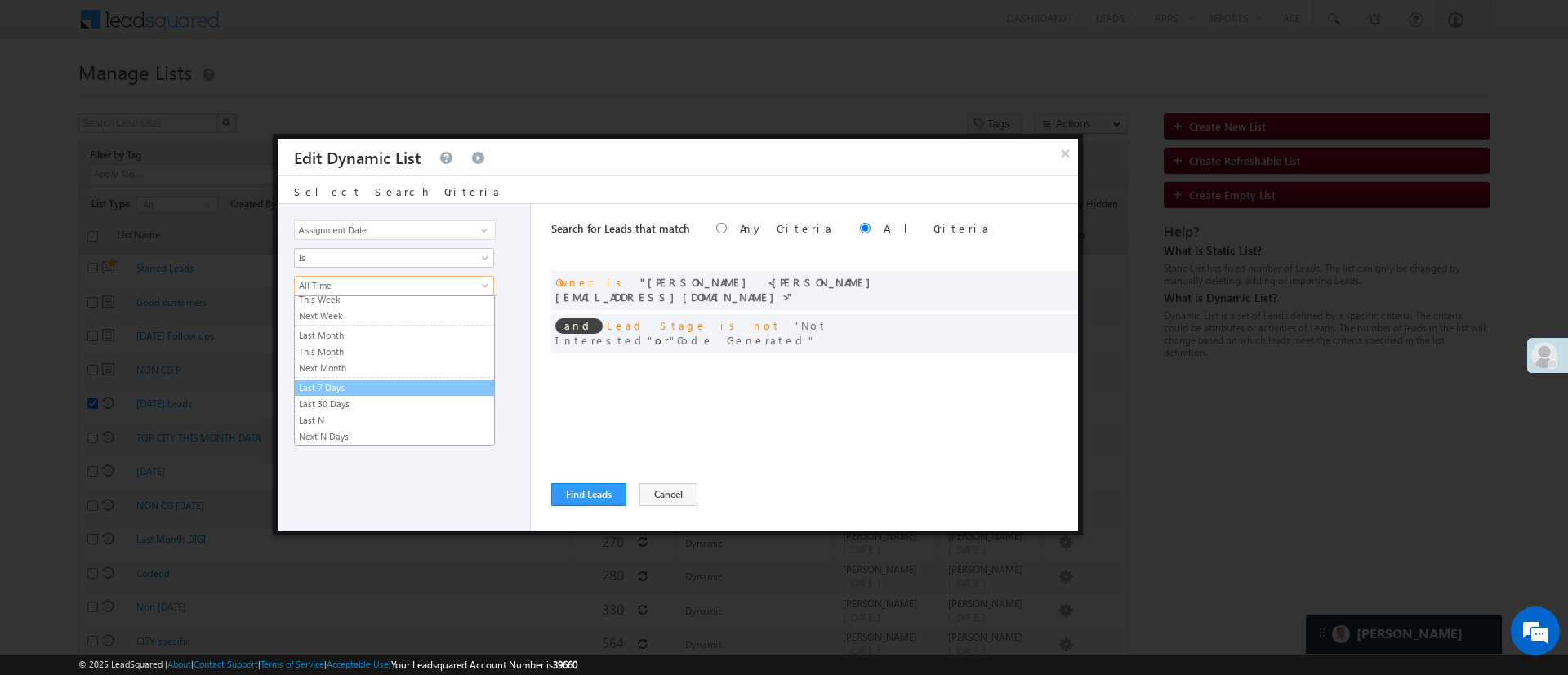
click at [391, 387] on link "Last 7 Days" at bounding box center [395, 387] width 199 height 14
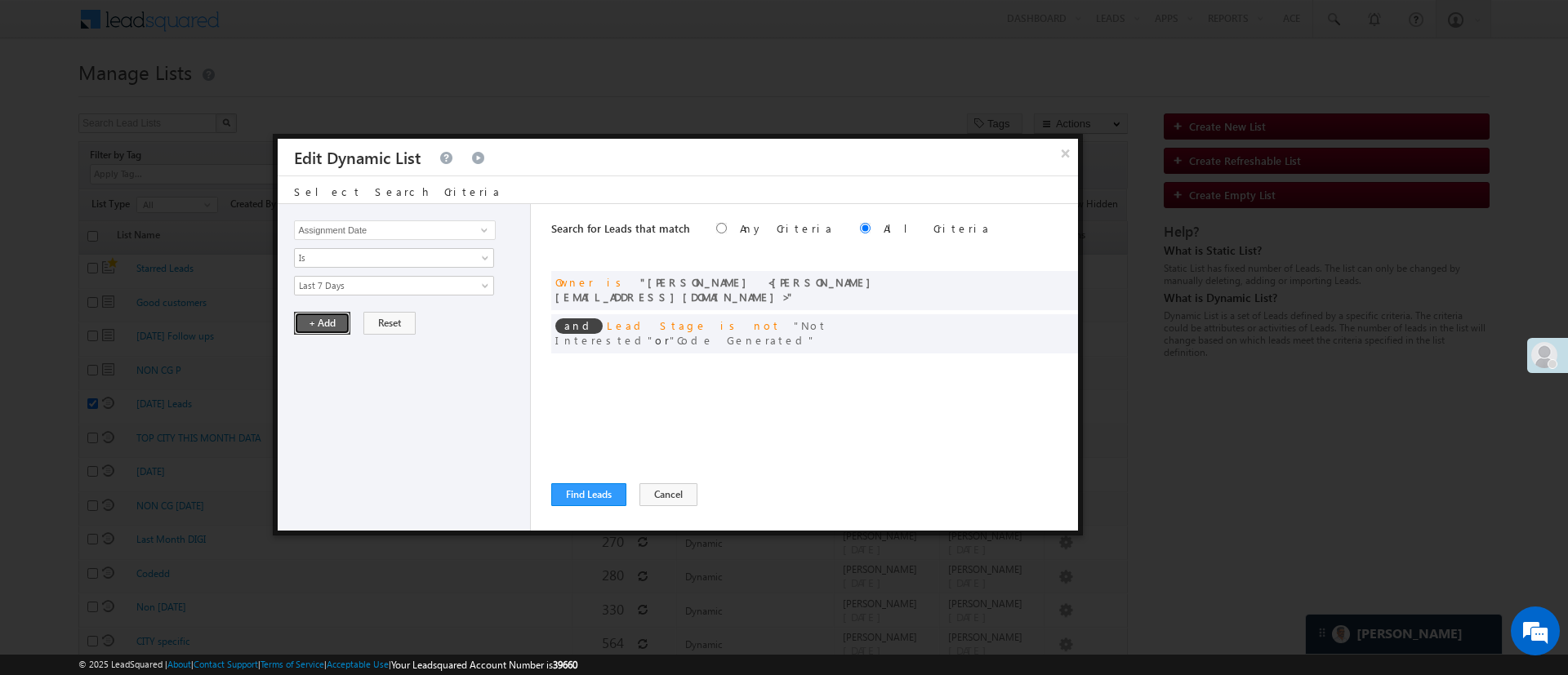
click at [326, 330] on button "+ Add" at bounding box center [322, 323] width 57 height 23
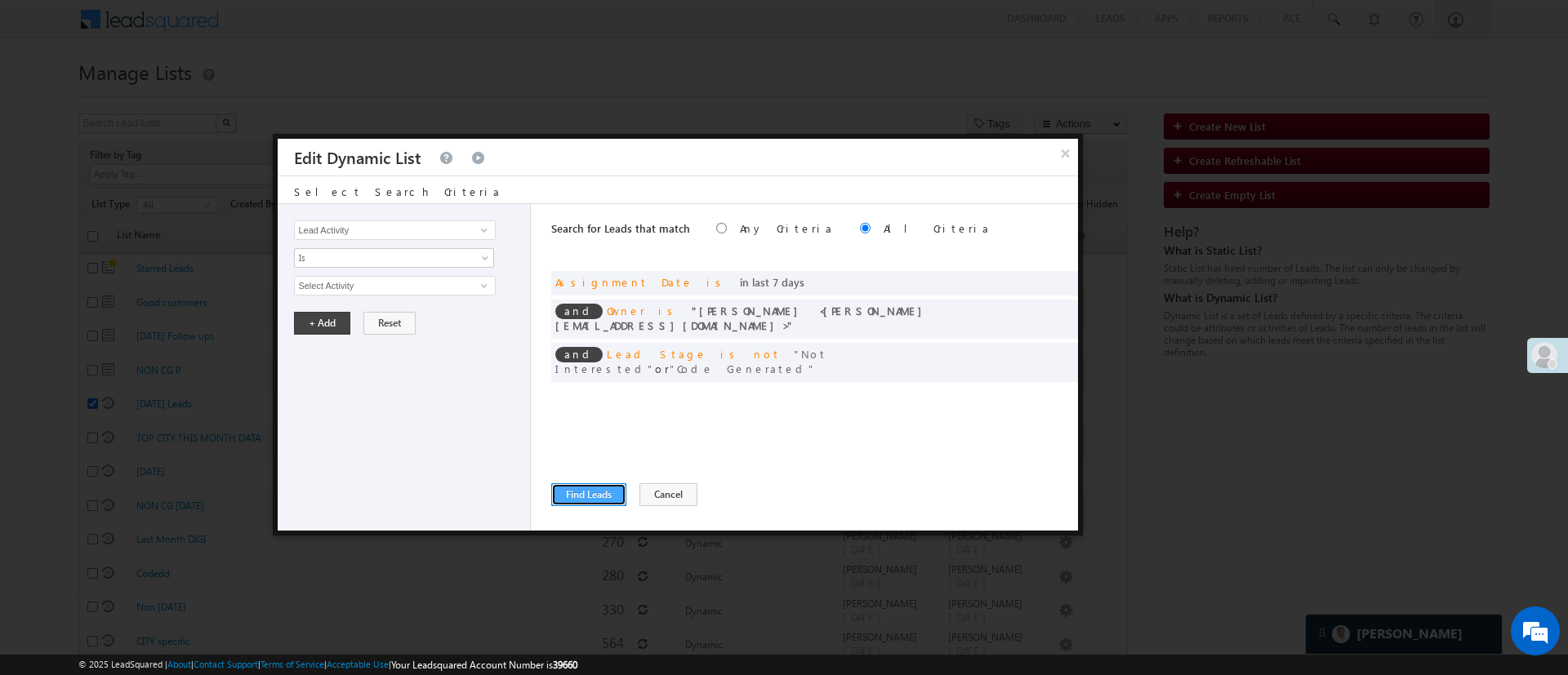
click at [576, 494] on button "Find Leads" at bounding box center [588, 494] width 75 height 23
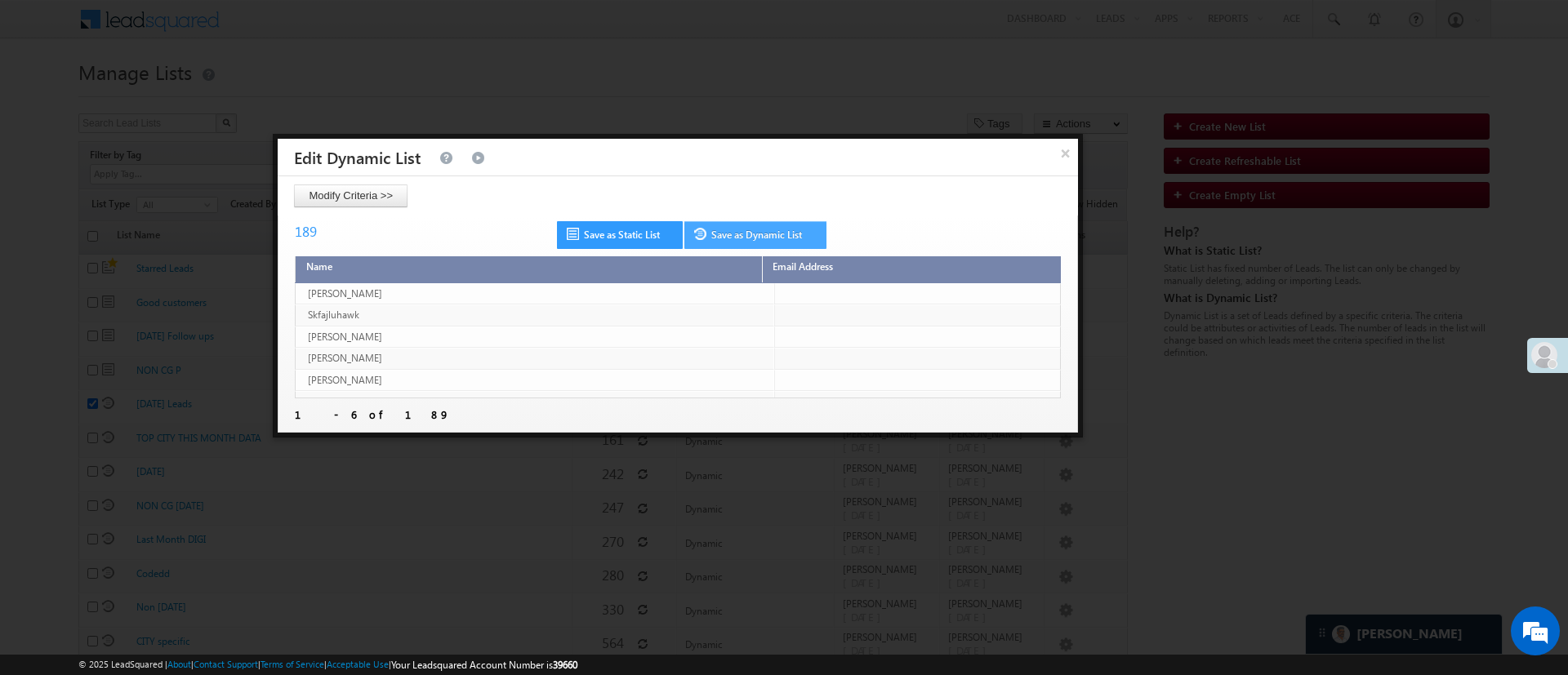
click at [761, 231] on link "Save as Dynamic List" at bounding box center [756, 235] width 142 height 28
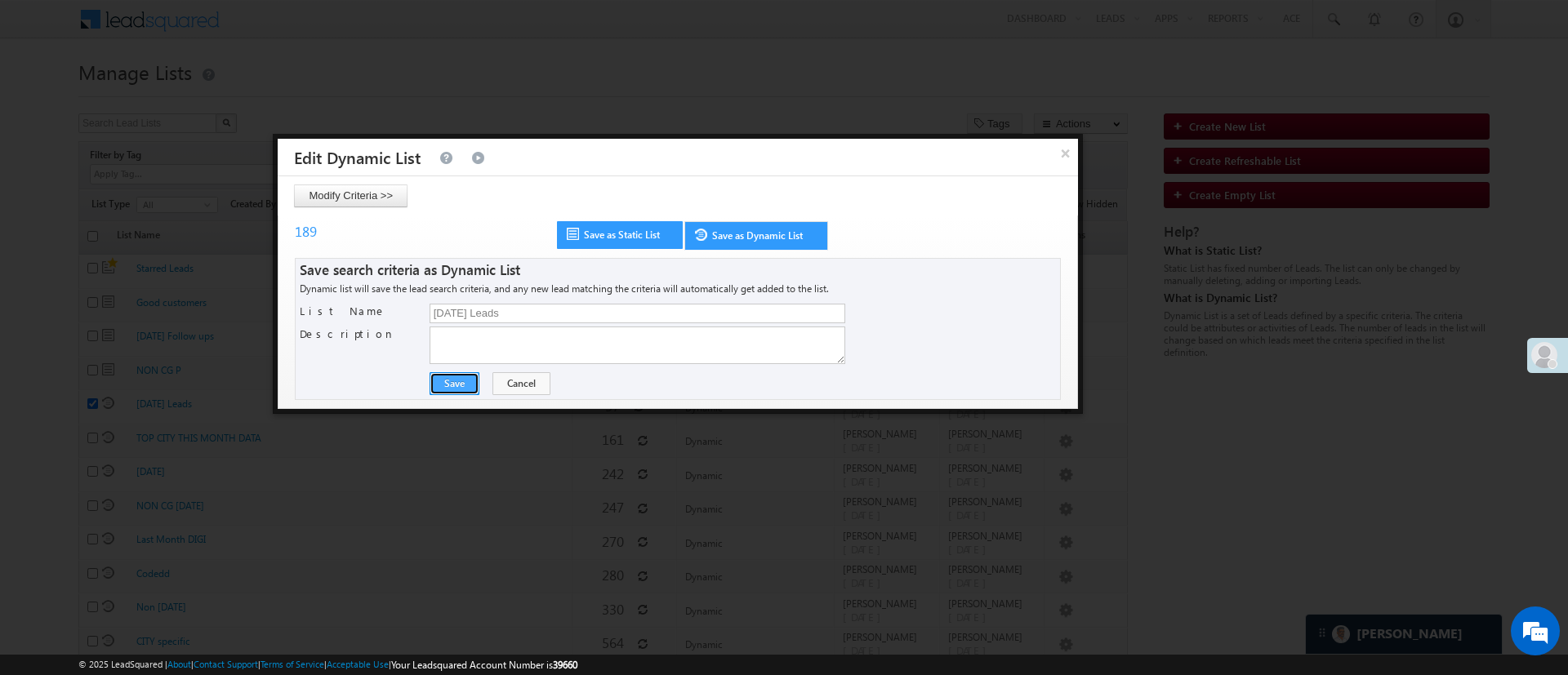
click at [460, 384] on button "Save" at bounding box center [454, 384] width 50 height 23
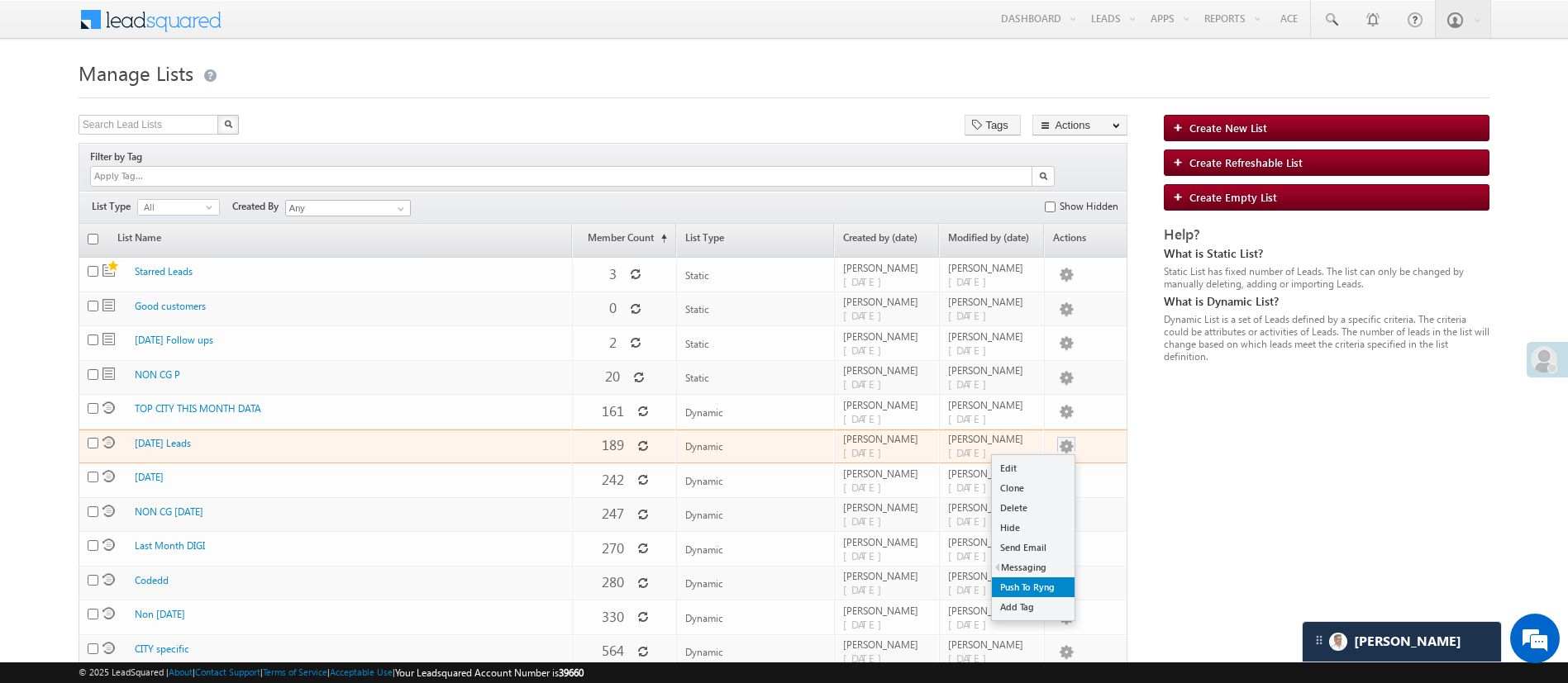
click at [1038, 577] on link "Push To Ryng" at bounding box center [1033, 586] width 83 height 20
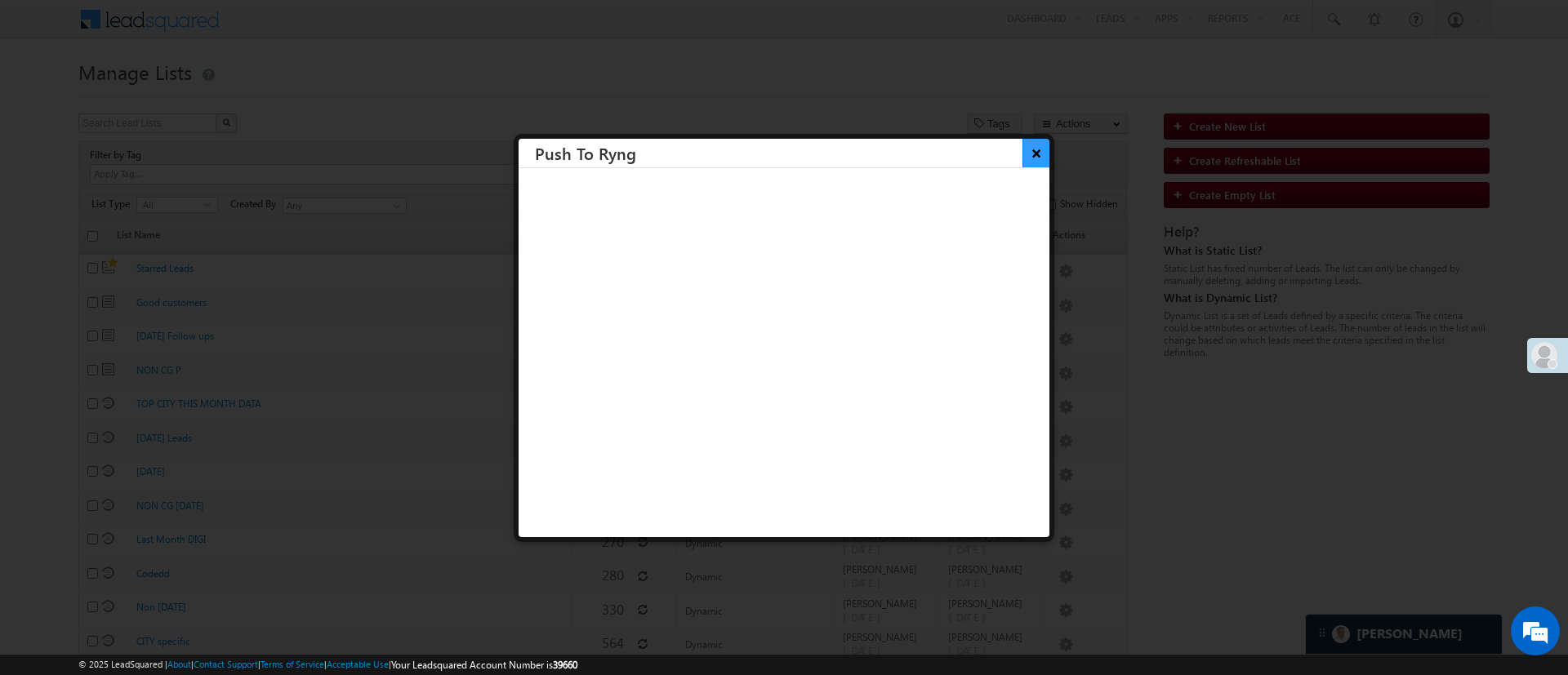
click at [1023, 149] on button "×" at bounding box center [1036, 153] width 27 height 29
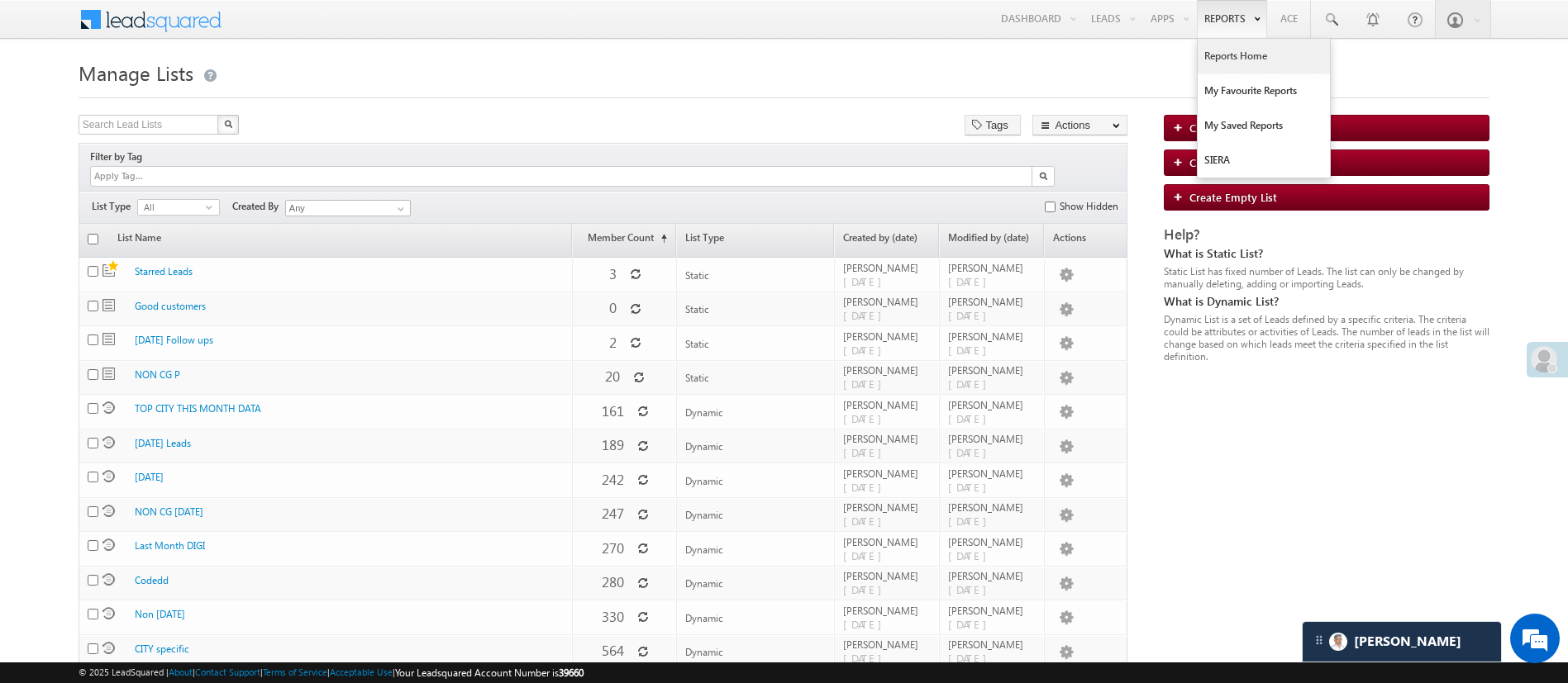
click at [1230, 46] on link "Reports Home" at bounding box center [1263, 56] width 133 height 35
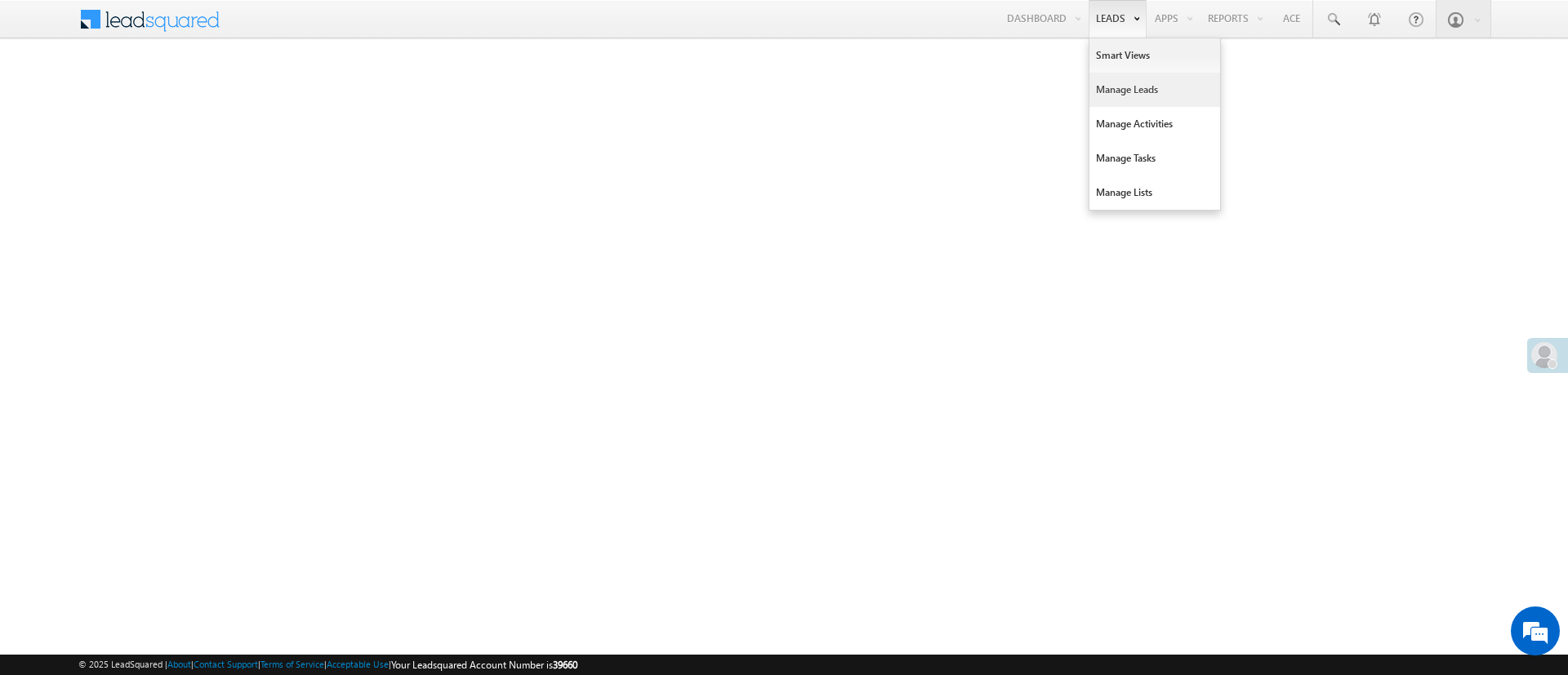
click at [1123, 84] on link "Manage Leads" at bounding box center [1155, 90] width 131 height 35
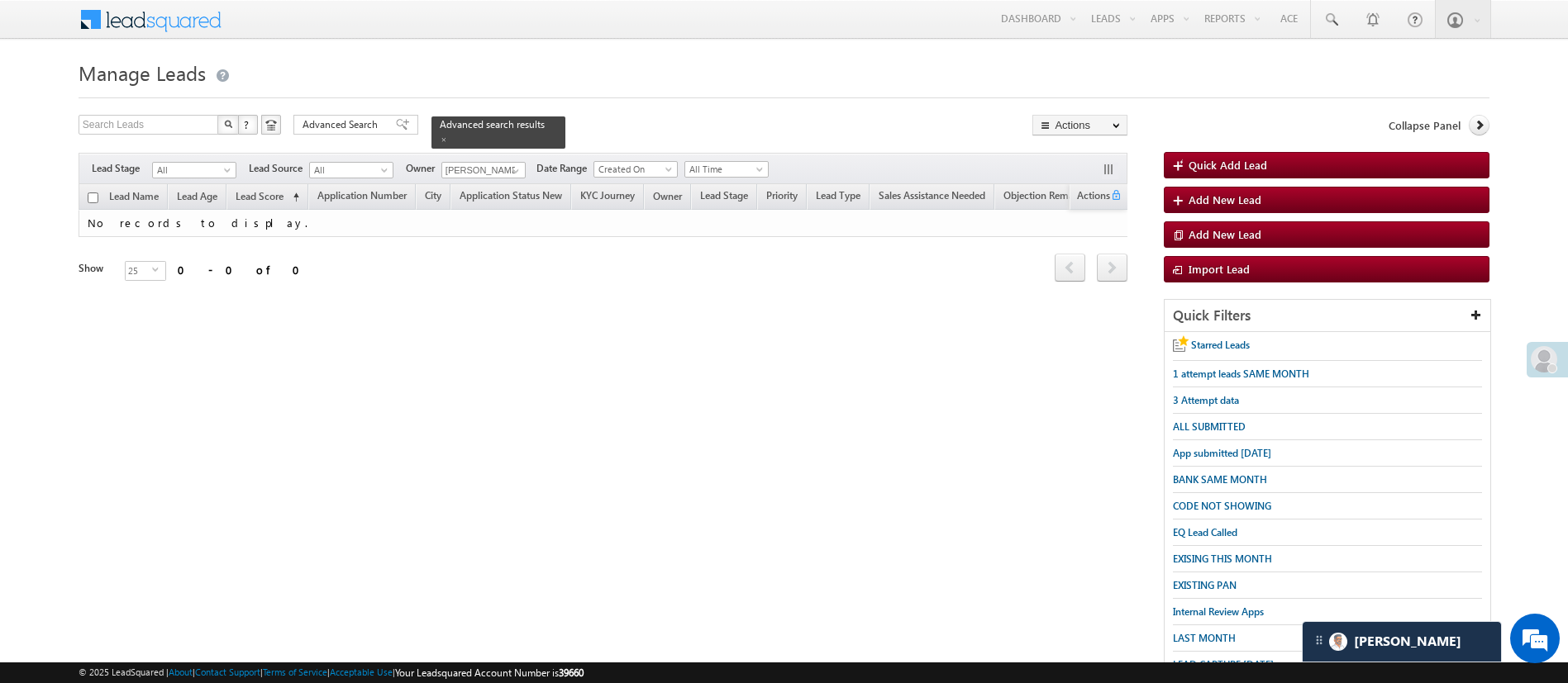
scroll to position [171, 0]
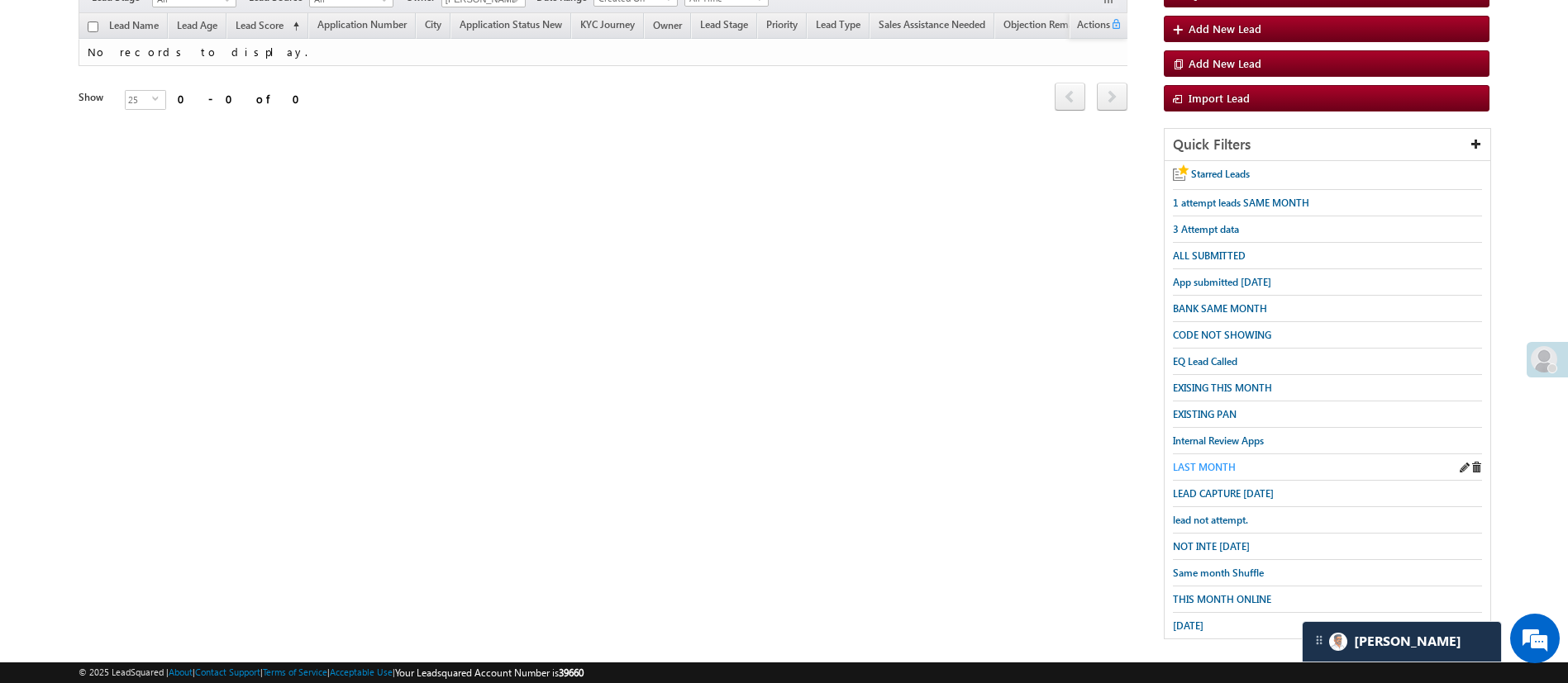
click at [1221, 461] on span "LAST MONTH" at bounding box center [1204, 467] width 62 height 12
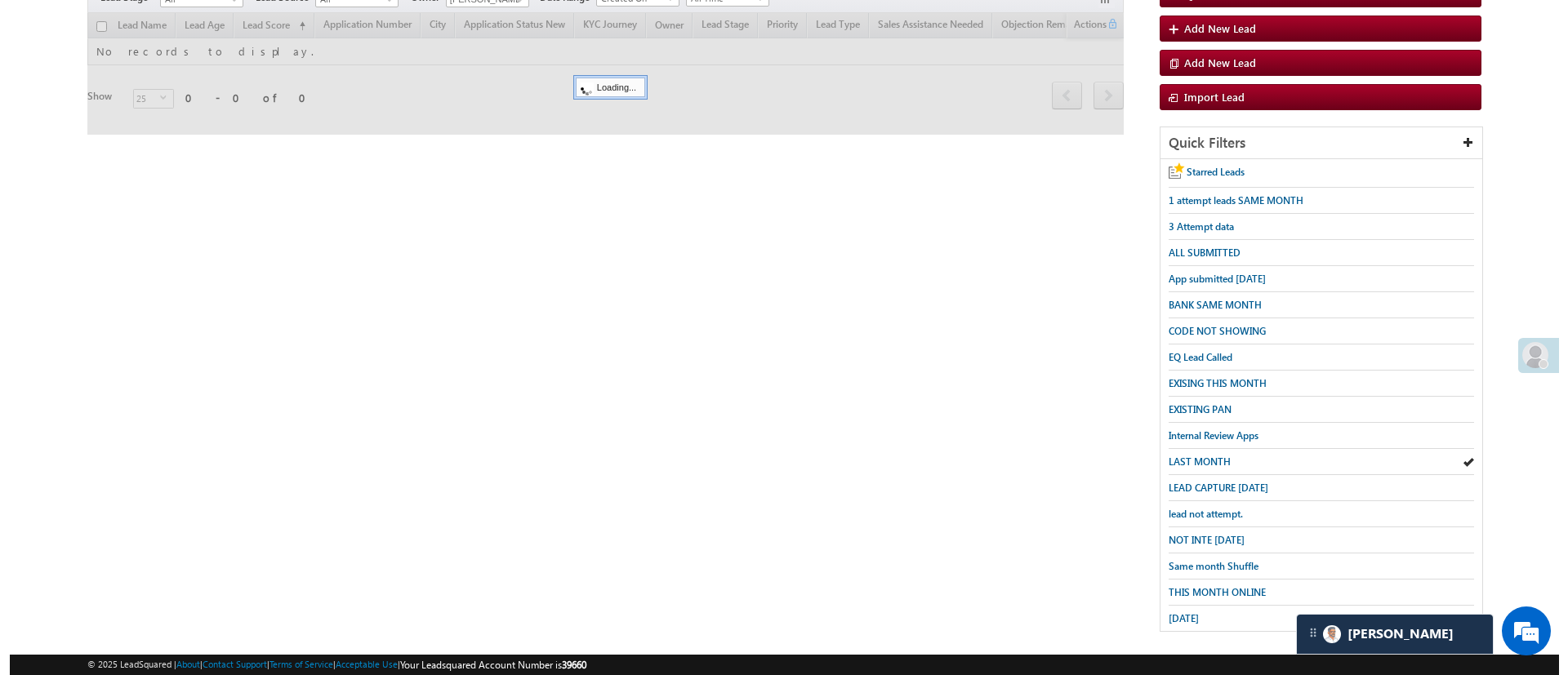
scroll to position [0, 0]
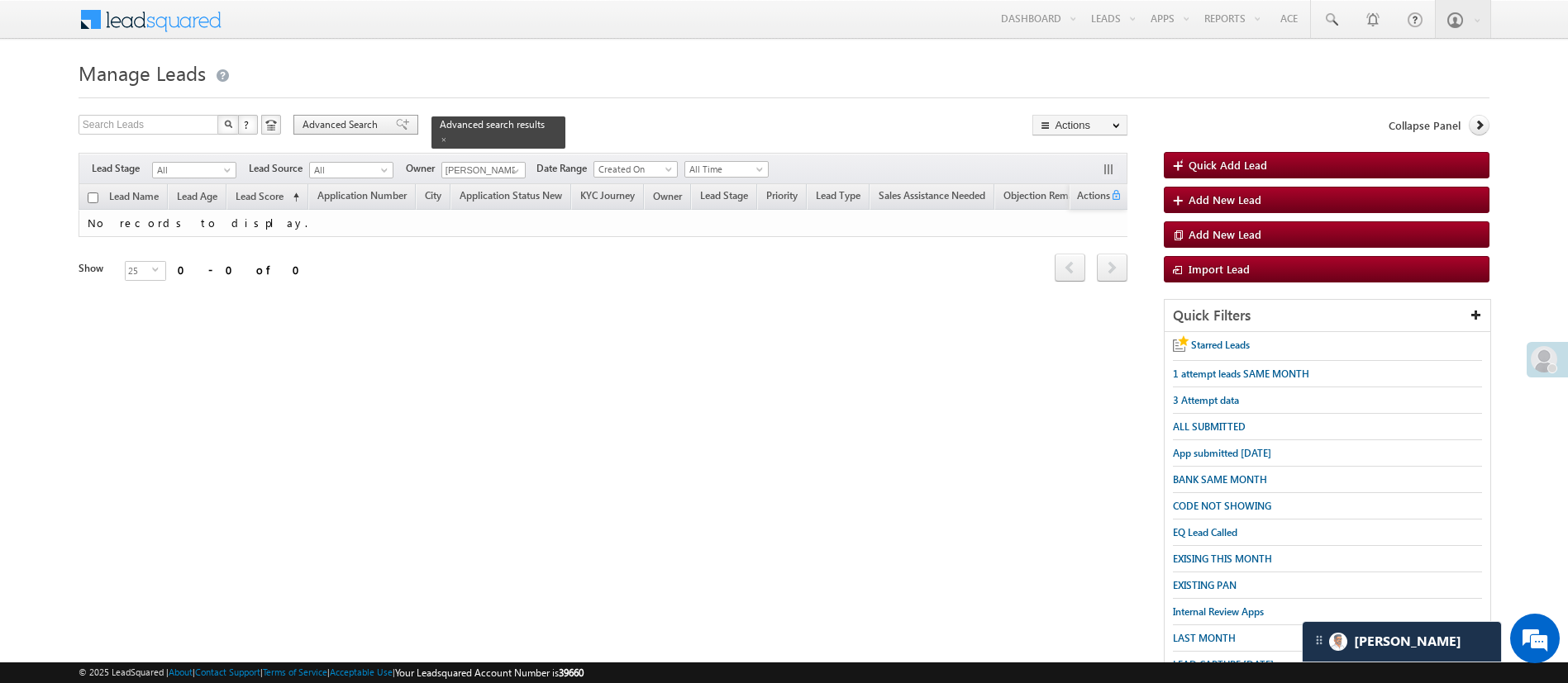
click at [350, 121] on span "Advanced Search" at bounding box center [343, 124] width 80 height 15
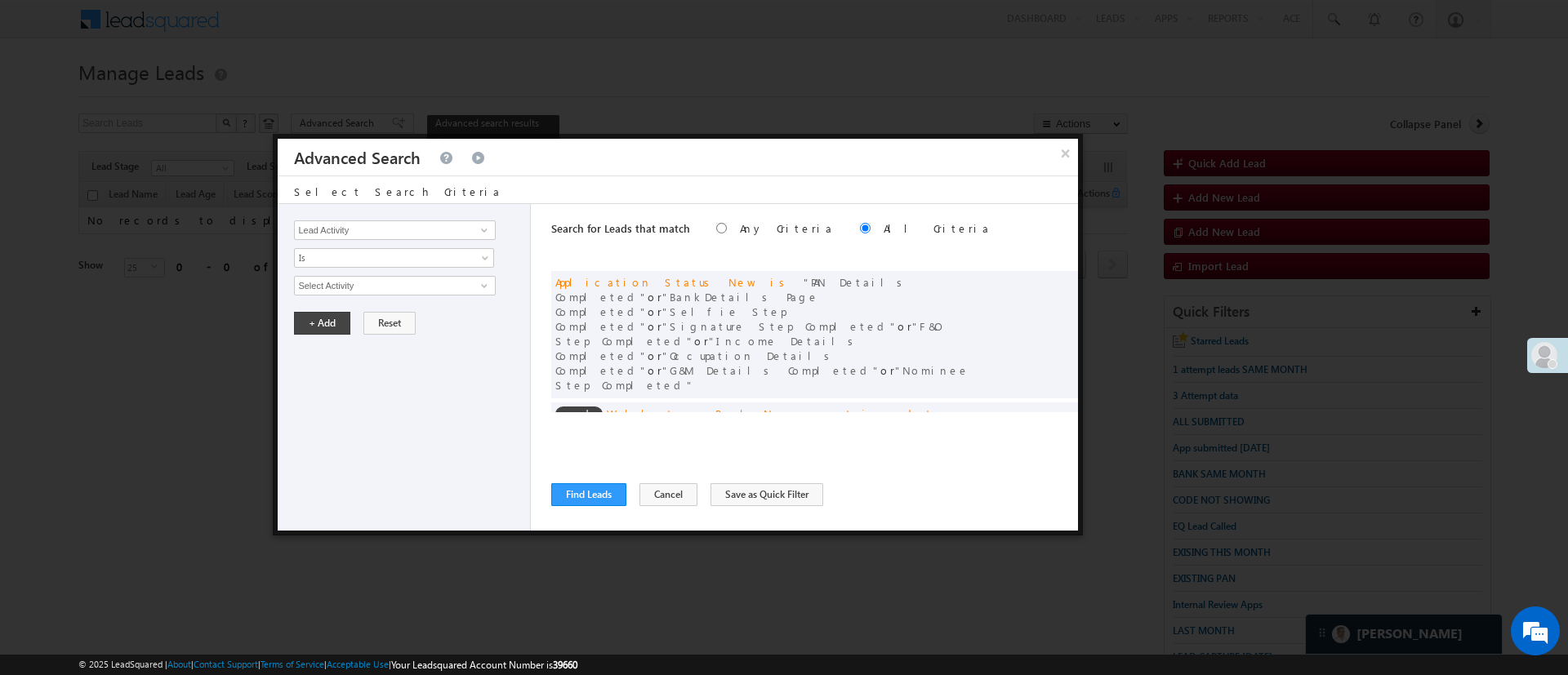
click at [1080, 383] on div "× Advanced Search Select Search Criteria Lead Activity Task Sales Group Prospec…" at bounding box center [678, 334] width 810 height 401
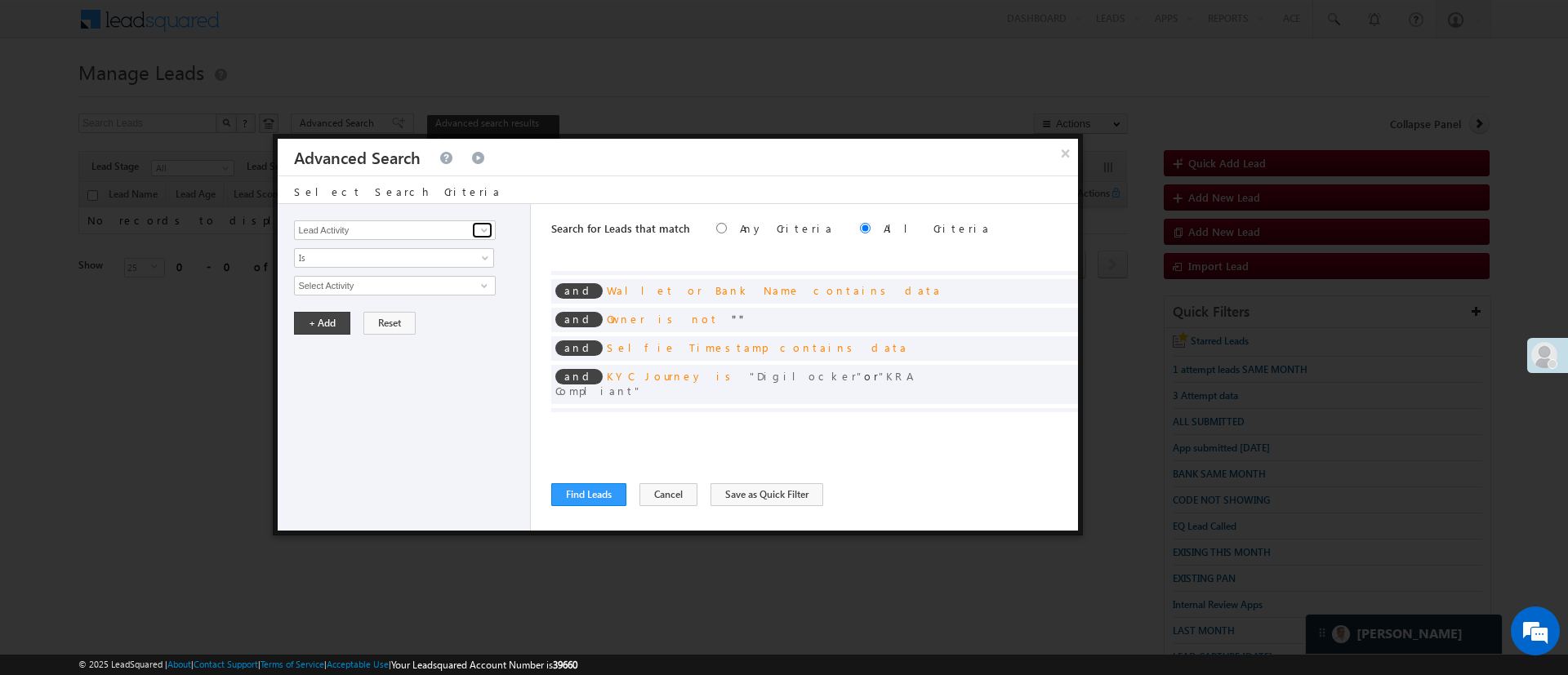
click at [477, 229] on link at bounding box center [482, 230] width 20 height 16
click at [395, 263] on link "Date of Birth" at bounding box center [395, 264] width 201 height 19
type input "Date of Birth"
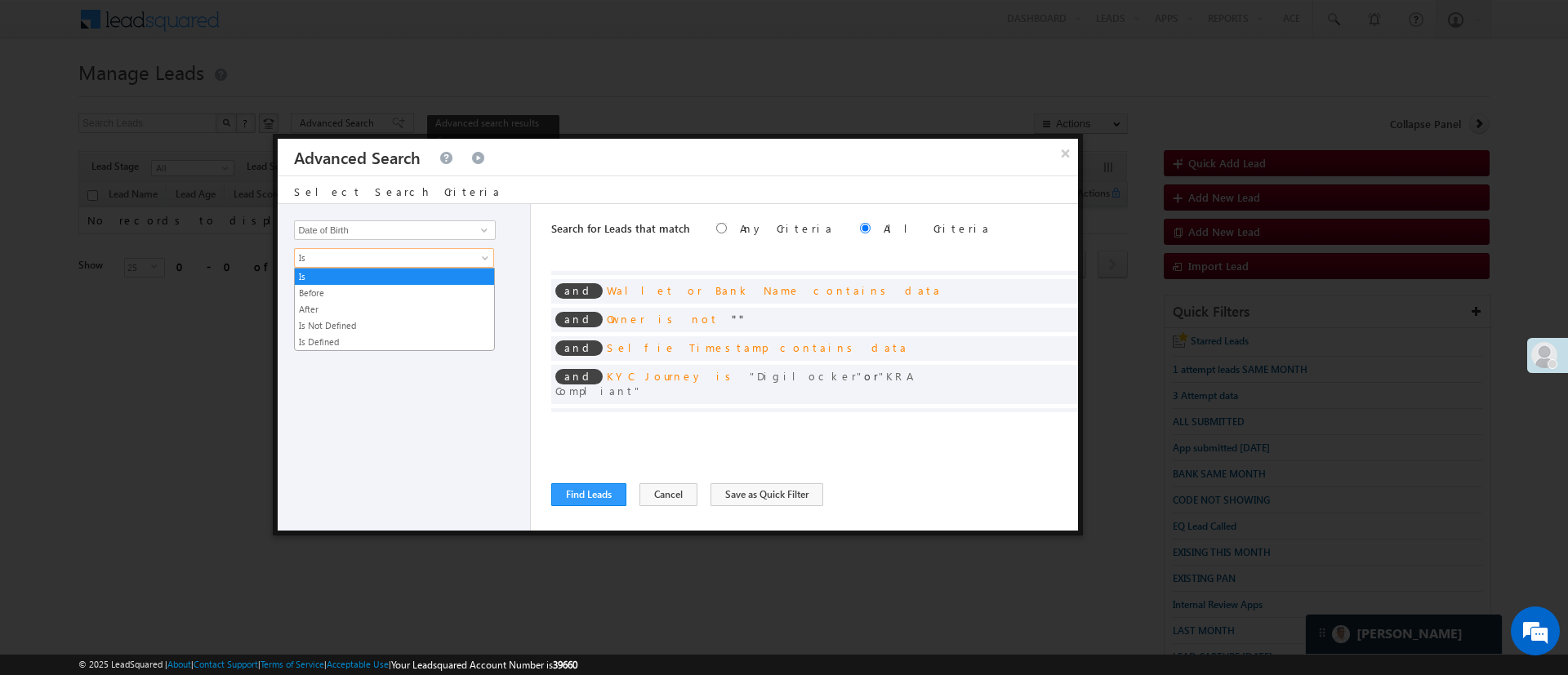
click at [376, 259] on span "Is" at bounding box center [384, 258] width 178 height 14
click at [374, 308] on link "After" at bounding box center [395, 308] width 199 height 14
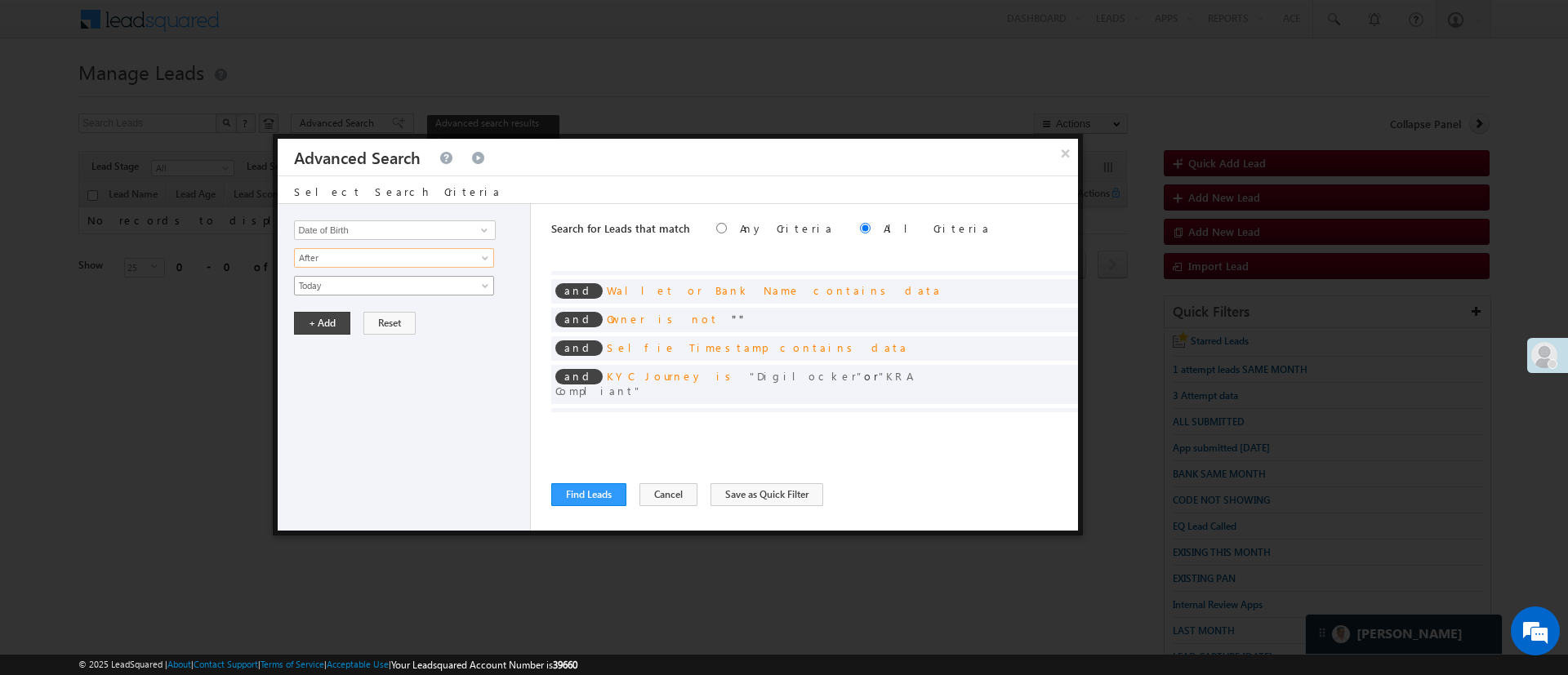
click at [374, 286] on span "Today" at bounding box center [384, 285] width 178 height 14
click at [374, 334] on link "Custom" at bounding box center [395, 336] width 199 height 14
click at [374, 318] on input "text" at bounding box center [396, 313] width 203 height 21
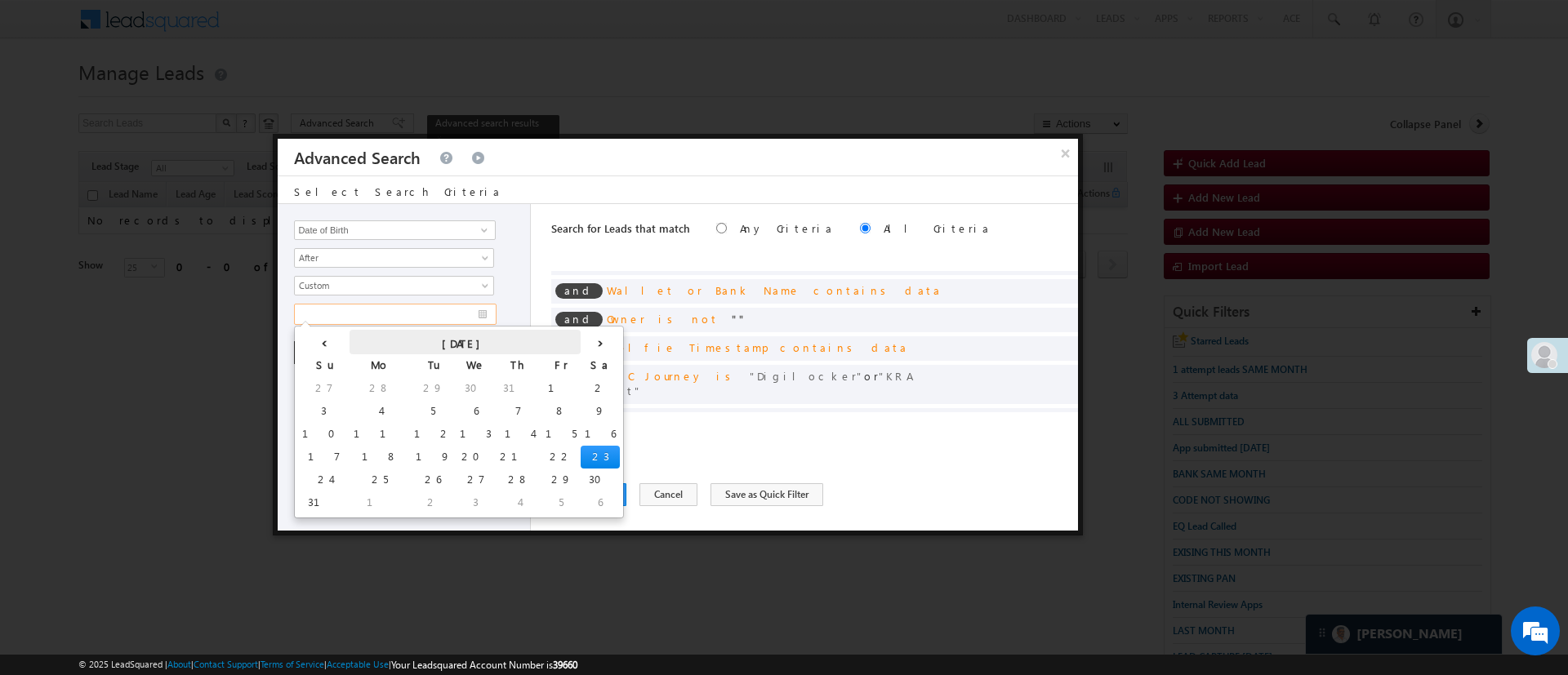
click at [405, 336] on th "[DATE]" at bounding box center [465, 341] width 231 height 24
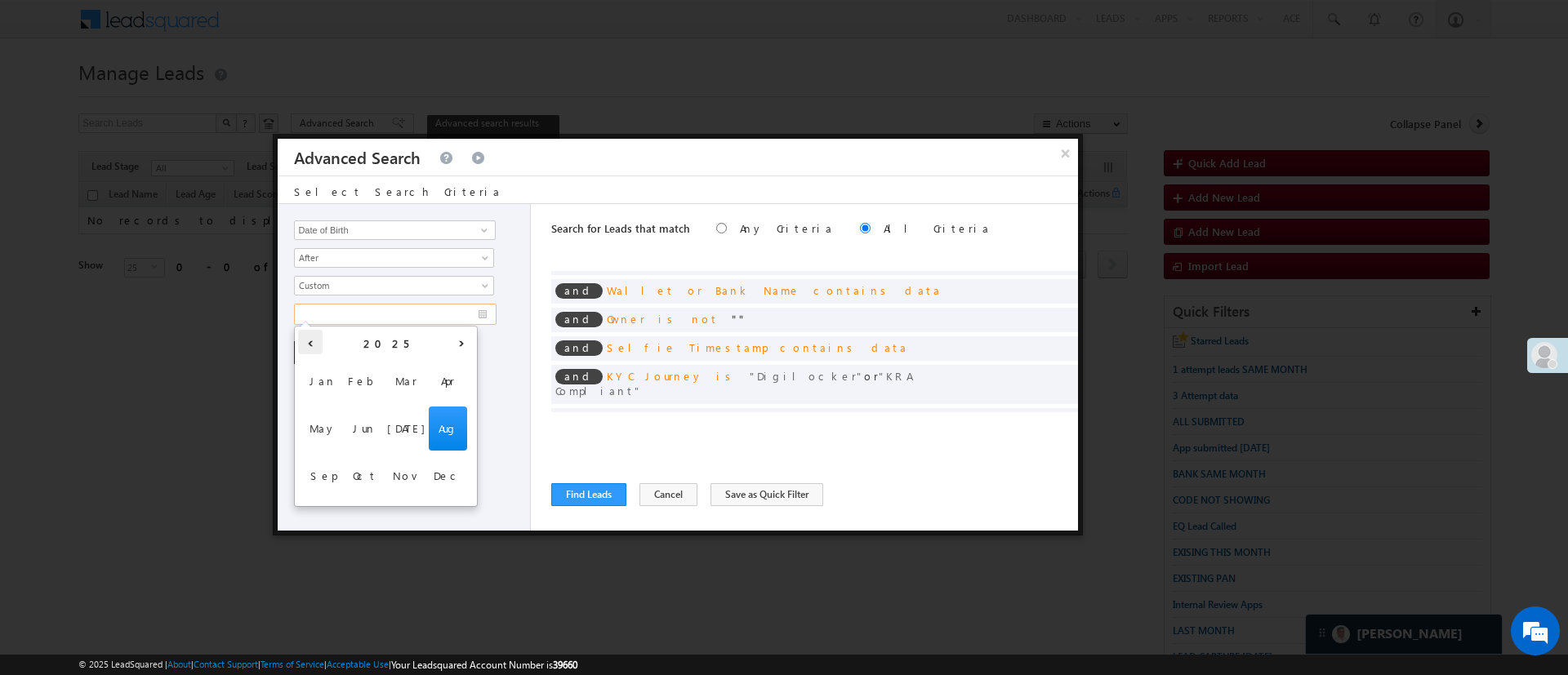
click at [307, 345] on th "‹" at bounding box center [310, 341] width 25 height 24
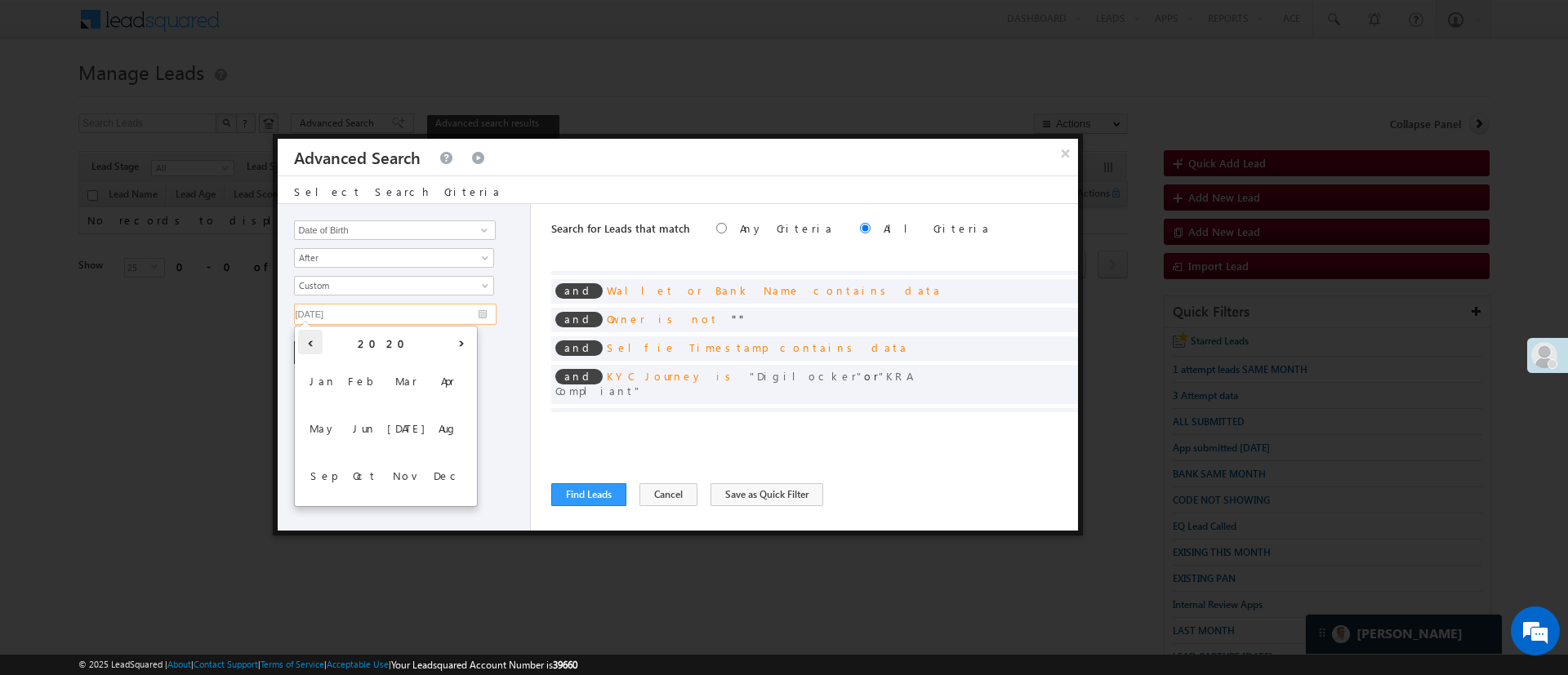
click at [307, 345] on th "‹" at bounding box center [310, 341] width 25 height 24
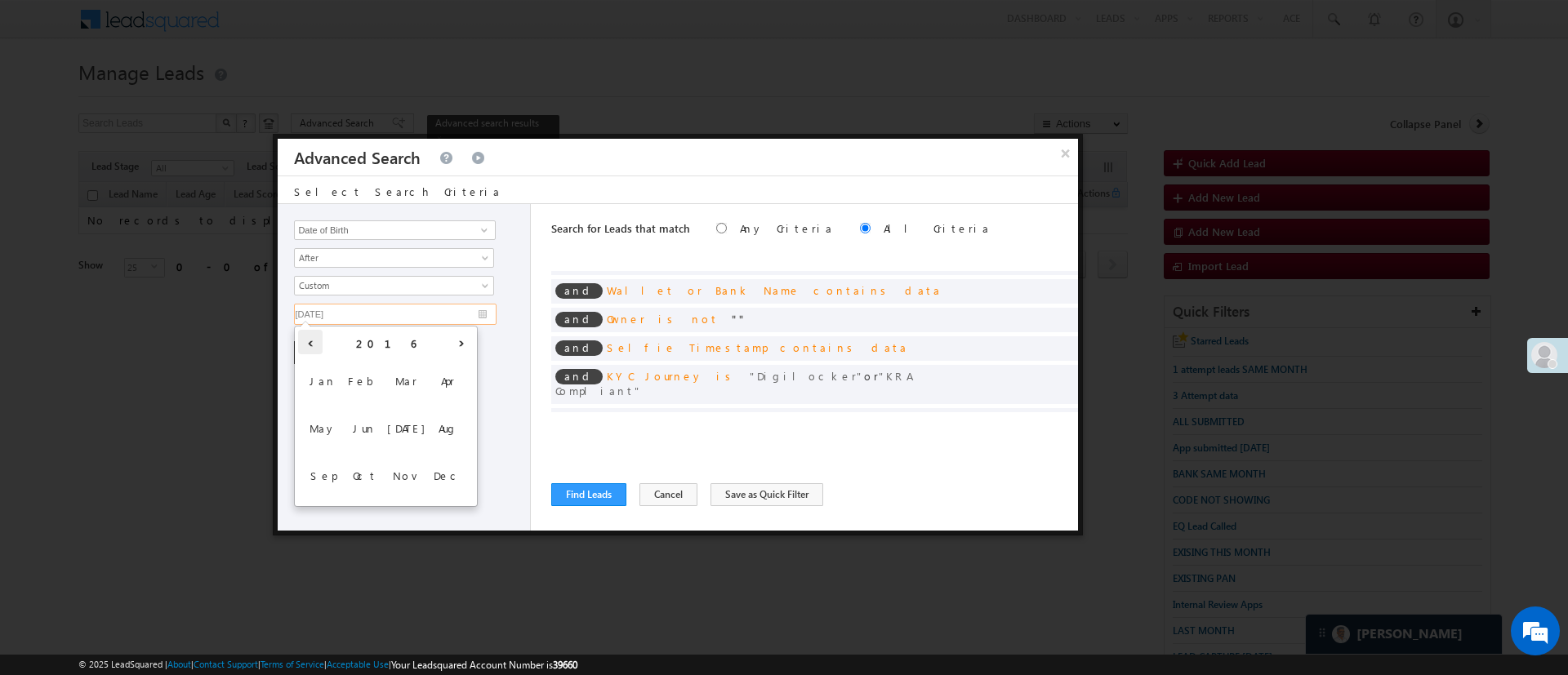
click at [307, 345] on th "‹" at bounding box center [310, 341] width 25 height 24
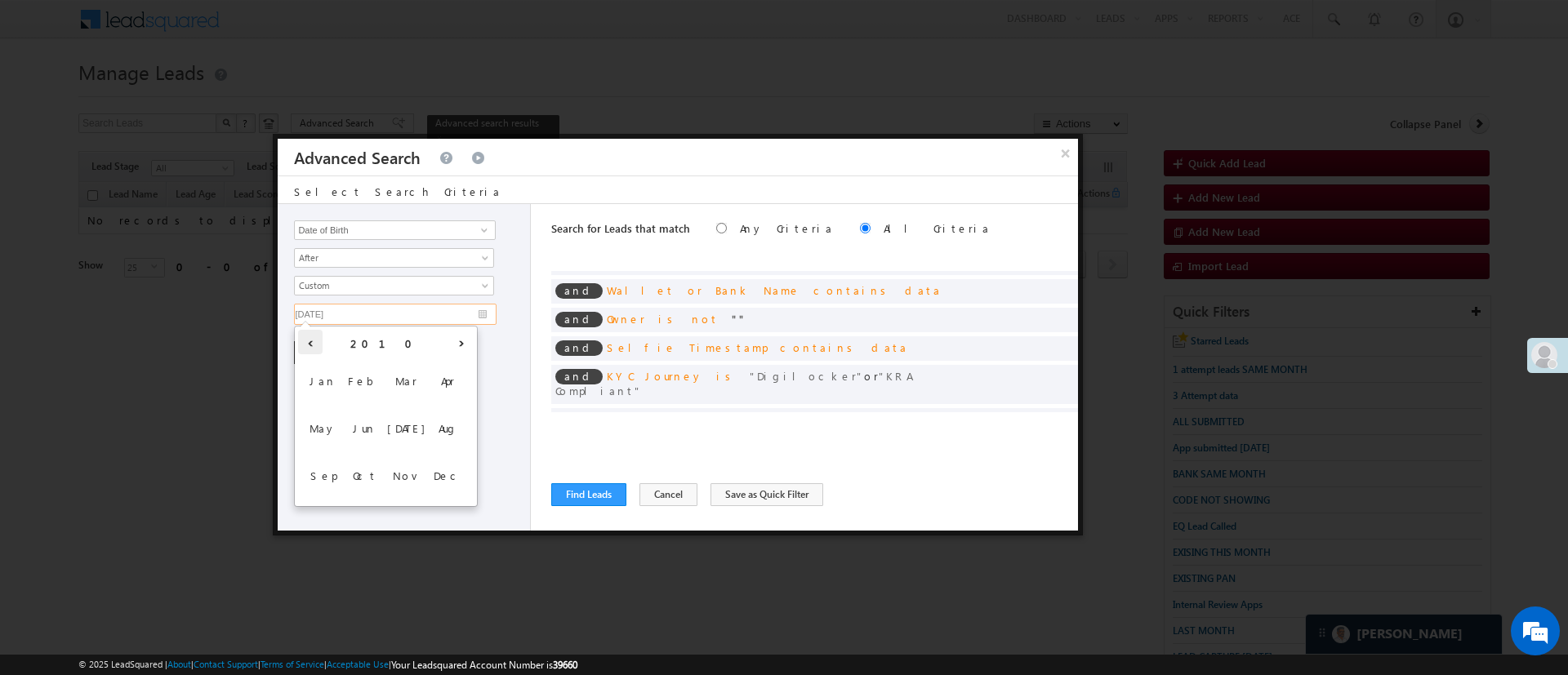
click at [307, 345] on th "‹" at bounding box center [310, 341] width 25 height 24
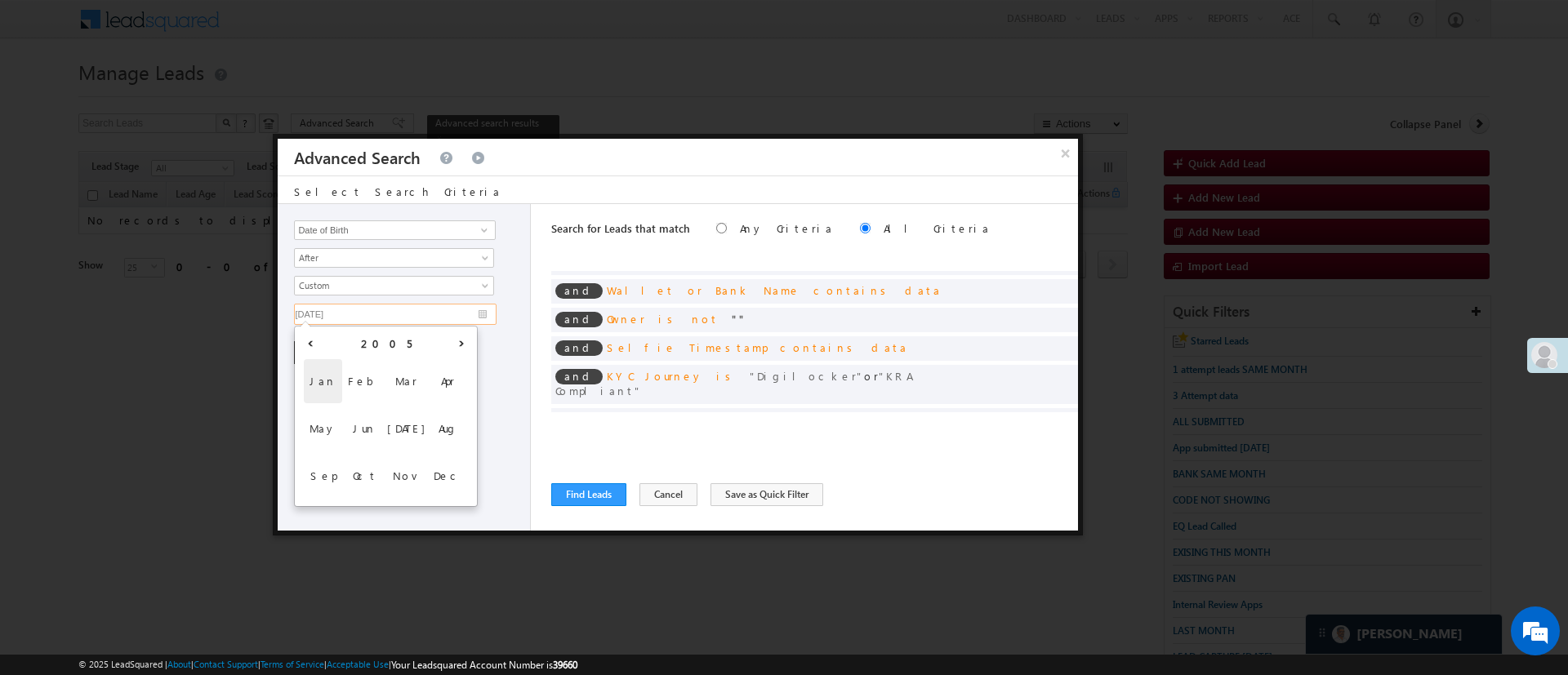
click at [324, 373] on span "Jan" at bounding box center [322, 381] width 38 height 44
type input "01/01/05"
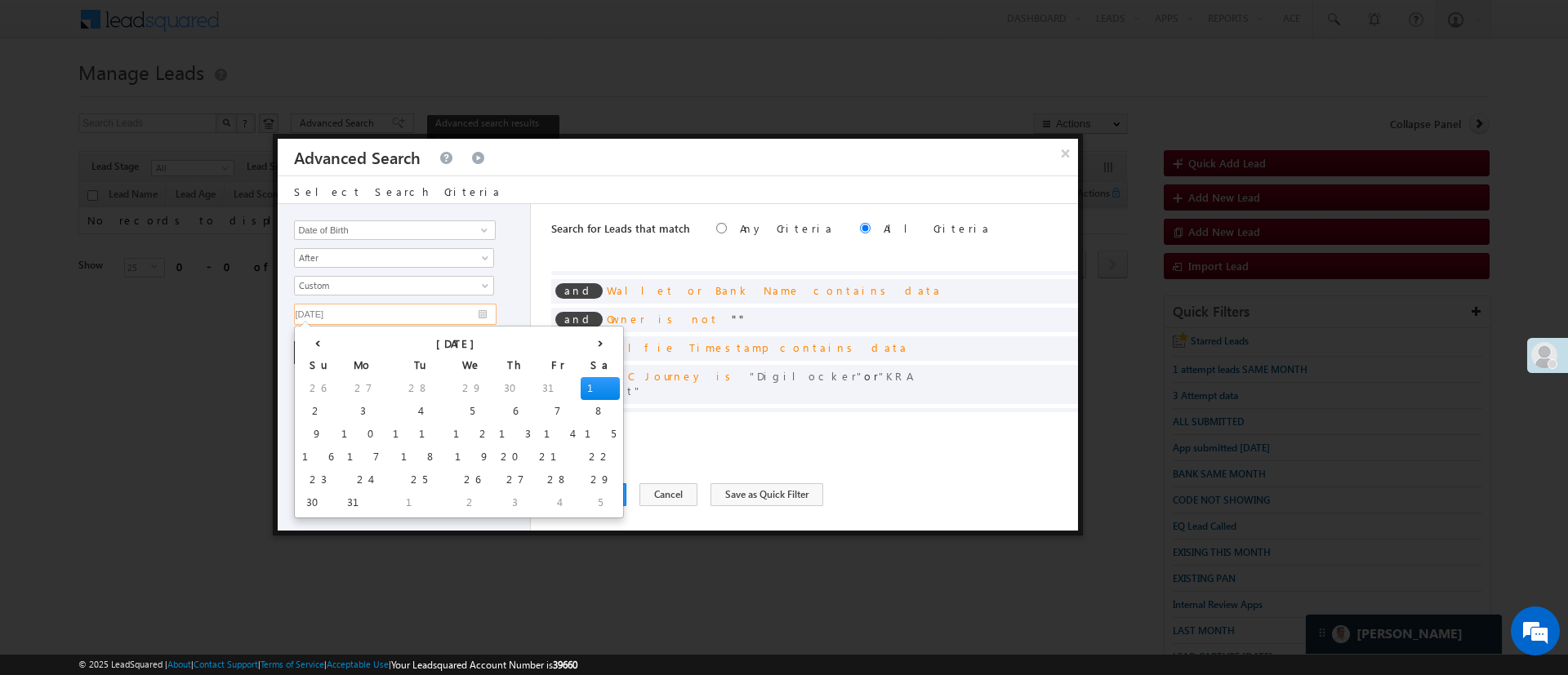
click at [581, 381] on td "1" at bounding box center [600, 388] width 39 height 23
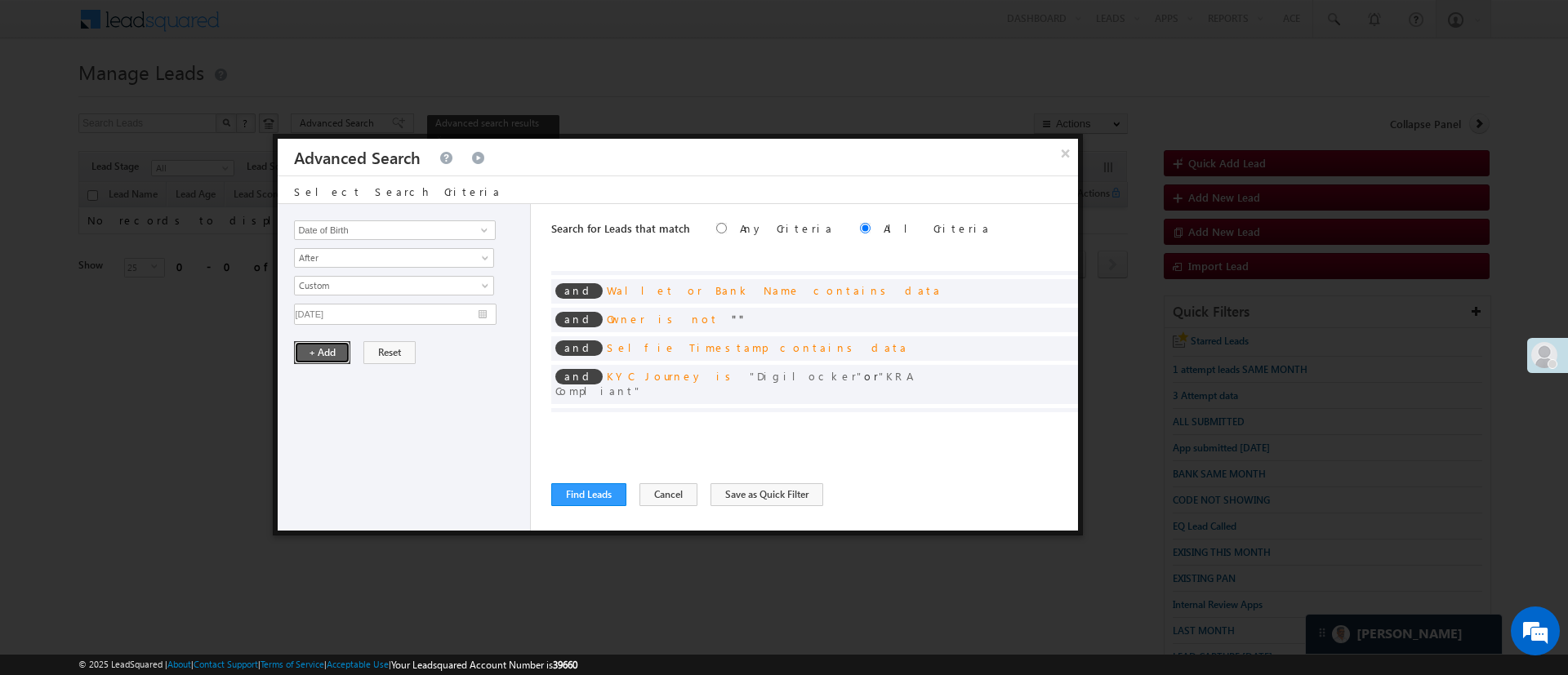
click at [309, 357] on button "+ Add" at bounding box center [322, 352] width 57 height 23
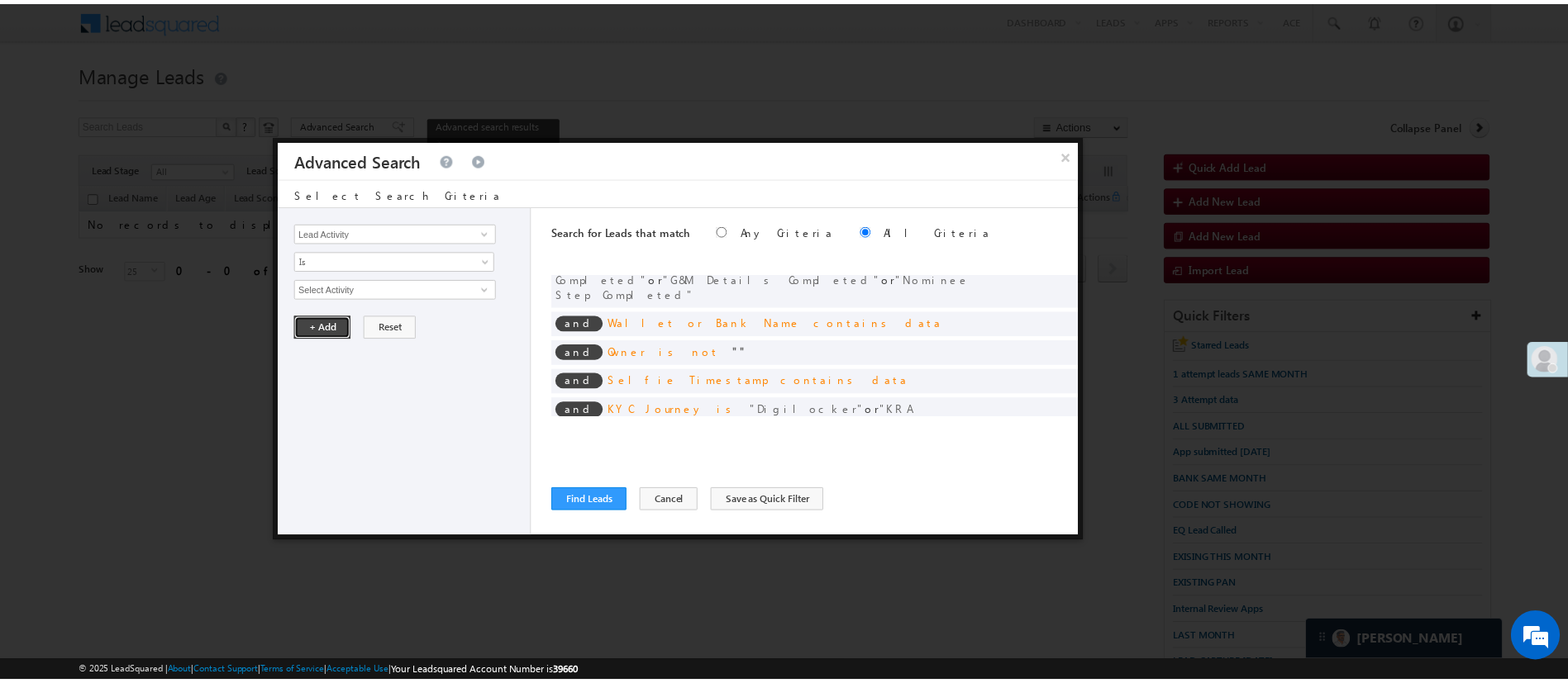
scroll to position [154, 0]
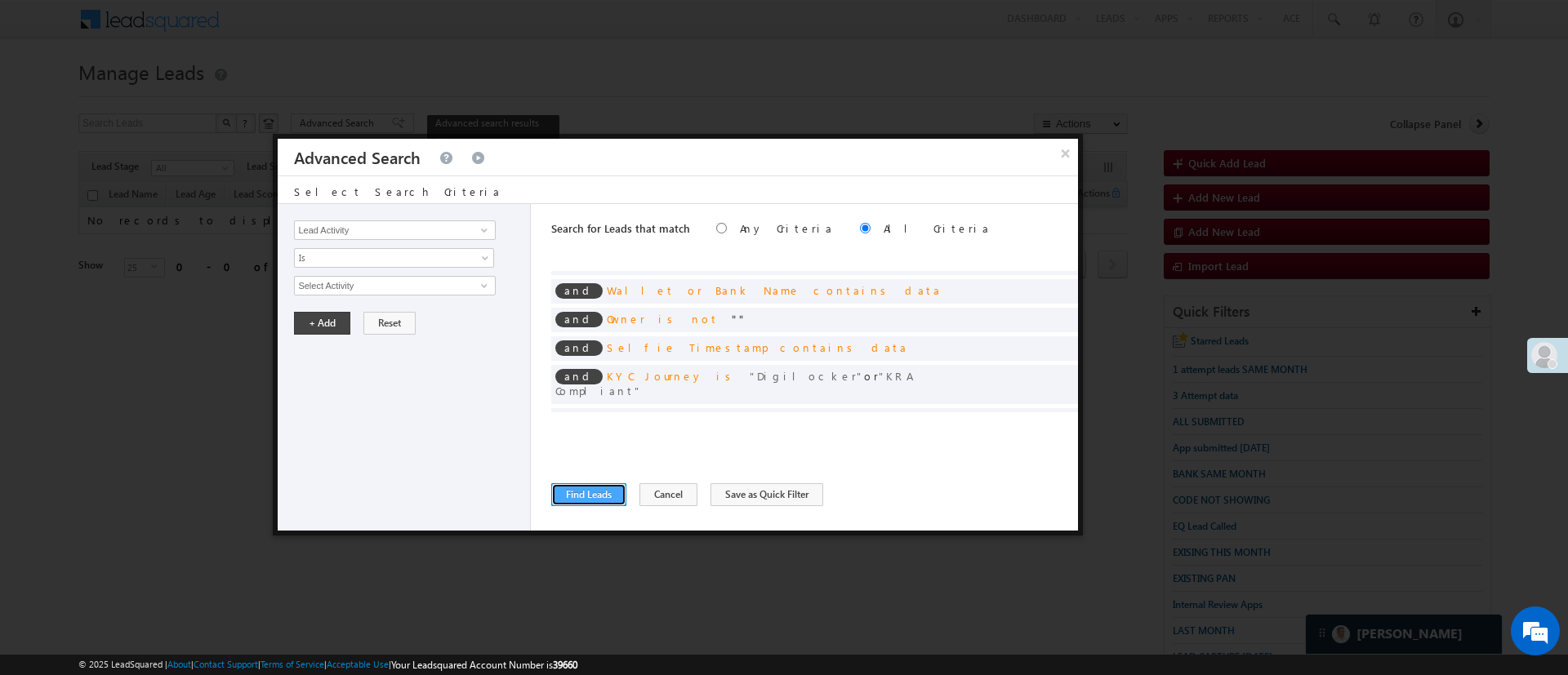
click at [606, 487] on button "Find Leads" at bounding box center [588, 494] width 75 height 23
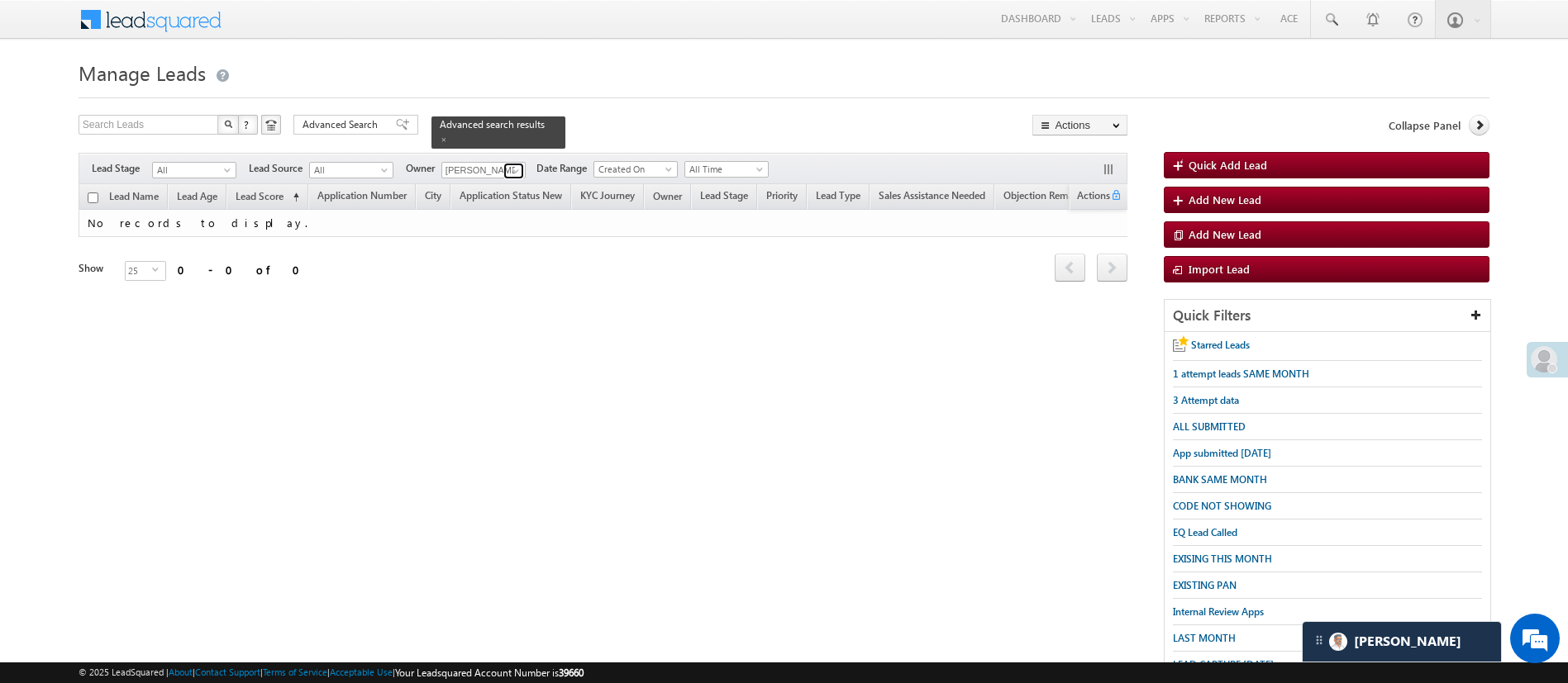
click at [511, 164] on span at bounding box center [515, 170] width 13 height 13
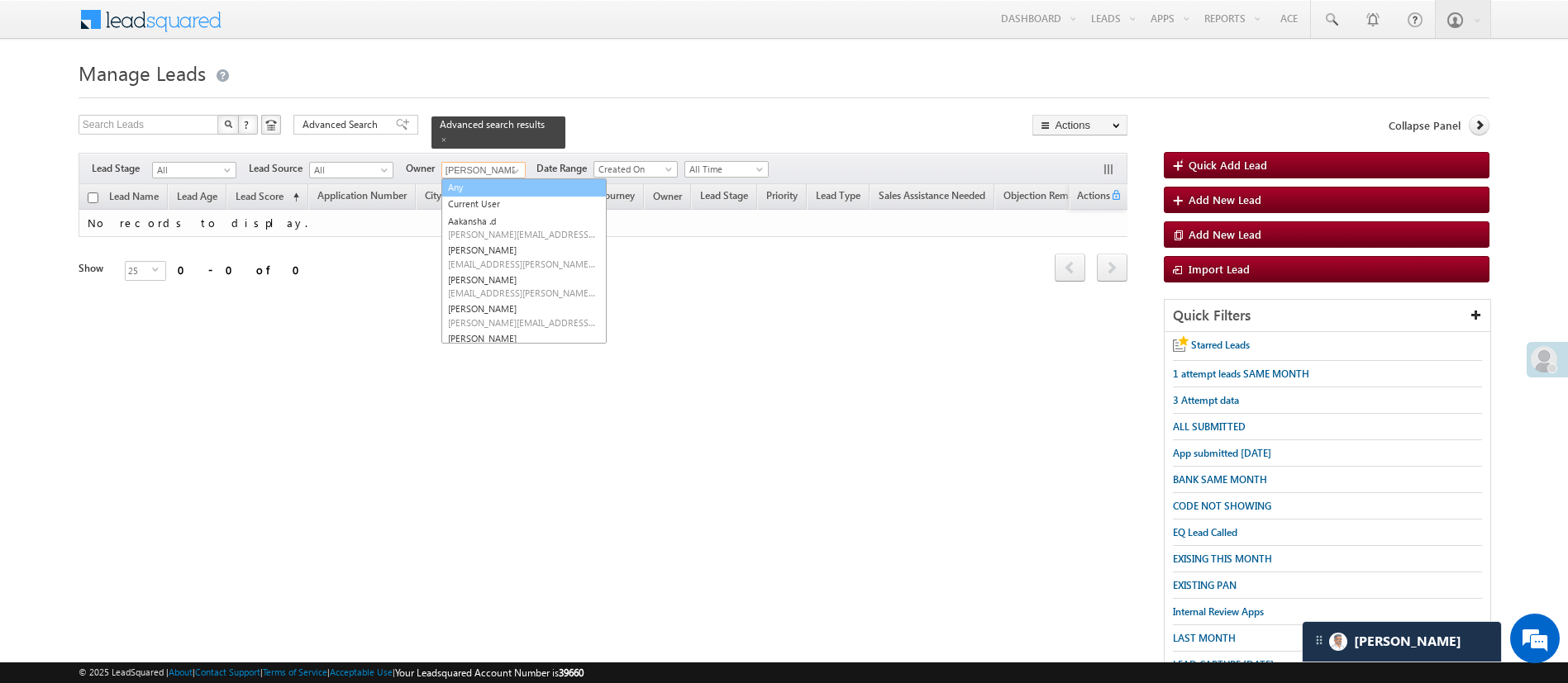
click at [500, 183] on link "Any" at bounding box center [524, 188] width 165 height 19
type input "Any"
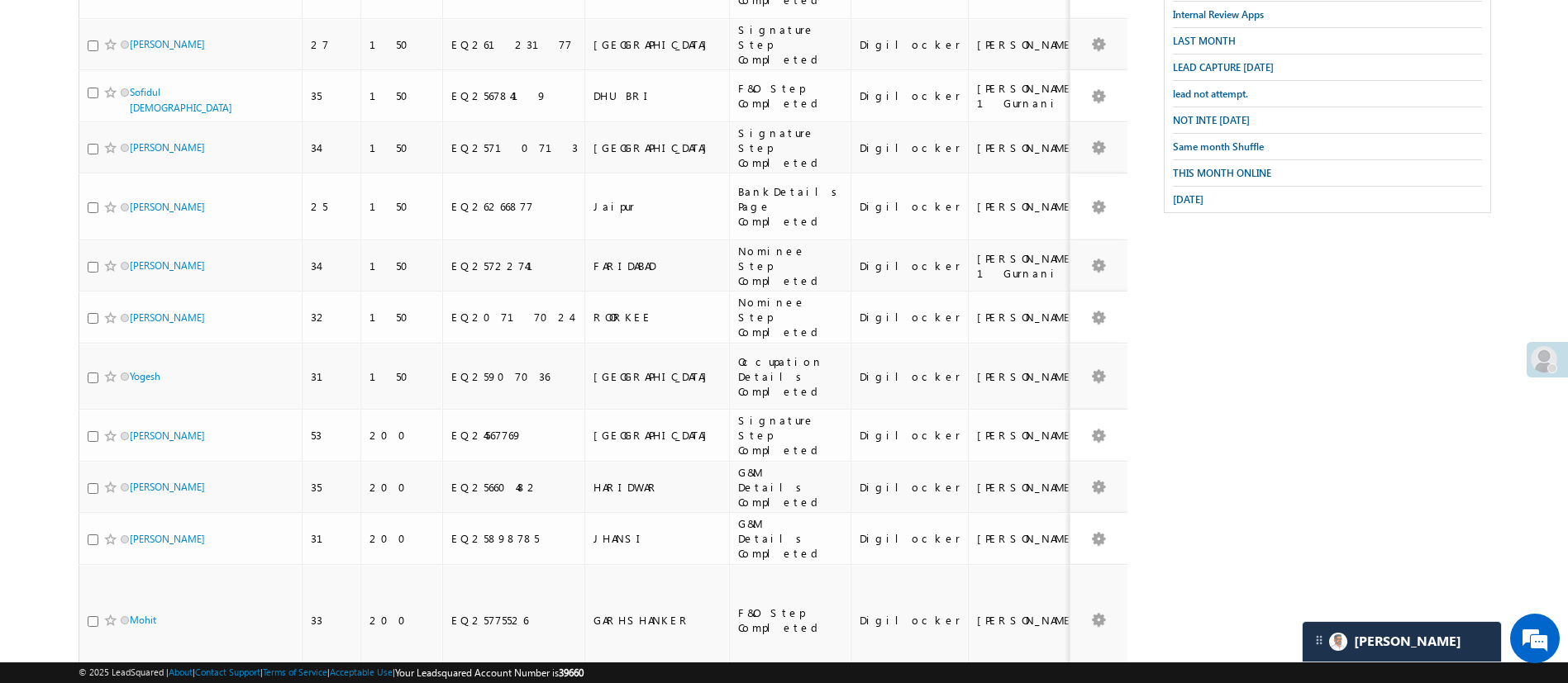
scroll to position [881, 0]
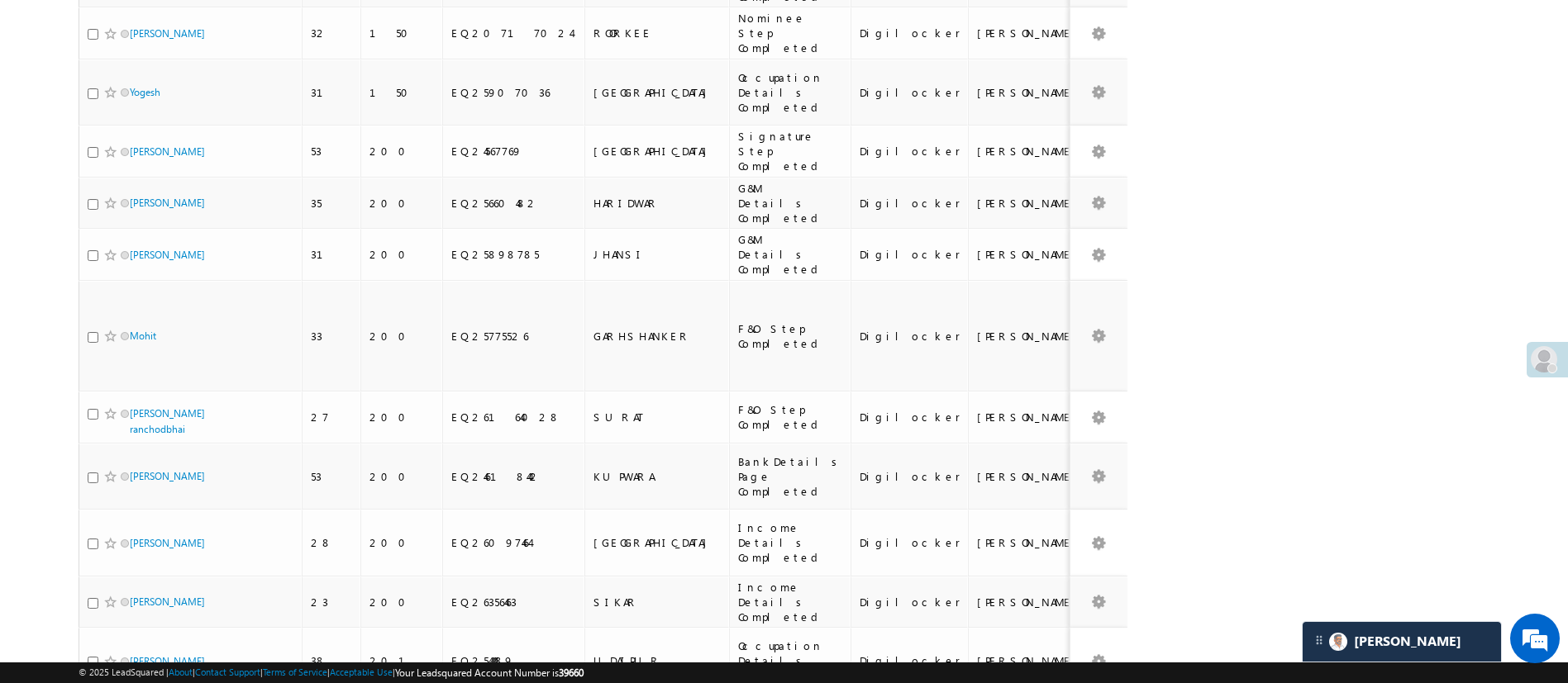
click at [127, 612] on li "50" at bounding box center [134, 617] width 39 height 16
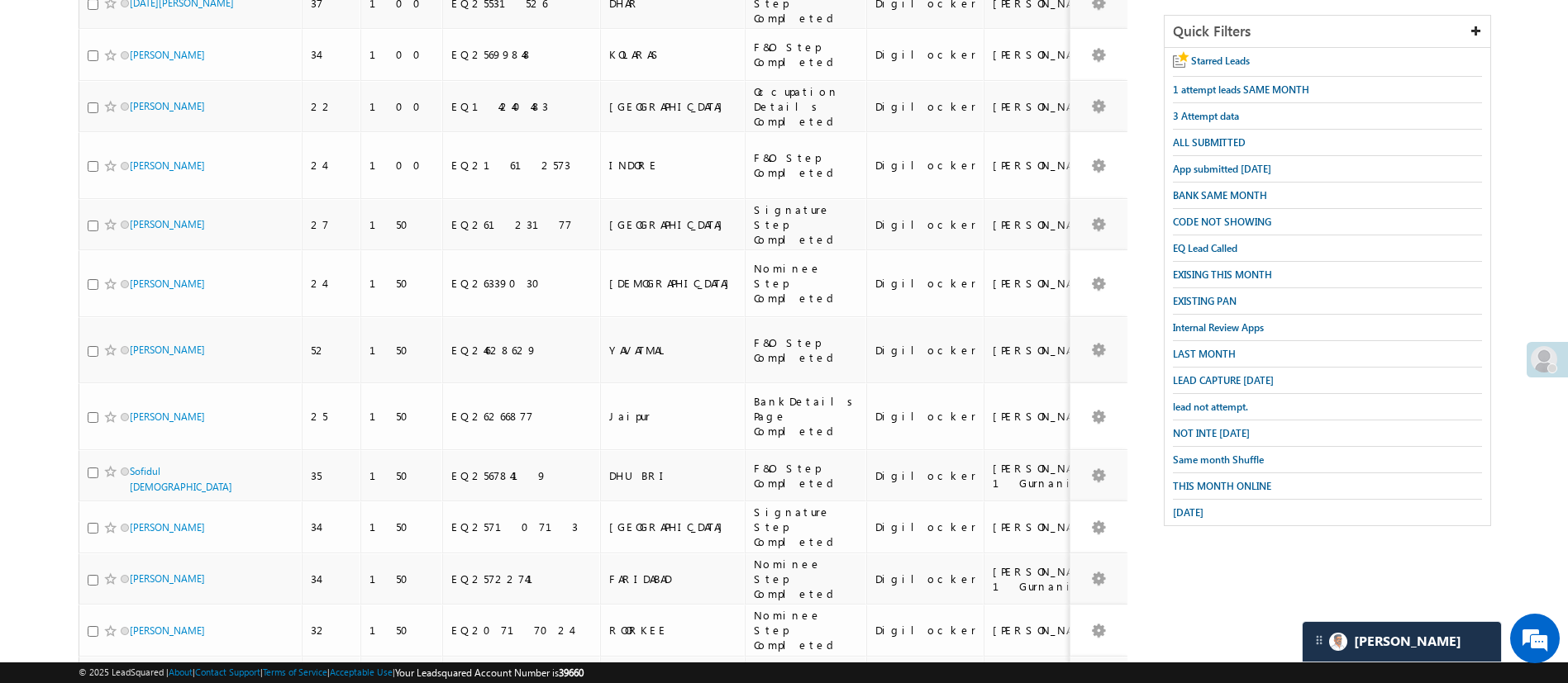
scroll to position [0, 0]
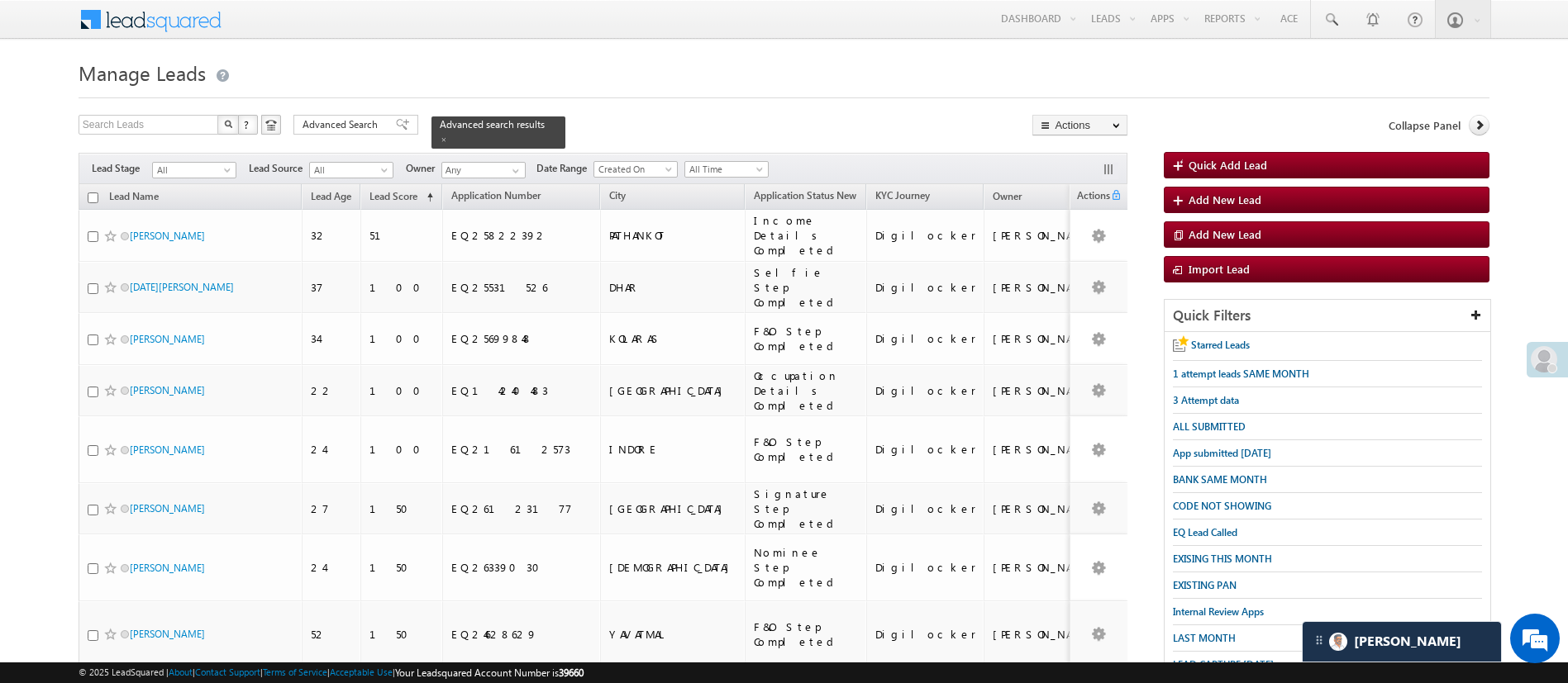
click at [94, 192] on input "checkbox" at bounding box center [92, 197] width 11 height 11
checkbox input "true"
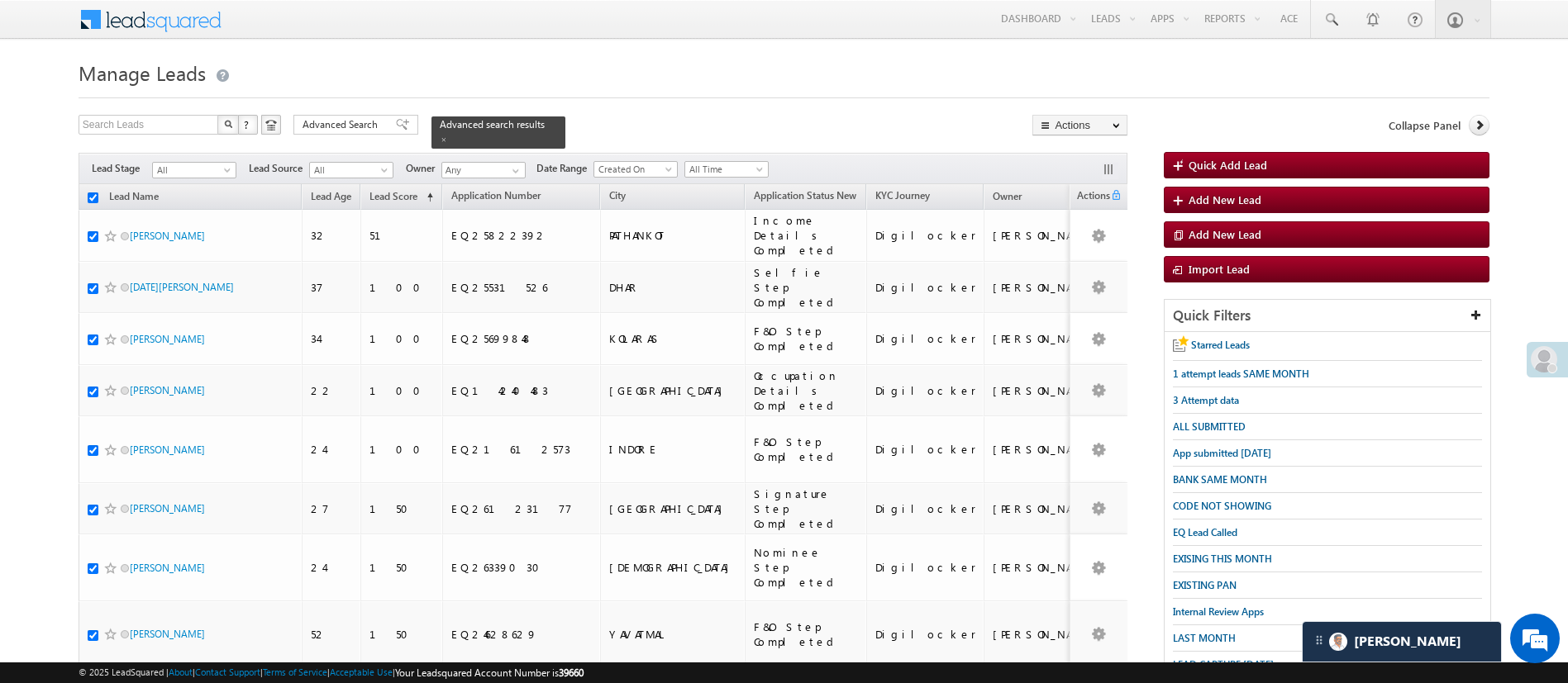
checkbox input "true"
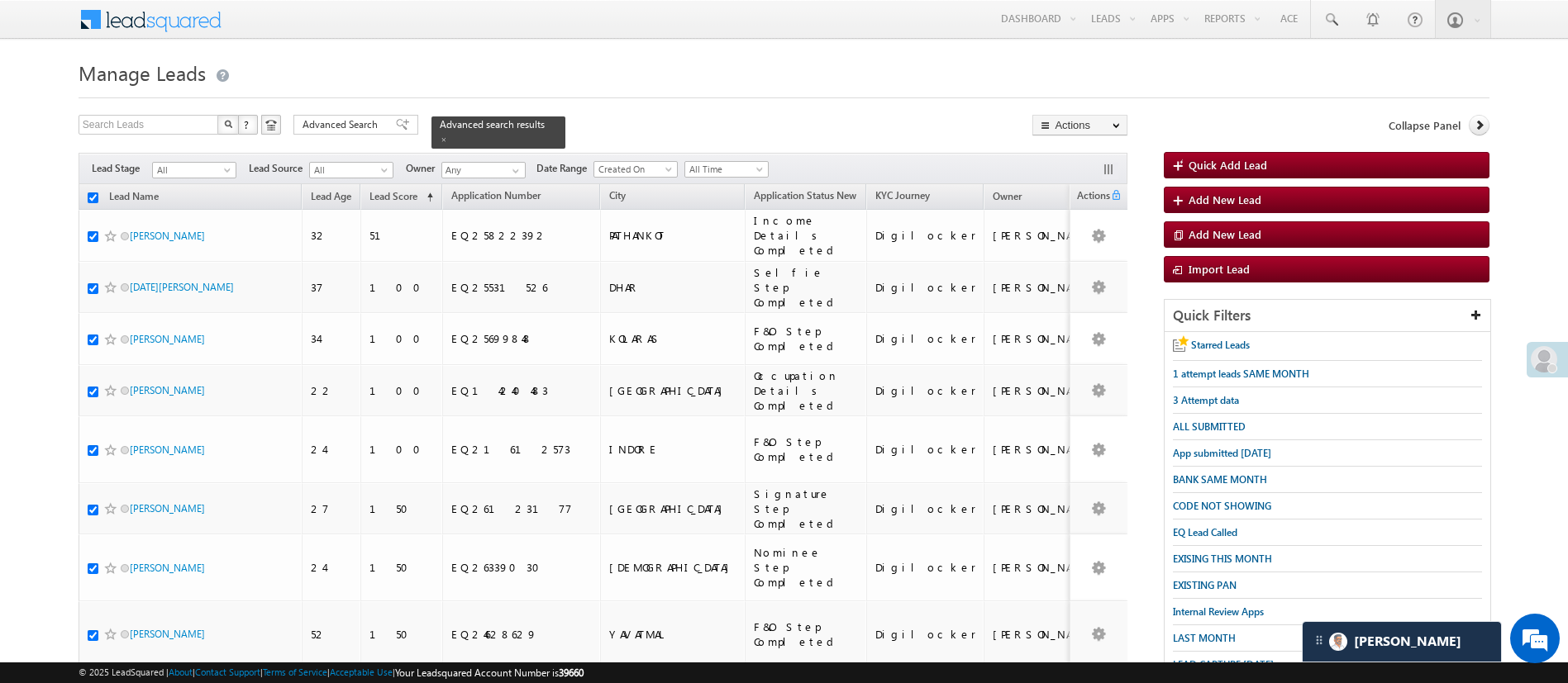
checkbox input "true"
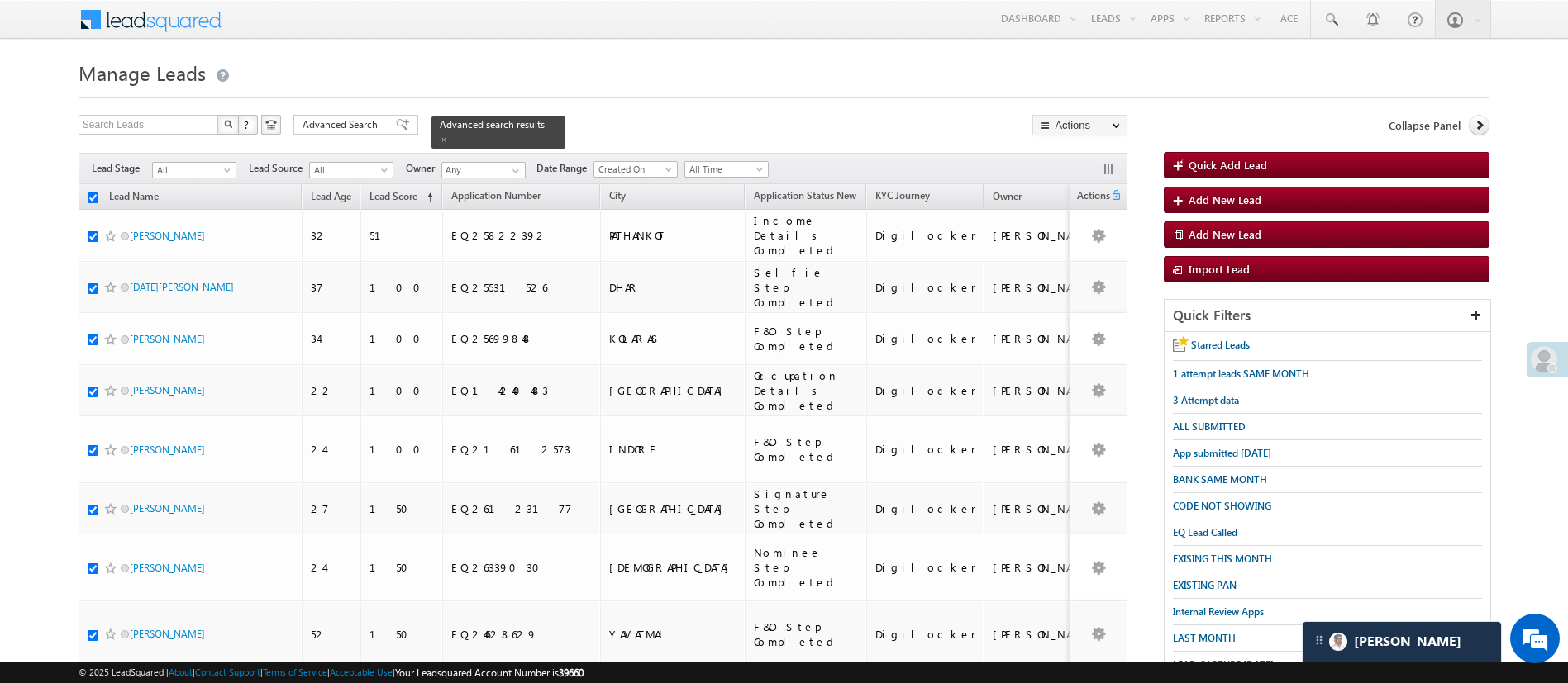
checkbox input "true"
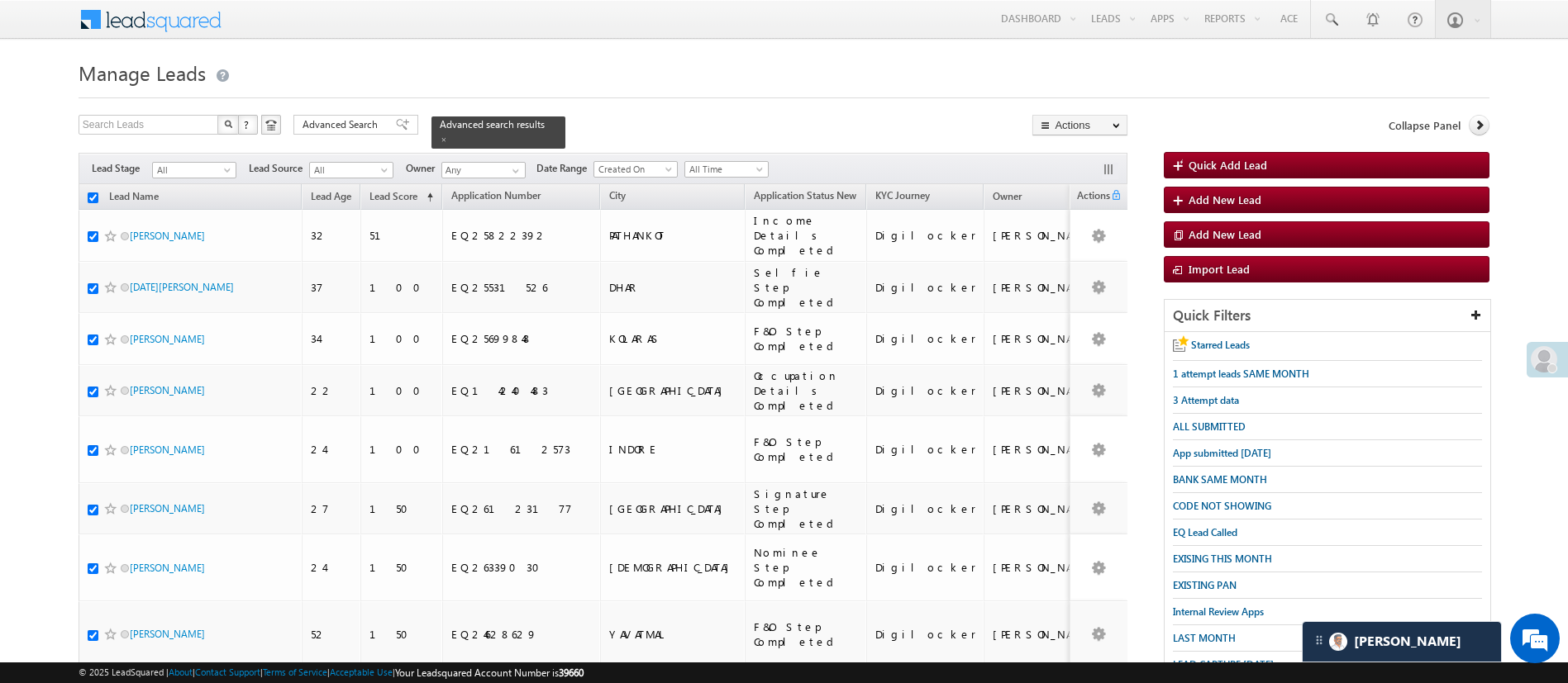
checkbox input "true"
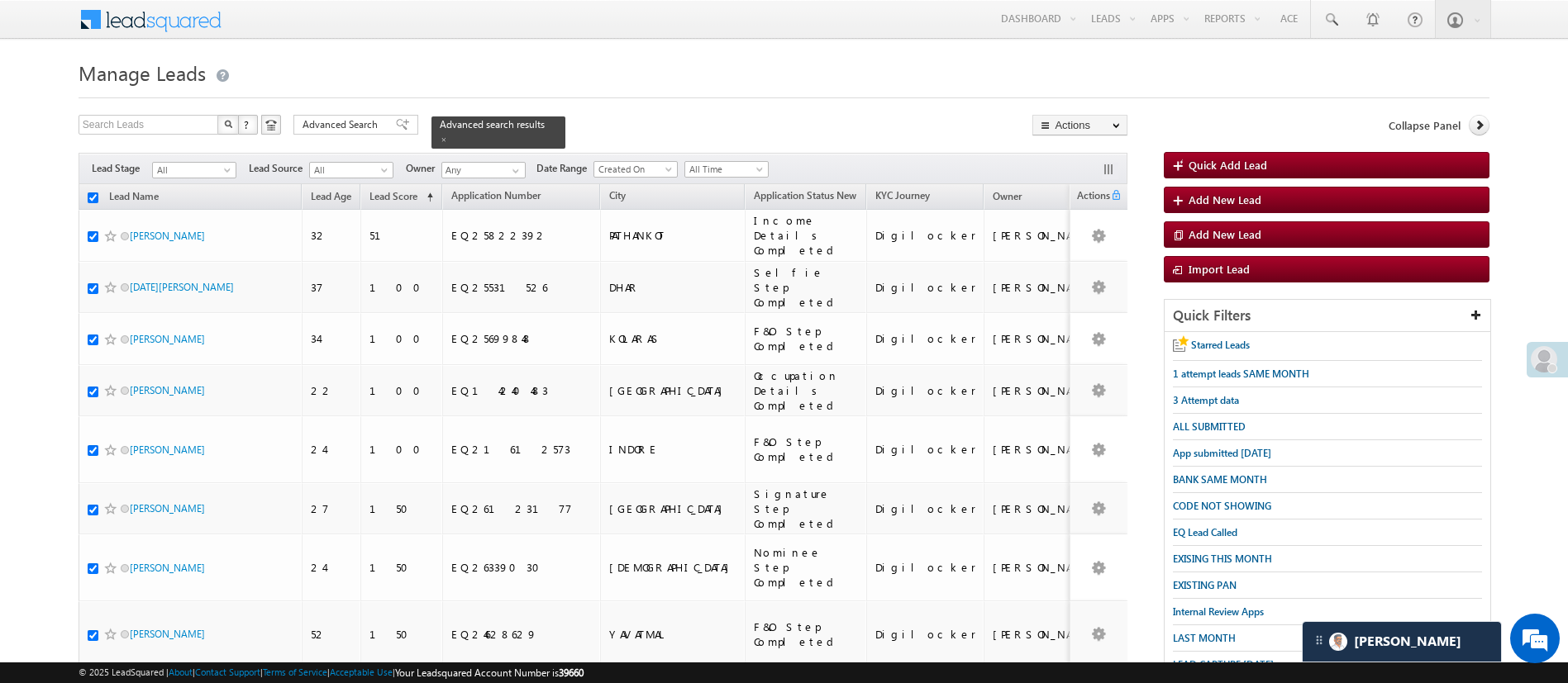
checkbox input "true"
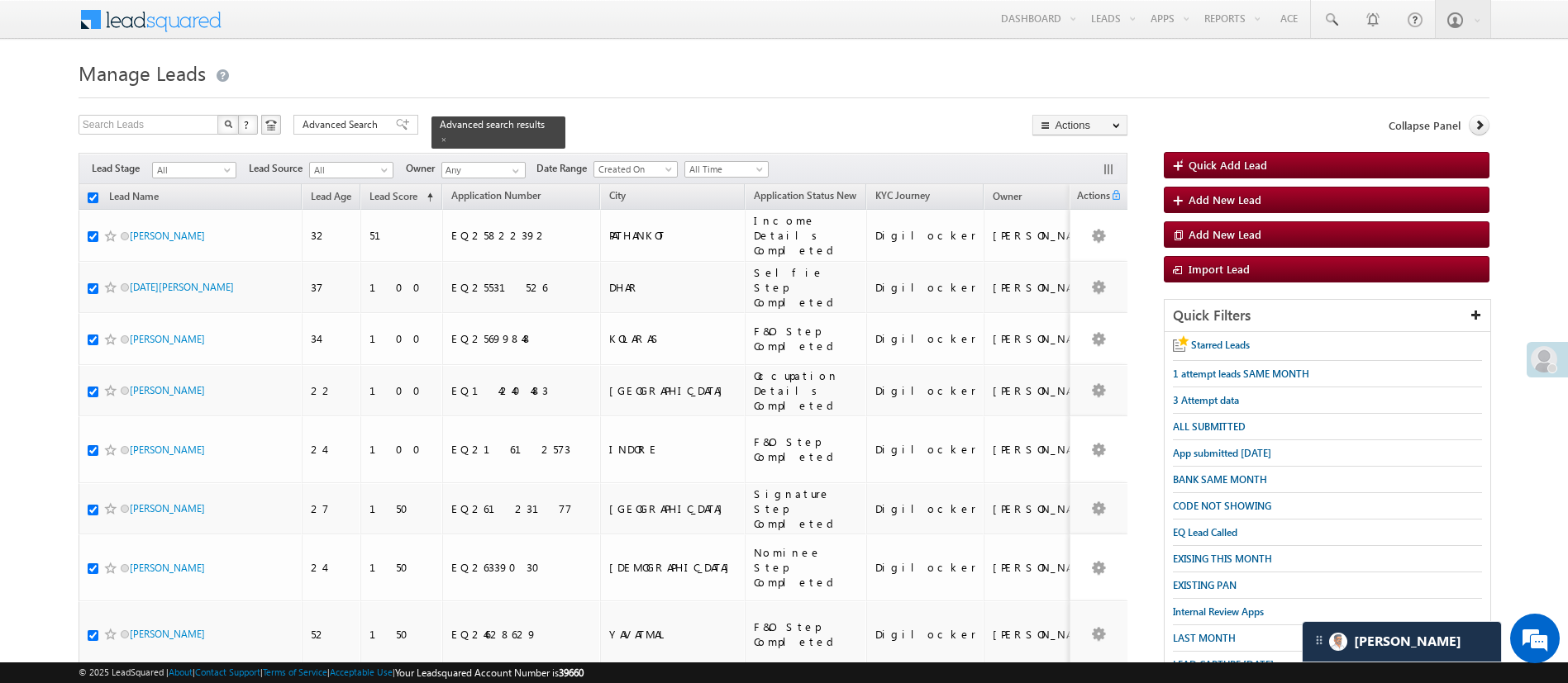
checkbox input "true"
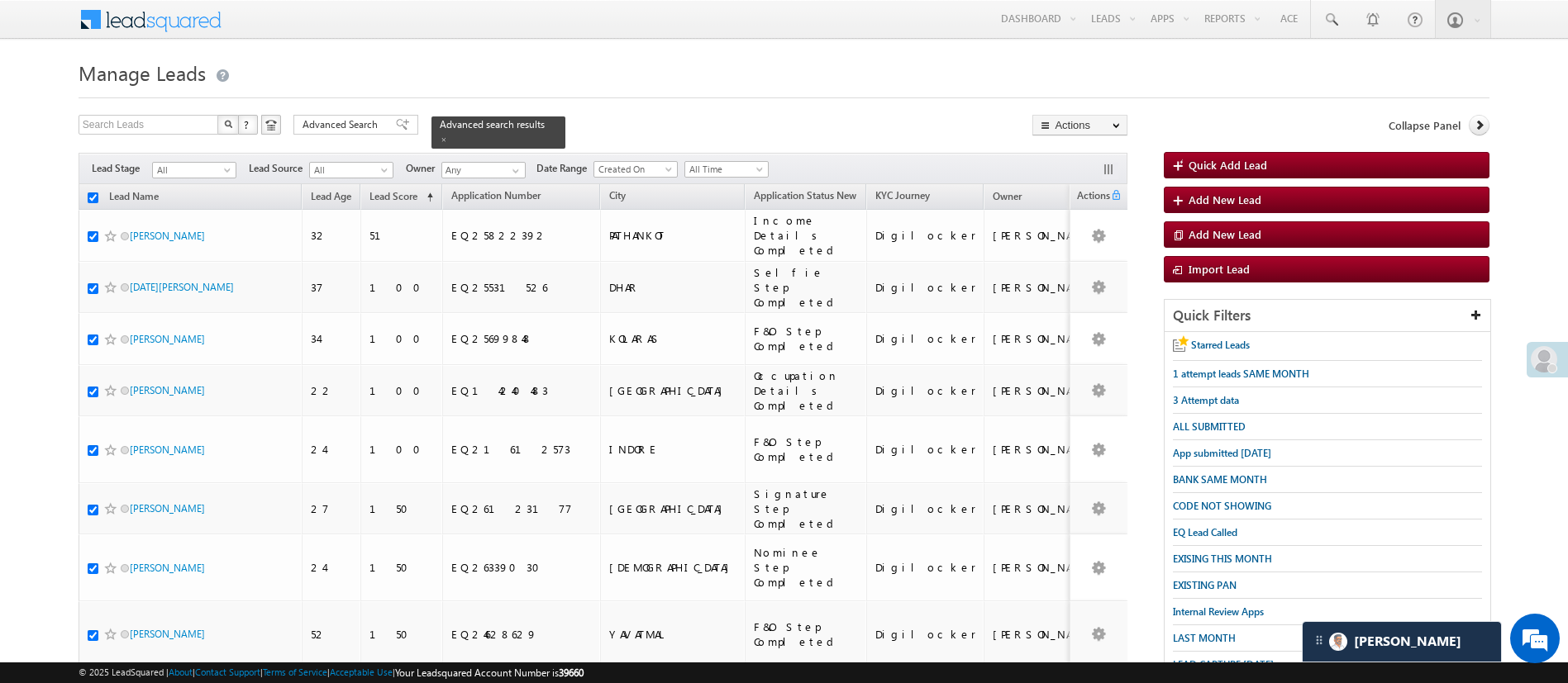
checkbox input "true"
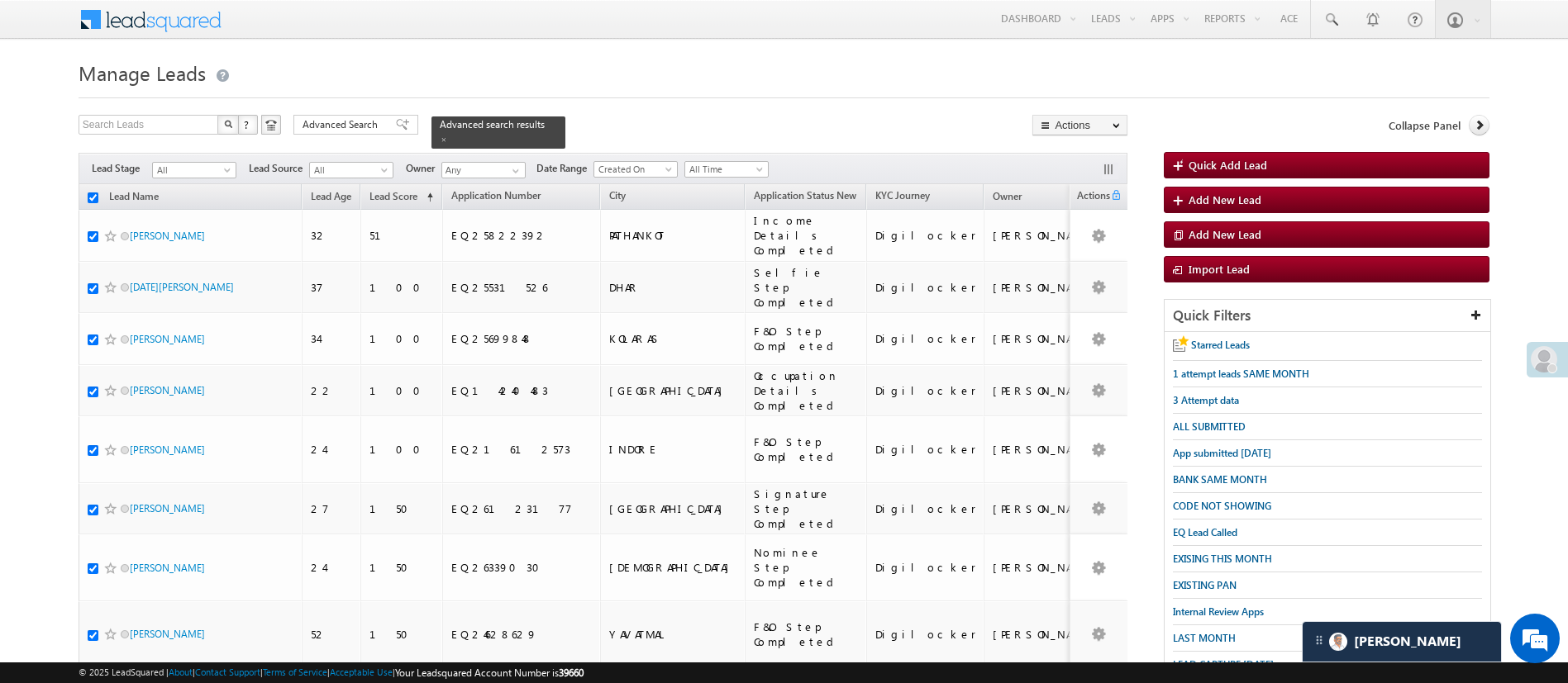
checkbox input "true"
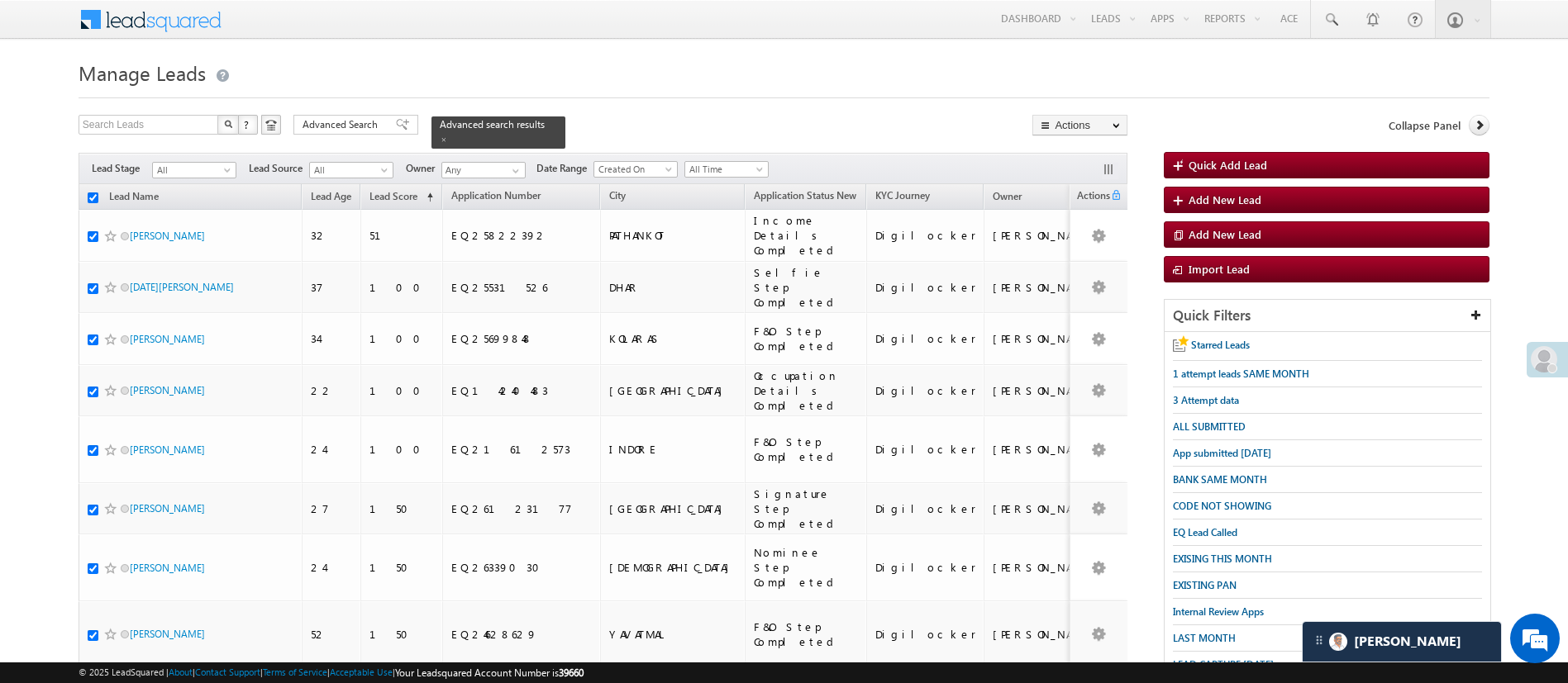
checkbox input "true"
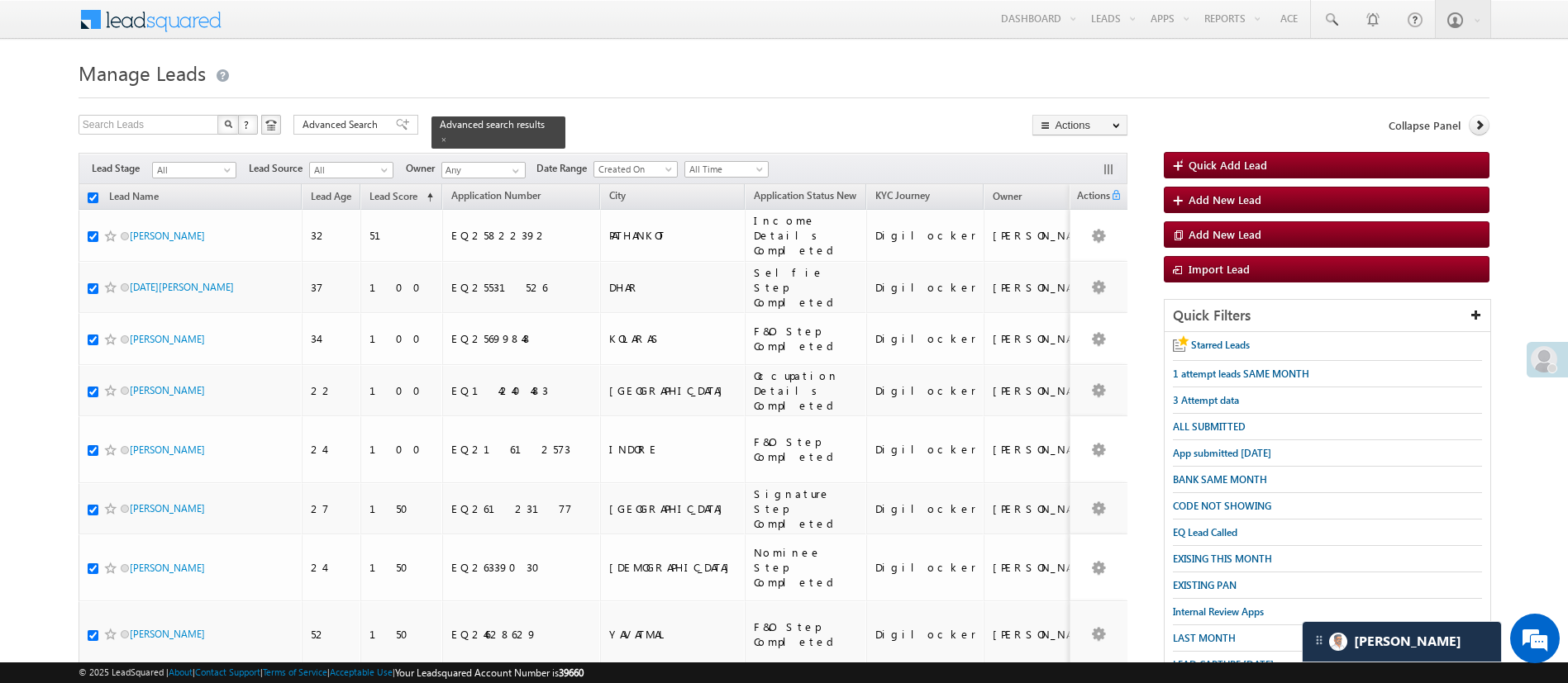
checkbox input "true"
click at [1092, 244] on link "Change Owner" at bounding box center [1080, 247] width 93 height 20
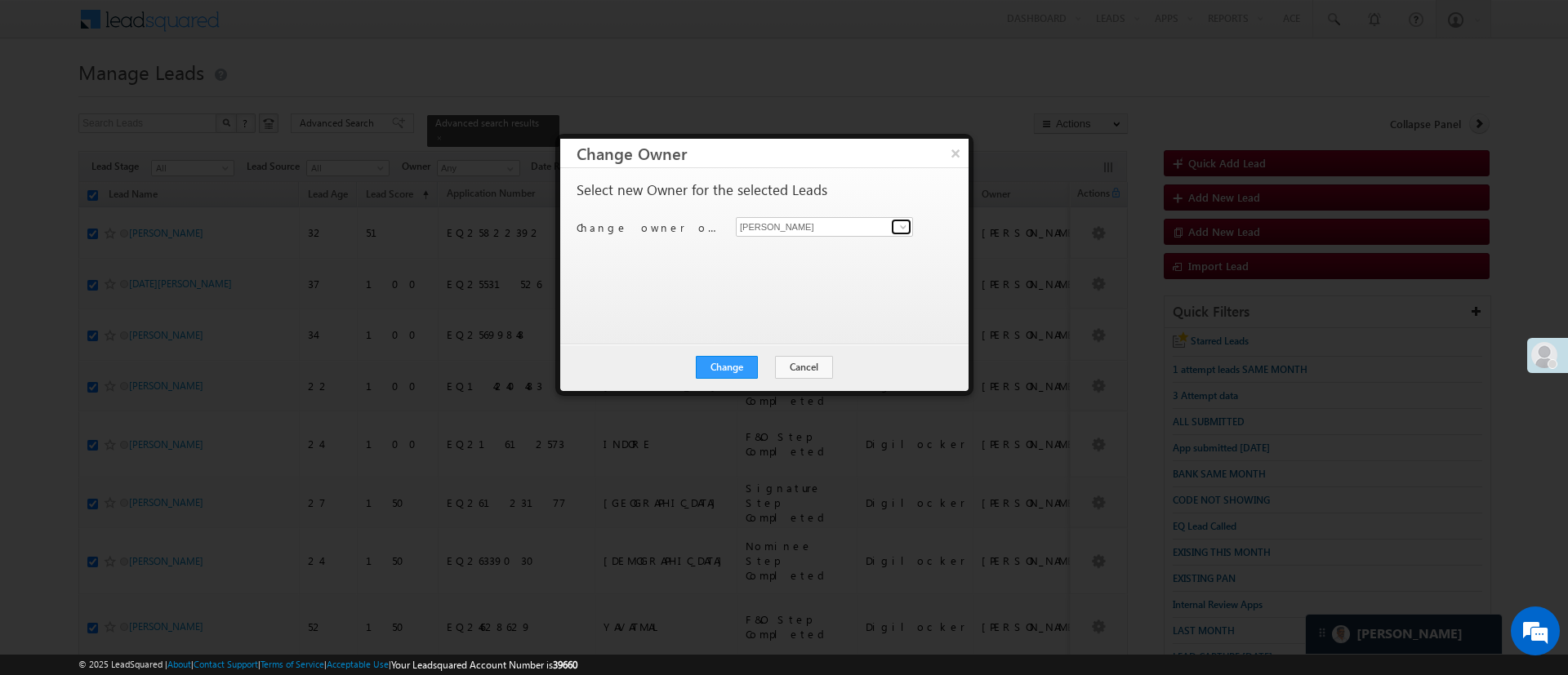
click at [898, 223] on span at bounding box center [903, 226] width 13 height 13
click at [855, 243] on link "Anuj Rajak Anuj.Rajak@angelbroking.com" at bounding box center [825, 252] width 178 height 31
type input "Anuj Rajak"
click at [737, 368] on button "Change" at bounding box center [726, 367] width 62 height 23
click at [764, 367] on button "Close" at bounding box center [767, 367] width 52 height 23
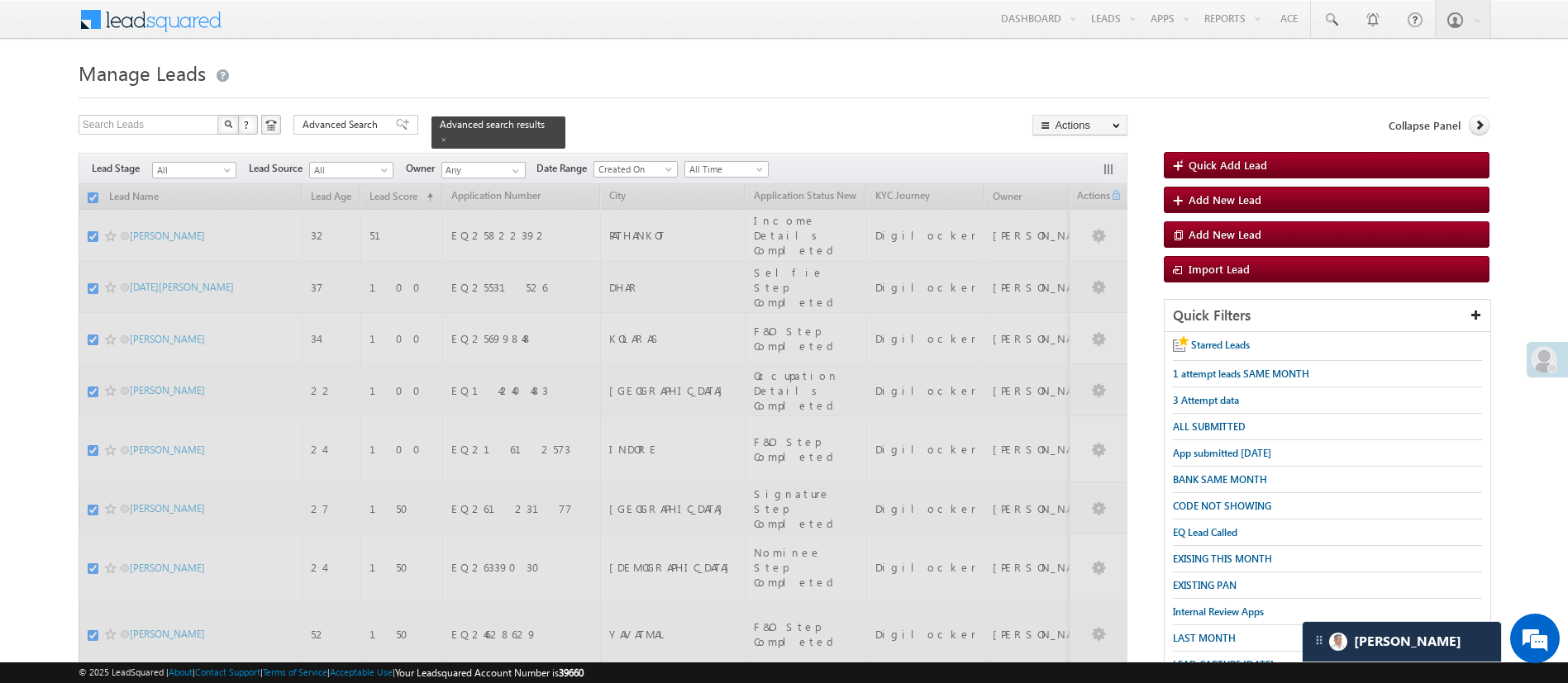
checkbox input "false"
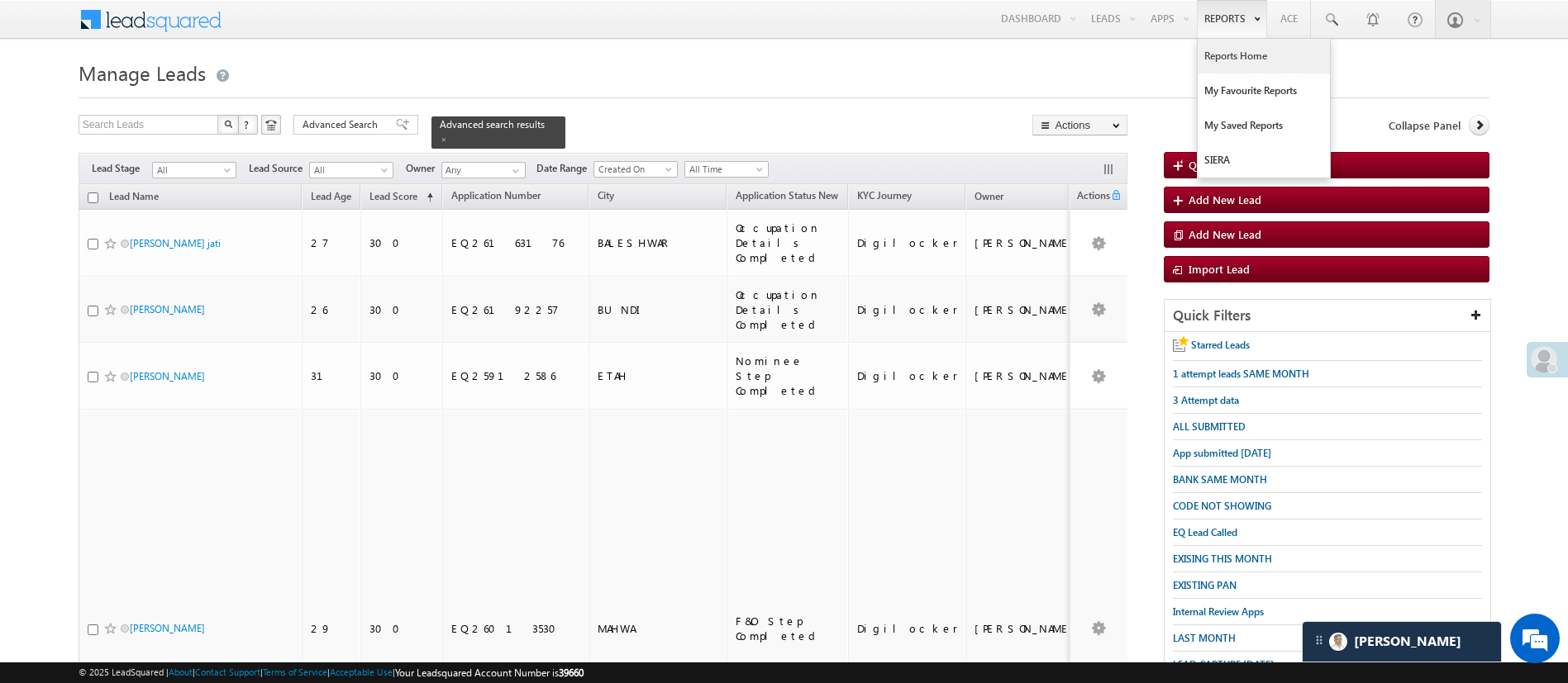
click at [1231, 56] on link "Reports Home" at bounding box center [1263, 56] width 133 height 35
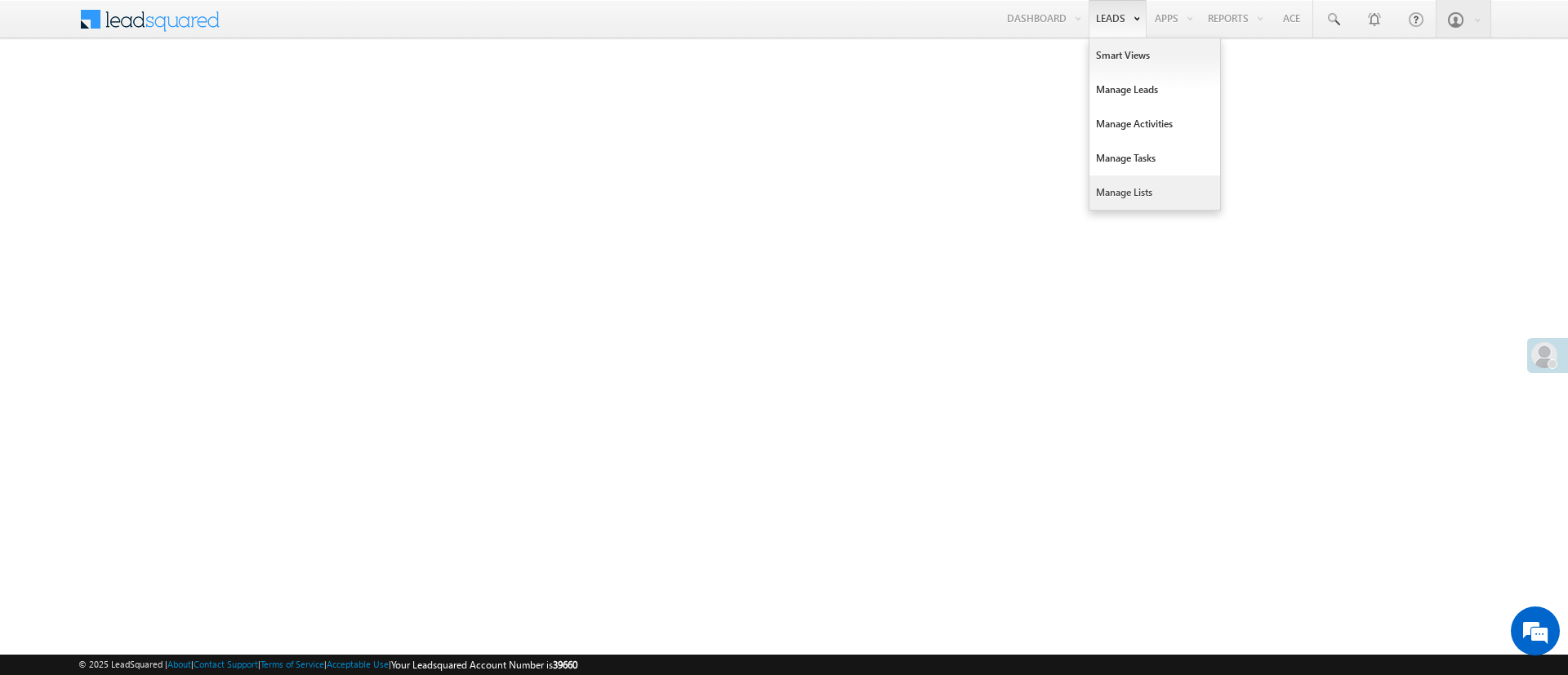
click at [1139, 195] on link "Manage Lists" at bounding box center [1155, 193] width 131 height 35
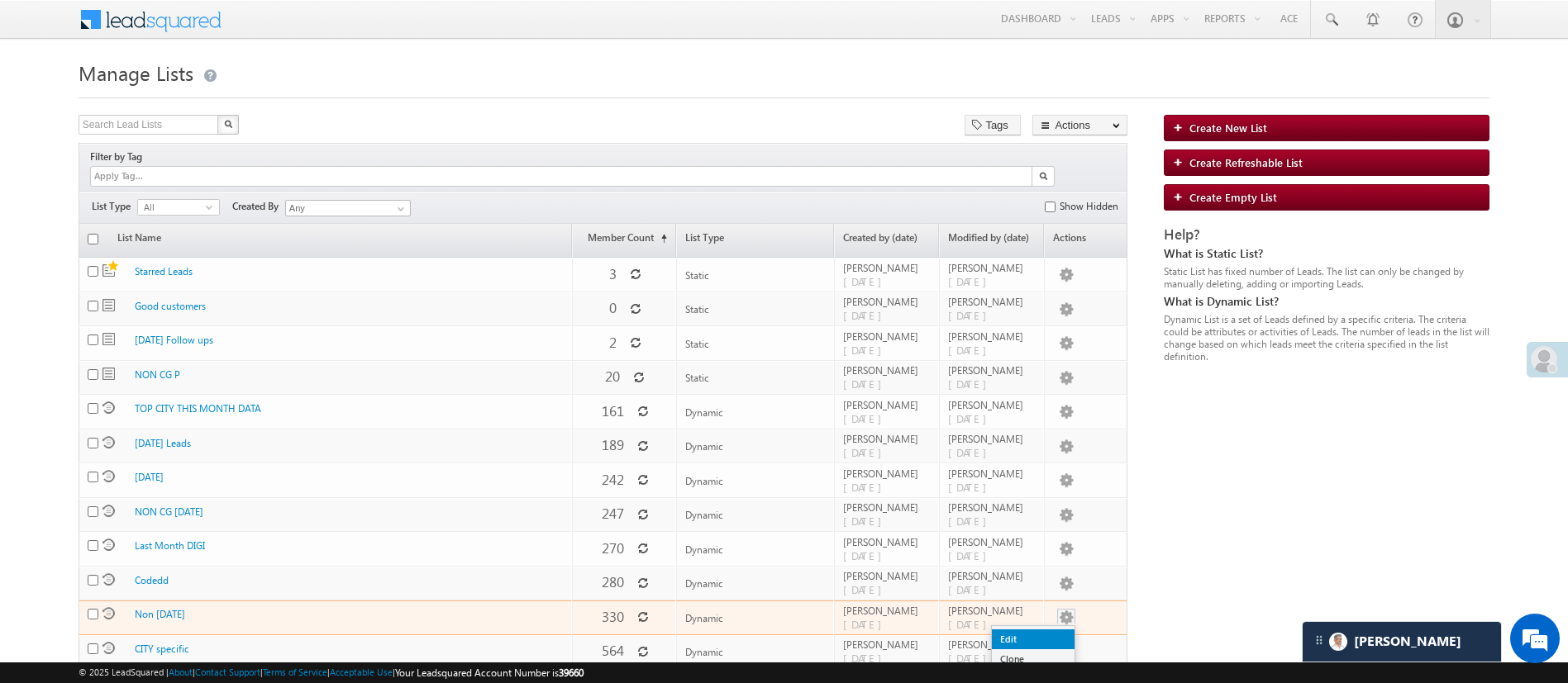
click at [1047, 629] on link "Edit" at bounding box center [1033, 639] width 83 height 20
checkbox input "true"
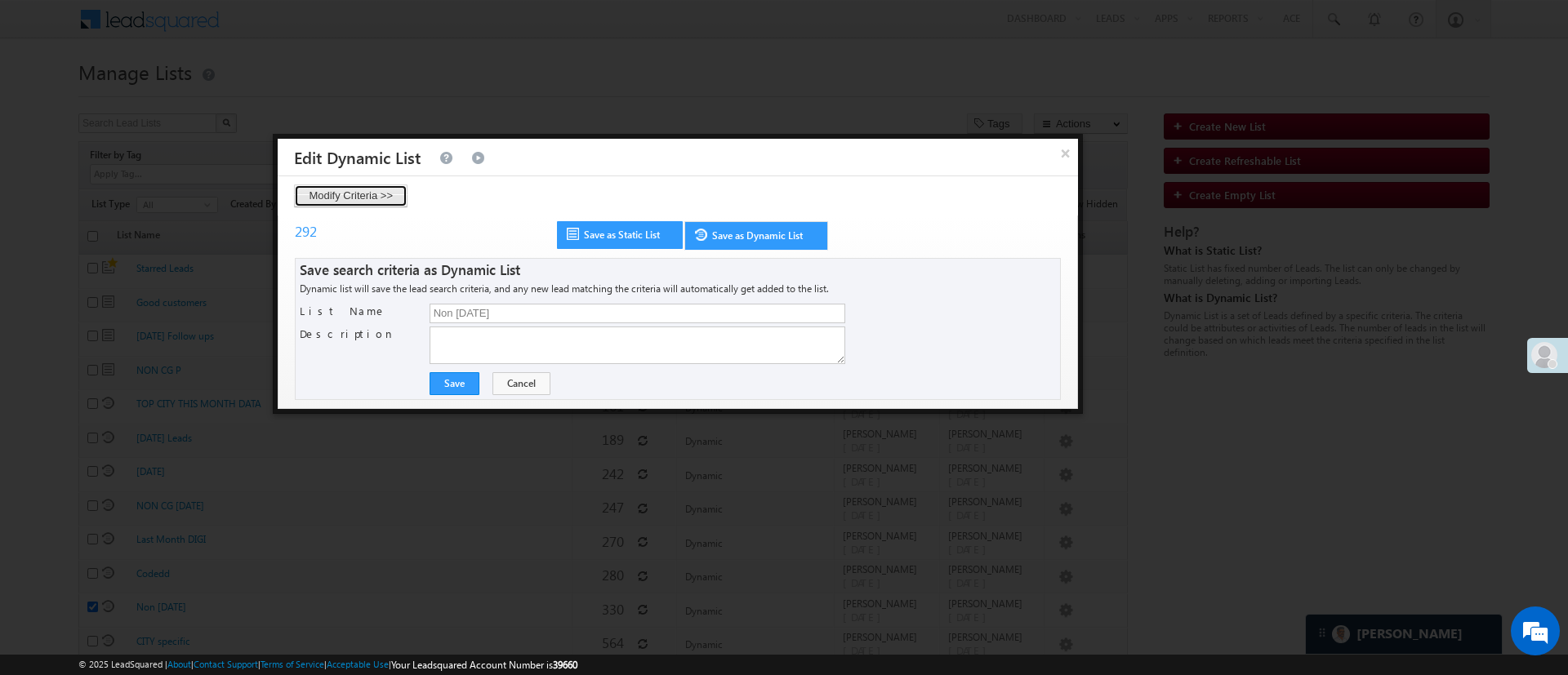
click at [345, 199] on button "Modify Criteria >>" at bounding box center [351, 195] width 113 height 23
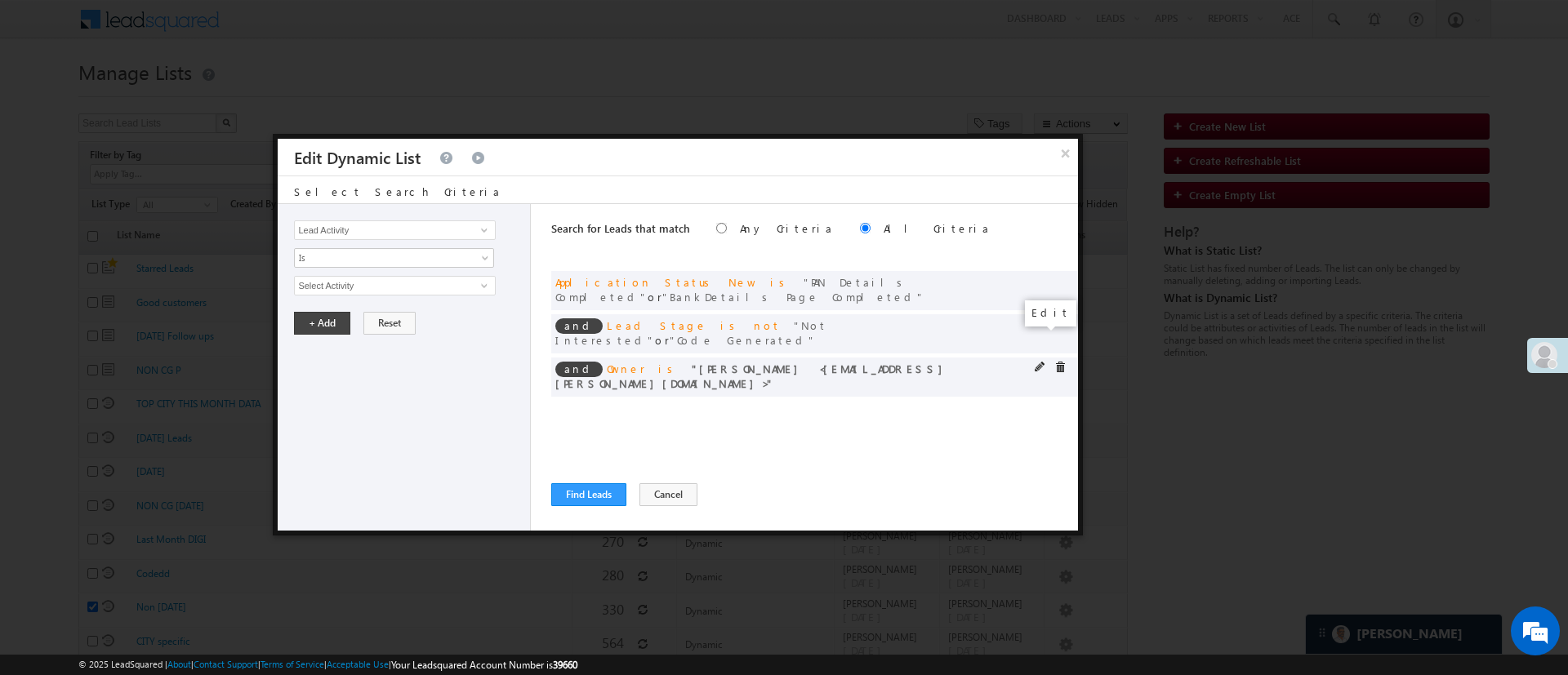
click at [1040, 362] on span at bounding box center [1041, 367] width 12 height 12
click at [417, 283] on span "[PERSON_NAME]" at bounding box center [387, 286] width 185 height 18
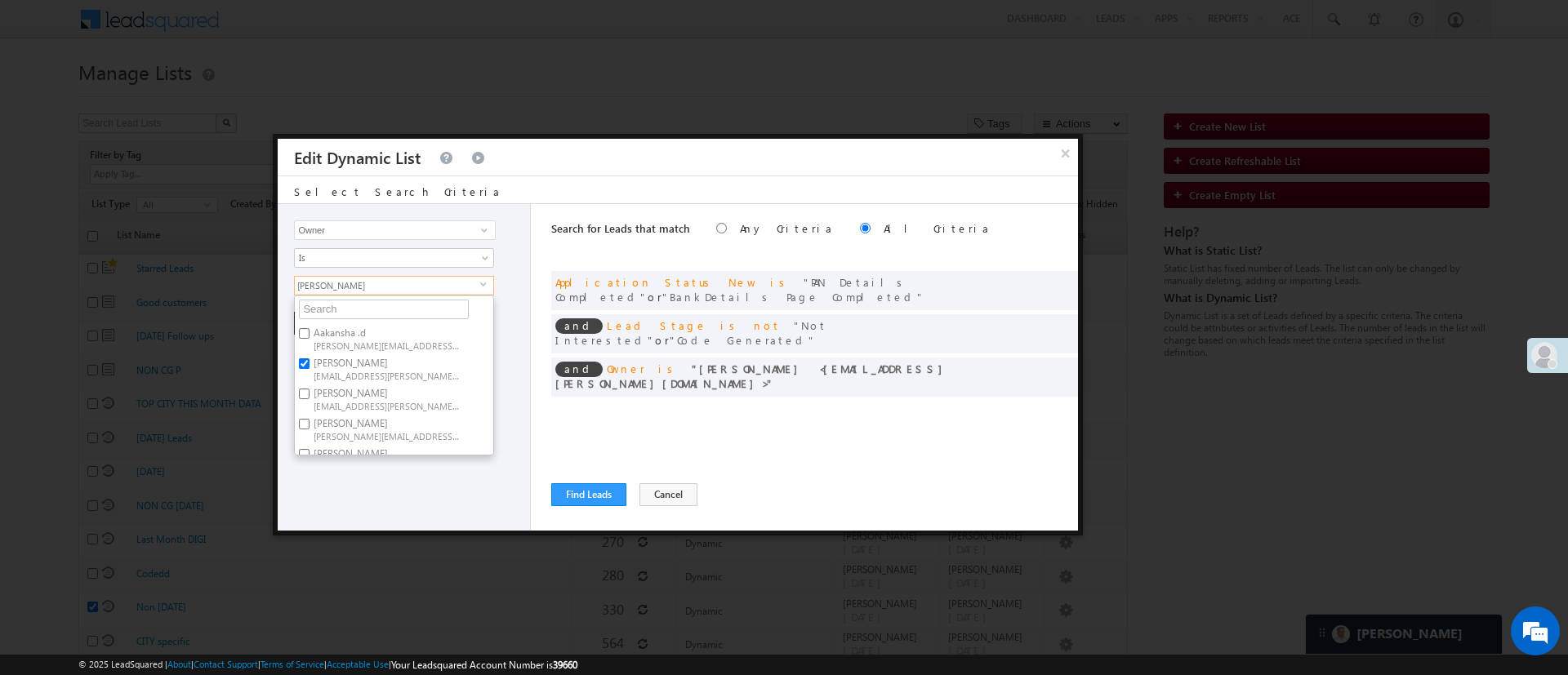
click at [370, 363] on label "[PERSON_NAME] [PERSON_NAME][EMAIL_ADDRESS][DOMAIN_NAME]" at bounding box center [385, 368] width 182 height 30
click at [309, 363] on input "[PERSON_NAME] [PERSON_NAME][EMAIL_ADDRESS][DOMAIN_NAME]" at bounding box center [304, 363] width 11 height 11
checkbox input "false"
click at [413, 424] on label "[PERSON_NAME] 1Gurnani [PERSON_NAME][EMAIL_ADDRESS][DOMAIN_NAME]" at bounding box center [385, 439] width 182 height 30
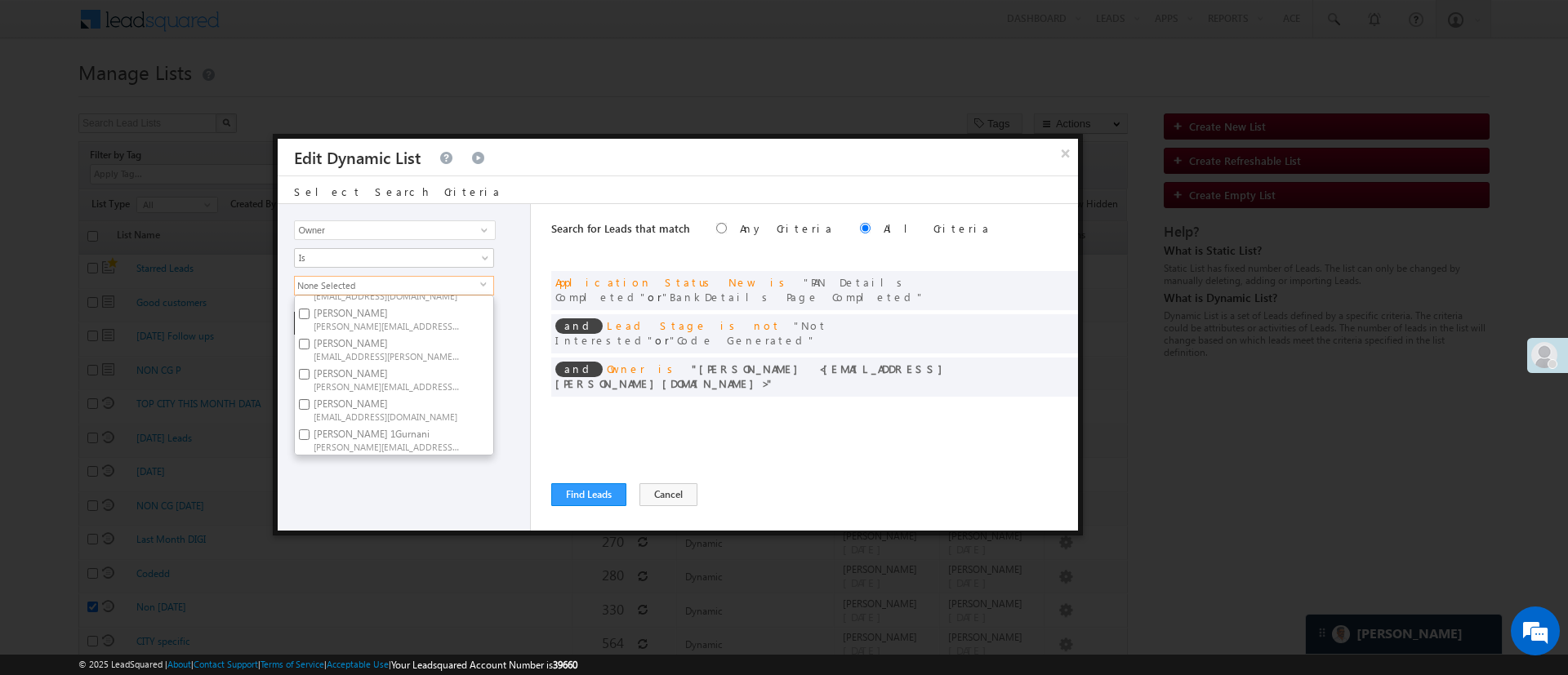
click at [309, 429] on input "[PERSON_NAME] 1Gurnani [PERSON_NAME][EMAIL_ADDRESS][DOMAIN_NAME]" at bounding box center [304, 434] width 11 height 11
checkbox input "true"
click at [386, 472] on div "Lead Activity Task Sales Group Prospect Id WA Last Message Timestamp 4th Day Di…" at bounding box center [405, 367] width 254 height 326
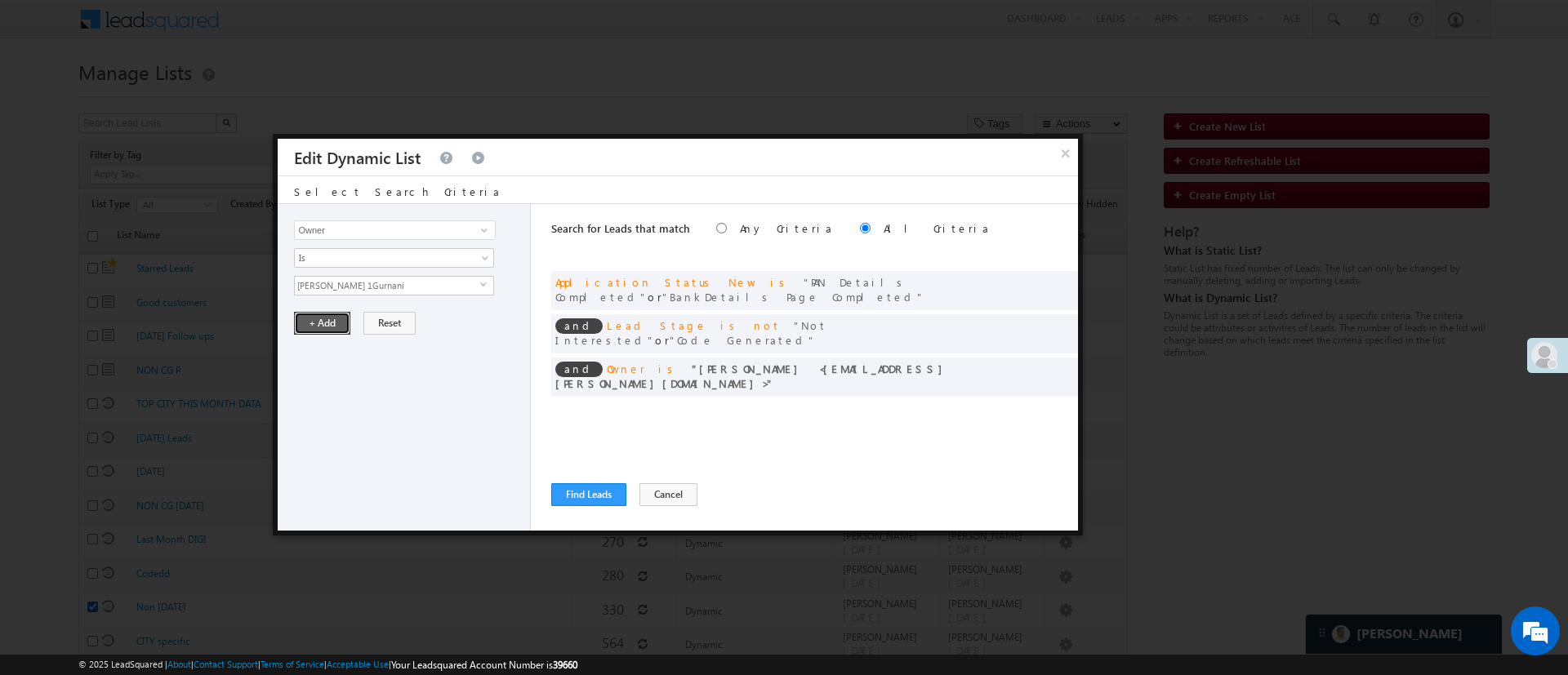
click at [327, 327] on button "+ Add" at bounding box center [322, 323] width 57 height 23
click at [1059, 275] on span at bounding box center [1060, 281] width 12 height 12
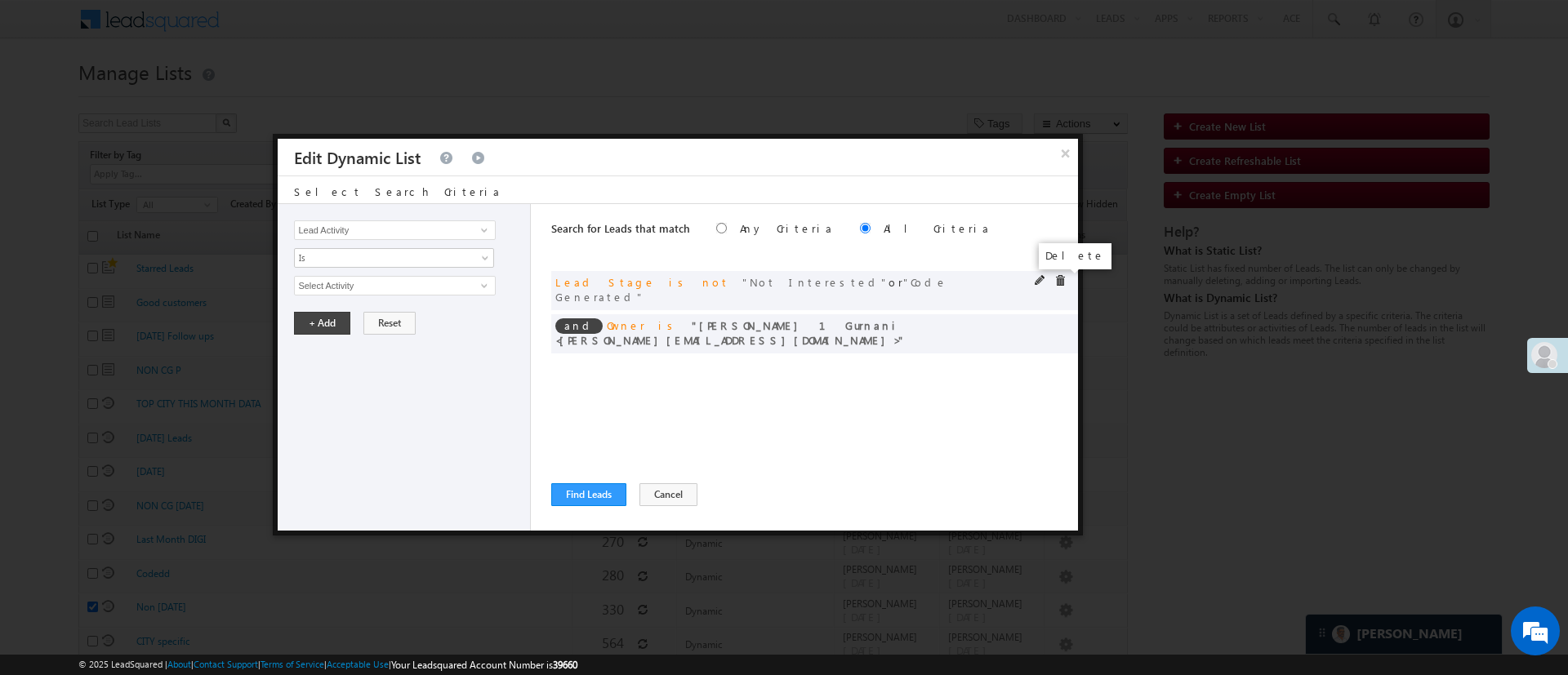
click at [1057, 281] on span at bounding box center [1060, 281] width 12 height 12
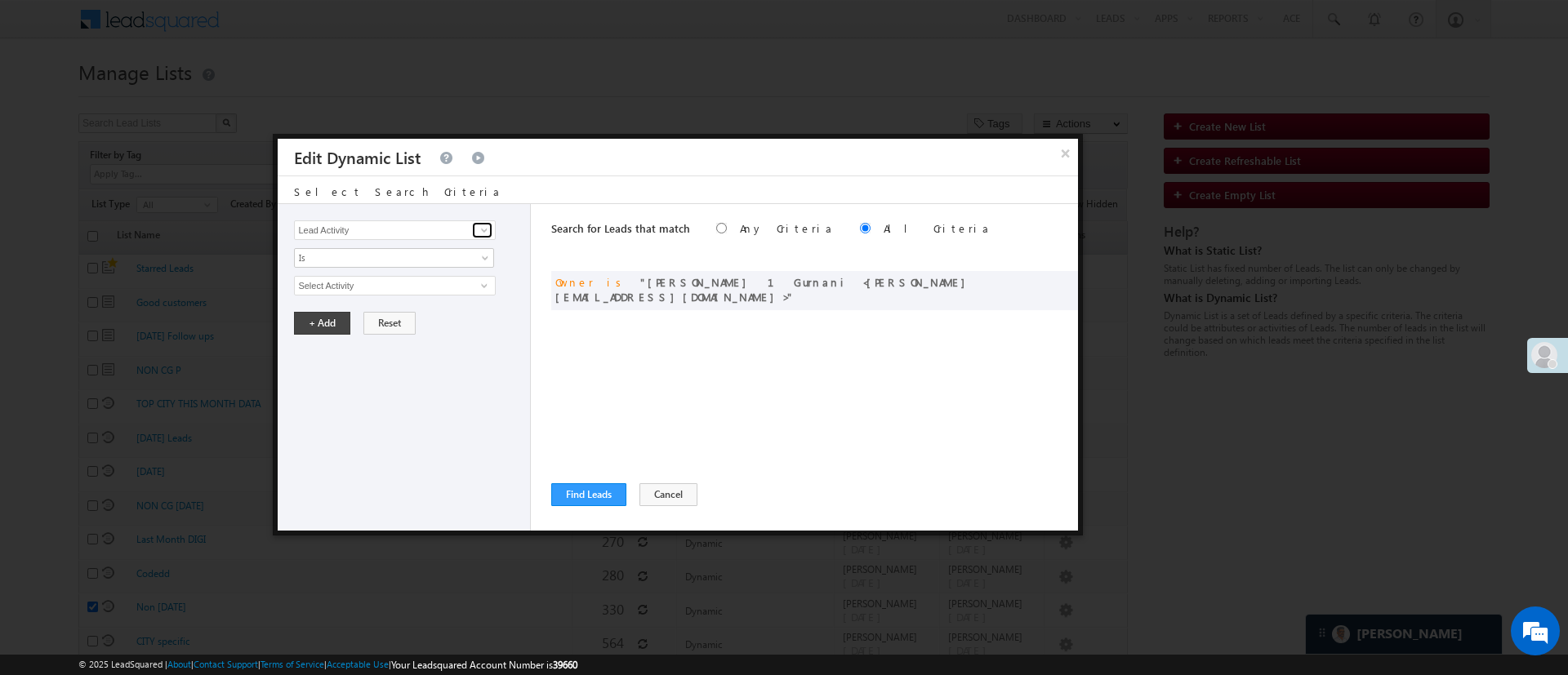
click at [486, 232] on span at bounding box center [484, 230] width 13 height 13
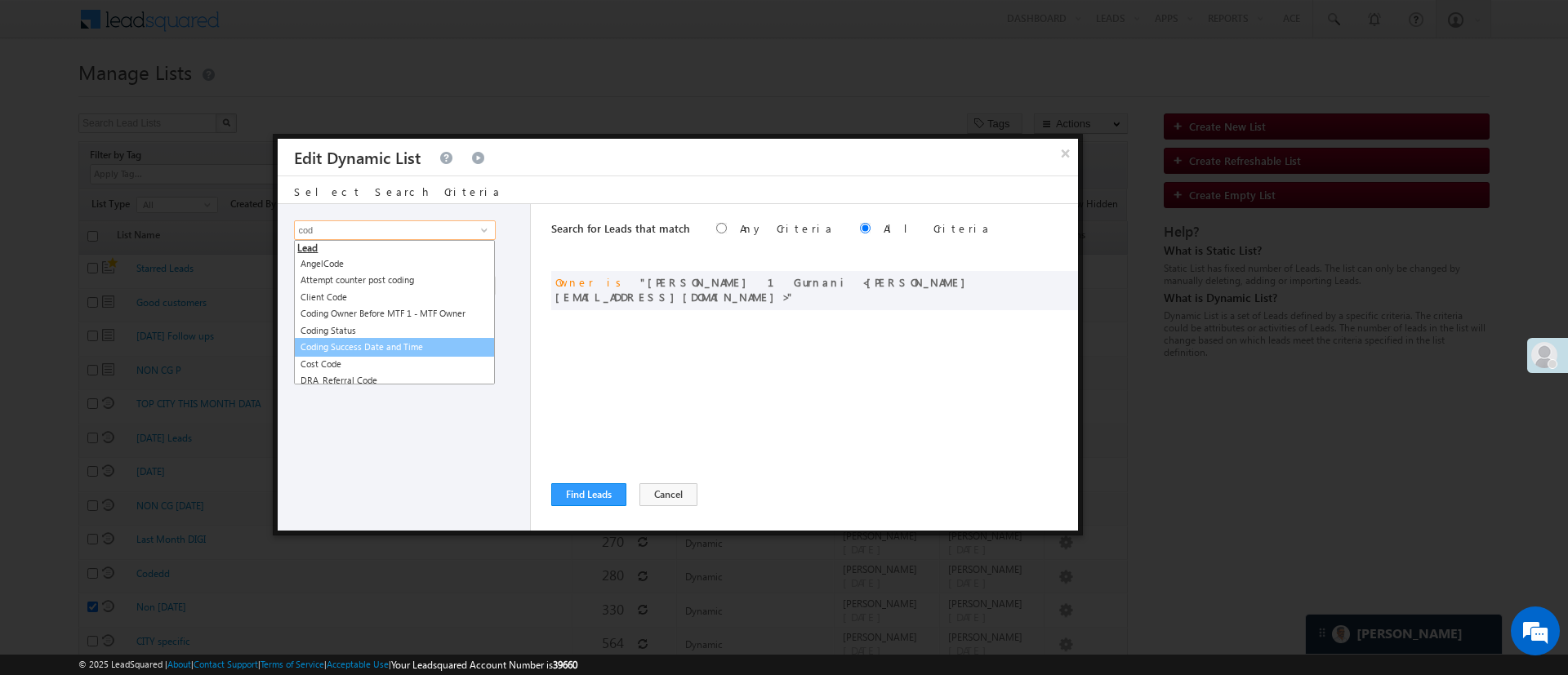
click at [431, 340] on link "Coding Success Date and Time" at bounding box center [395, 347] width 201 height 19
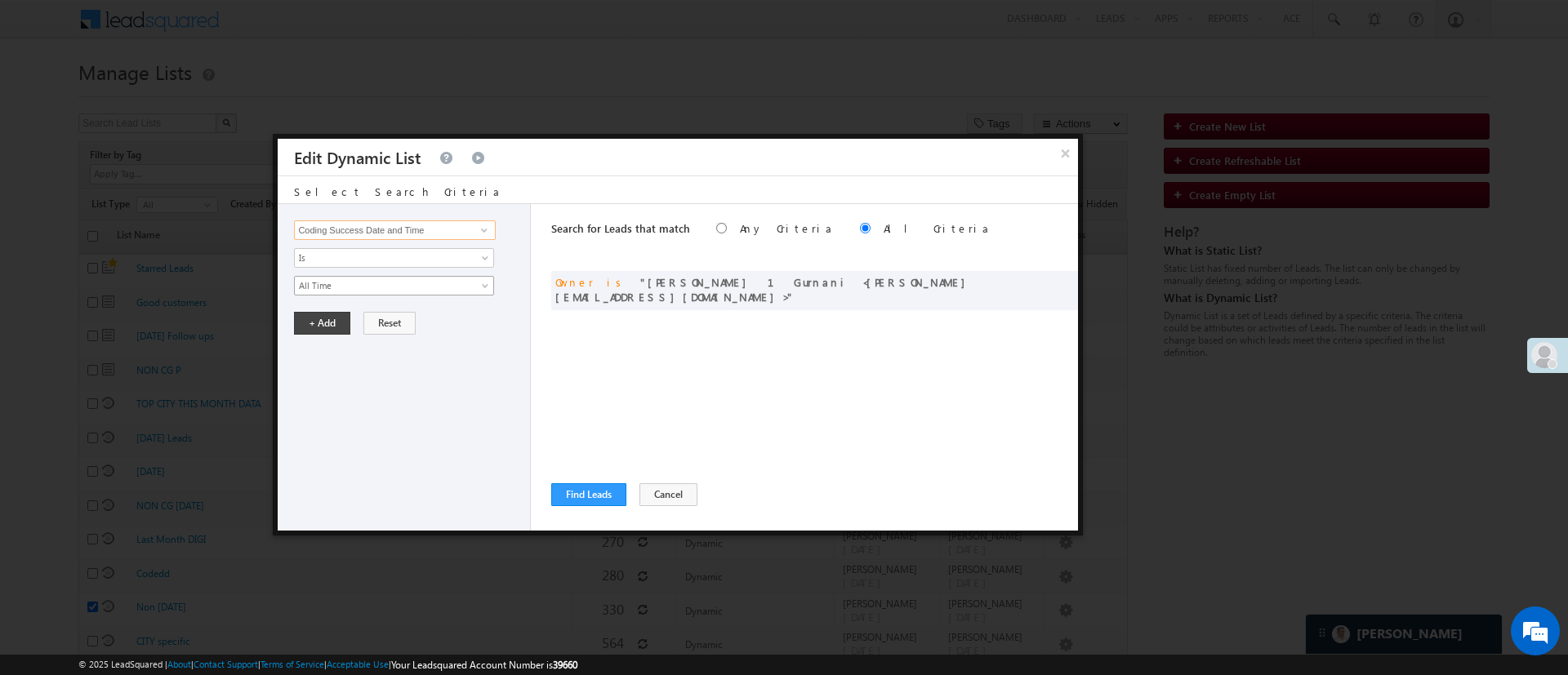
type input "Coding Success Date and Time"
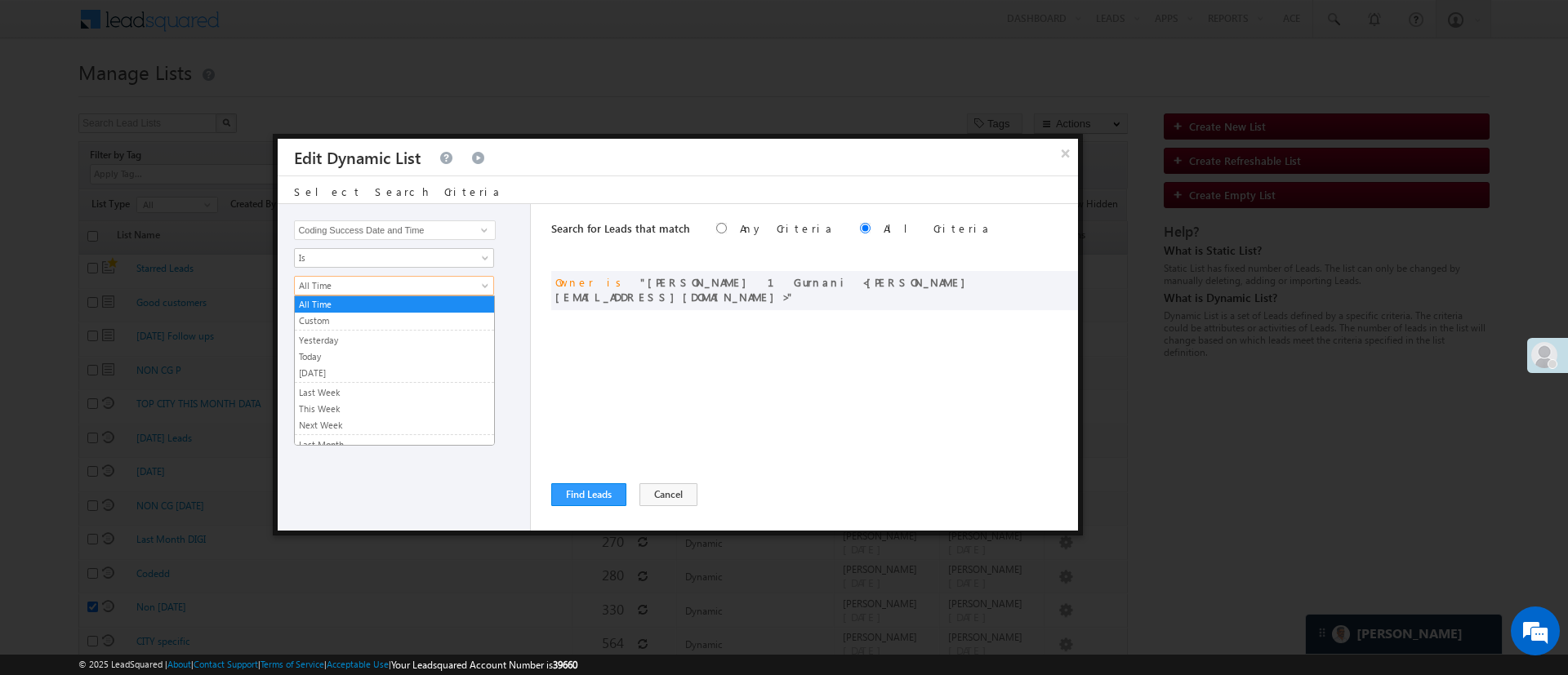
click at [429, 290] on span "All Time" at bounding box center [384, 285] width 178 height 14
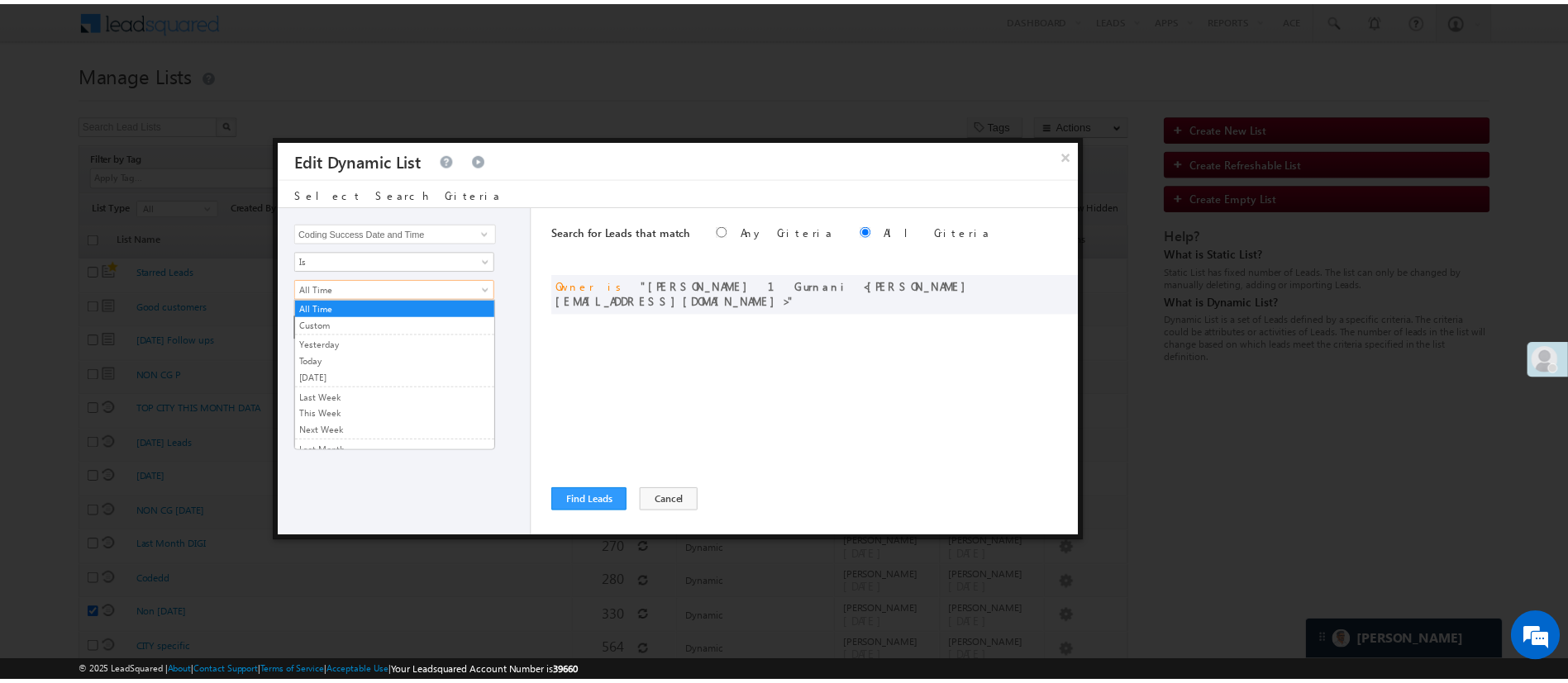
scroll to position [110, 0]
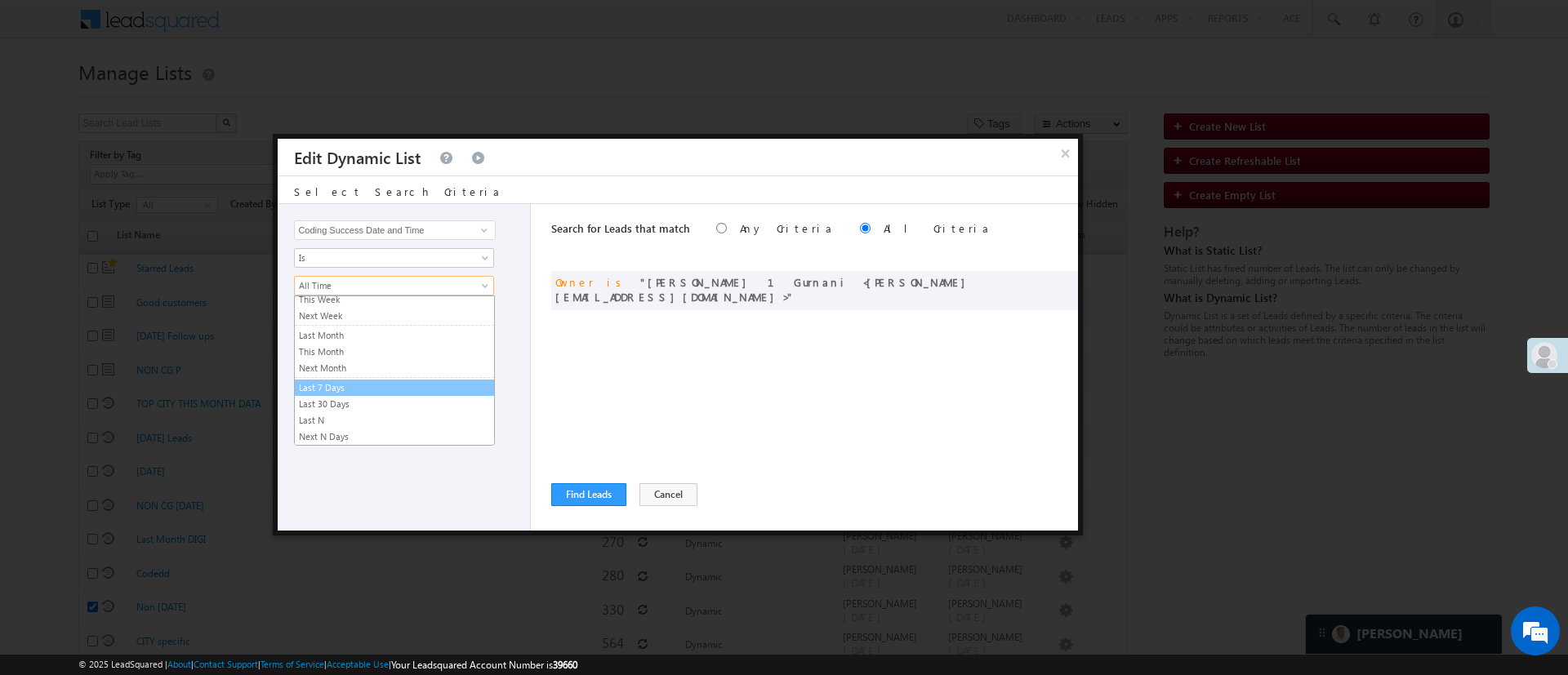
click at [430, 389] on link "Last 7 Days" at bounding box center [395, 387] width 199 height 14
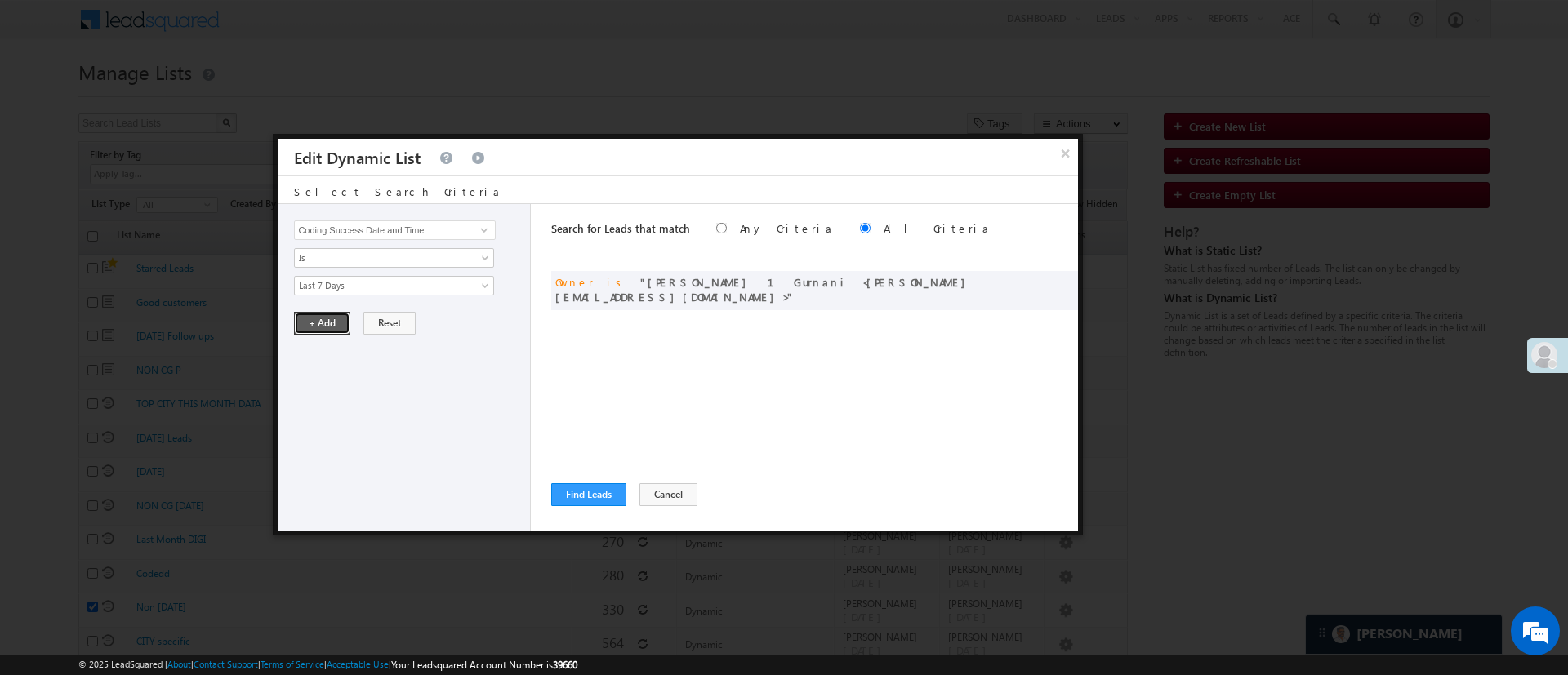
click at [326, 326] on button "+ Add" at bounding box center [322, 323] width 57 height 23
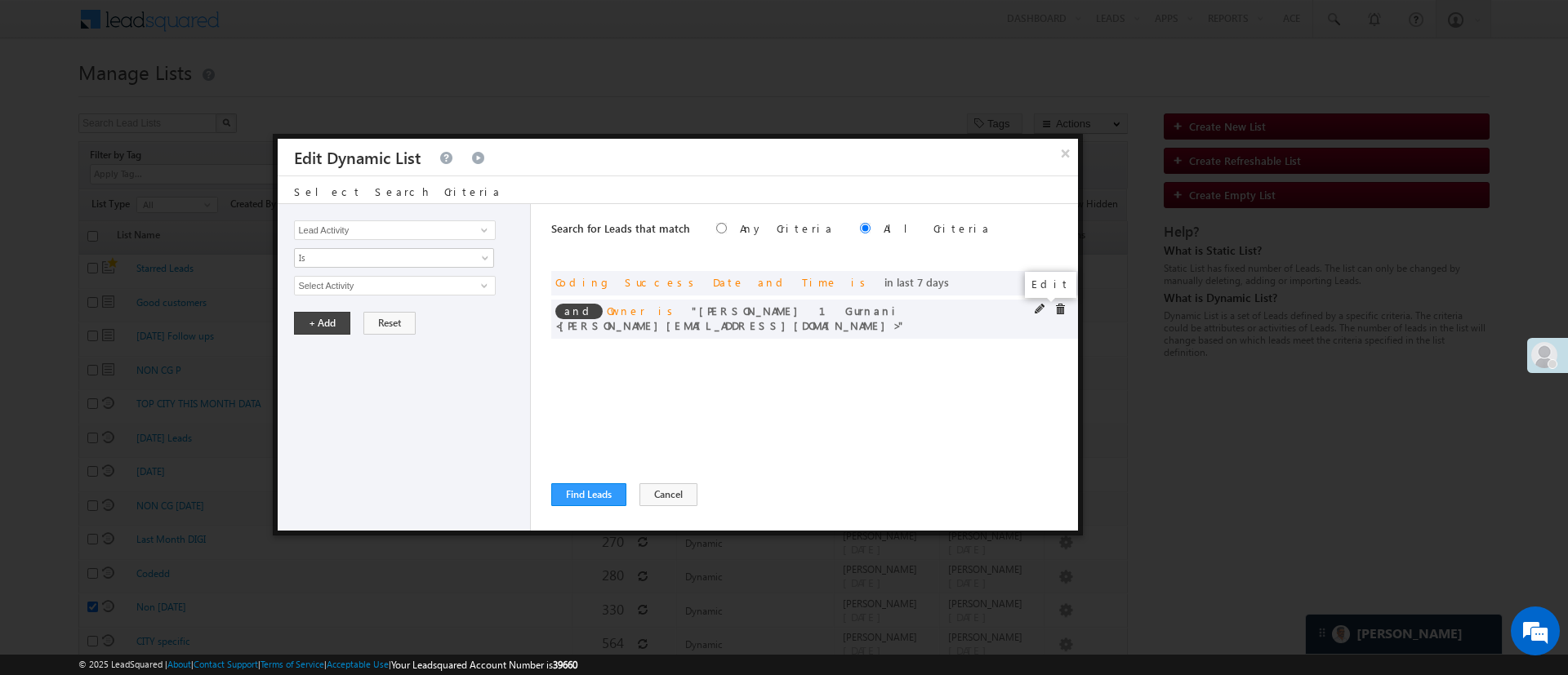
click at [1040, 311] on span at bounding box center [1041, 309] width 12 height 12
click at [462, 282] on span "[PERSON_NAME] 1Gurnani" at bounding box center [387, 286] width 185 height 18
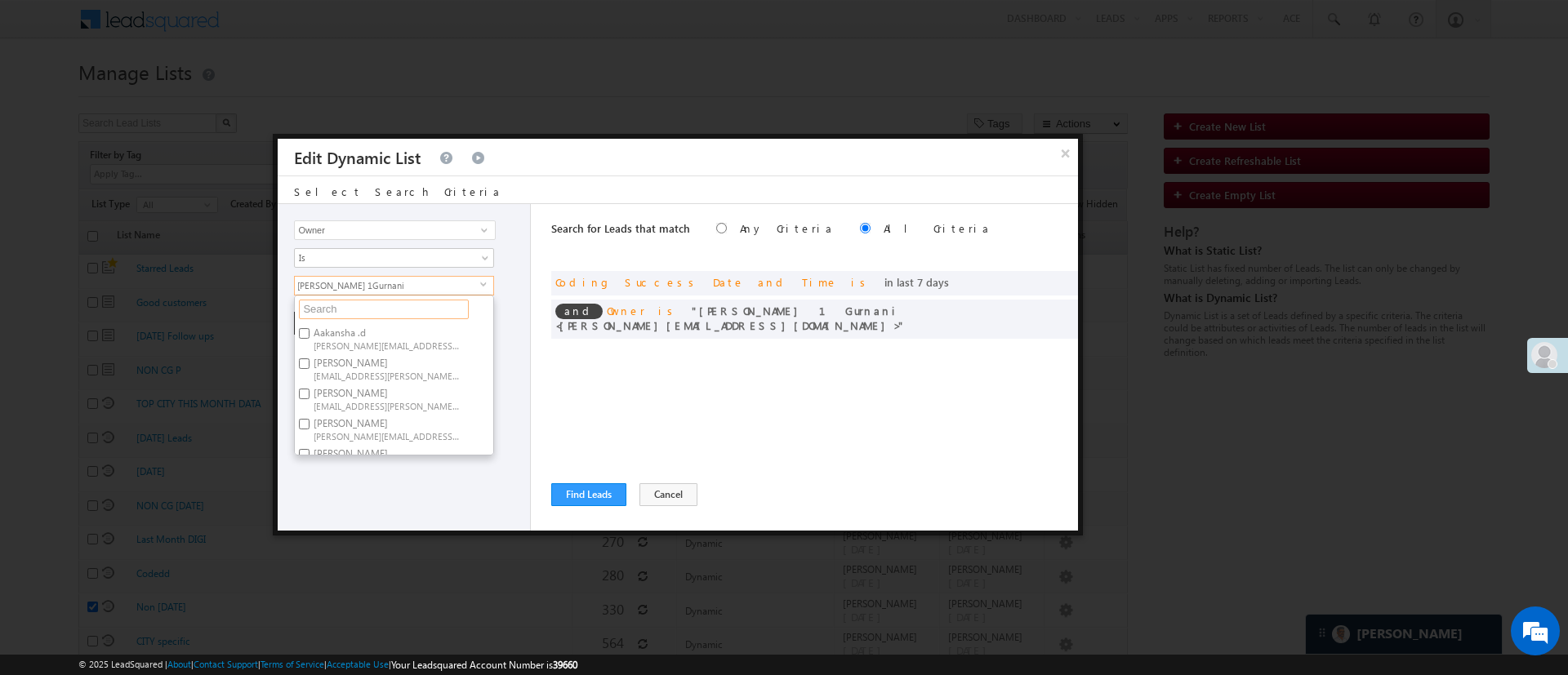
click at [427, 313] on input "text" at bounding box center [384, 309] width 170 height 19
type input "moni"
click at [374, 340] on span "[PERSON_NAME][EMAIL_ADDRESS][DOMAIN_NAME]" at bounding box center [387, 345] width 147 height 12
click at [309, 339] on input "[PERSON_NAME] [PERSON_NAME][EMAIL_ADDRESS][DOMAIN_NAME]" at bounding box center [304, 333] width 11 height 11
checkbox input "true"
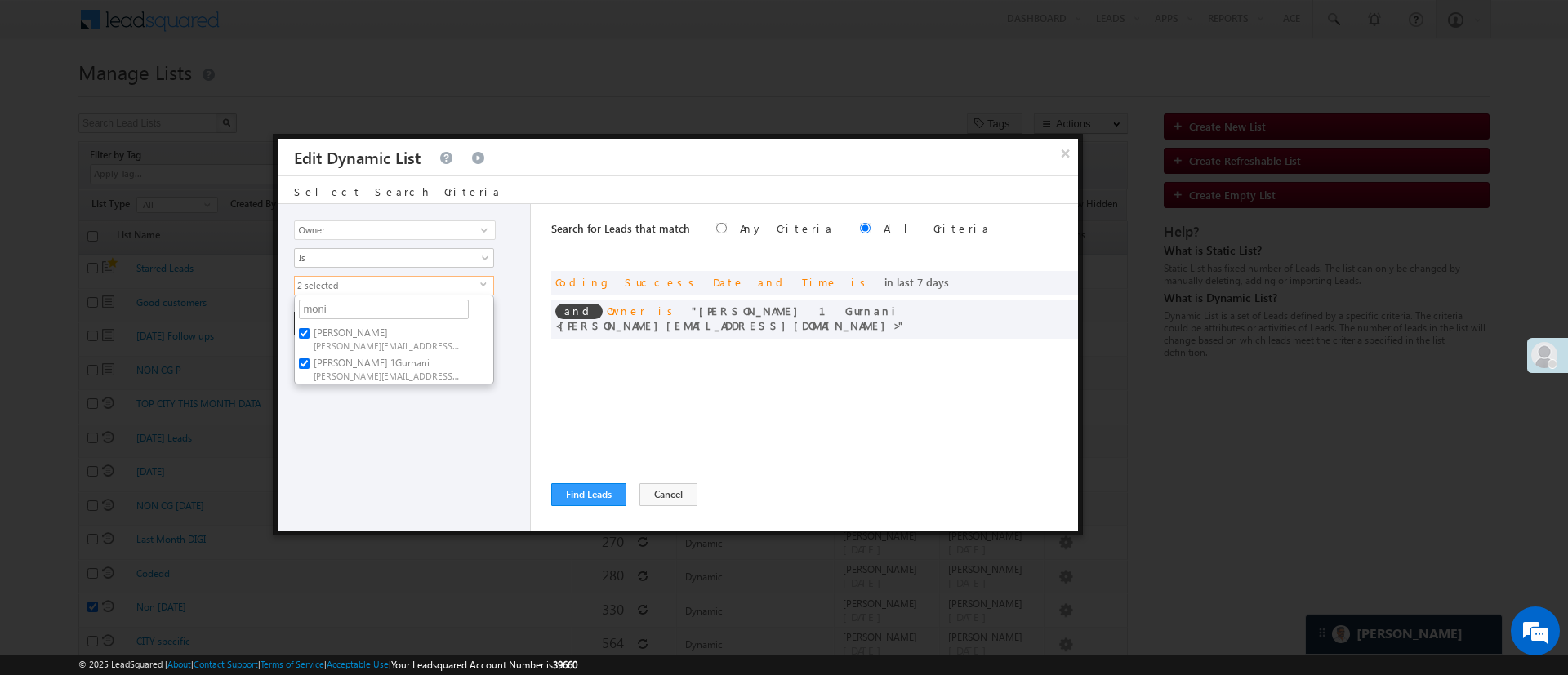
click at [396, 431] on div "Lead Activity Task Sales Group Prospect Id WA Last Message Timestamp 4th Day Di…" at bounding box center [405, 367] width 254 height 326
click at [317, 320] on button "+ Add" at bounding box center [322, 323] width 57 height 23
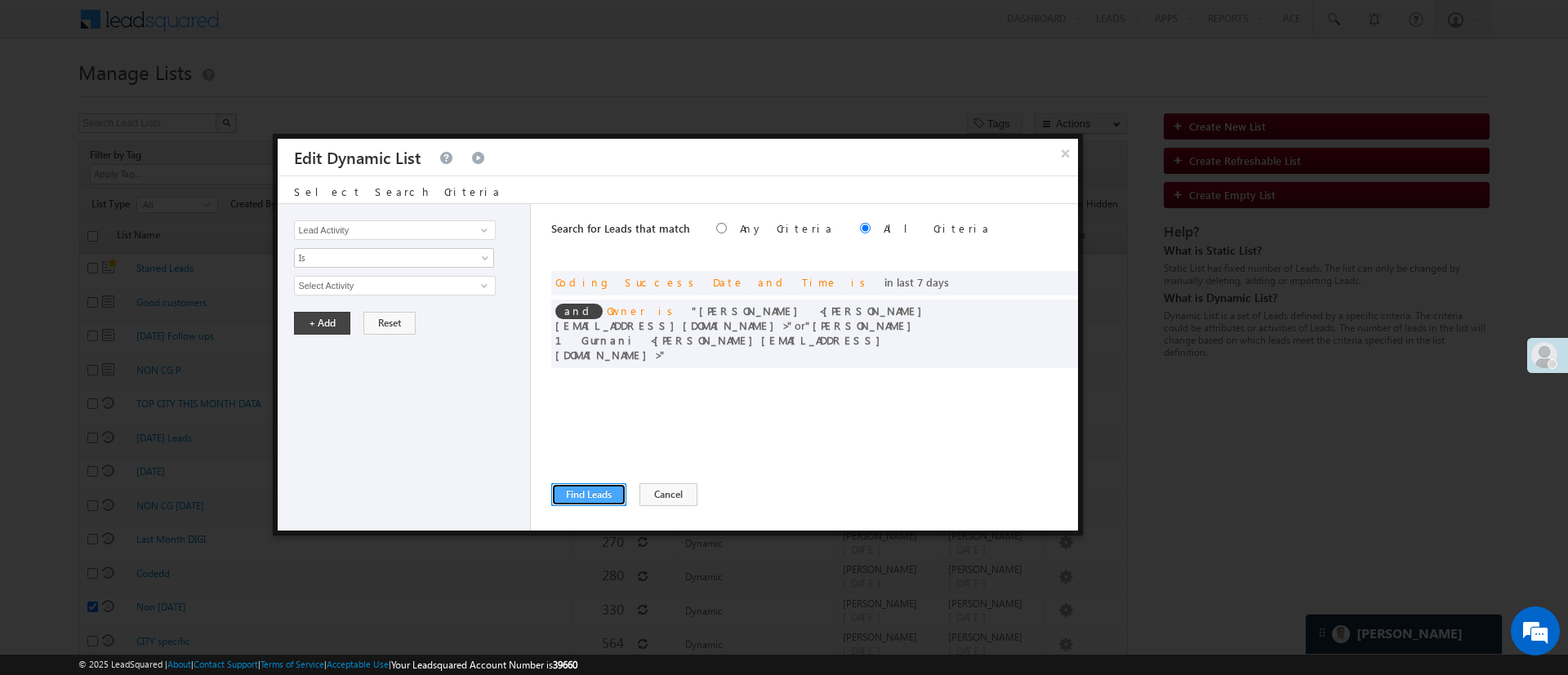
click at [603, 492] on button "Find Leads" at bounding box center [588, 494] width 75 height 23
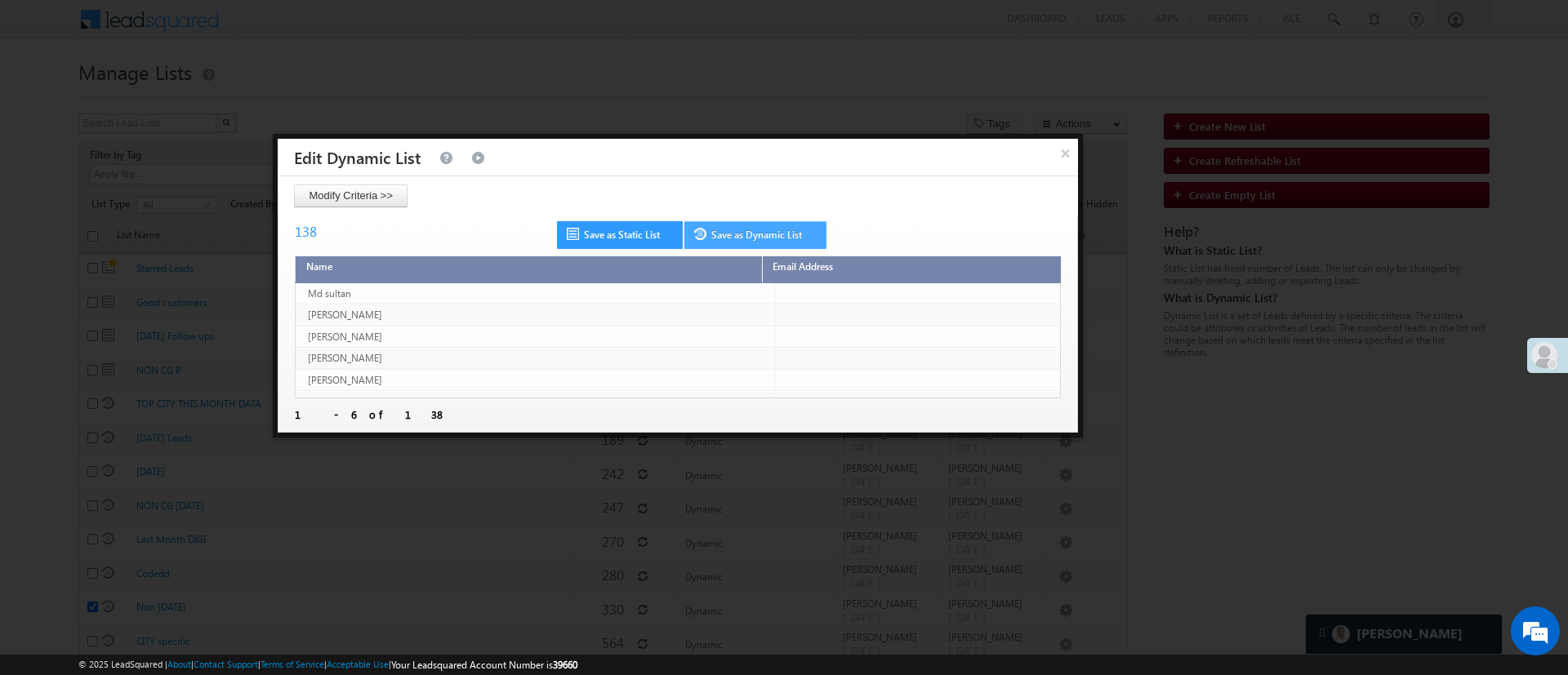
click at [768, 230] on link "Save as Dynamic List" at bounding box center [756, 235] width 142 height 28
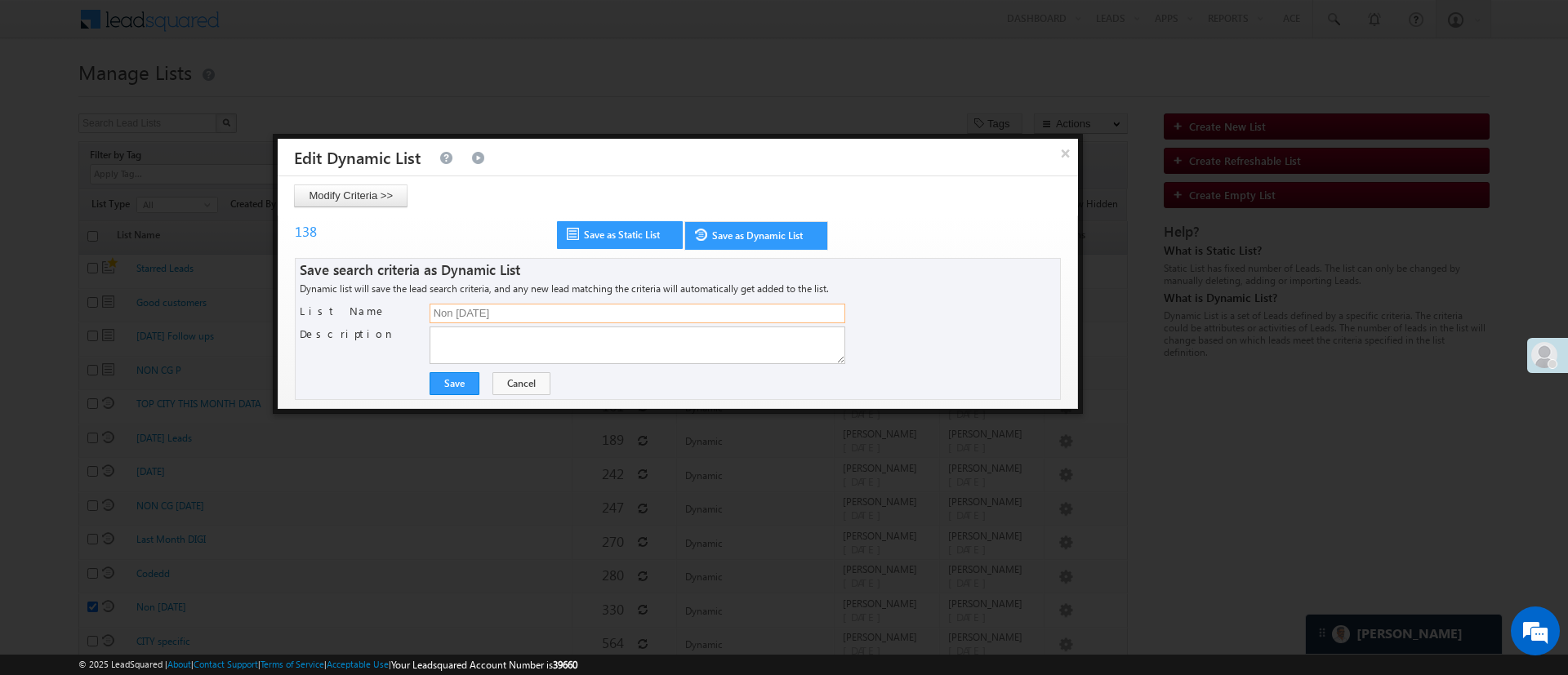
drag, startPoint x: 515, startPoint y: 308, endPoint x: 300, endPoint y: 281, distance: 216.7
click at [300, 281] on div "Save search criteria as Dynamic List Dynamic list will save the lead search cri…" at bounding box center [678, 329] width 766 height 142
click at [300, 281] on p "Save search criteria as Dynamic List Dynamic list will save the lead search cri…" at bounding box center [678, 280] width 757 height 34
type input "Engagement"
click at [458, 378] on button "Save" at bounding box center [454, 384] width 50 height 23
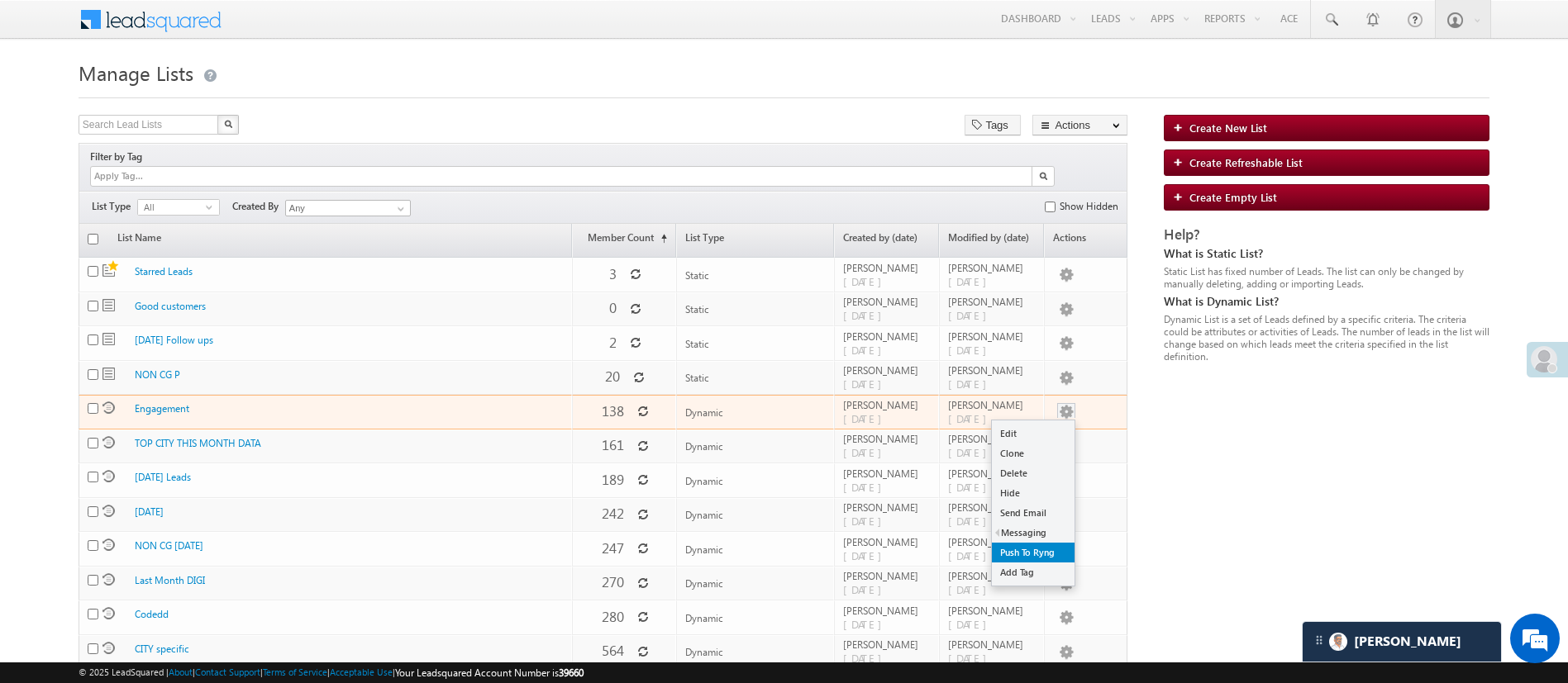
click at [1042, 543] on link "Push To Ryng" at bounding box center [1033, 552] width 83 height 20
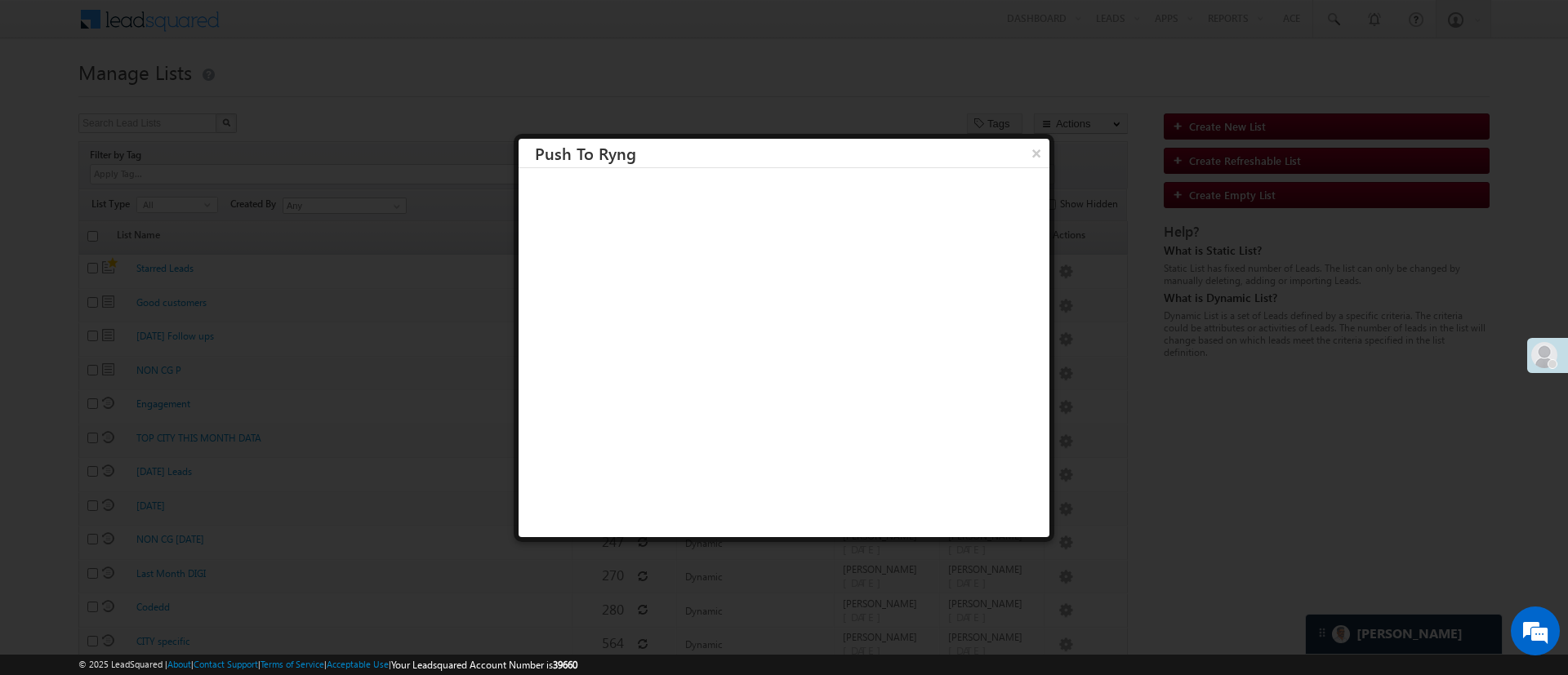
click at [1003, 164] on h3 "Push To Ryng" at bounding box center [792, 153] width 515 height 29
click at [1023, 161] on button "×" at bounding box center [1036, 153] width 27 height 29
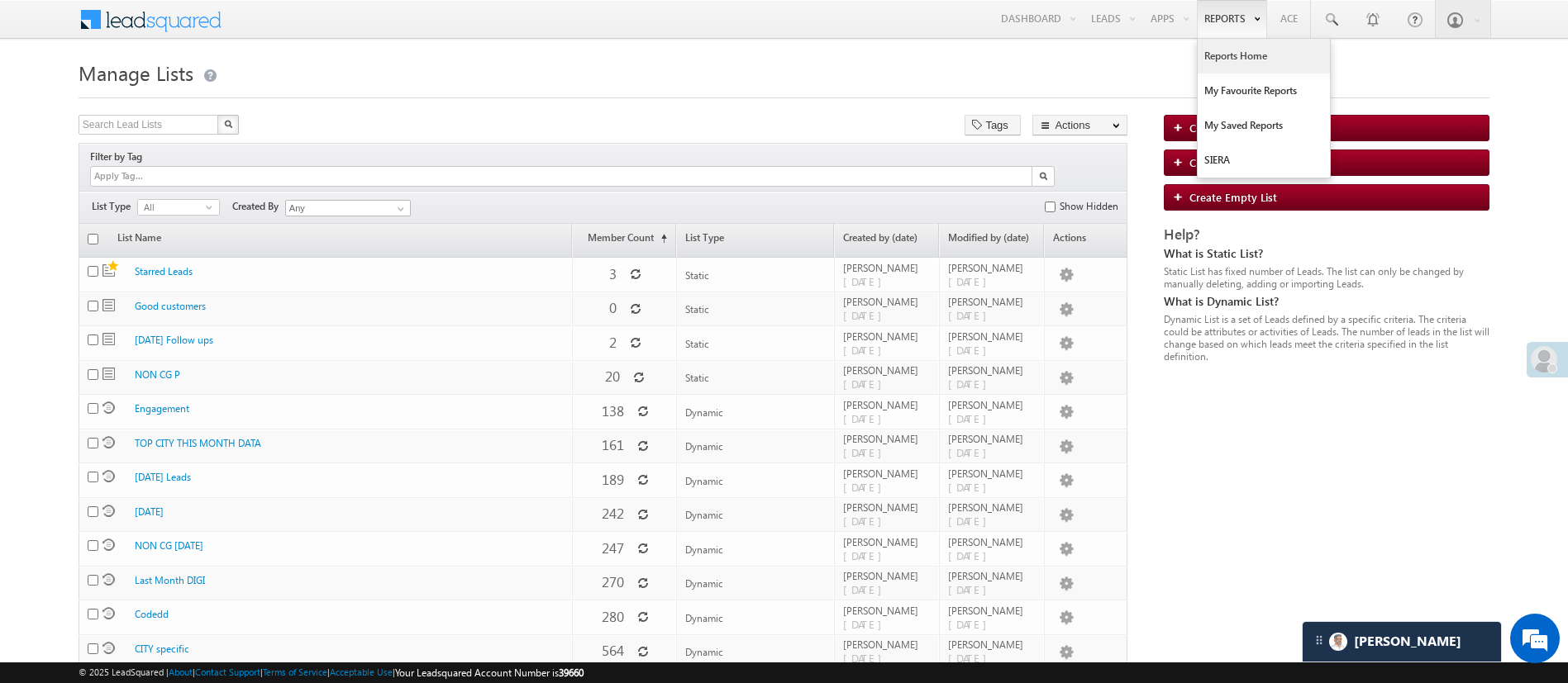
click at [1240, 43] on link "Reports Home" at bounding box center [1263, 56] width 133 height 35
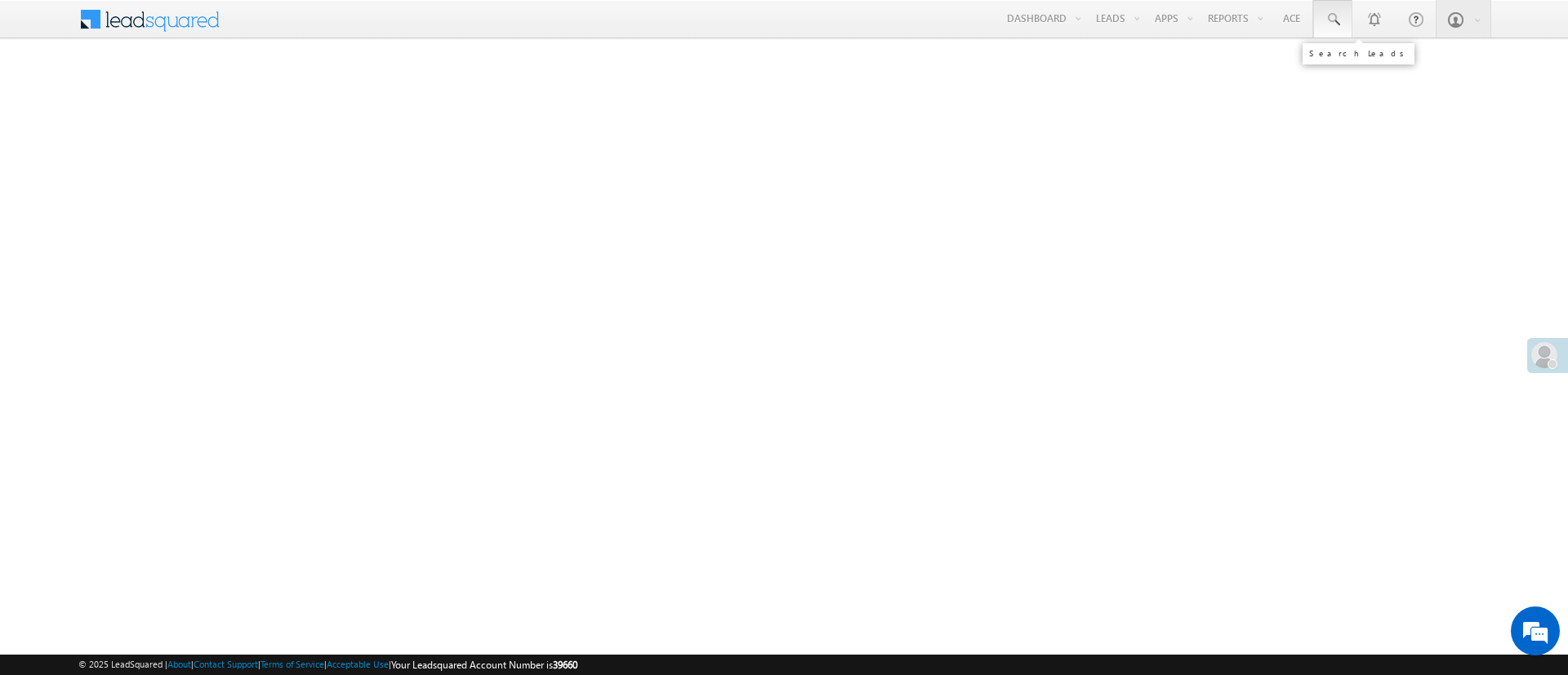
click at [1345, 18] on link at bounding box center [1333, 19] width 39 height 37
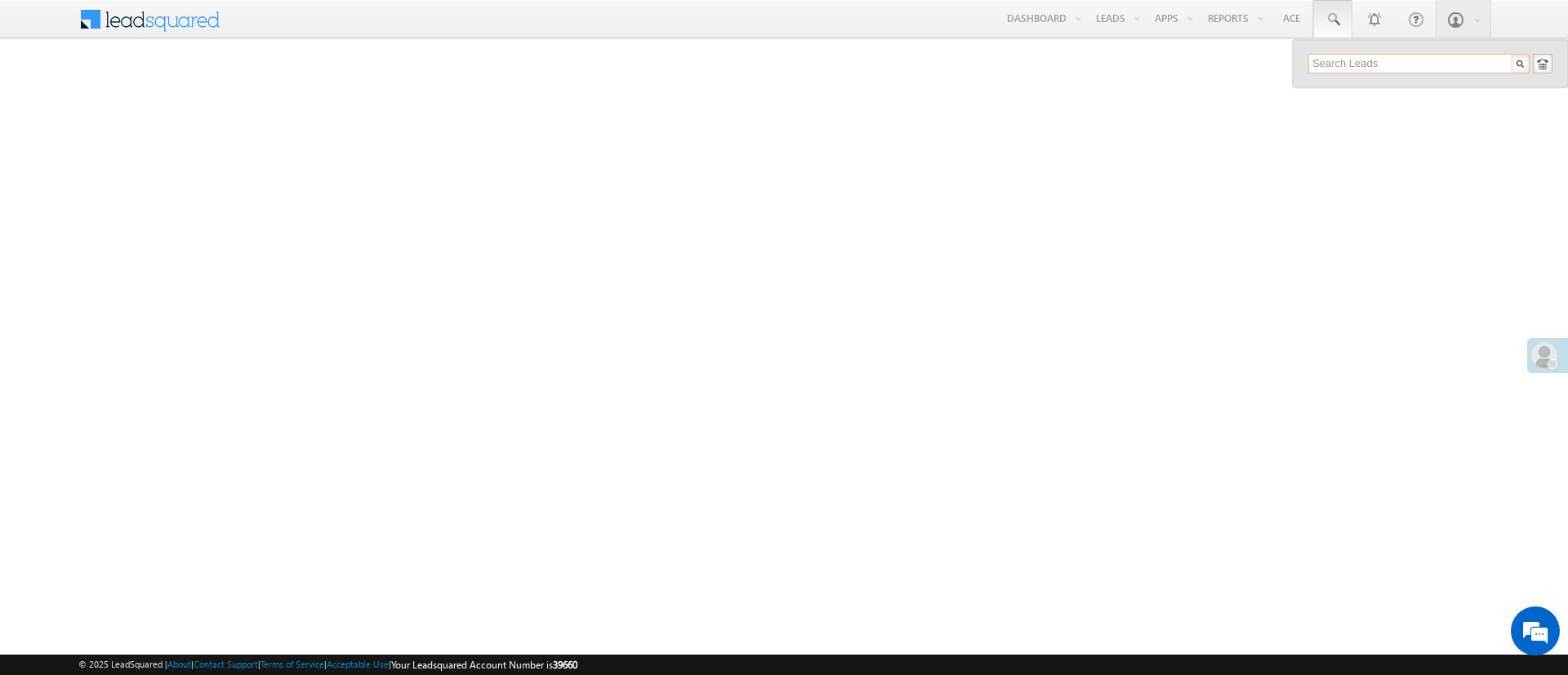
paste input "EQ27627595"
type input "EQ27627595"
click at [1374, 89] on div "Ad Khuman" at bounding box center [1426, 87] width 219 height 18
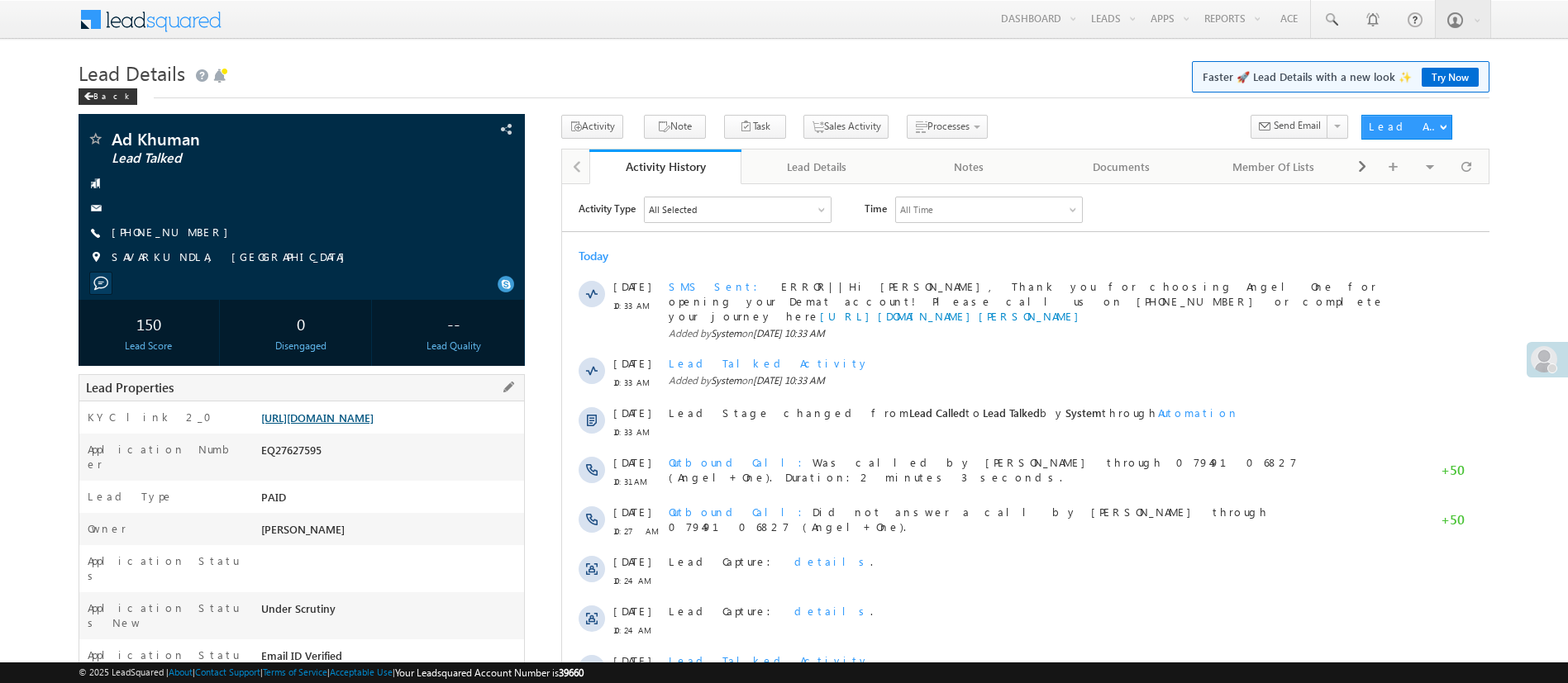
click at [374, 425] on link "[URL][DOMAIN_NAME]" at bounding box center [317, 417] width 112 height 14
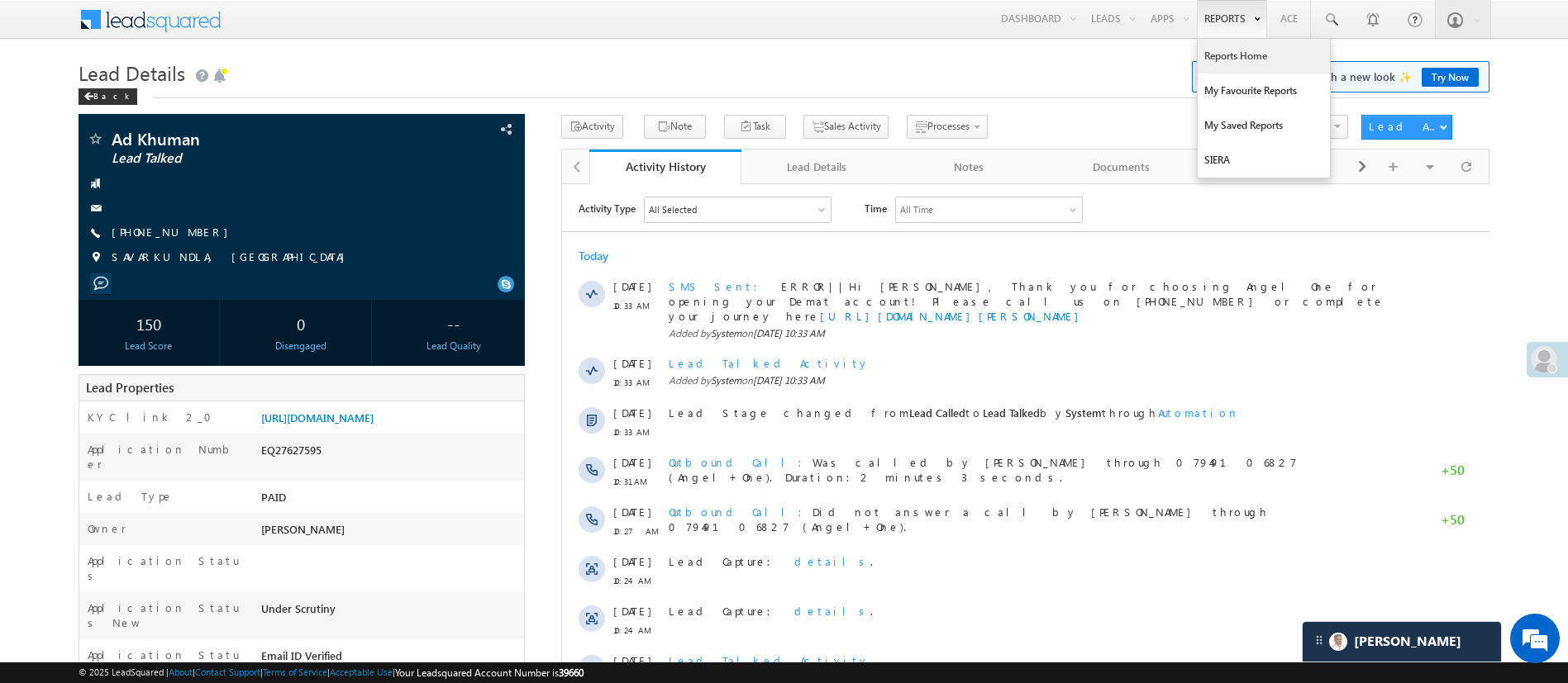
click at [1229, 62] on link "Reports Home" at bounding box center [1263, 56] width 133 height 35
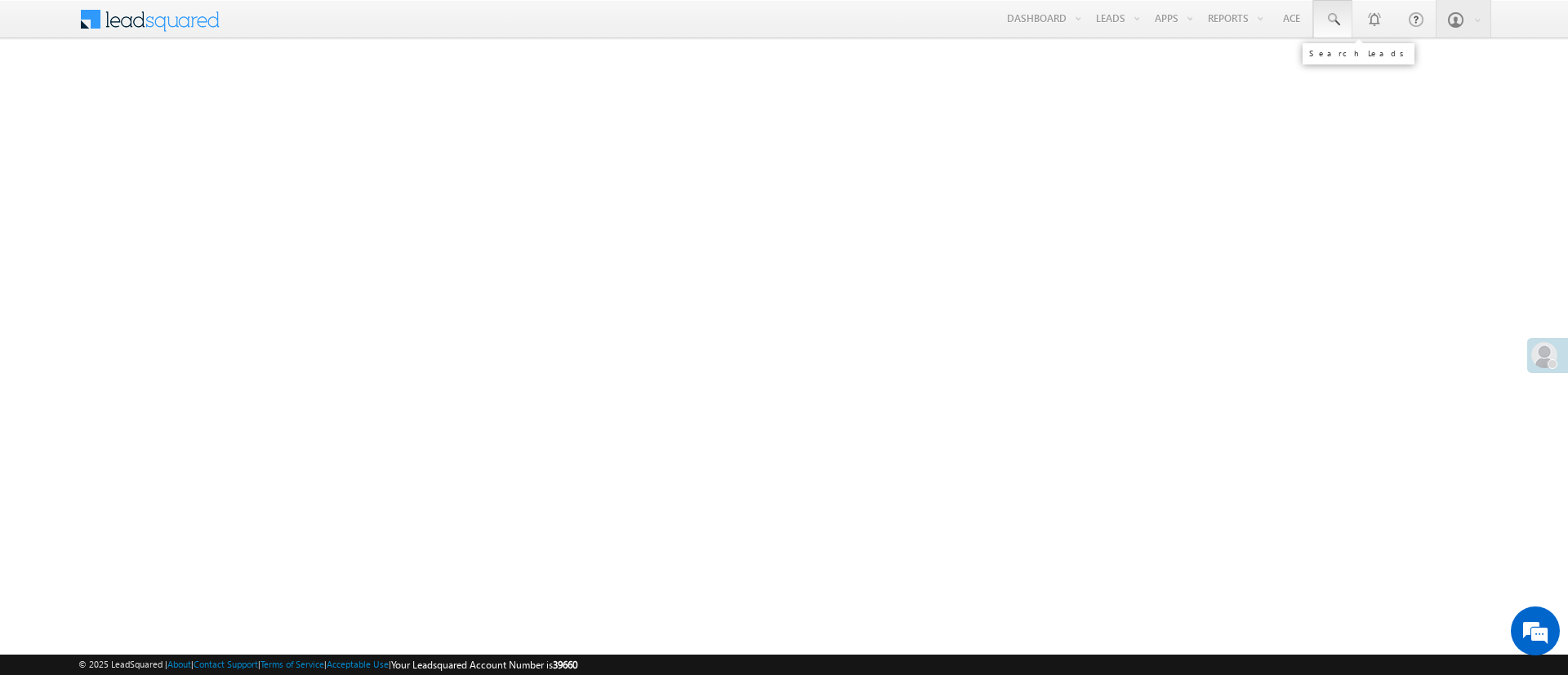
click at [1339, 8] on link at bounding box center [1333, 19] width 39 height 37
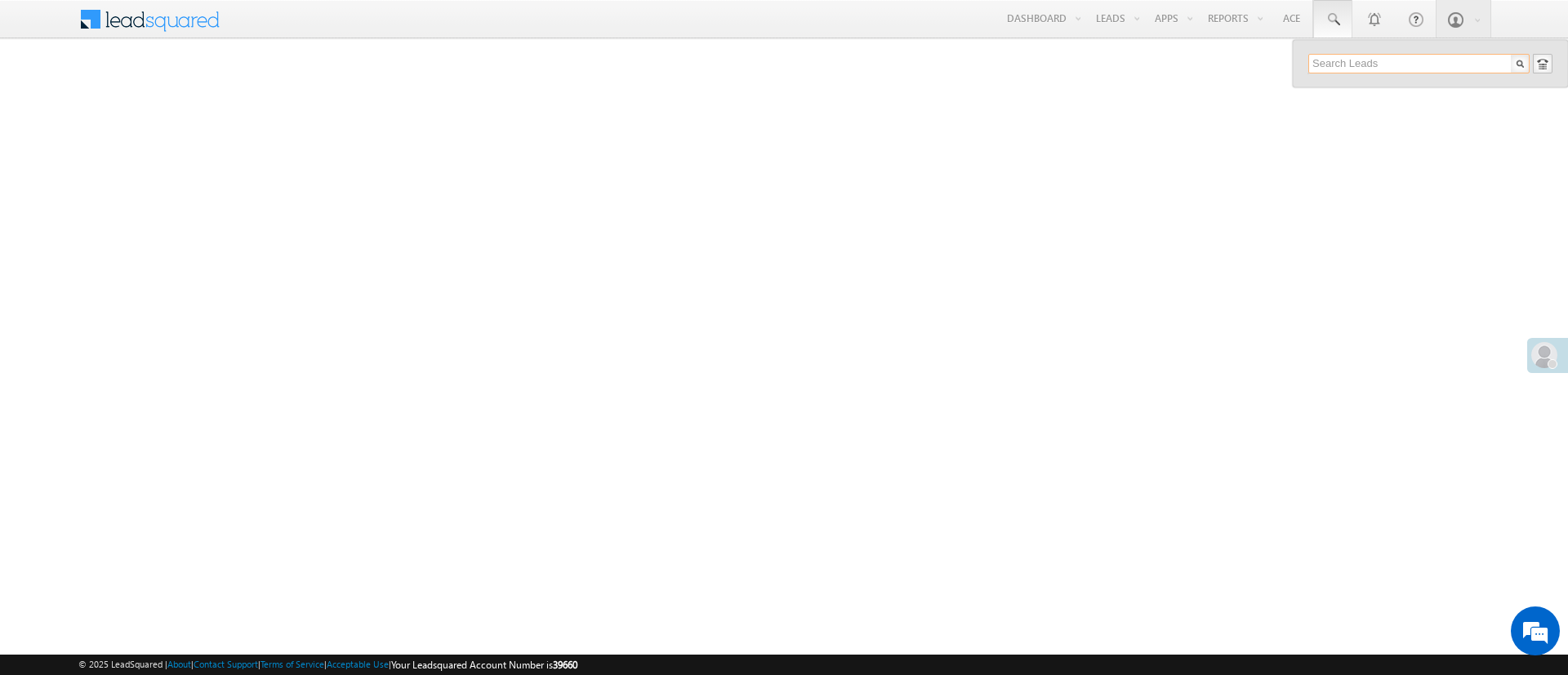
paste input "EQ27627595"
type input "EQ27627595"
click at [1381, 86] on div "Ad Khuman" at bounding box center [1426, 87] width 219 height 18
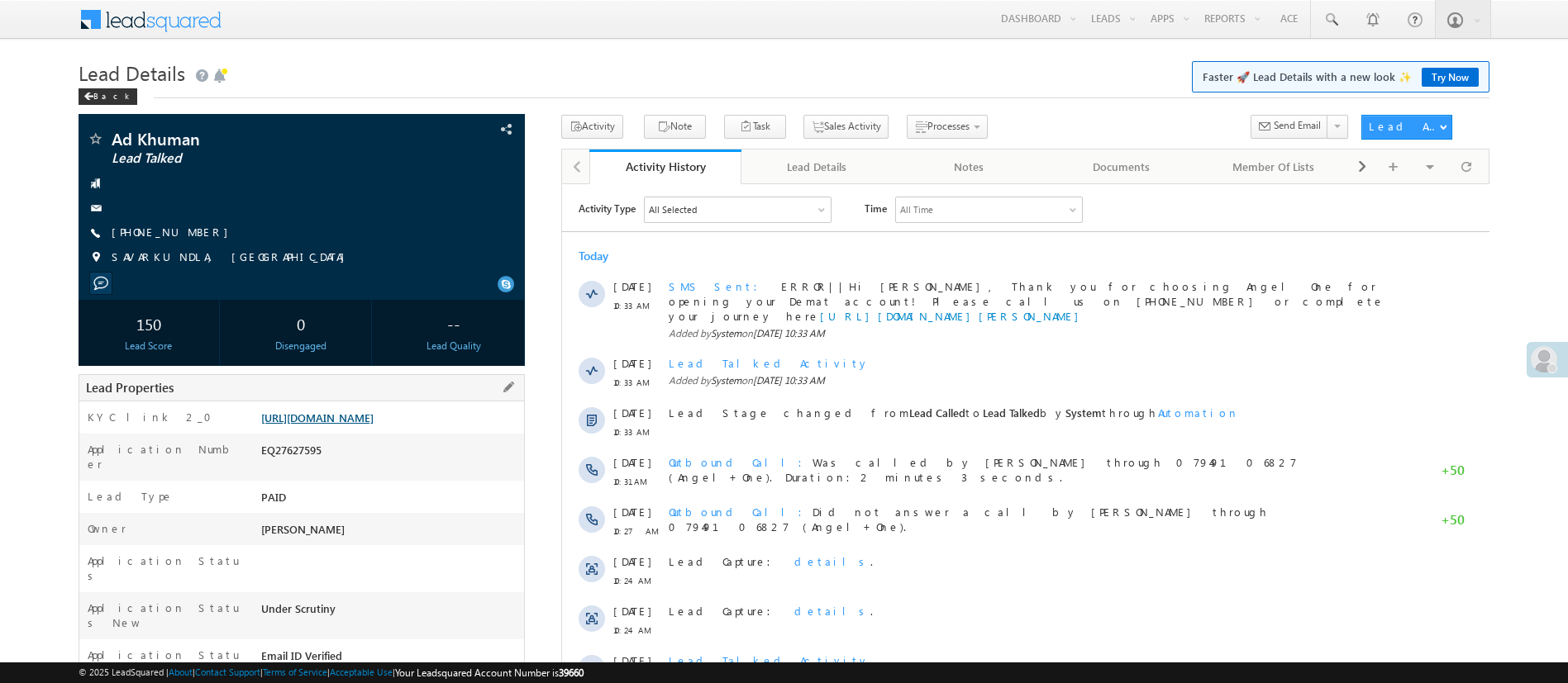
click at [311, 425] on link "[URL][DOMAIN_NAME]" at bounding box center [317, 417] width 112 height 14
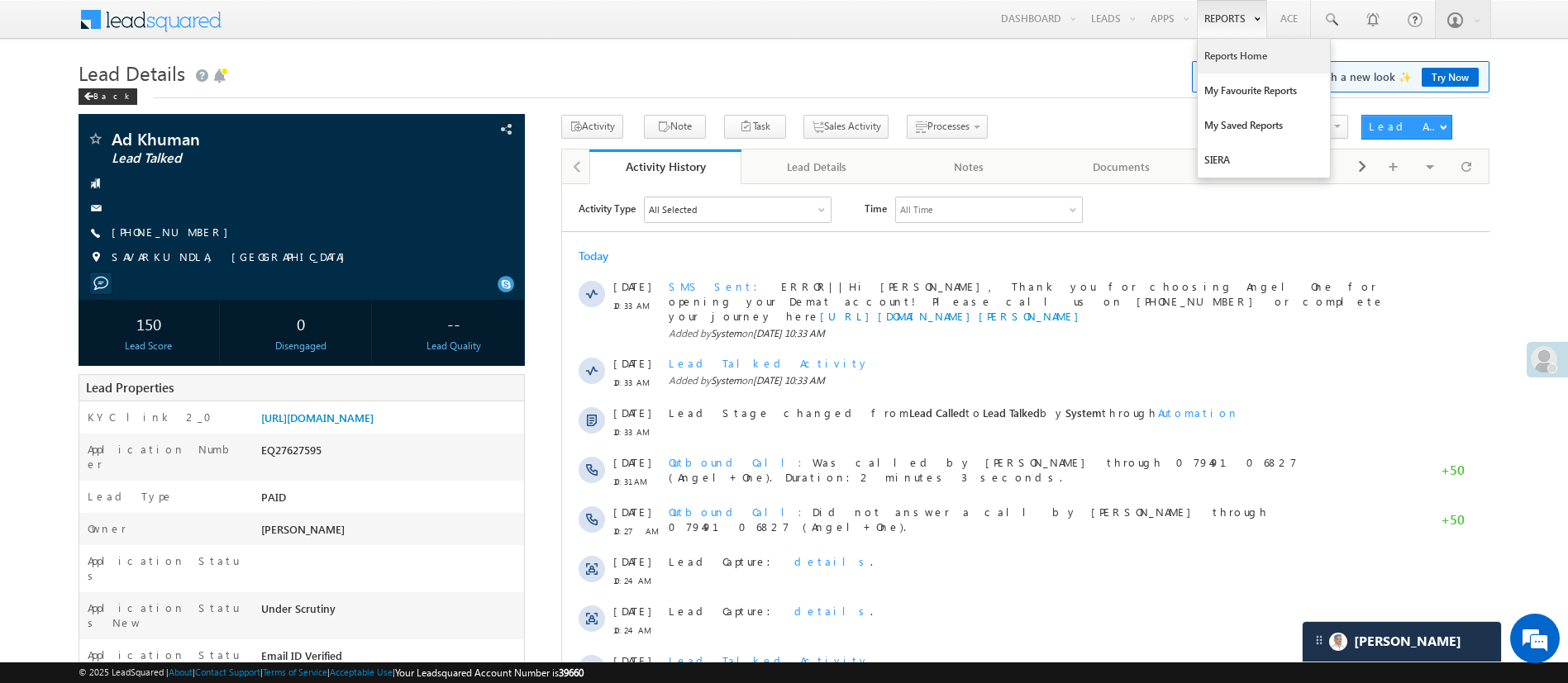
click at [1222, 44] on link "Reports Home" at bounding box center [1263, 56] width 133 height 35
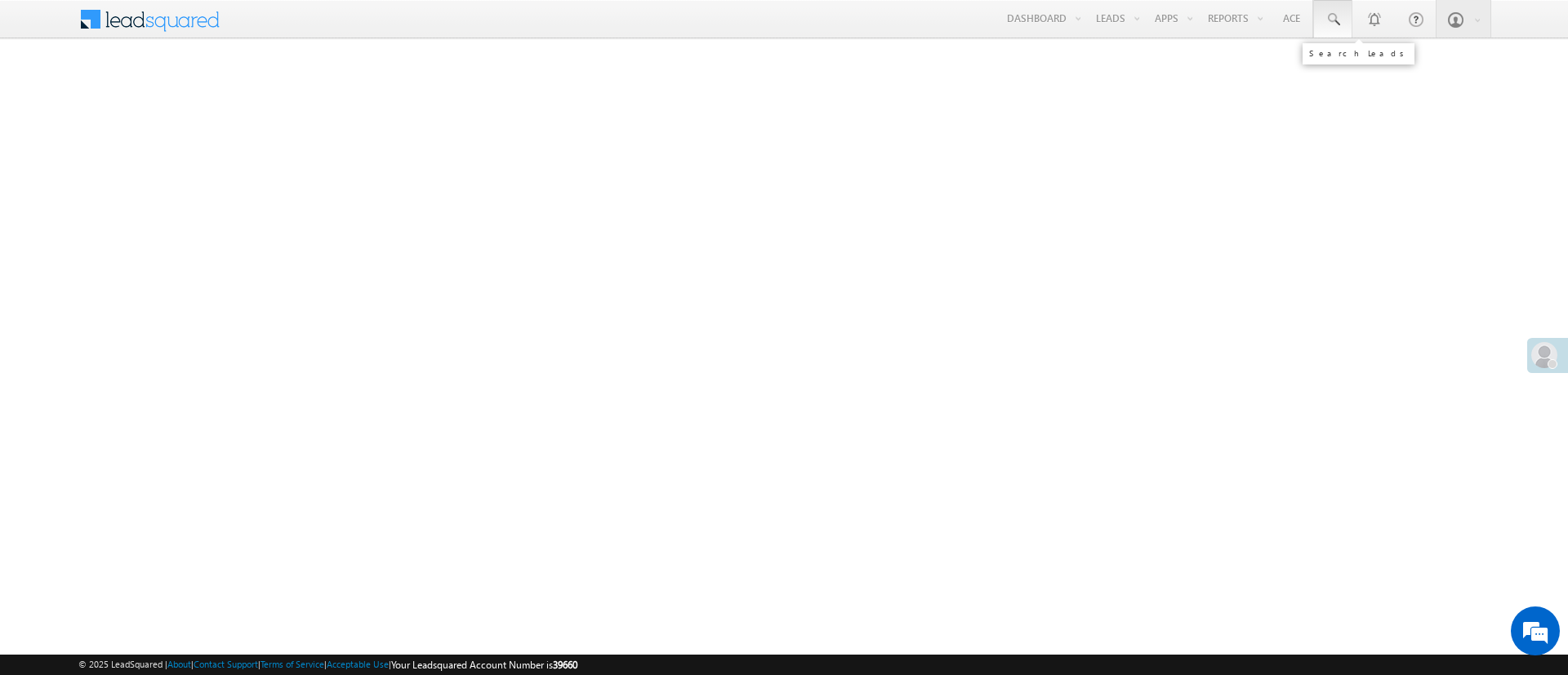
click at [1327, 21] on span at bounding box center [1332, 19] width 16 height 16
paste input "EQ27627595"
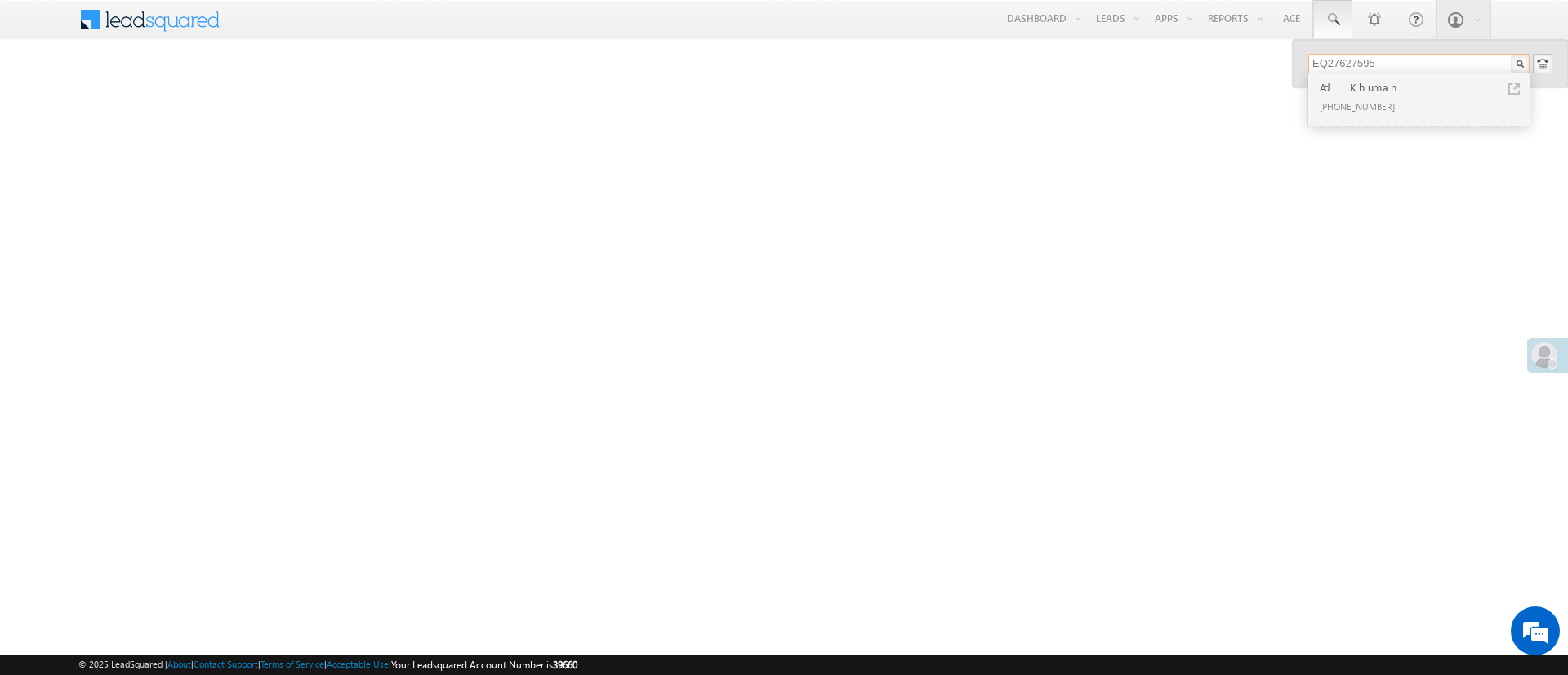
type input "EQ27627595"
click at [1418, 91] on div "Ad Khuman" at bounding box center [1426, 87] width 219 height 18
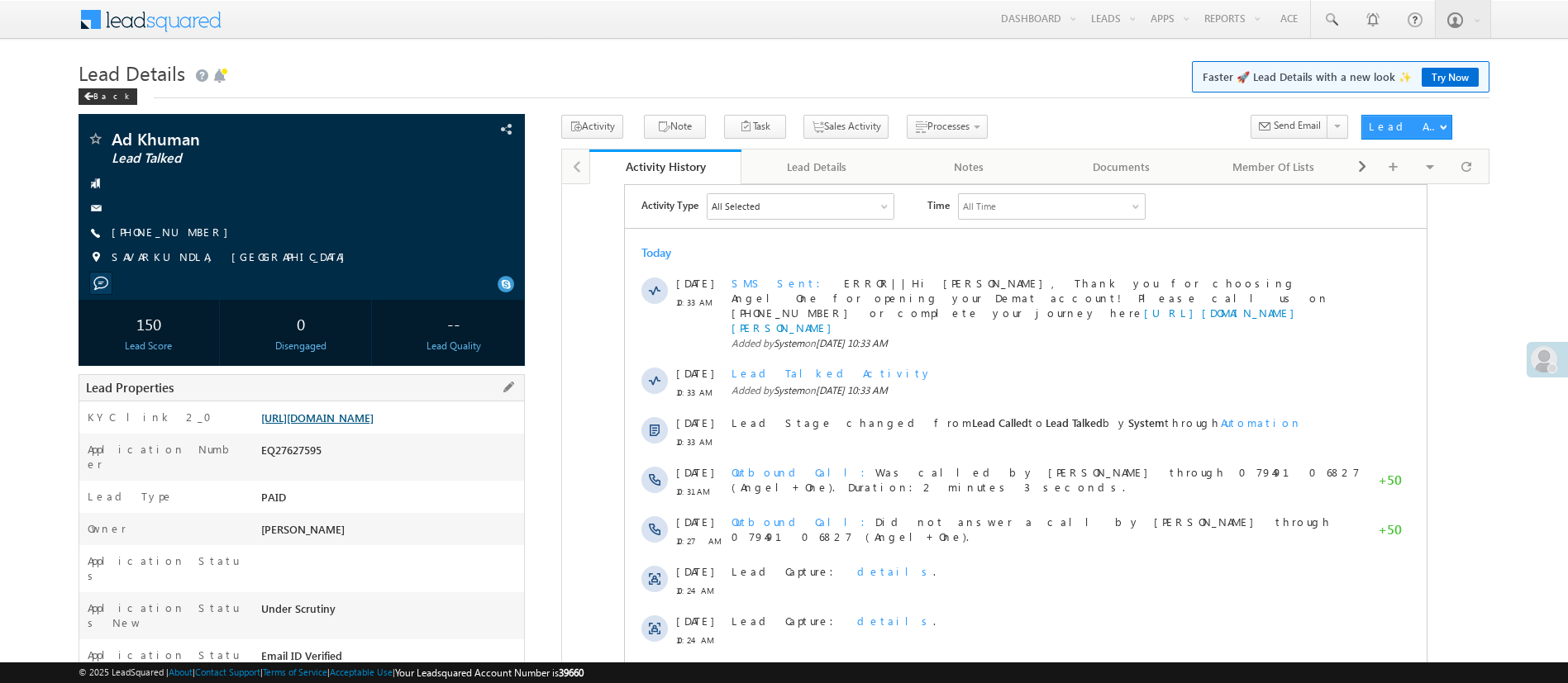
click at [374, 412] on link "https://angelbroking1-pk3em7sa.customui-test.leadsquared.com?leadId=a3ce096a-0e…" at bounding box center [317, 417] width 112 height 14
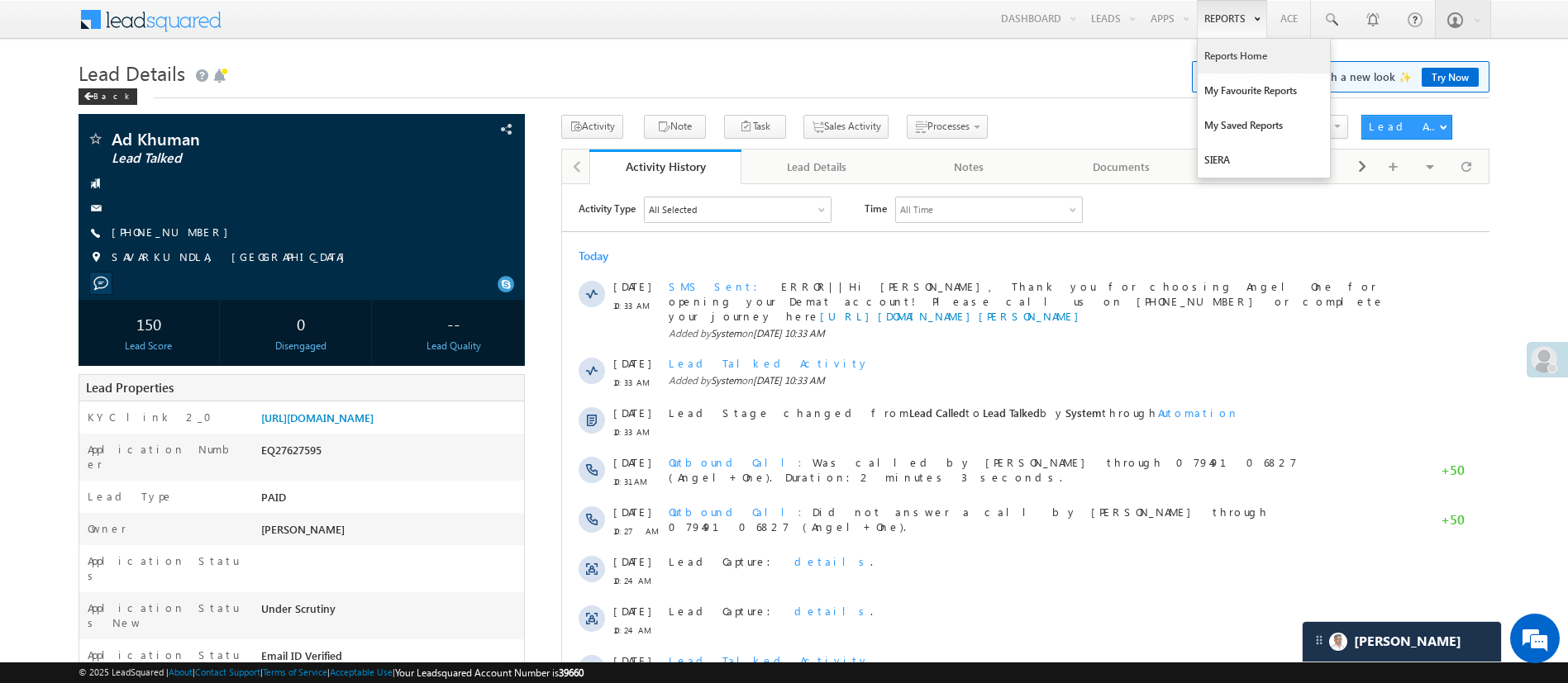
click at [1245, 52] on link "Reports Home" at bounding box center [1263, 56] width 133 height 35
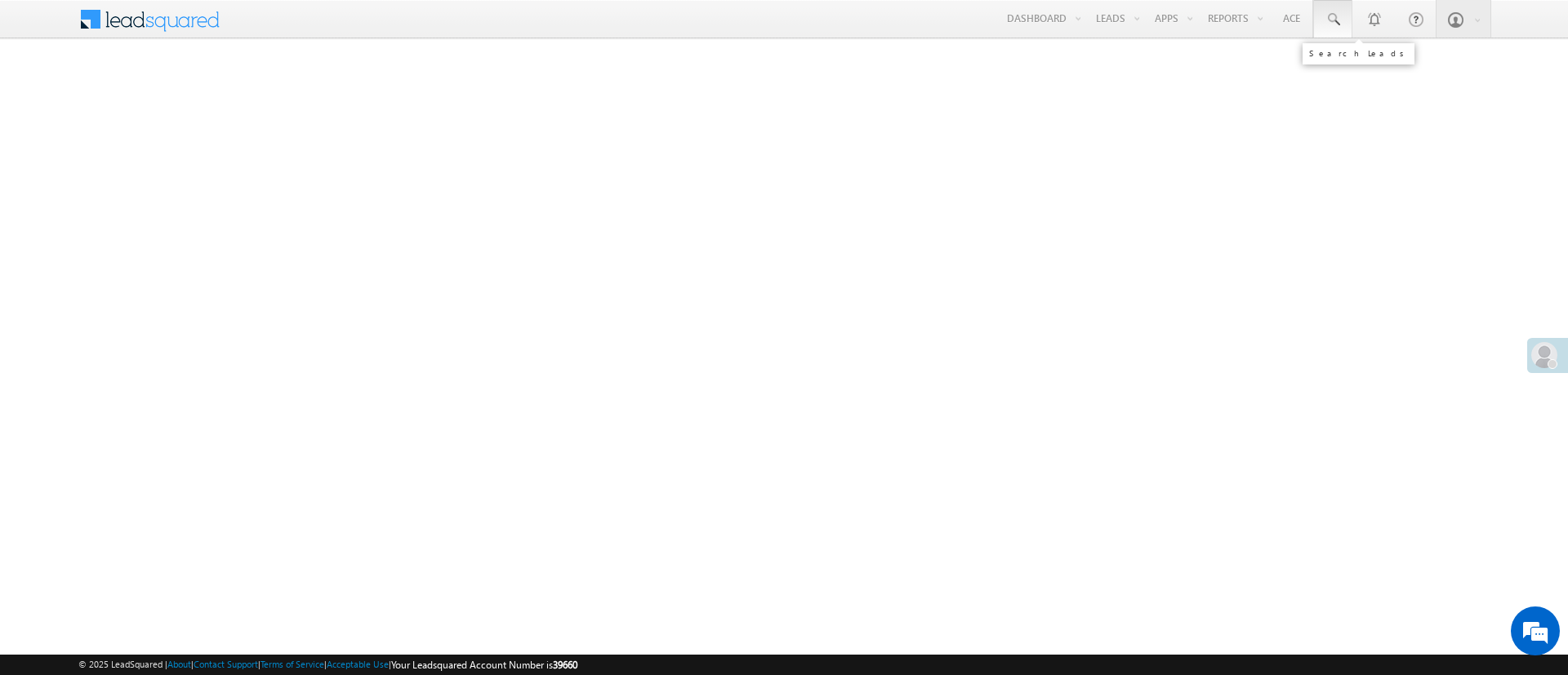
click at [1339, 26] on span at bounding box center [1332, 19] width 16 height 16
paste input "EQ26385044"
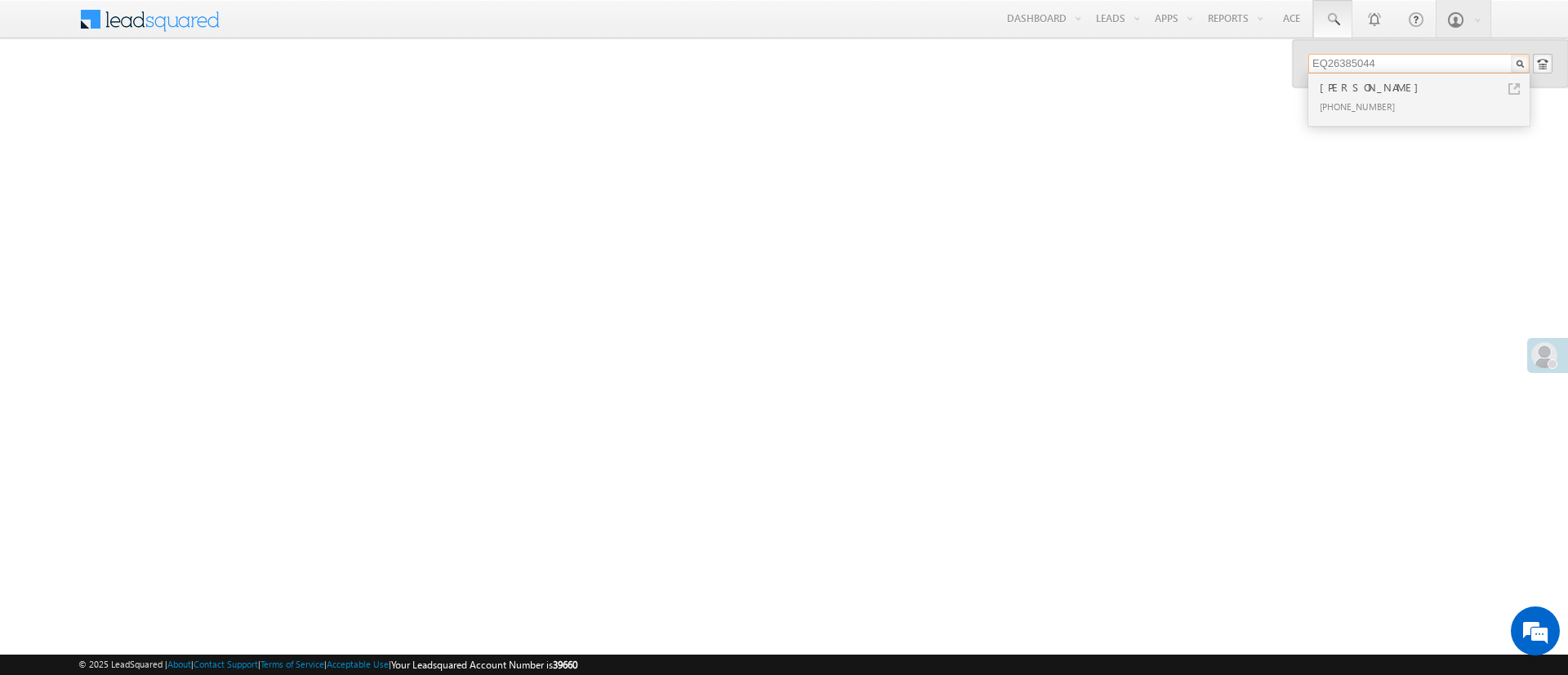
type input "EQ26385044"
click at [1405, 97] on div "[PHONE_NUMBER]" at bounding box center [1426, 106] width 219 height 19
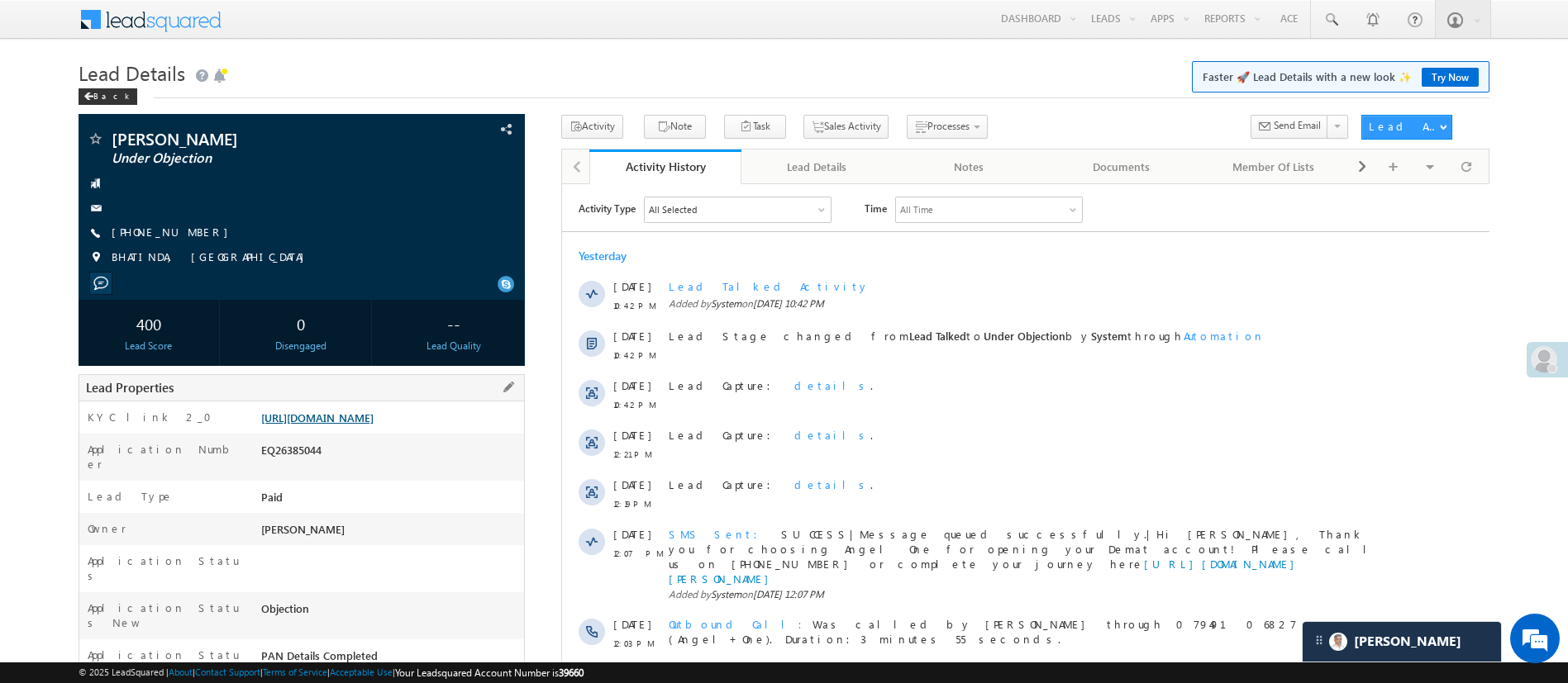
click at [374, 421] on link "https://angelbroking1-pk3em7sa.customui-test.leadsquared.com?leadId=dcca51b4-9a…" at bounding box center [317, 417] width 112 height 14
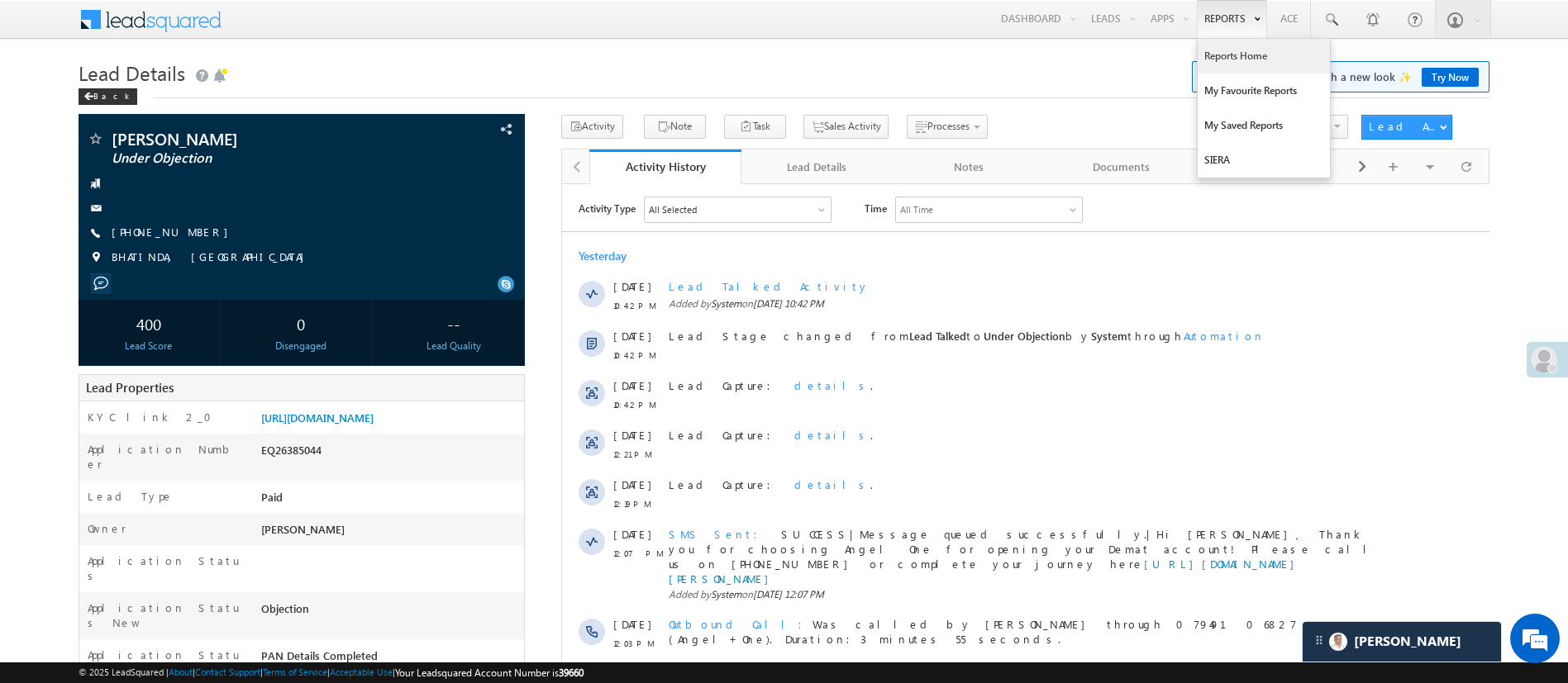
click at [1231, 42] on link "Reports Home" at bounding box center [1263, 56] width 133 height 35
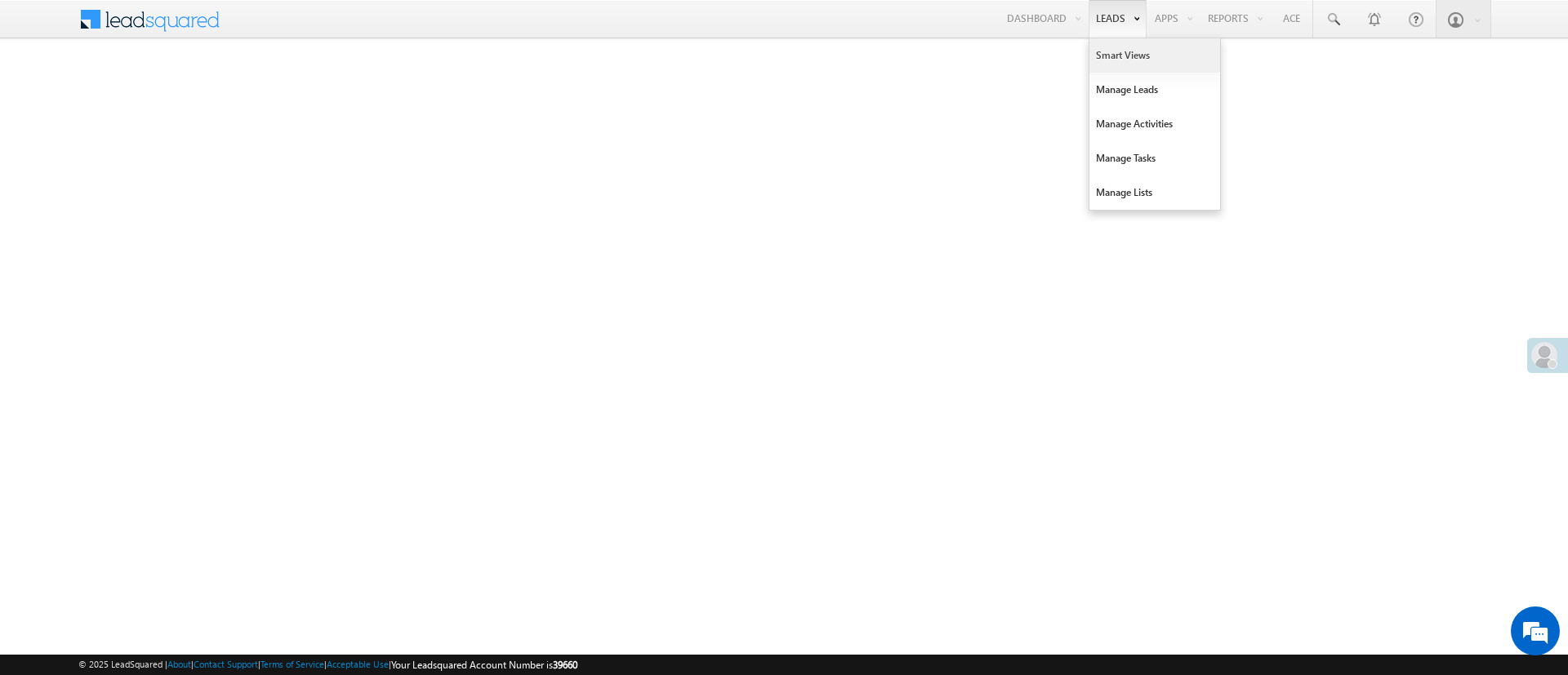
click at [1107, 60] on link "Smart Views" at bounding box center [1155, 55] width 131 height 35
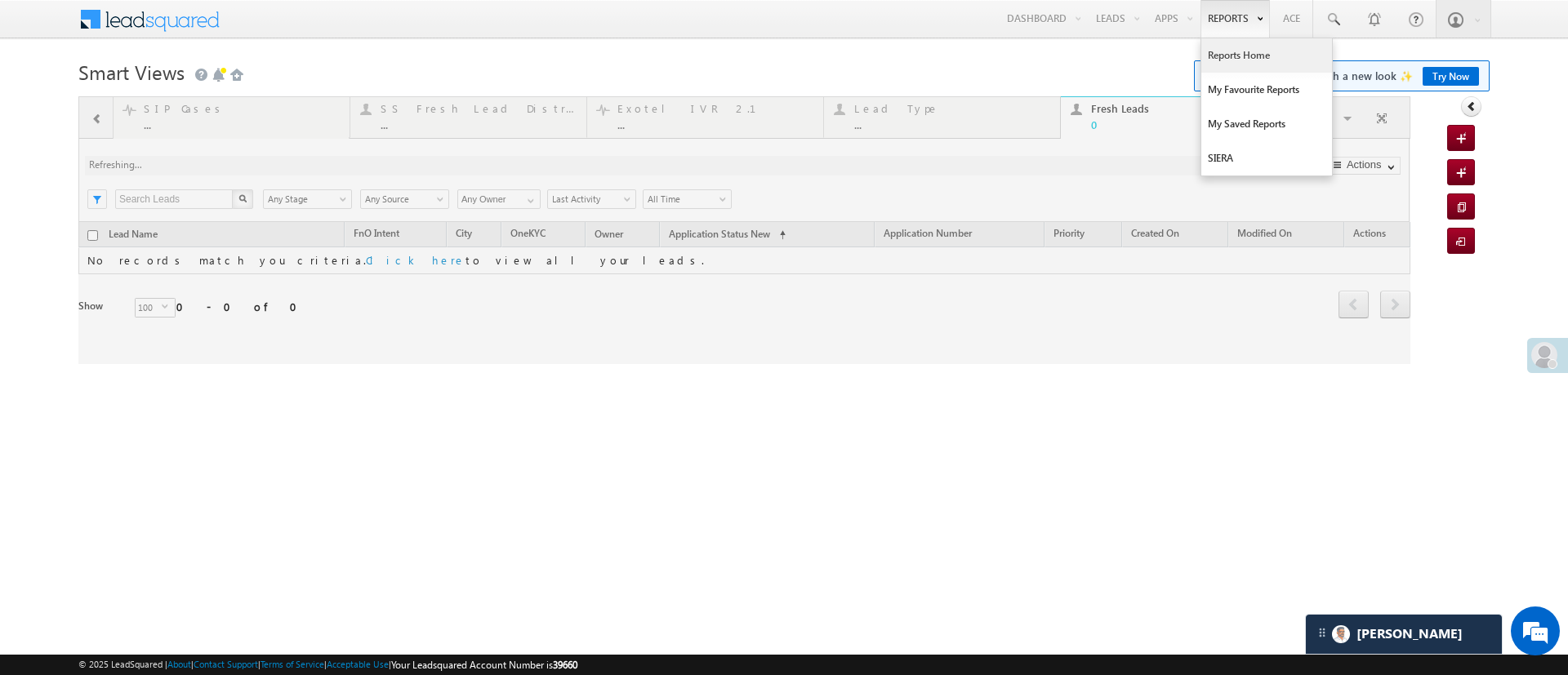
click at [1230, 49] on link "Reports Home" at bounding box center [1266, 55] width 131 height 35
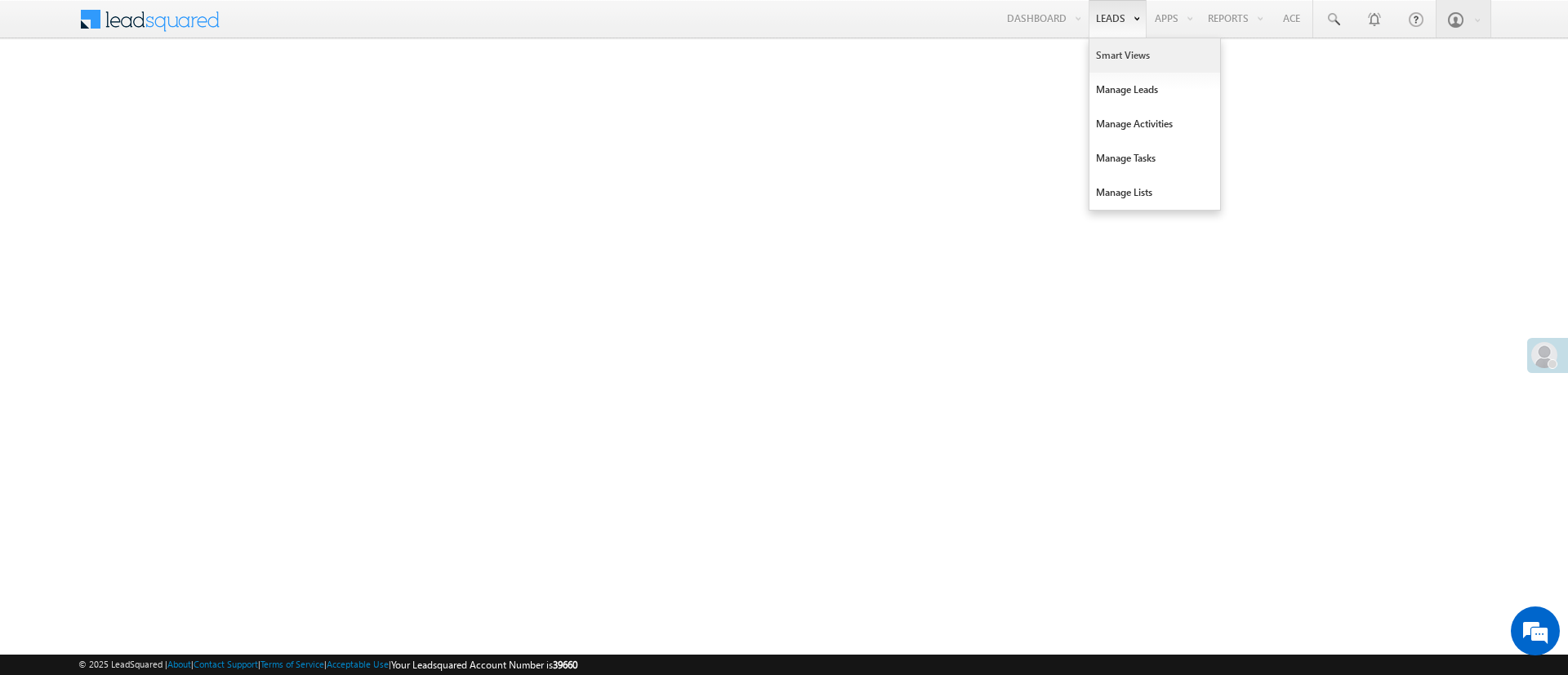
click at [1119, 59] on link "Smart Views" at bounding box center [1155, 55] width 131 height 35
